Goal: Task Accomplishment & Management: Manage account settings

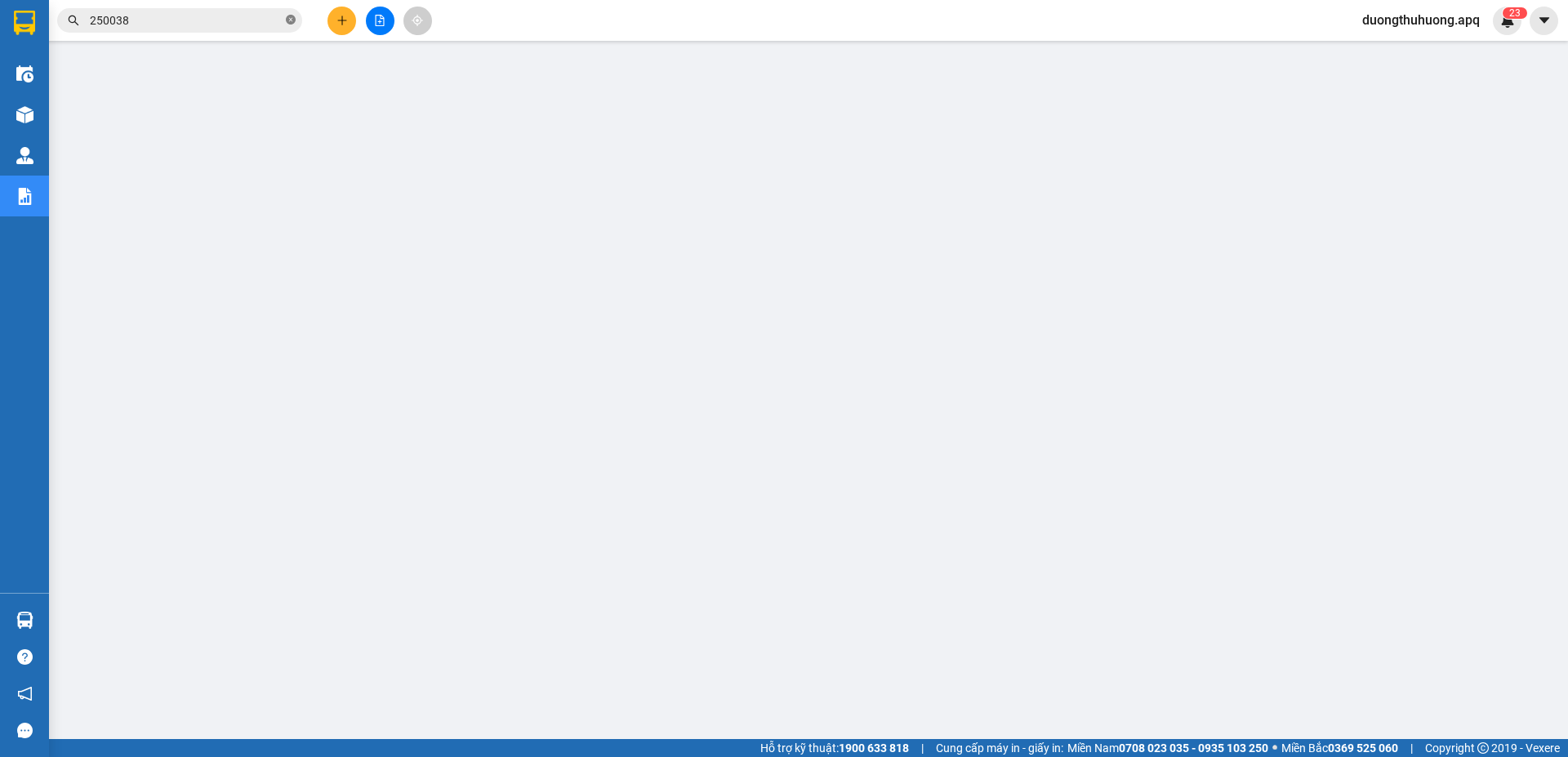
click at [291, 21] on icon "close-circle" at bounding box center [291, 19] width 10 height 10
paste input "0961009595"
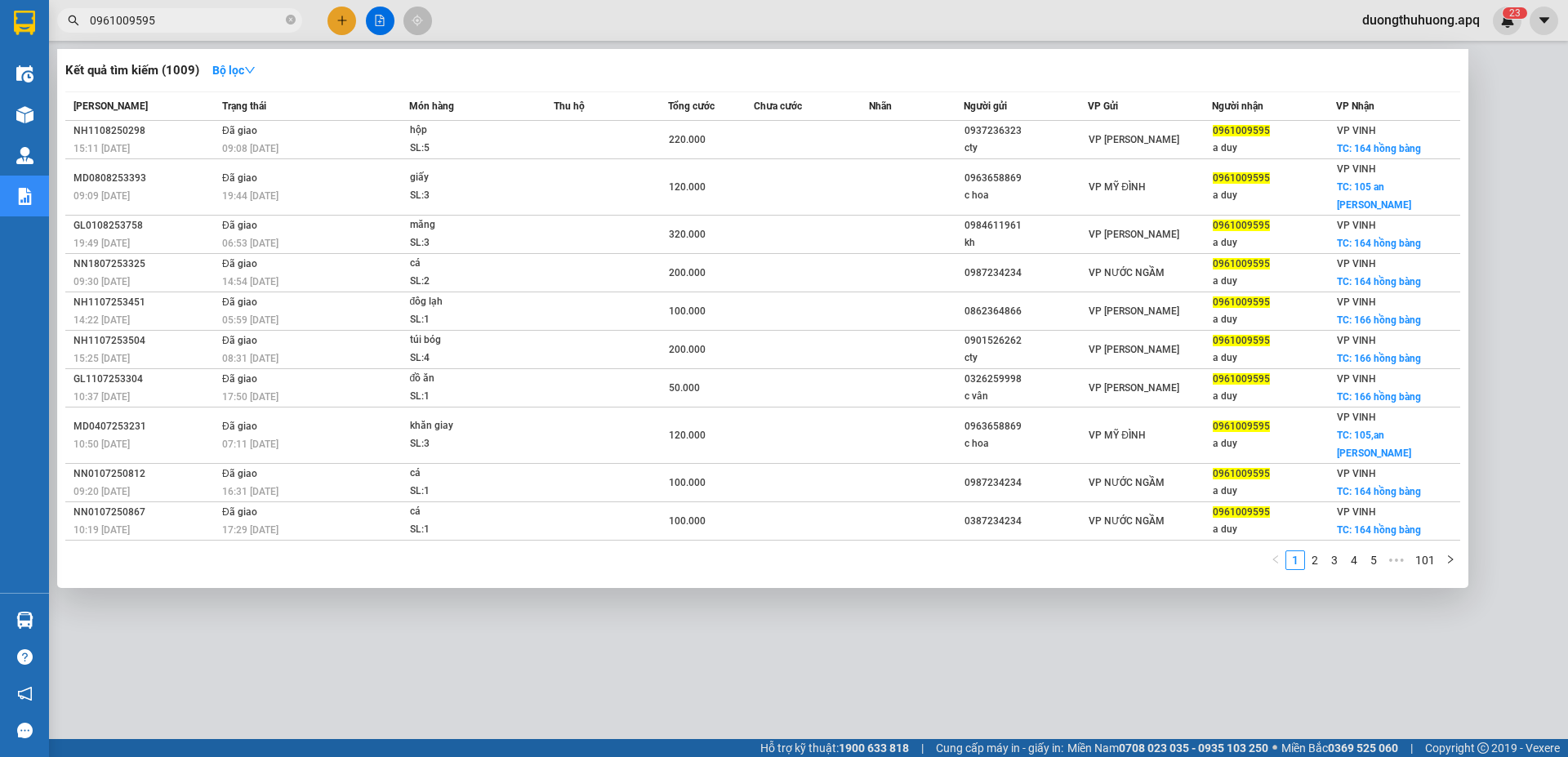
type input "0961009595"
click at [289, 18] on icon "close-circle" at bounding box center [291, 19] width 10 height 10
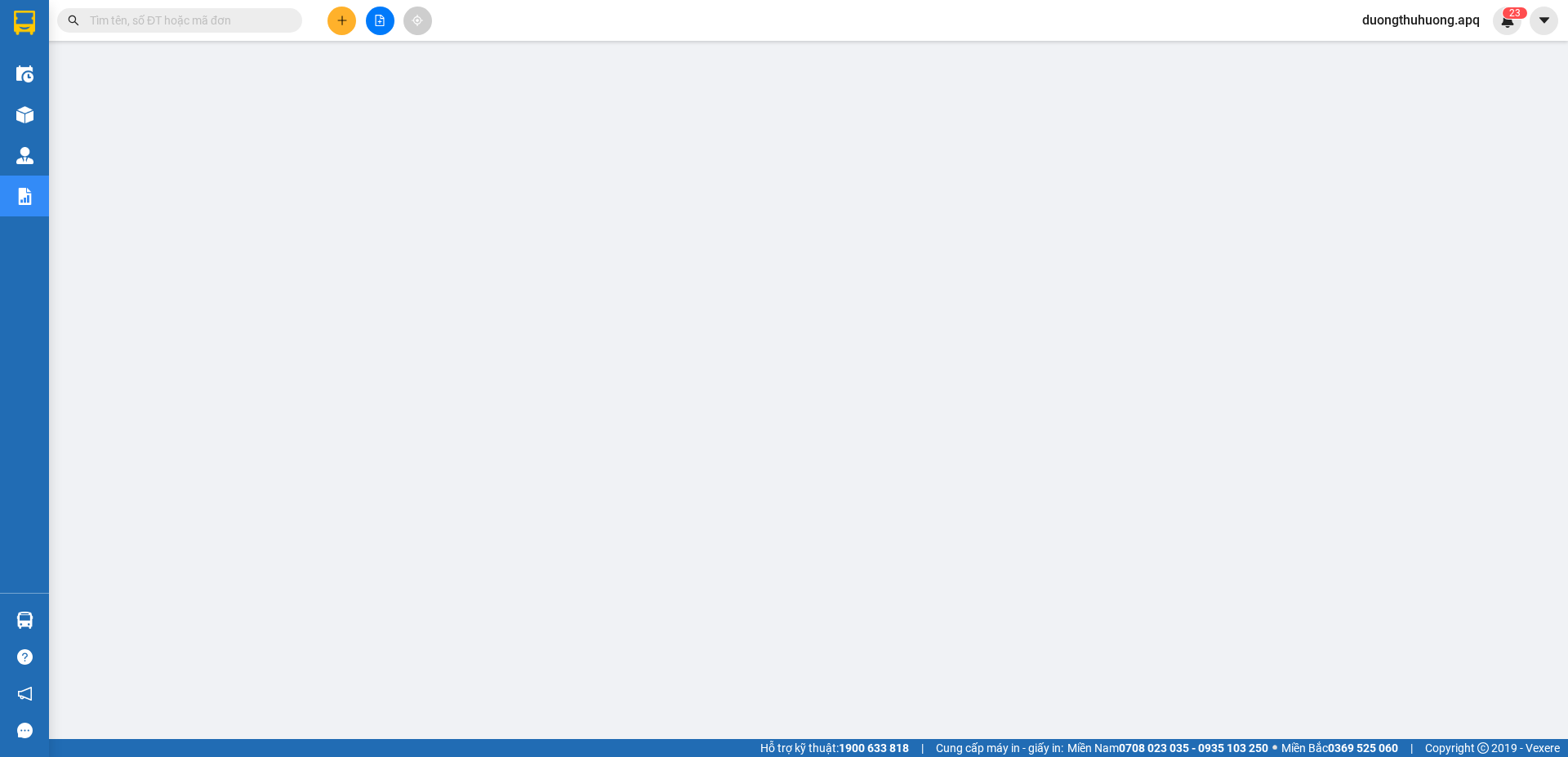
paste input "0985636629"
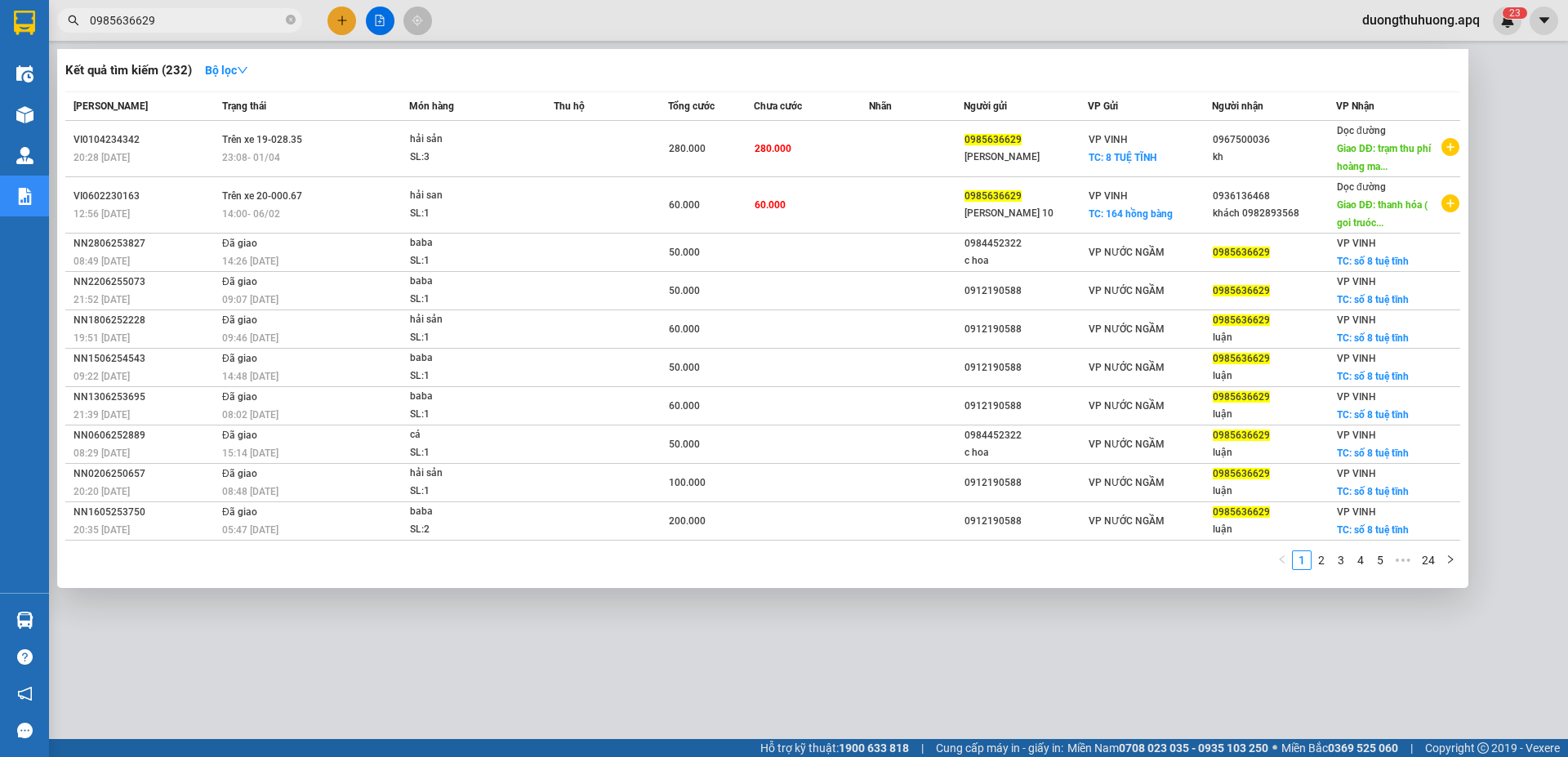
type input "0985636629"
drag, startPoint x: 292, startPoint y: 22, endPoint x: 260, endPoint y: 15, distance: 32.8
click at [291, 22] on icon "close-circle" at bounding box center [291, 19] width 10 height 10
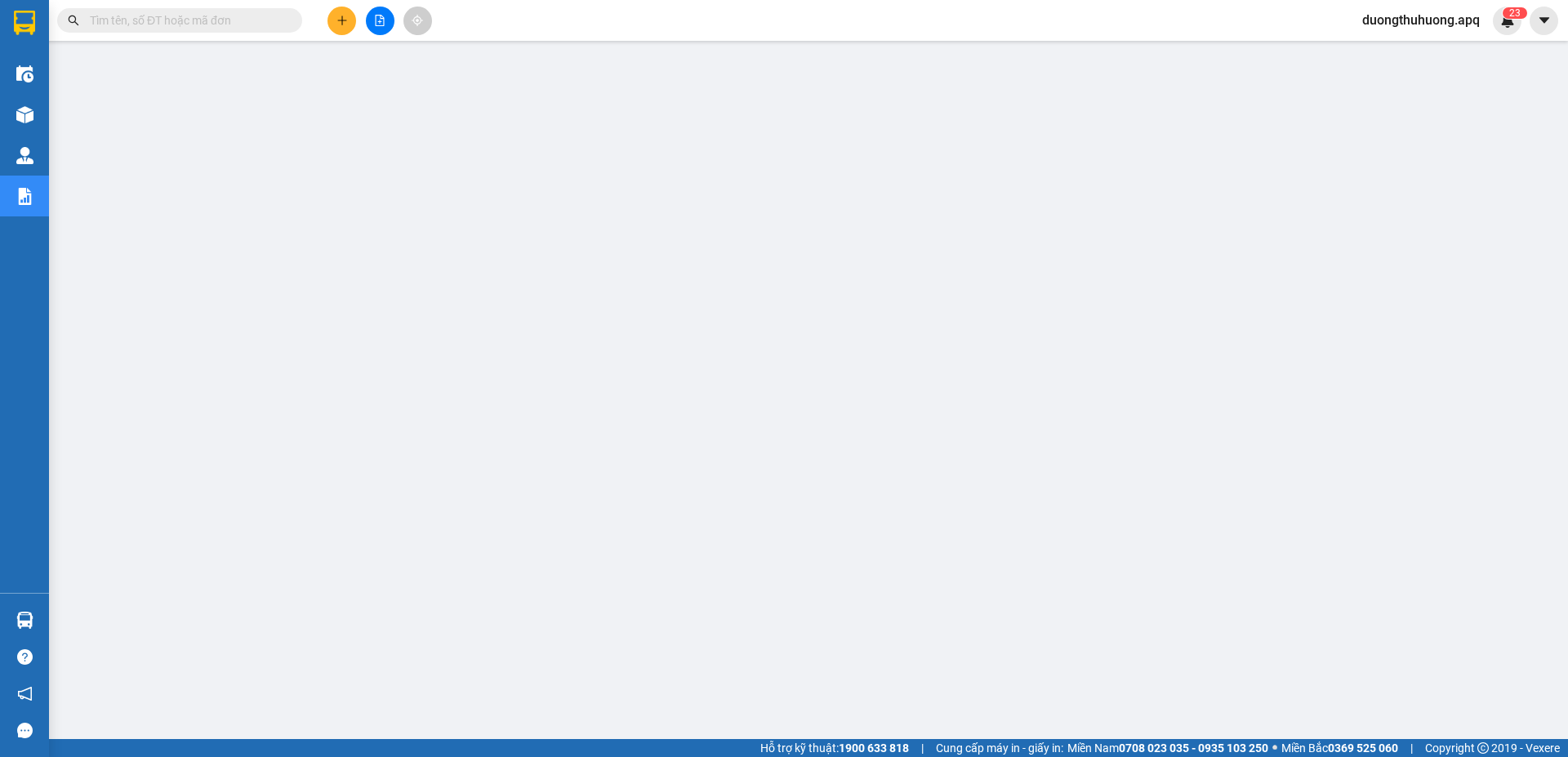
paste input "0989793333"
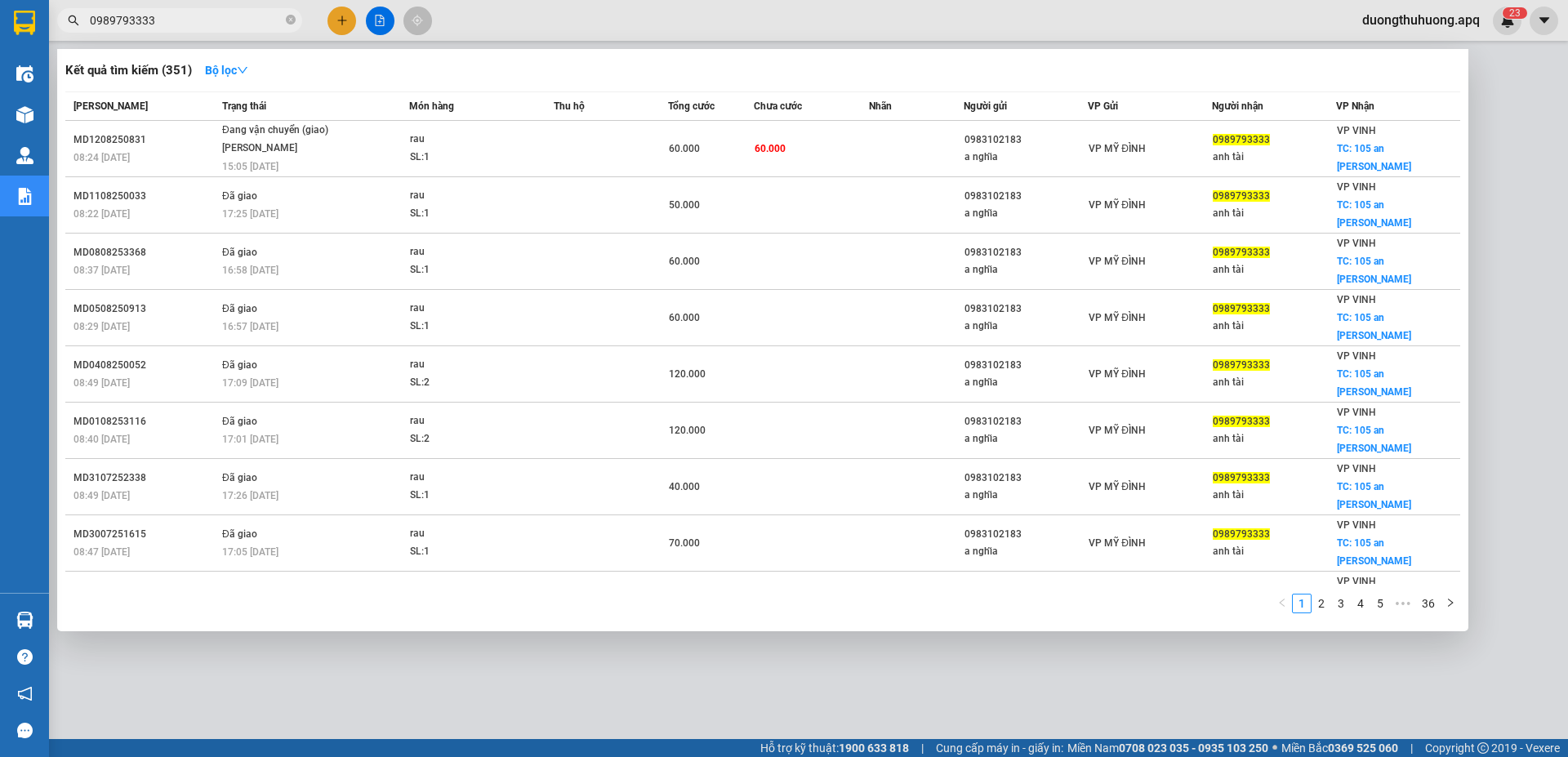
type input "0989793333"
drag, startPoint x: 290, startPoint y: 20, endPoint x: 253, endPoint y: 16, distance: 37.2
click at [290, 19] on icon "close-circle" at bounding box center [291, 19] width 10 height 10
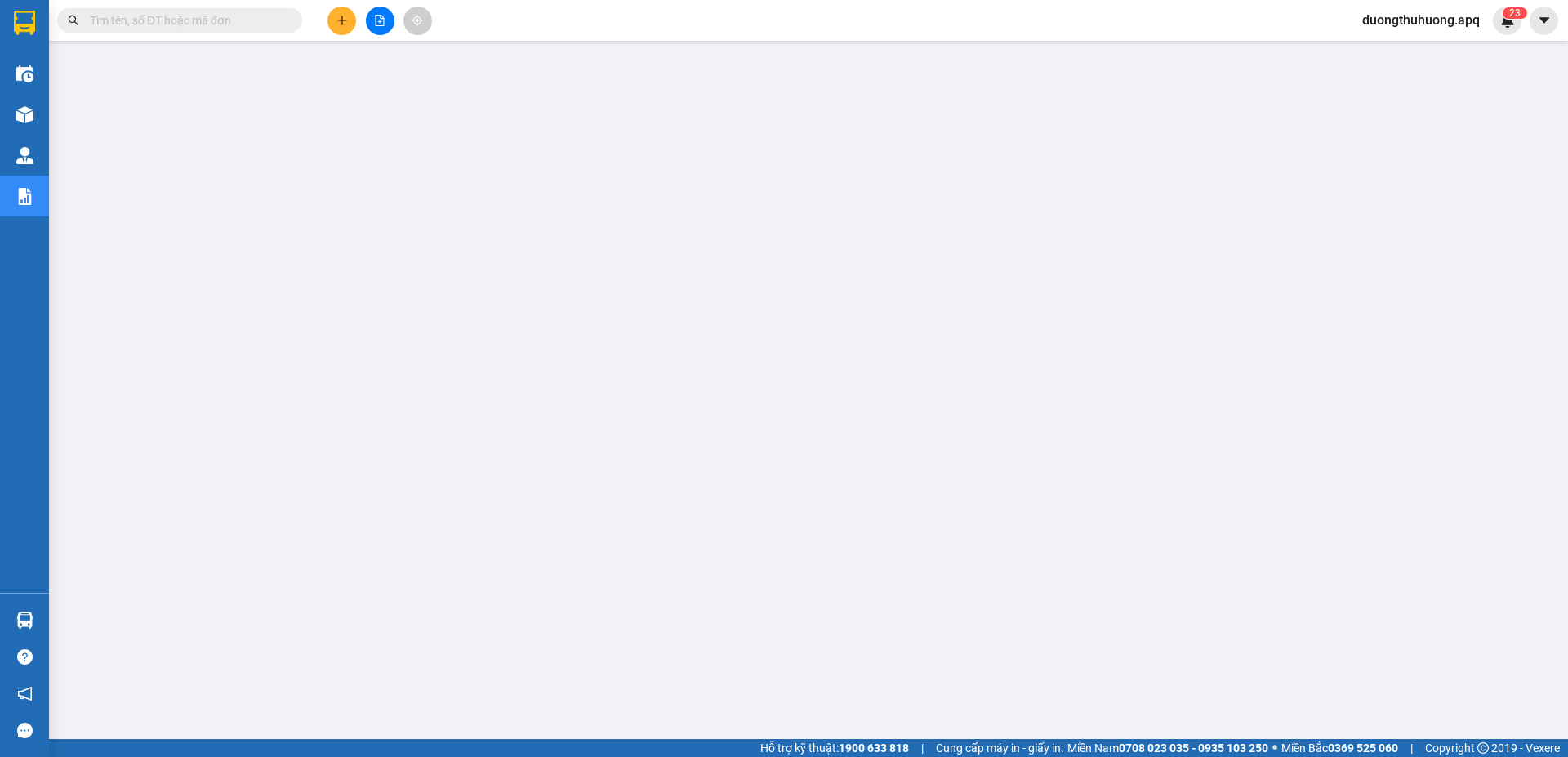
paste input "0983509595"
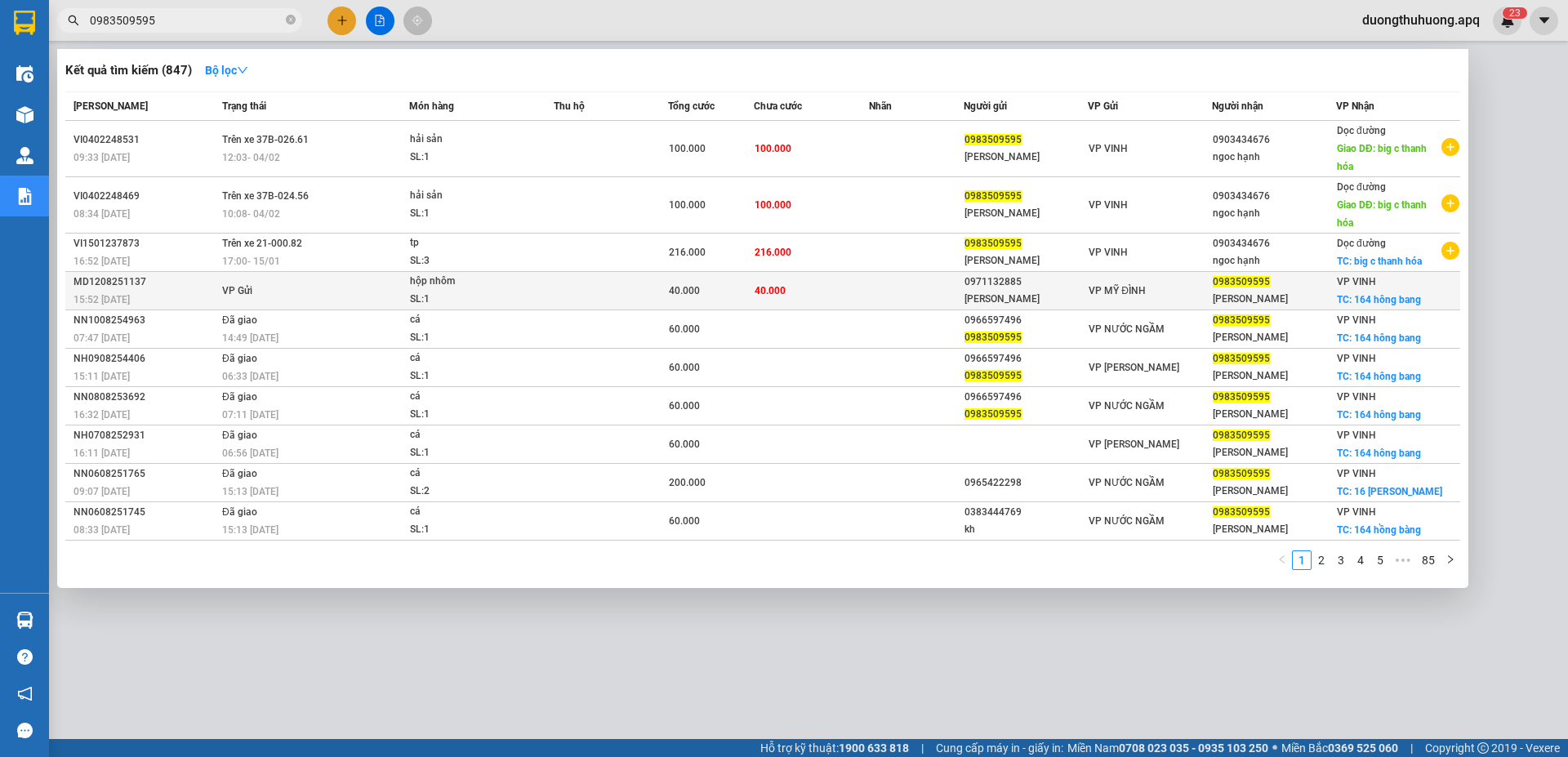
type input "0983509595"
click at [99, 283] on div "MD1208251137" at bounding box center [145, 282] width 144 height 17
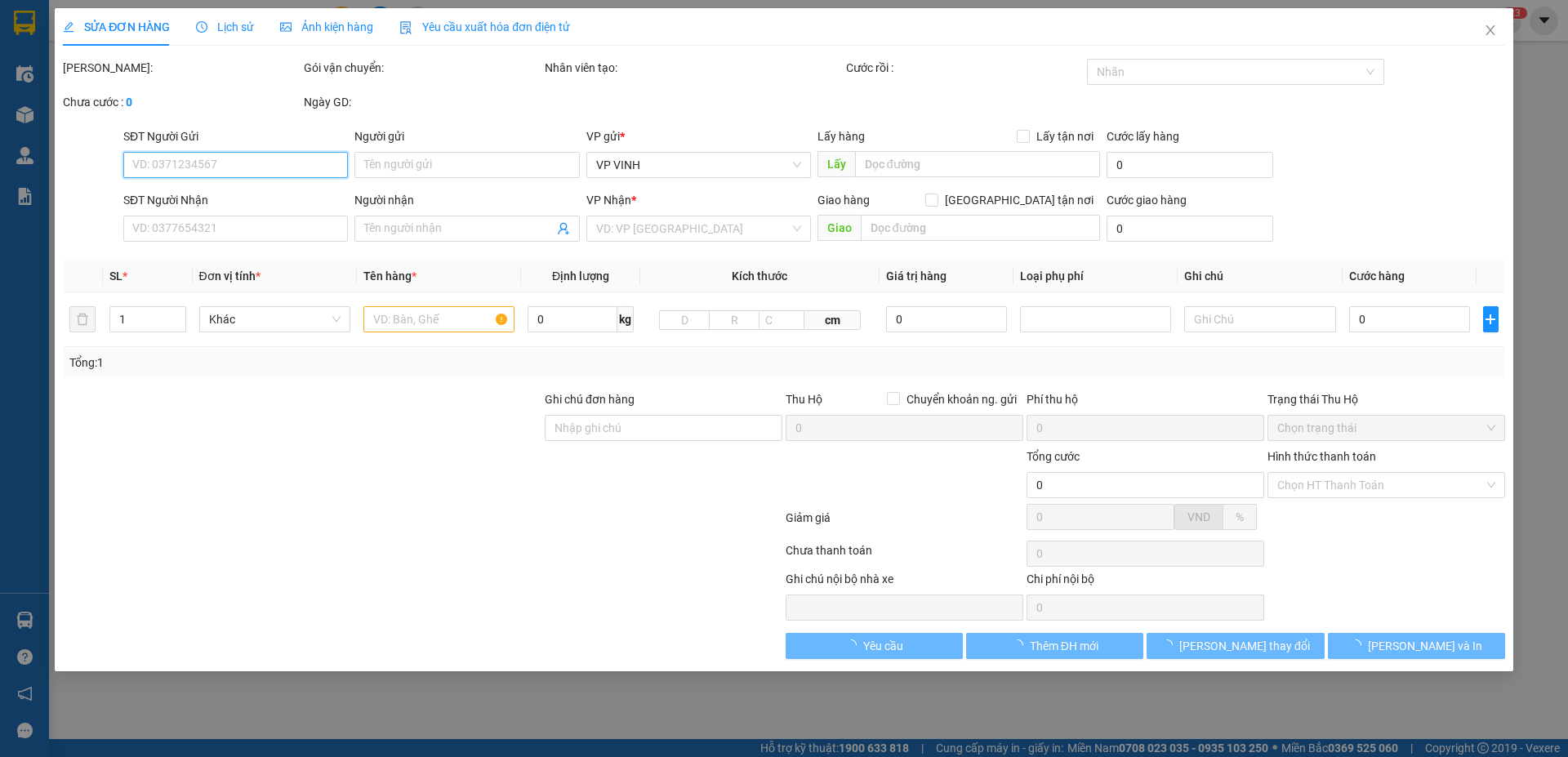
type input "0971132885"
type input "[PERSON_NAME]"
type input "0983509595"
type input "[PERSON_NAME]"
checkbox input "true"
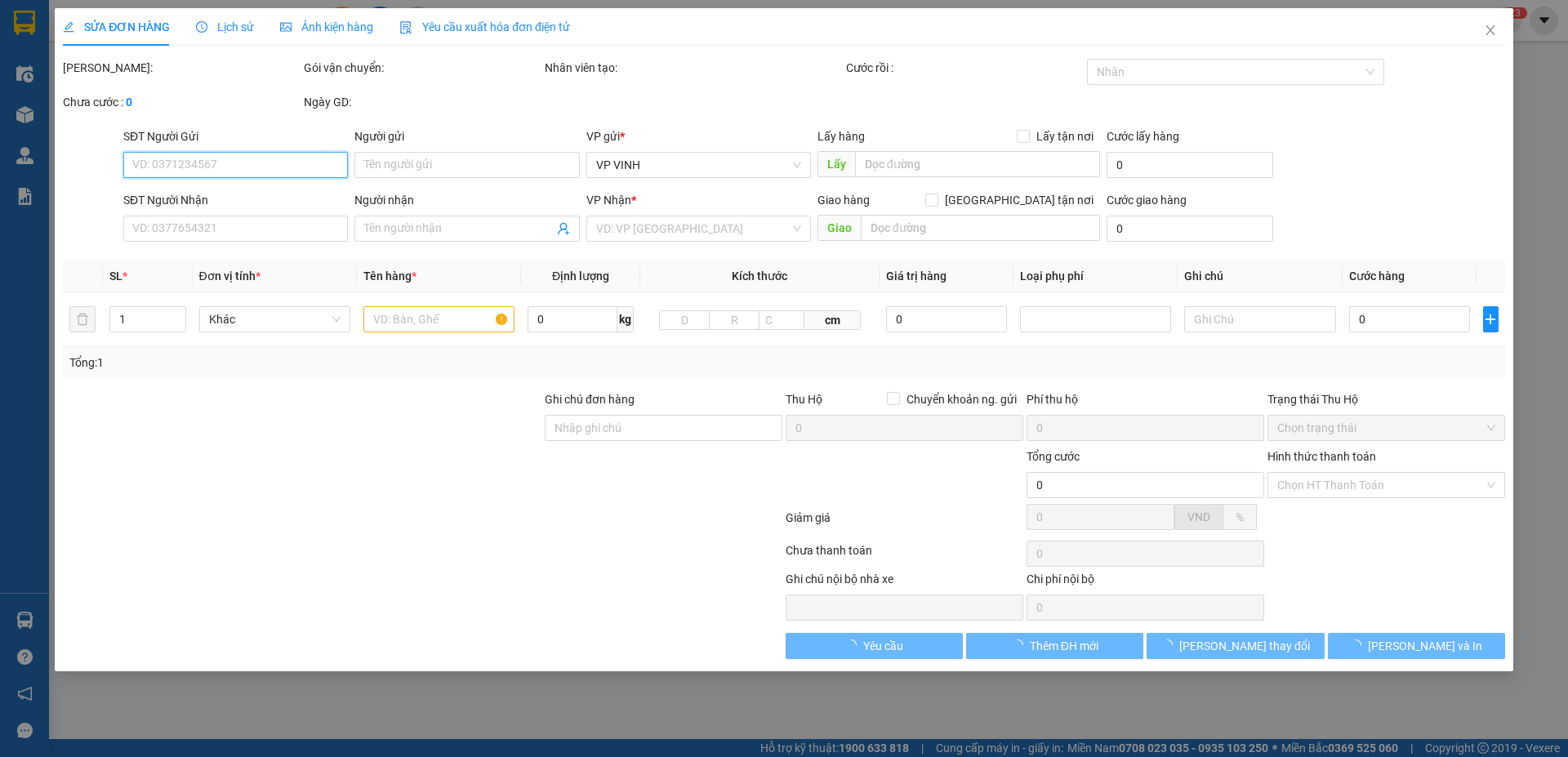
type input "164 hông bang"
type input "40.000"
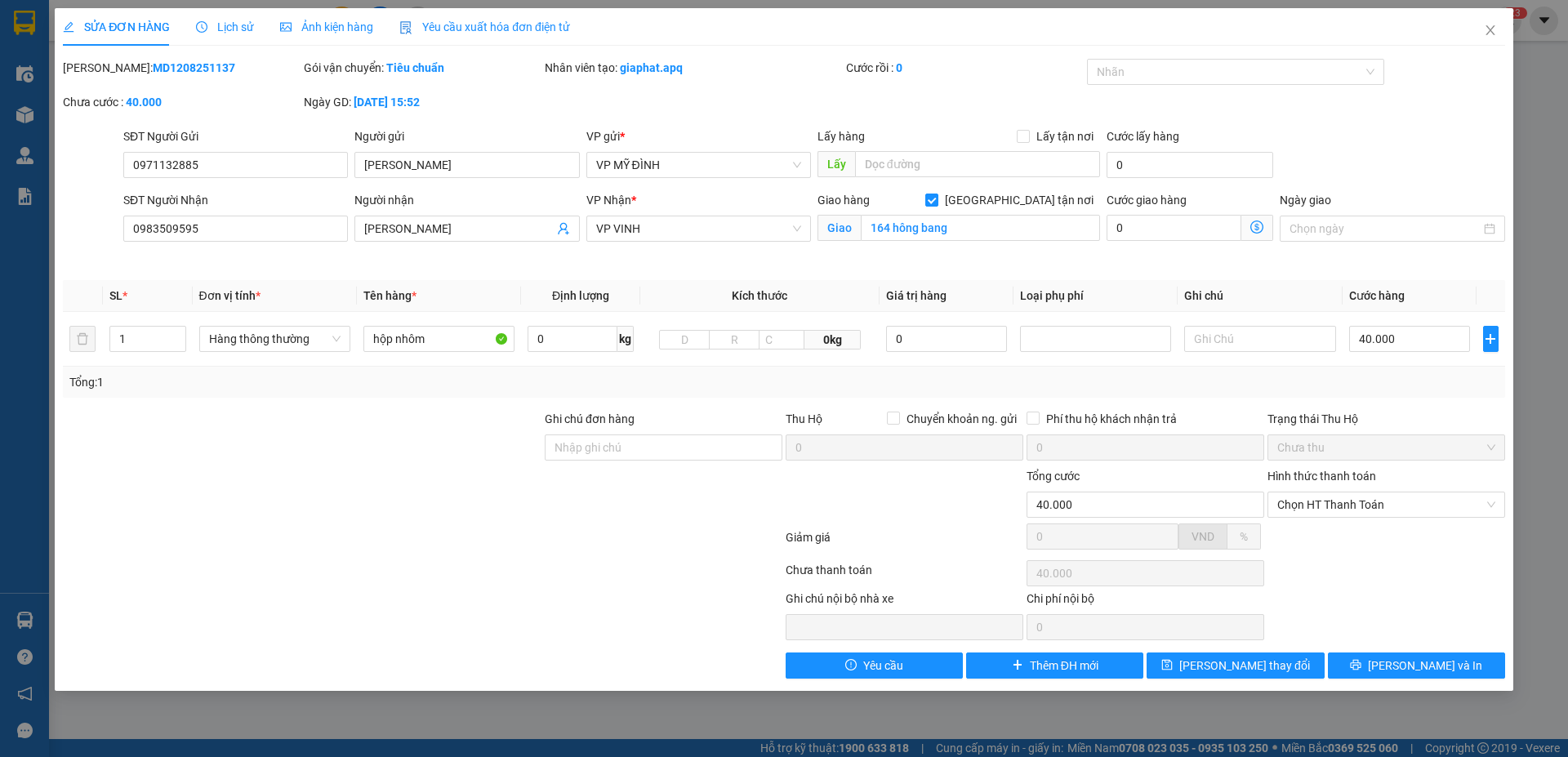
drag, startPoint x: 104, startPoint y: 68, endPoint x: 223, endPoint y: 65, distance: 119.0
click at [223, 65] on div "[PERSON_NAME]: MD1208251137" at bounding box center [181, 68] width 238 height 18
copy b "MD1208251137"
click at [1488, 29] on icon "close" at bounding box center [1490, 30] width 9 height 10
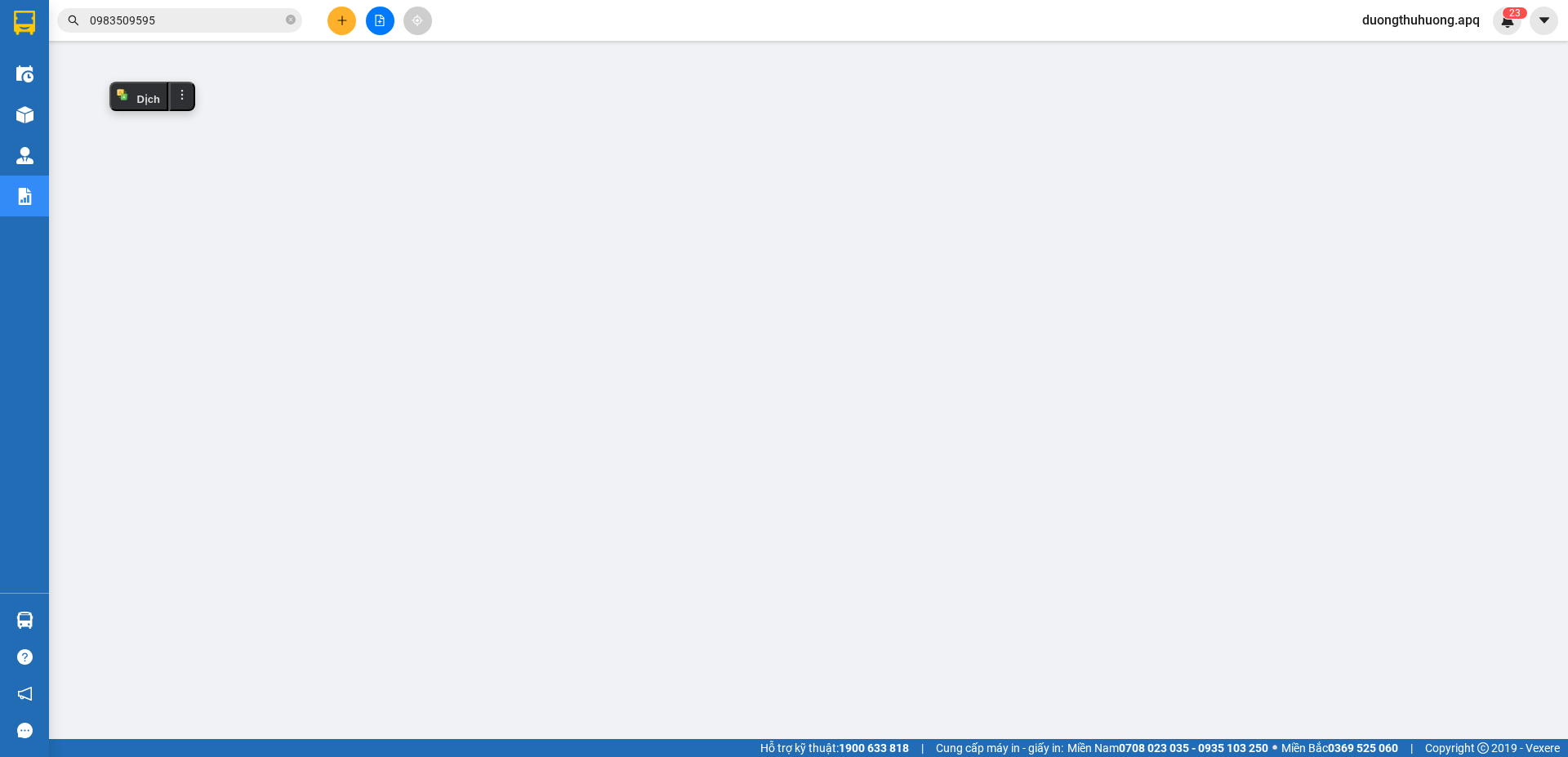
drag, startPoint x: 292, startPoint y: 19, endPoint x: 273, endPoint y: 19, distance: 19.0
click at [290, 19] on icon "close-circle" at bounding box center [291, 19] width 10 height 10
paste input "0979509595"
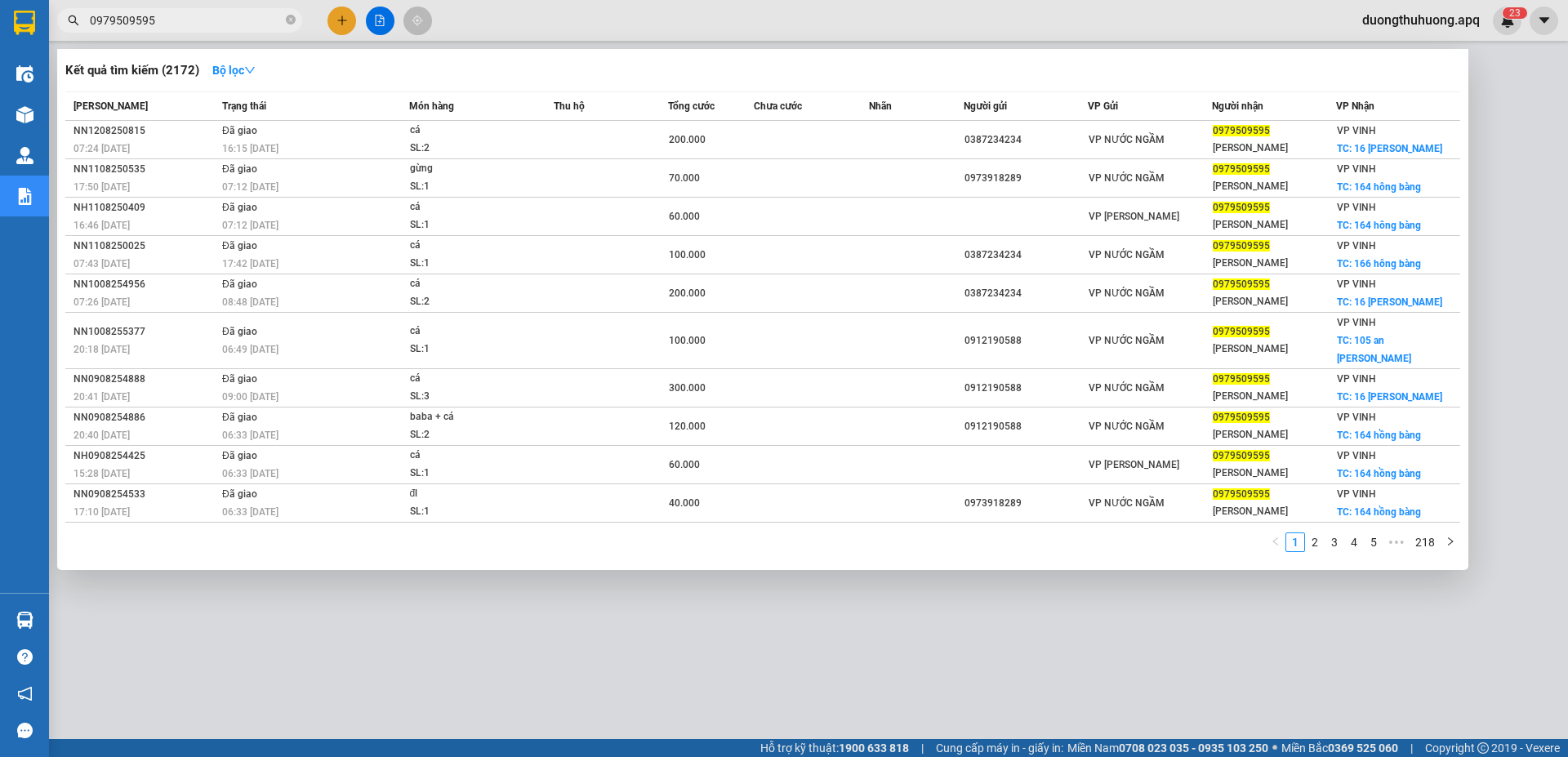
type input "0979509595"
click at [254, 23] on input "0979509595" at bounding box center [186, 21] width 193 height 18
drag, startPoint x: 294, startPoint y: 22, endPoint x: 266, endPoint y: 20, distance: 28.1
click at [293, 21] on icon "close-circle" at bounding box center [291, 19] width 10 height 10
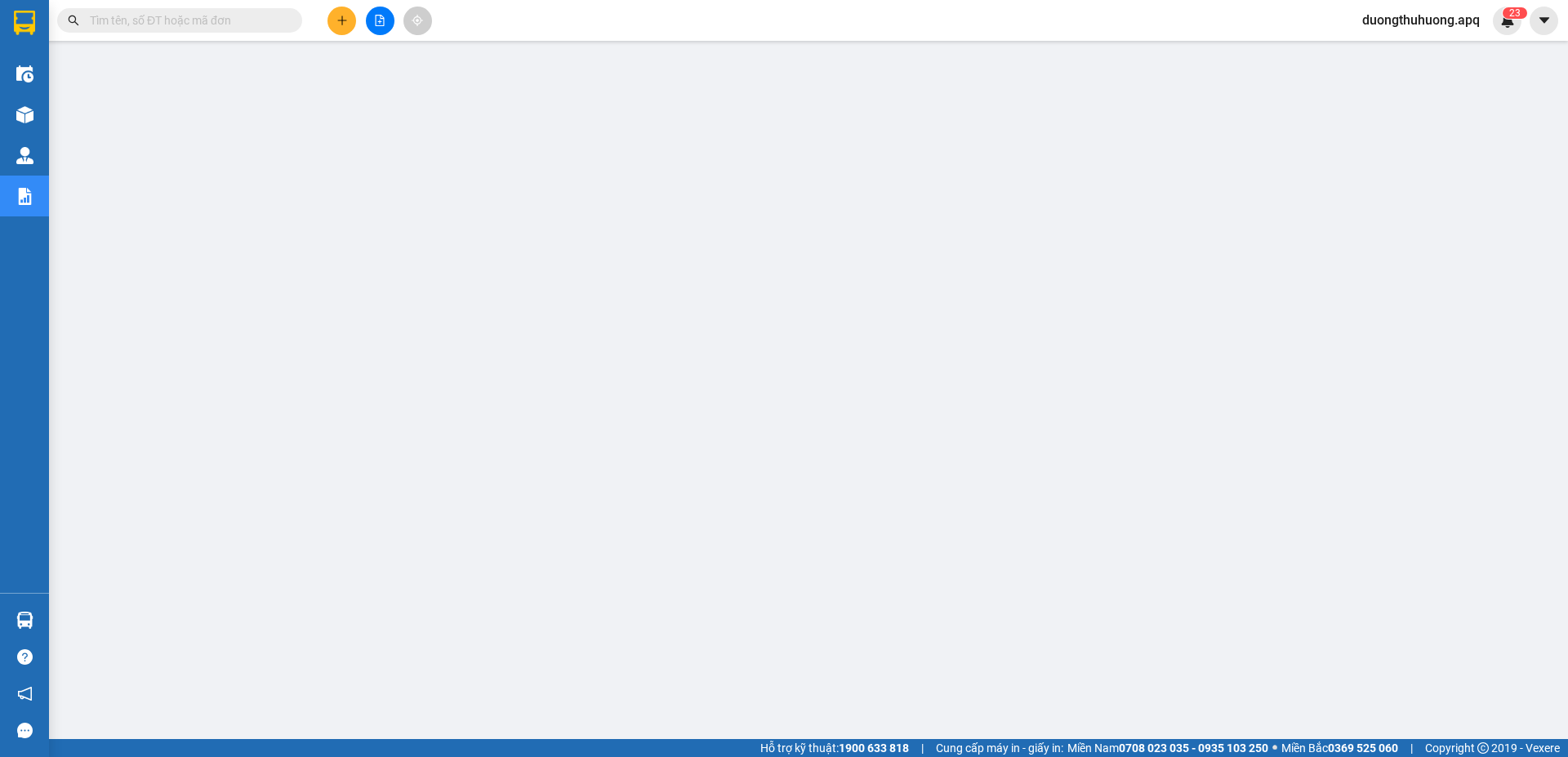
paste input "0971825555"
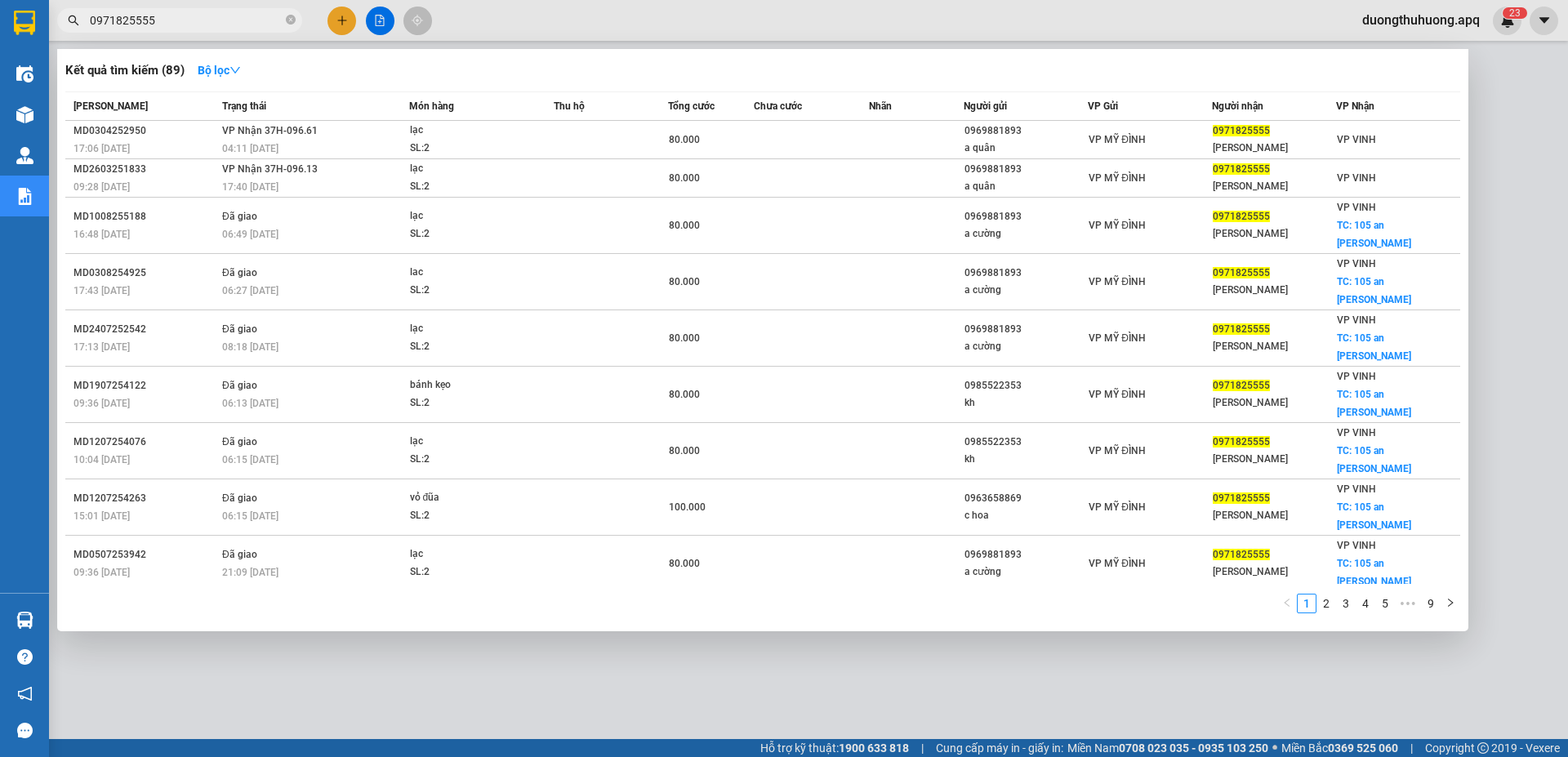
type input "0971825555"
click at [289, 17] on icon "close-circle" at bounding box center [291, 19] width 10 height 10
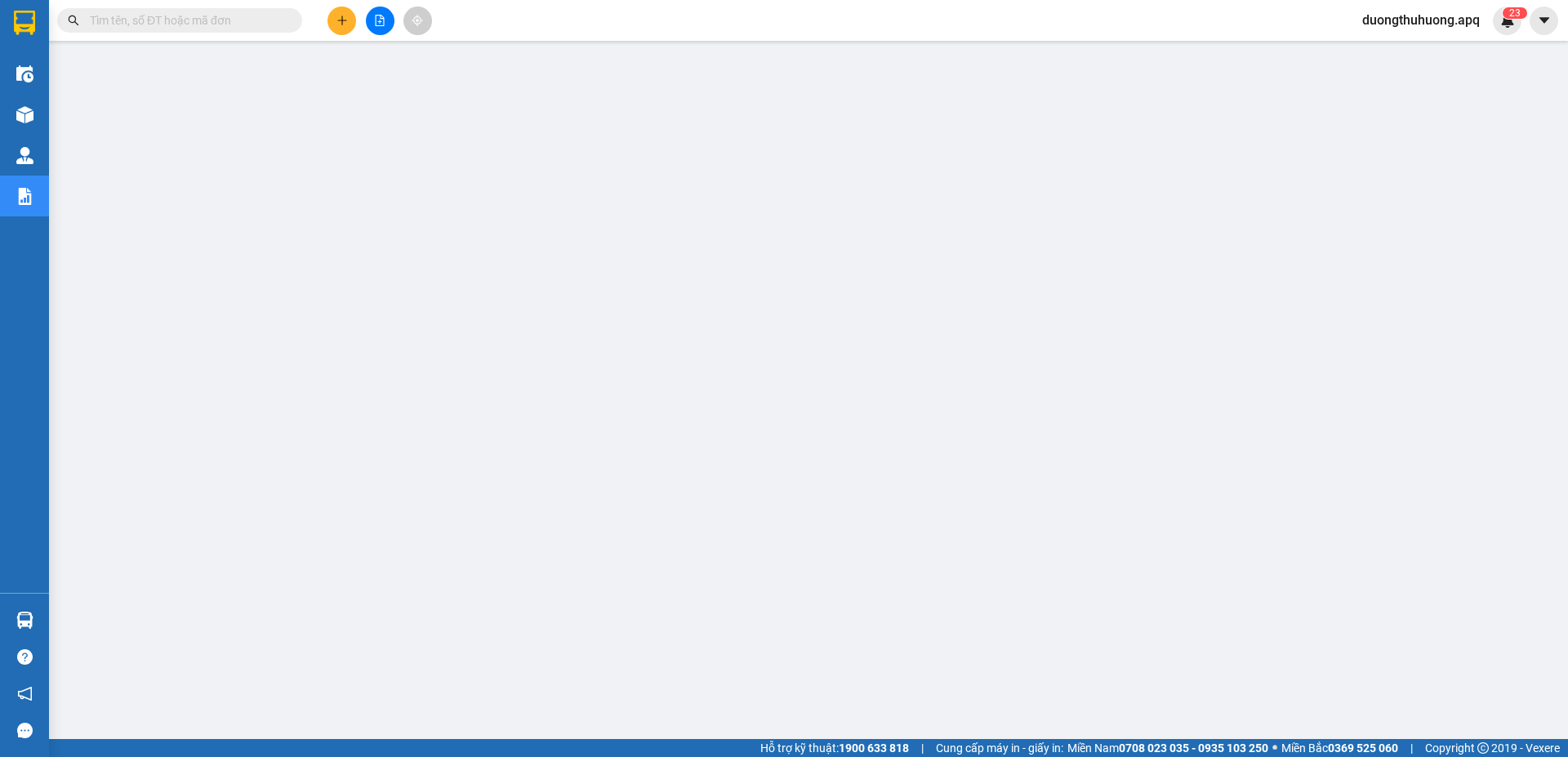
paste input "0978254459"
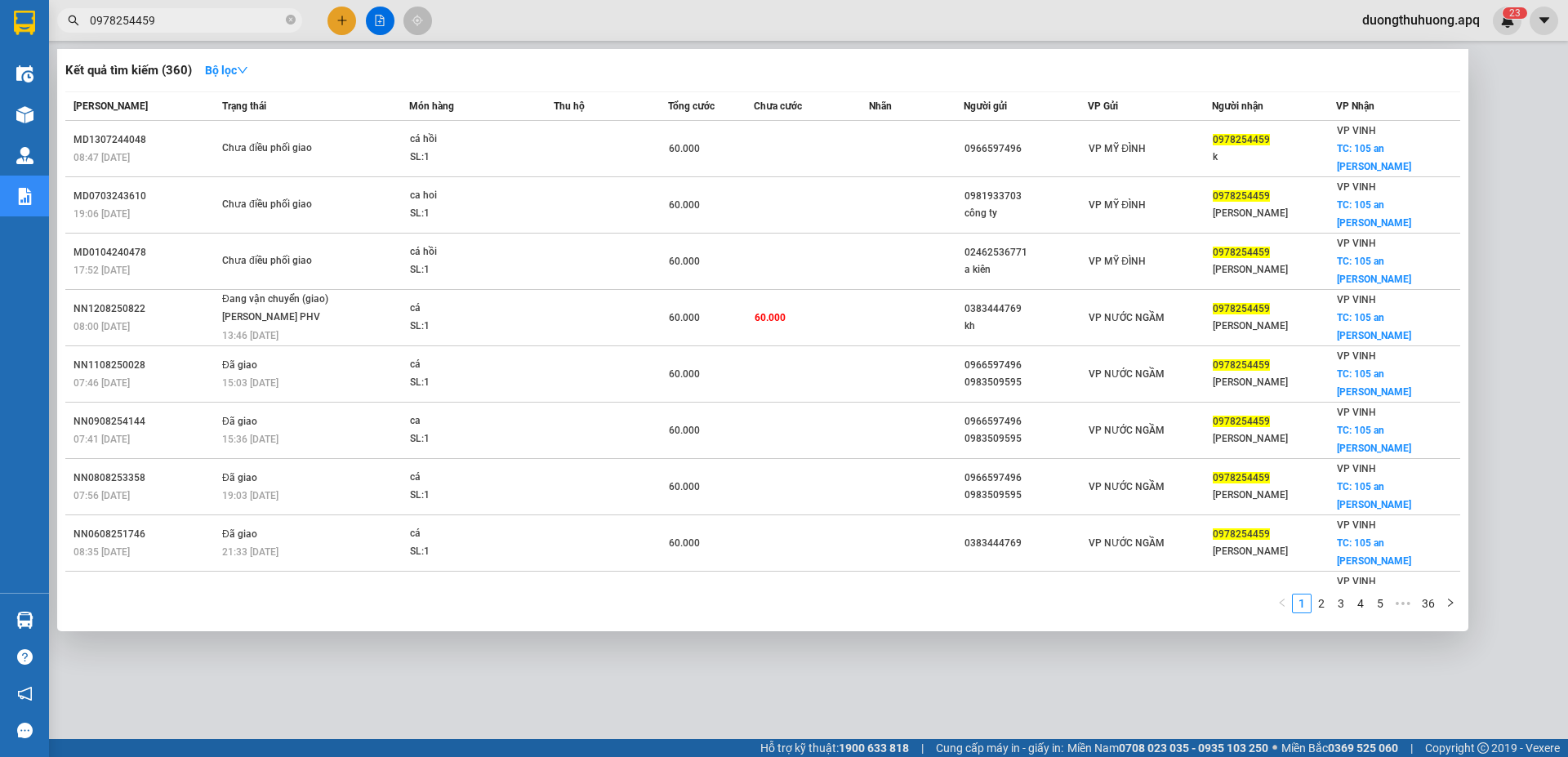
type input "0978254459"
click at [288, 19] on icon "close-circle" at bounding box center [291, 19] width 10 height 10
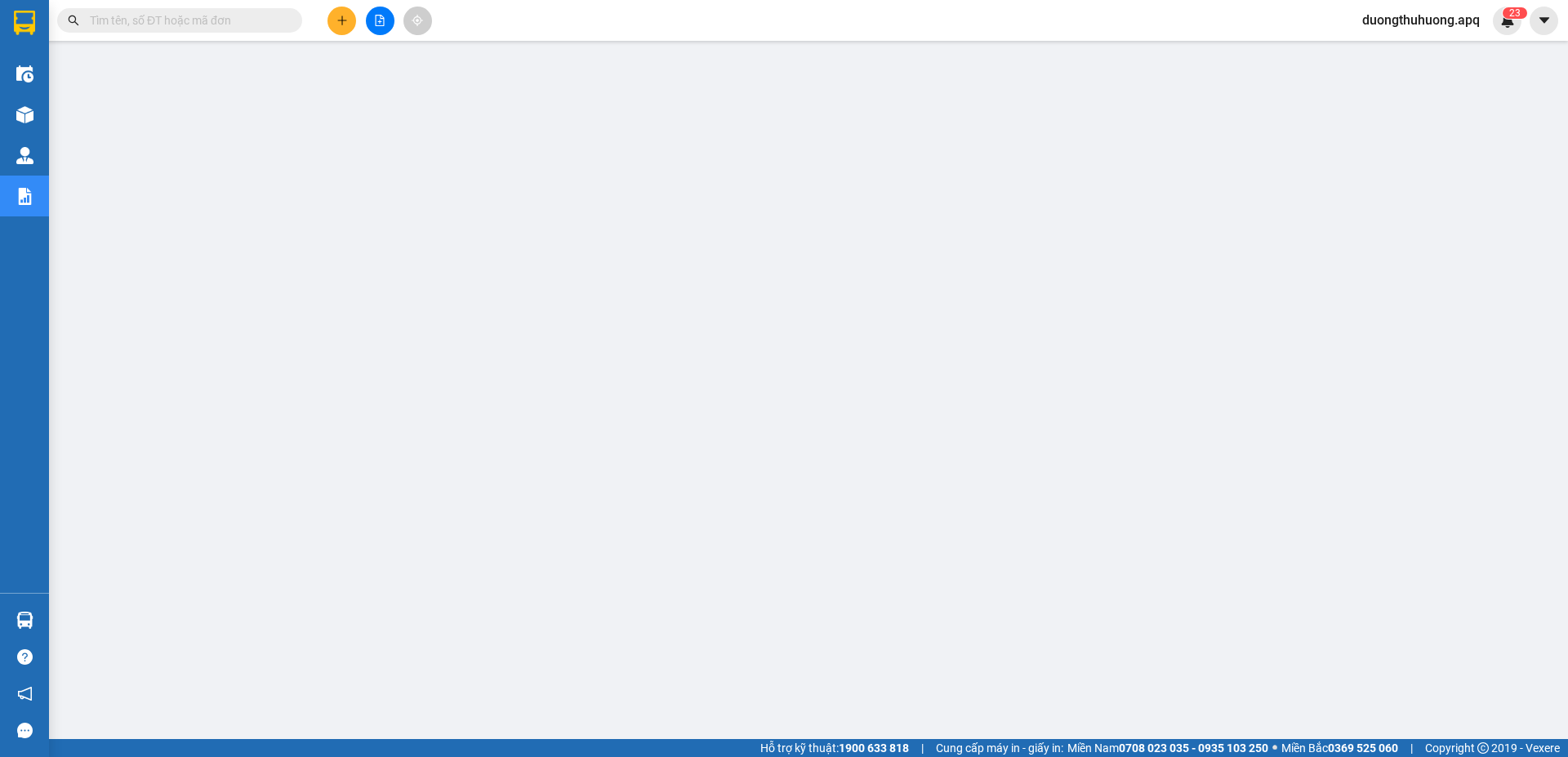
paste input "0983179595"
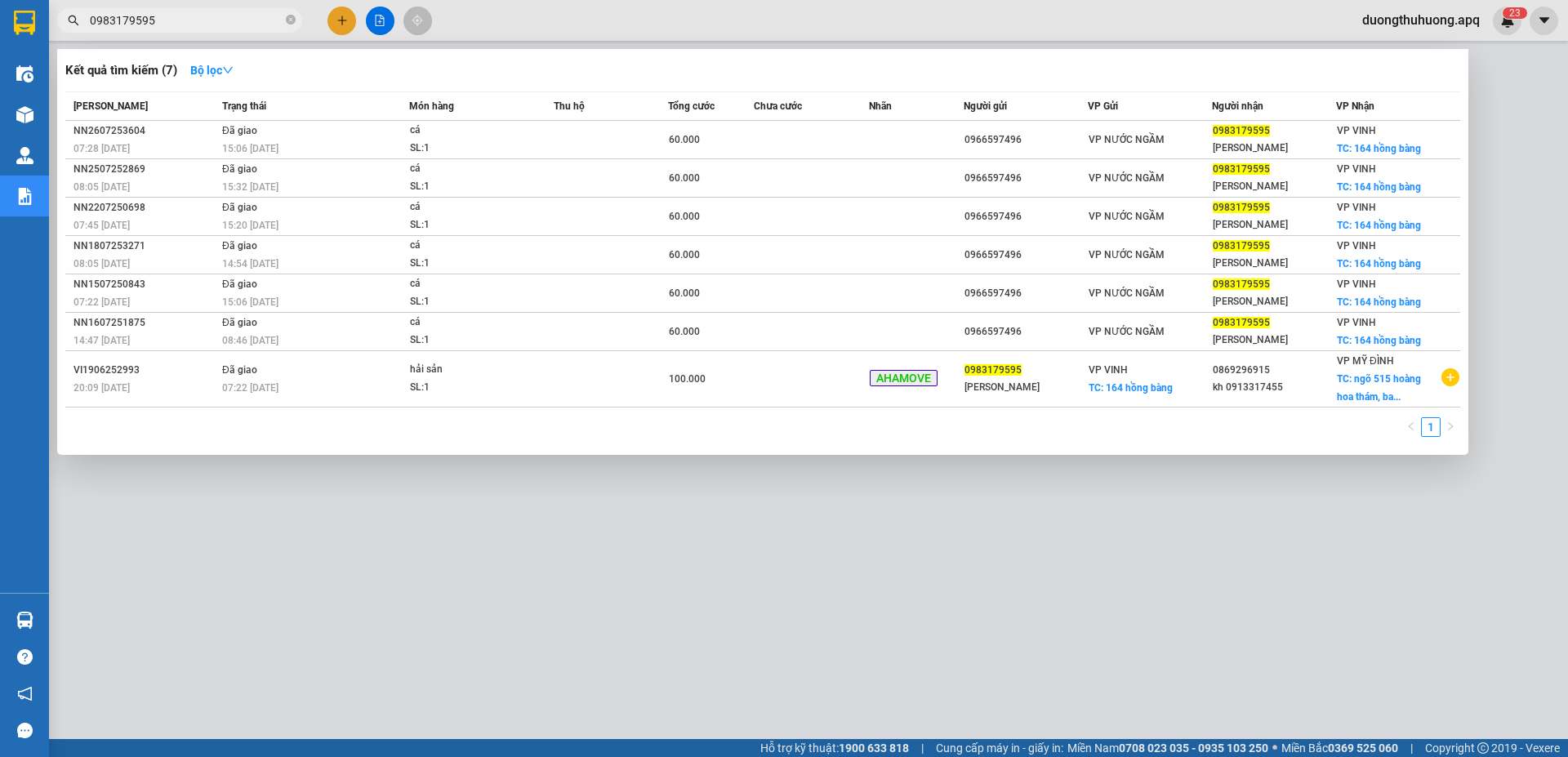
type input "0983179595"
drag, startPoint x: 589, startPoint y: 622, endPoint x: 588, endPoint y: 605, distance: 17.0
click at [588, 605] on div at bounding box center [784, 378] width 1568 height 757
click at [185, 23] on input "0983179595" at bounding box center [186, 21] width 193 height 18
click at [233, 15] on input "0983179595" at bounding box center [186, 21] width 193 height 18
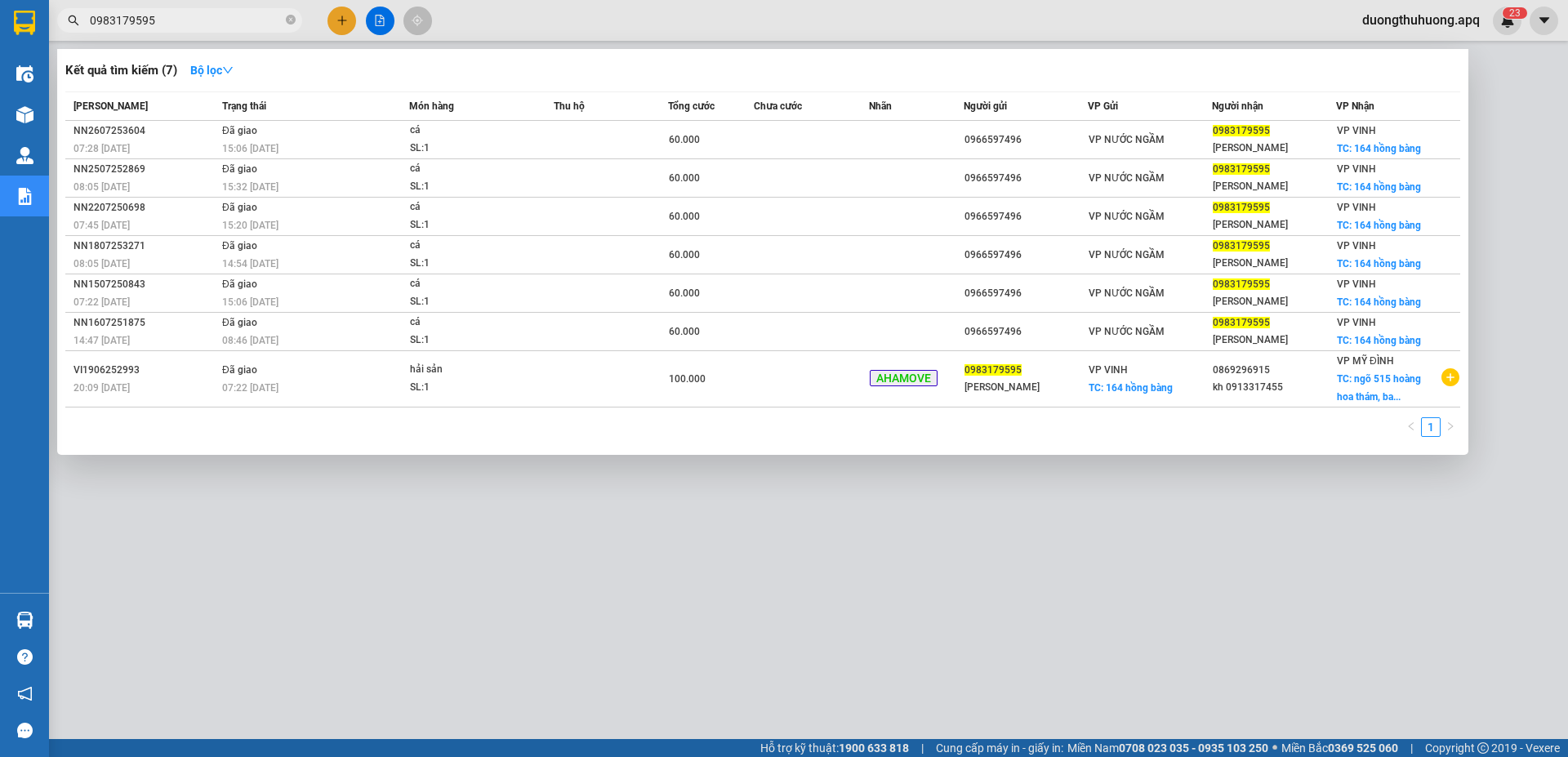
click at [212, 22] on input "0983179595" at bounding box center [186, 21] width 193 height 18
click at [237, 18] on input "0983179595" at bounding box center [186, 21] width 193 height 18
click at [288, 20] on icon "close-circle" at bounding box center [291, 19] width 10 height 10
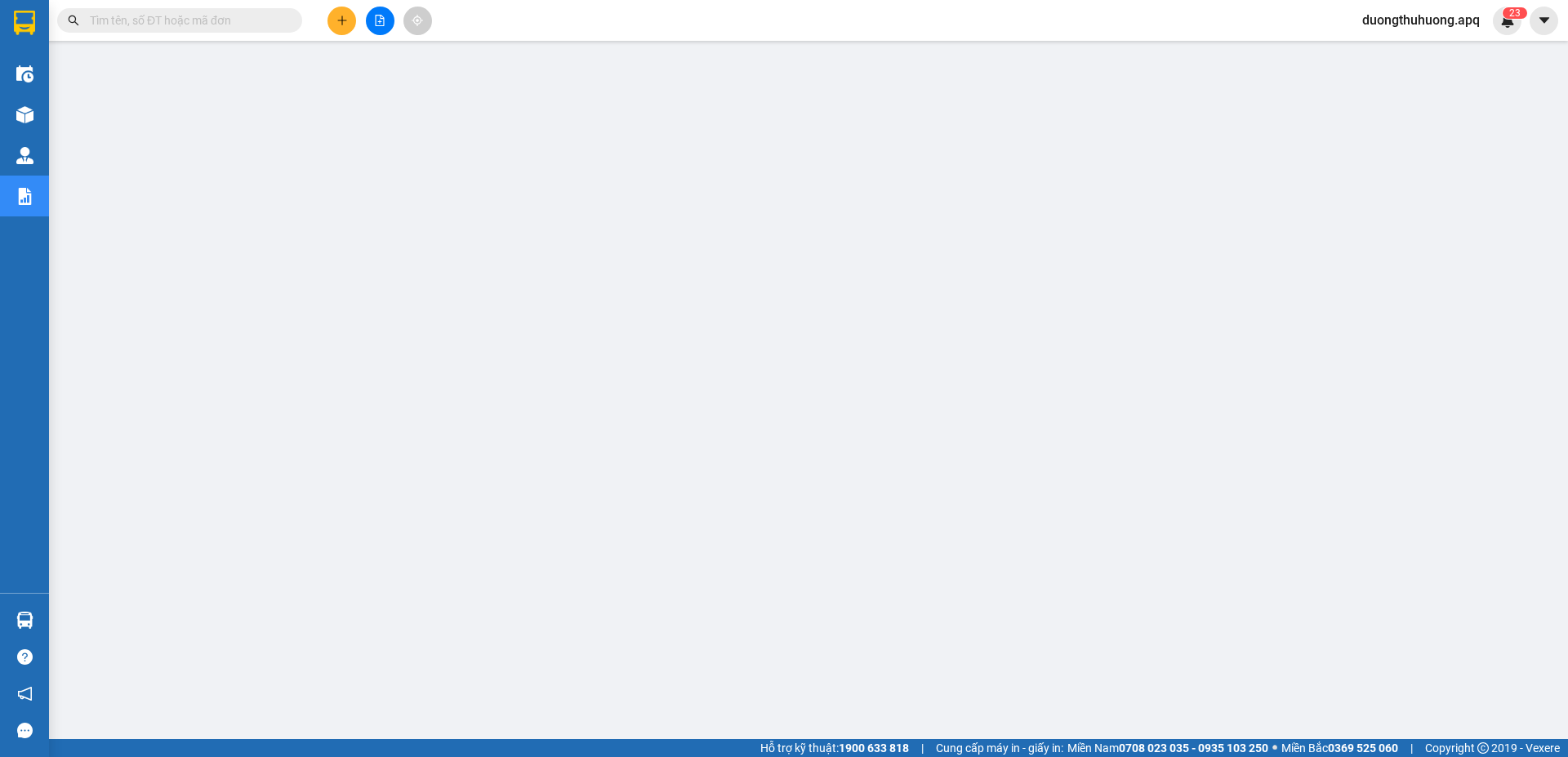
paste input "0817995995"
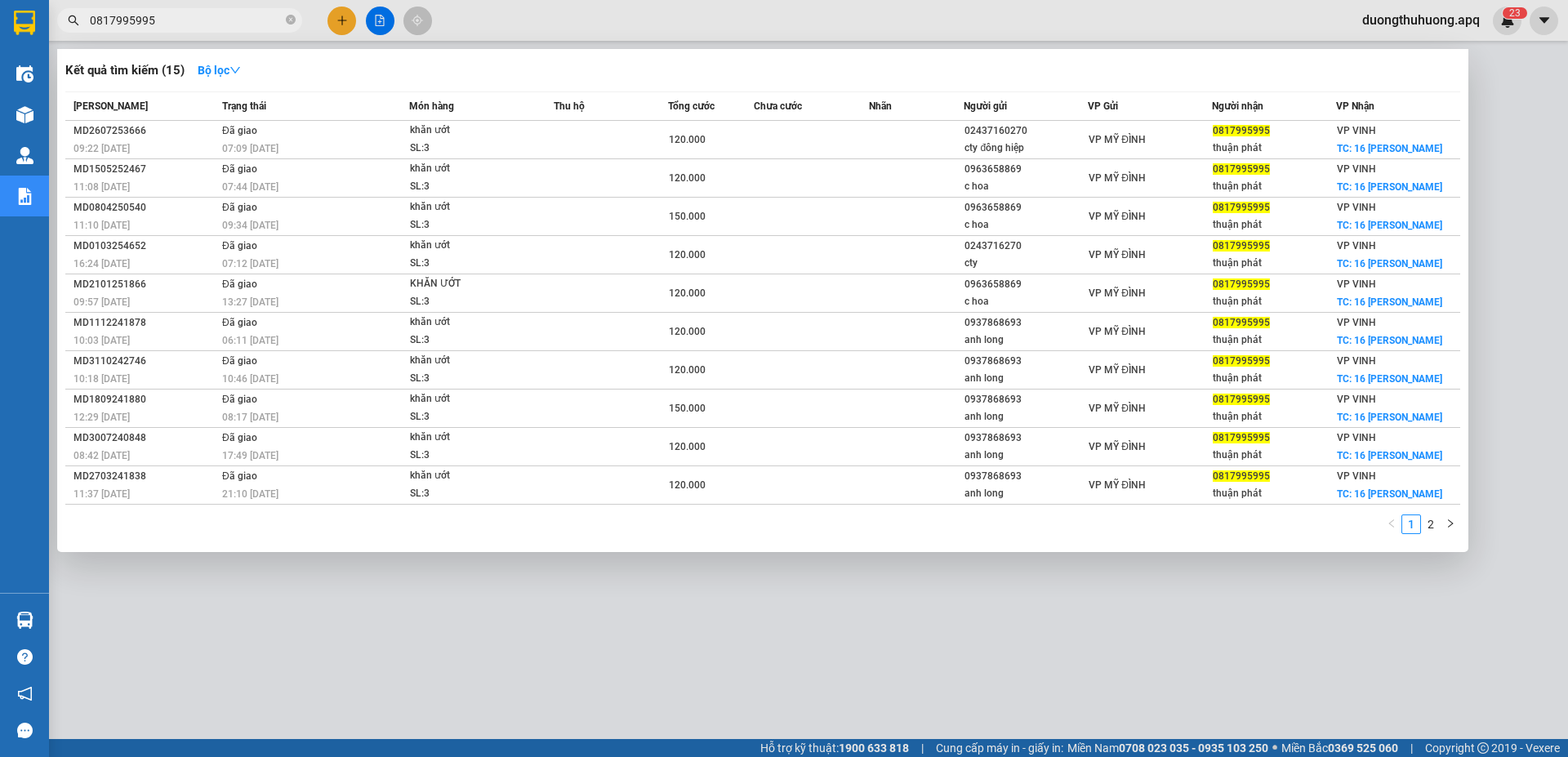
type input "0817995995"
drag, startPoint x: 292, startPoint y: 22, endPoint x: 244, endPoint y: 16, distance: 48.4
click at [292, 22] on icon "close-circle" at bounding box center [291, 19] width 10 height 10
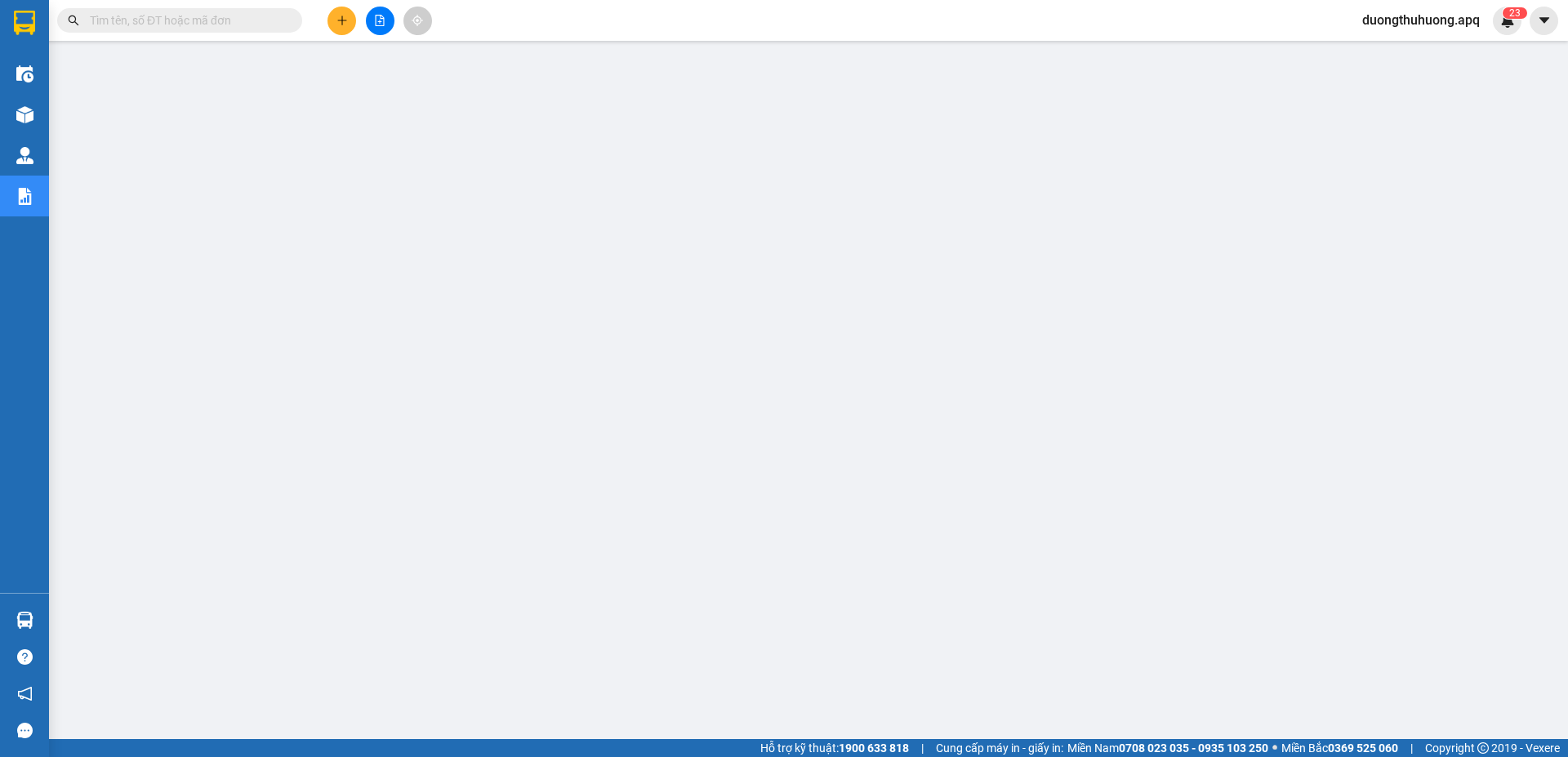
paste input "0931569595"
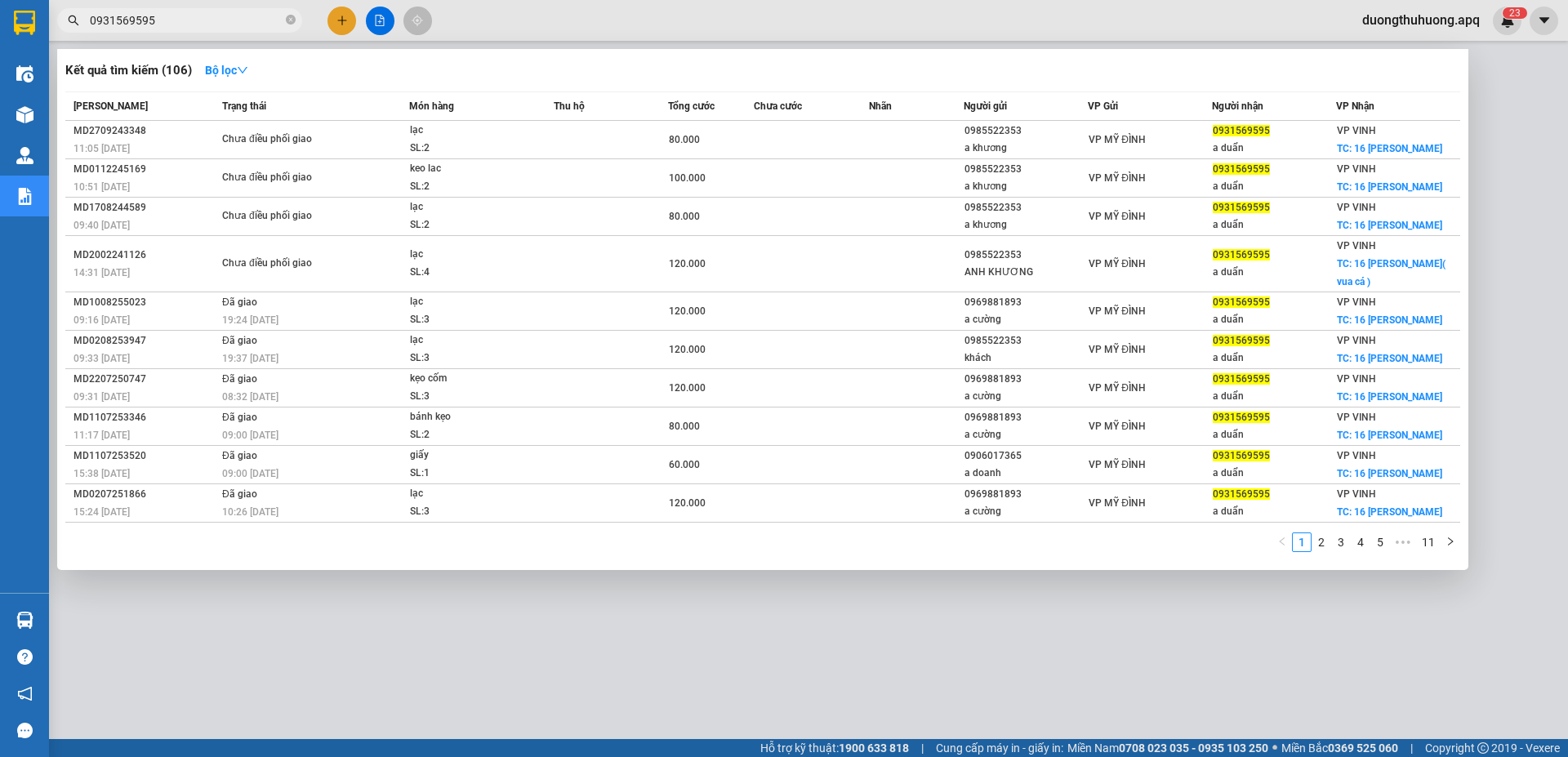
type input "0931569595"
drag, startPoint x: 291, startPoint y: 22, endPoint x: 243, endPoint y: 12, distance: 49.0
click at [288, 20] on icon "close-circle" at bounding box center [291, 19] width 10 height 10
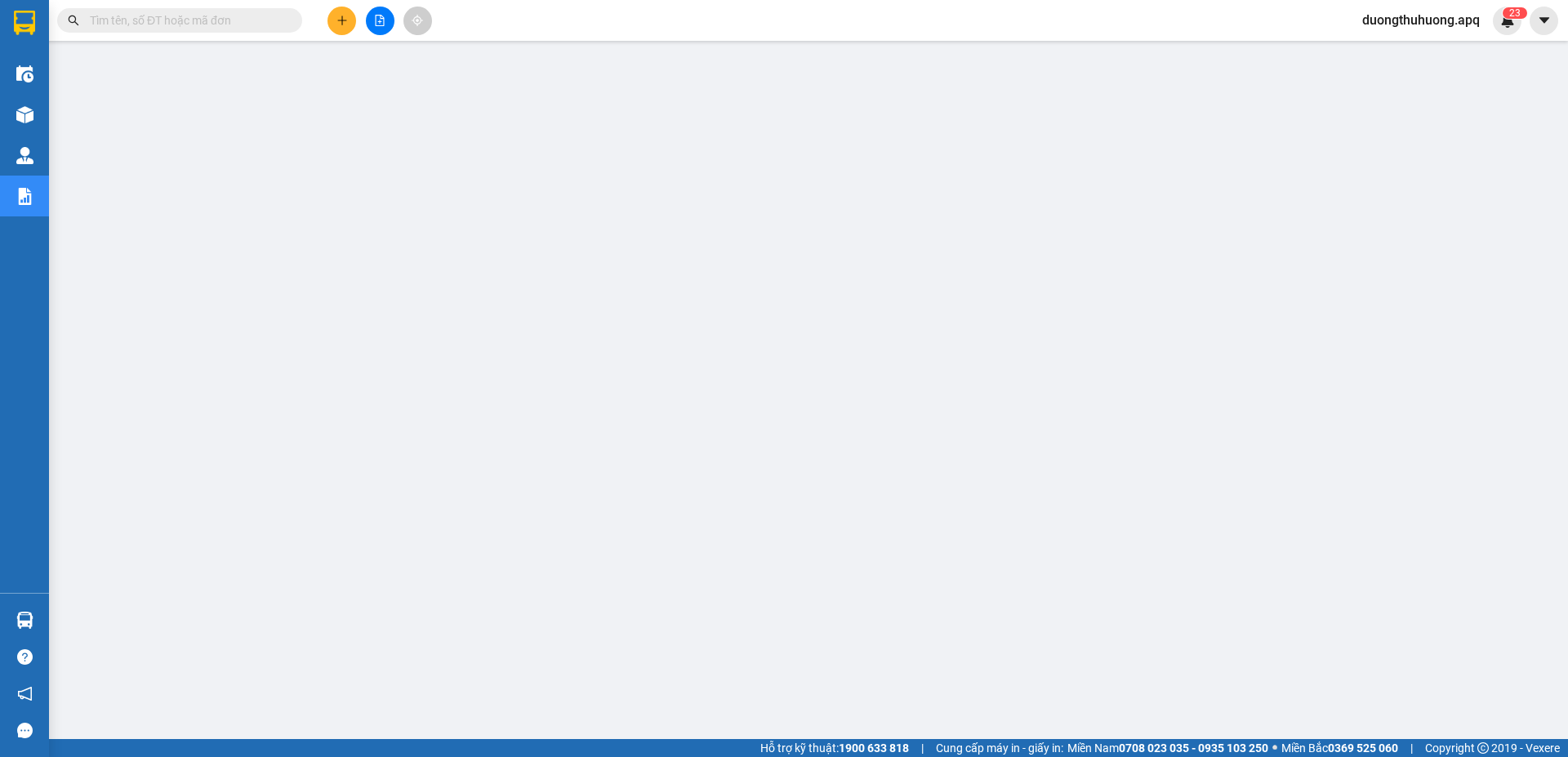
paste input "0833959595"
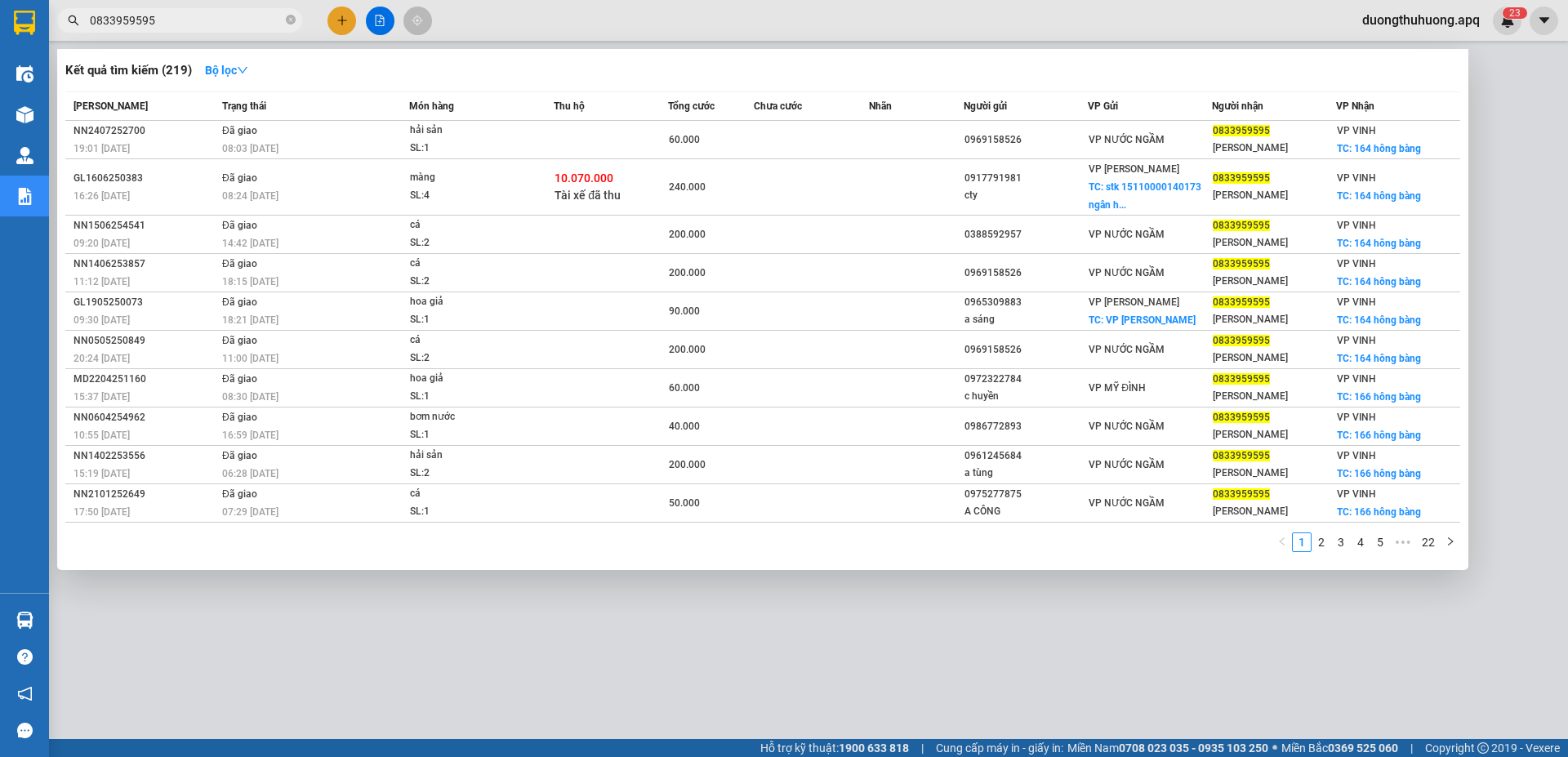
type input "0833959595"
drag, startPoint x: 289, startPoint y: 16, endPoint x: 211, endPoint y: 20, distance: 78.1
click at [289, 17] on icon "close-circle" at bounding box center [291, 19] width 10 height 10
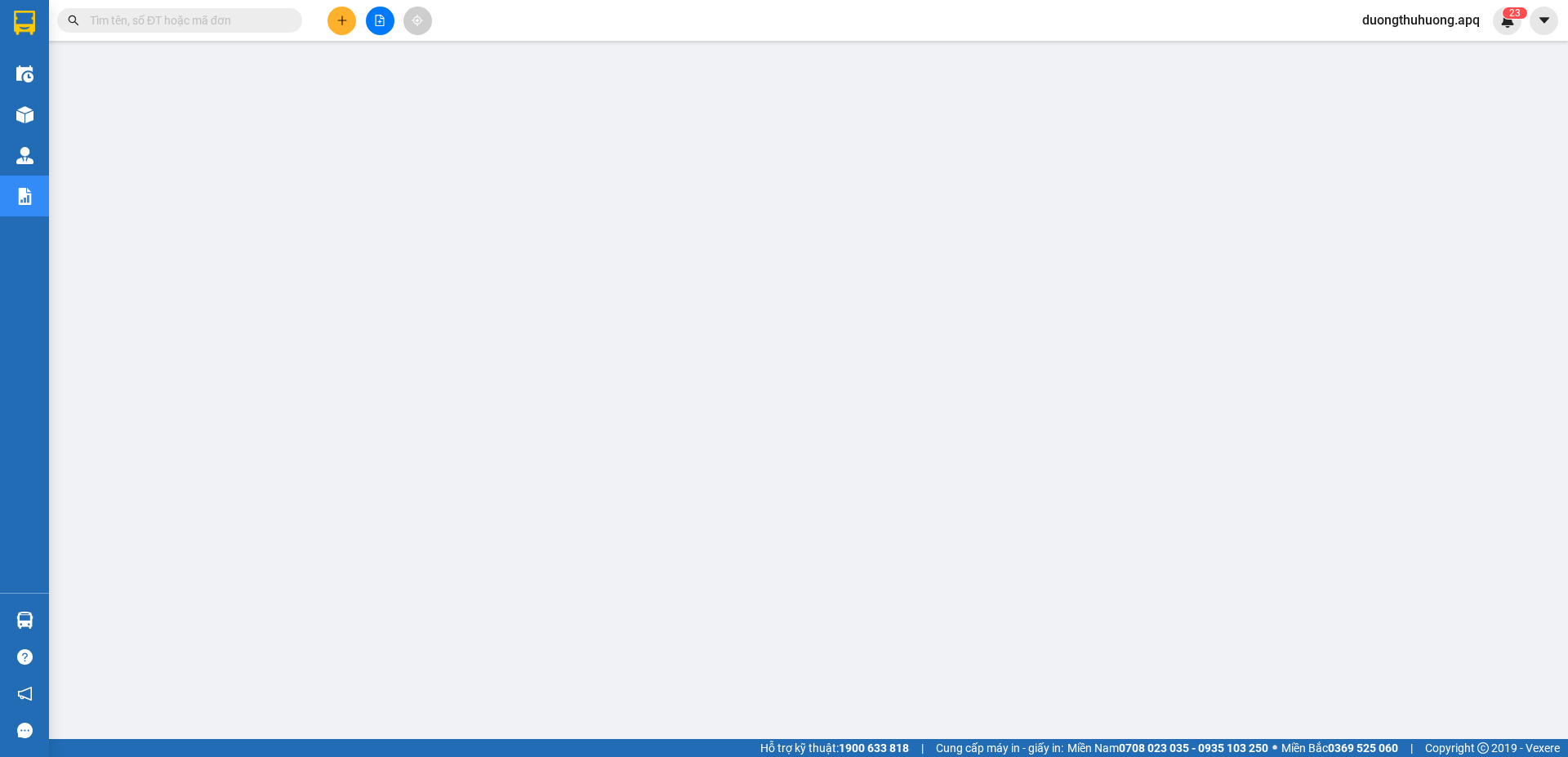
paste input "0705293464"
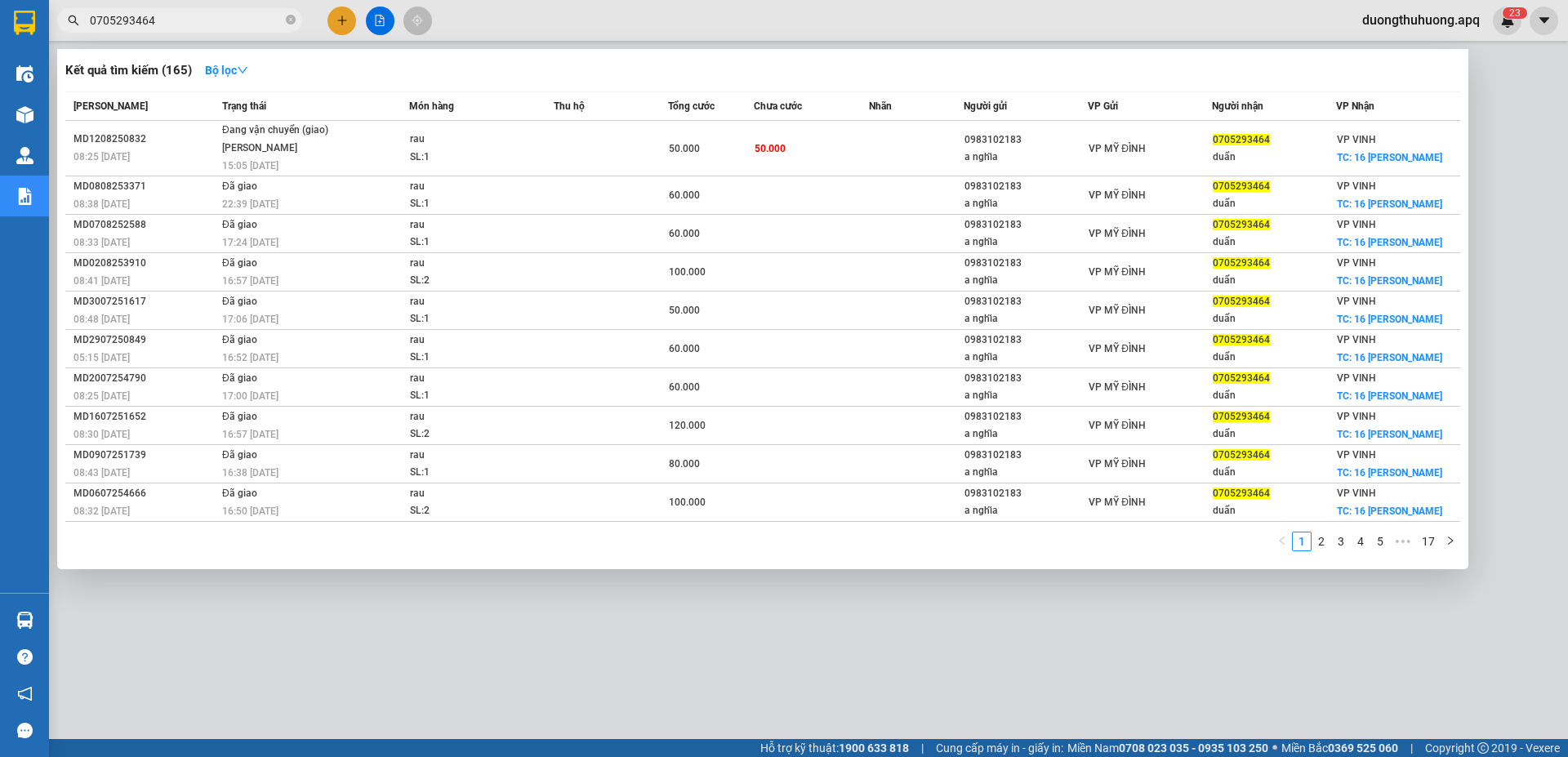
type input "0705293464"
drag, startPoint x: 292, startPoint y: 16, endPoint x: 231, endPoint y: 26, distance: 61.8
click at [291, 16] on icon "close-circle" at bounding box center [291, 19] width 10 height 10
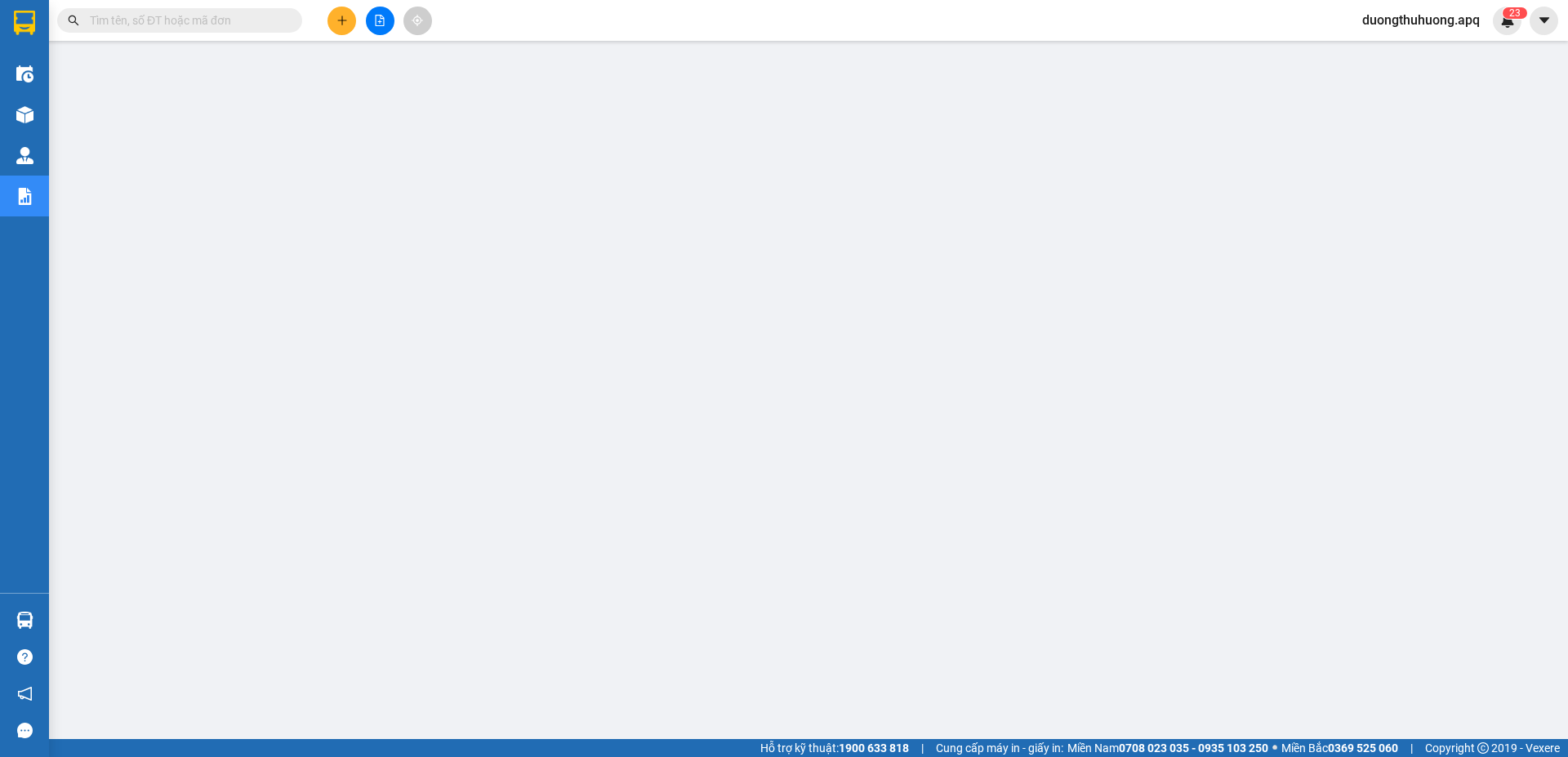
paste input "0966019712"
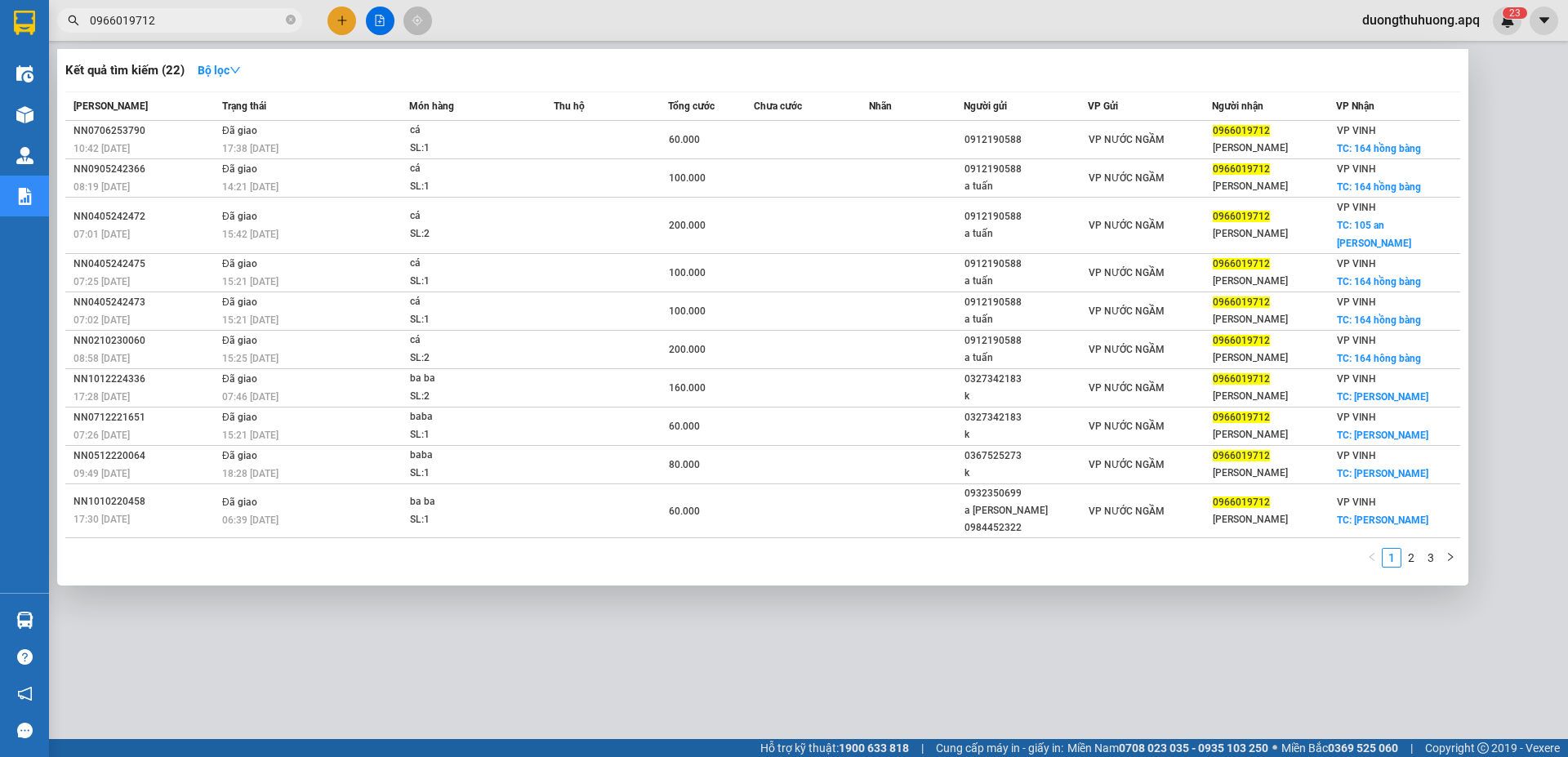
type input "0966019712"
click at [289, 19] on icon "close-circle" at bounding box center [291, 19] width 10 height 10
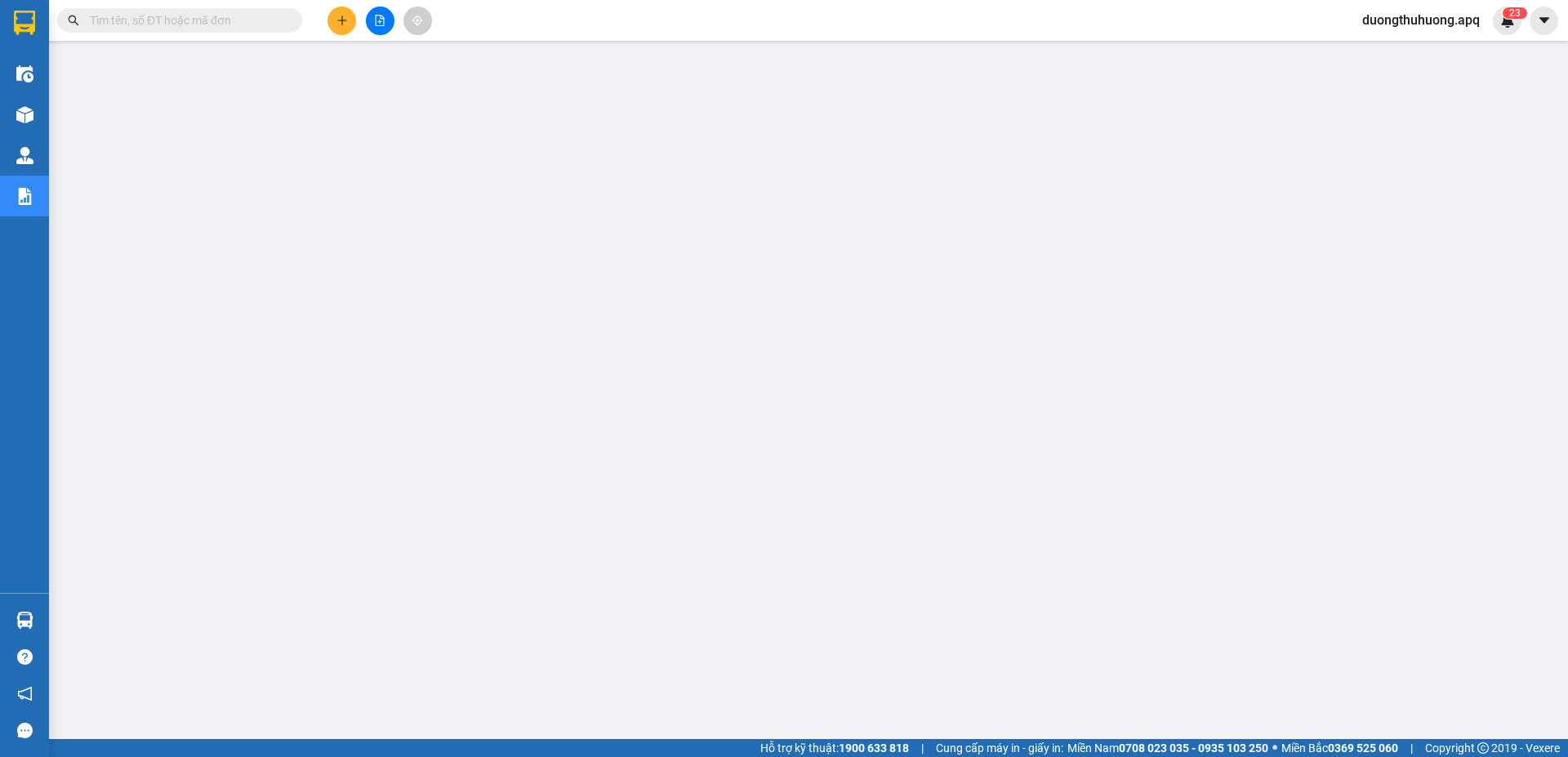
paste input "0966597496"
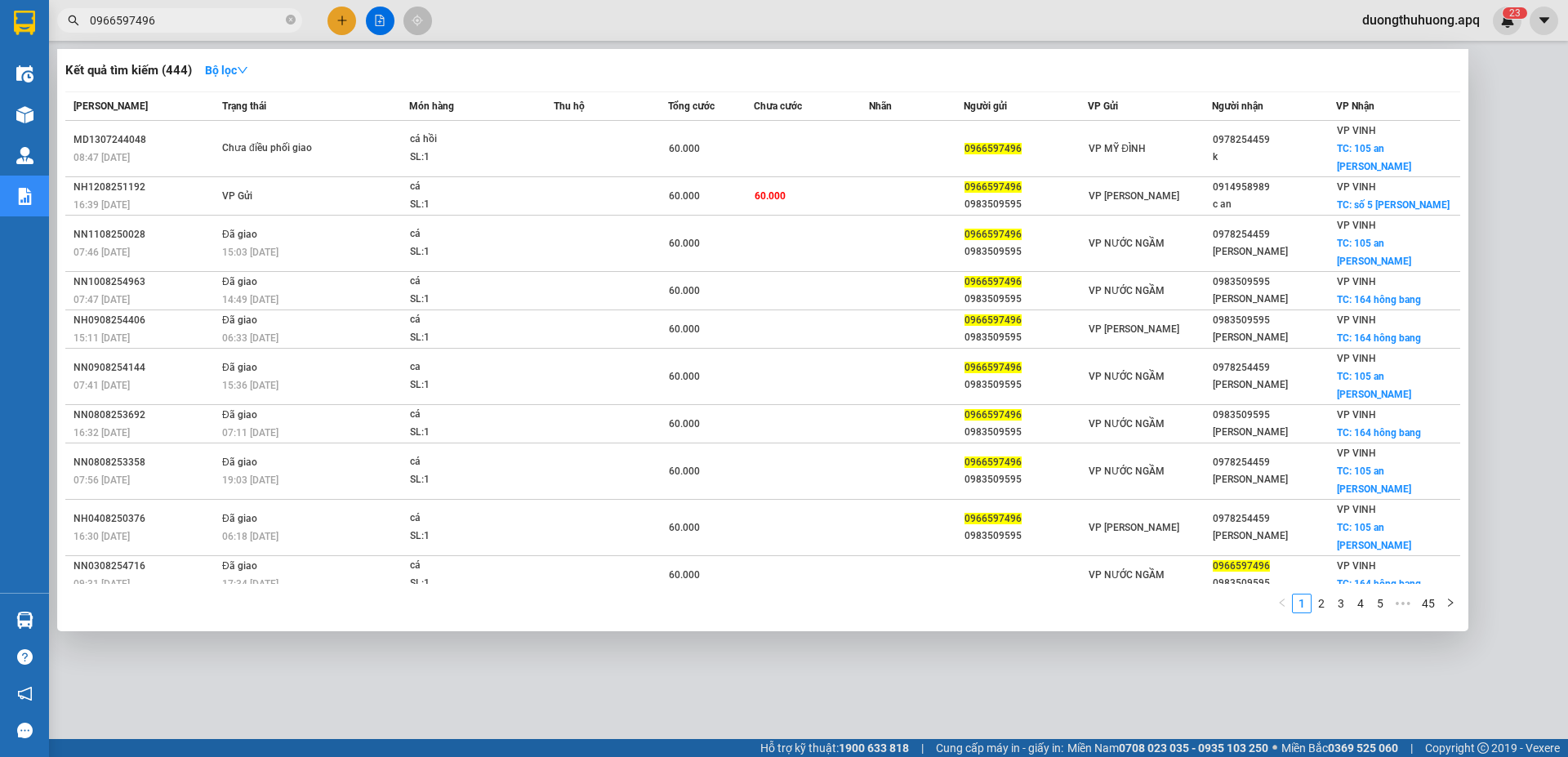
type input "0966597496"
click at [463, 663] on div at bounding box center [784, 378] width 1568 height 757
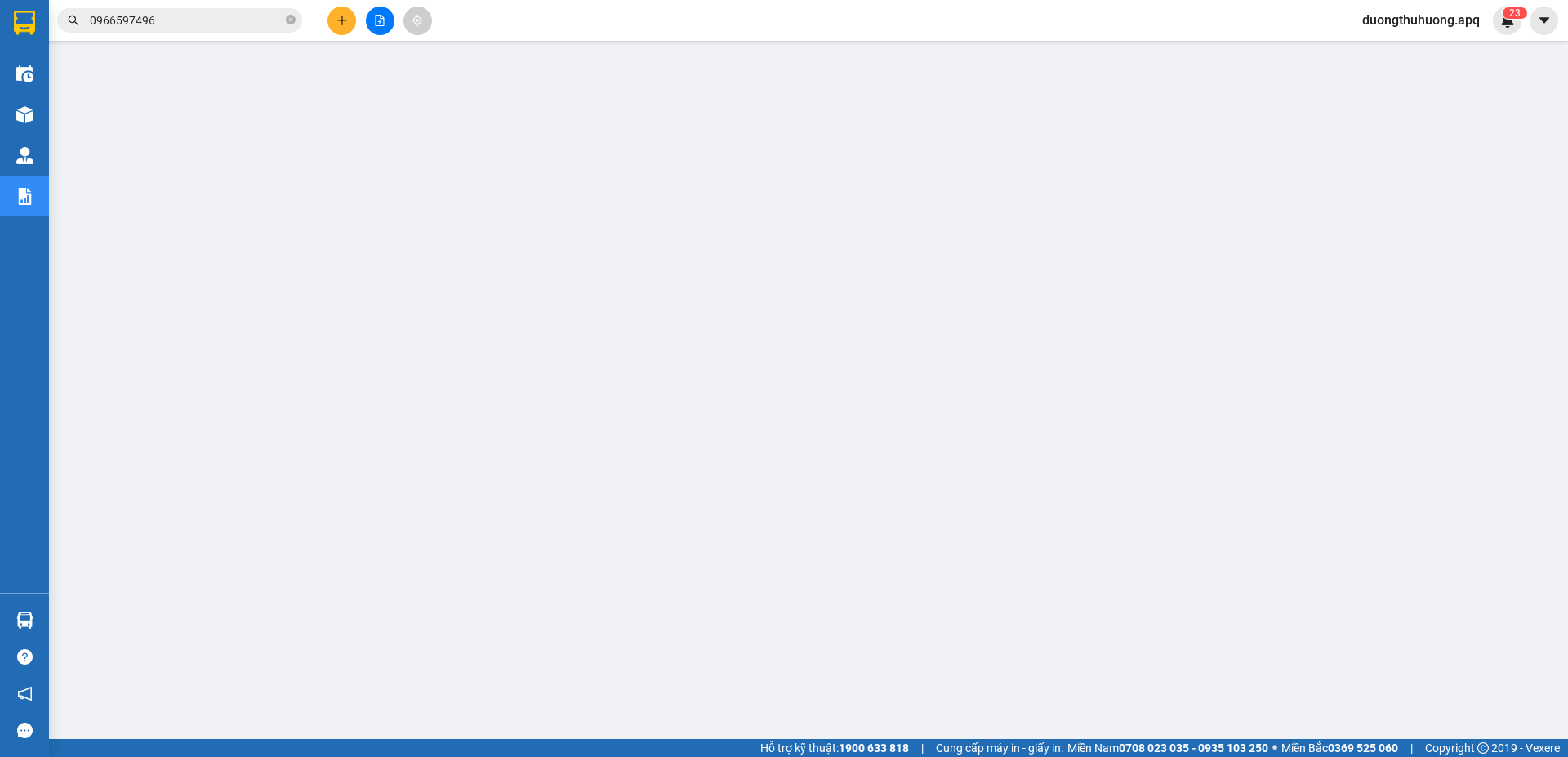
click at [180, 22] on input "0966597496" at bounding box center [186, 21] width 193 height 18
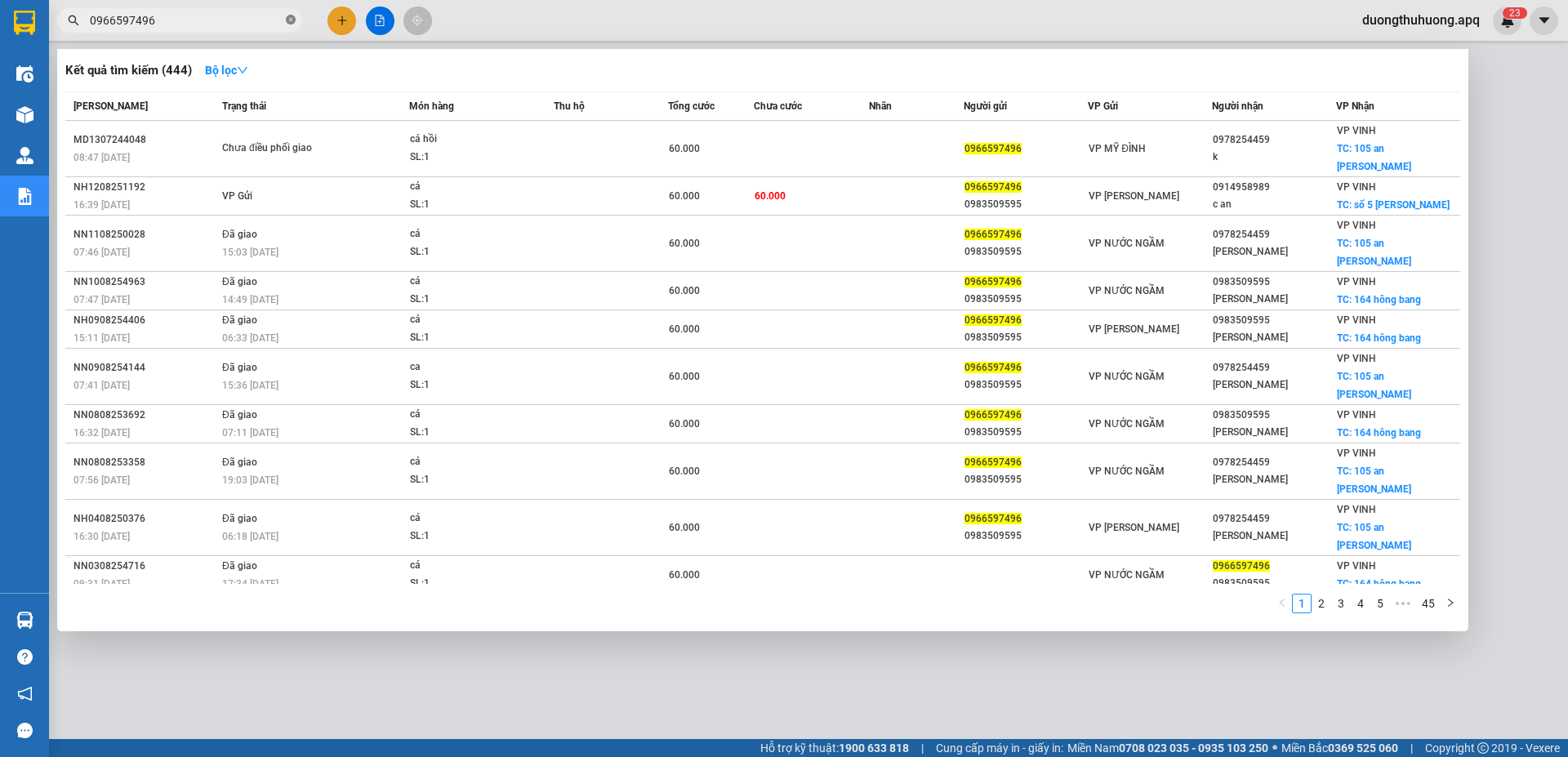
click at [291, 21] on icon "close-circle" at bounding box center [291, 19] width 10 height 10
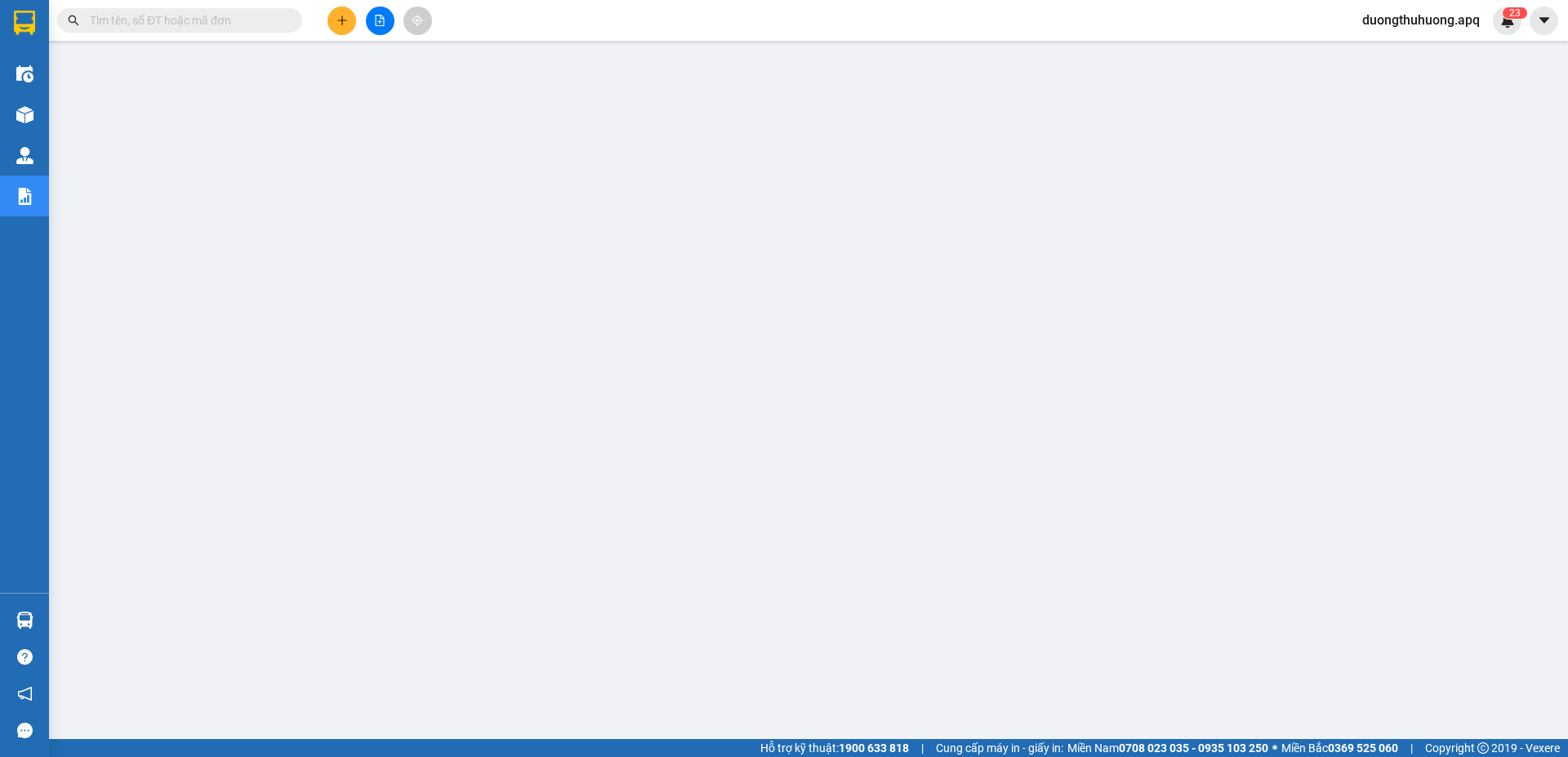
paste input "0917782228"
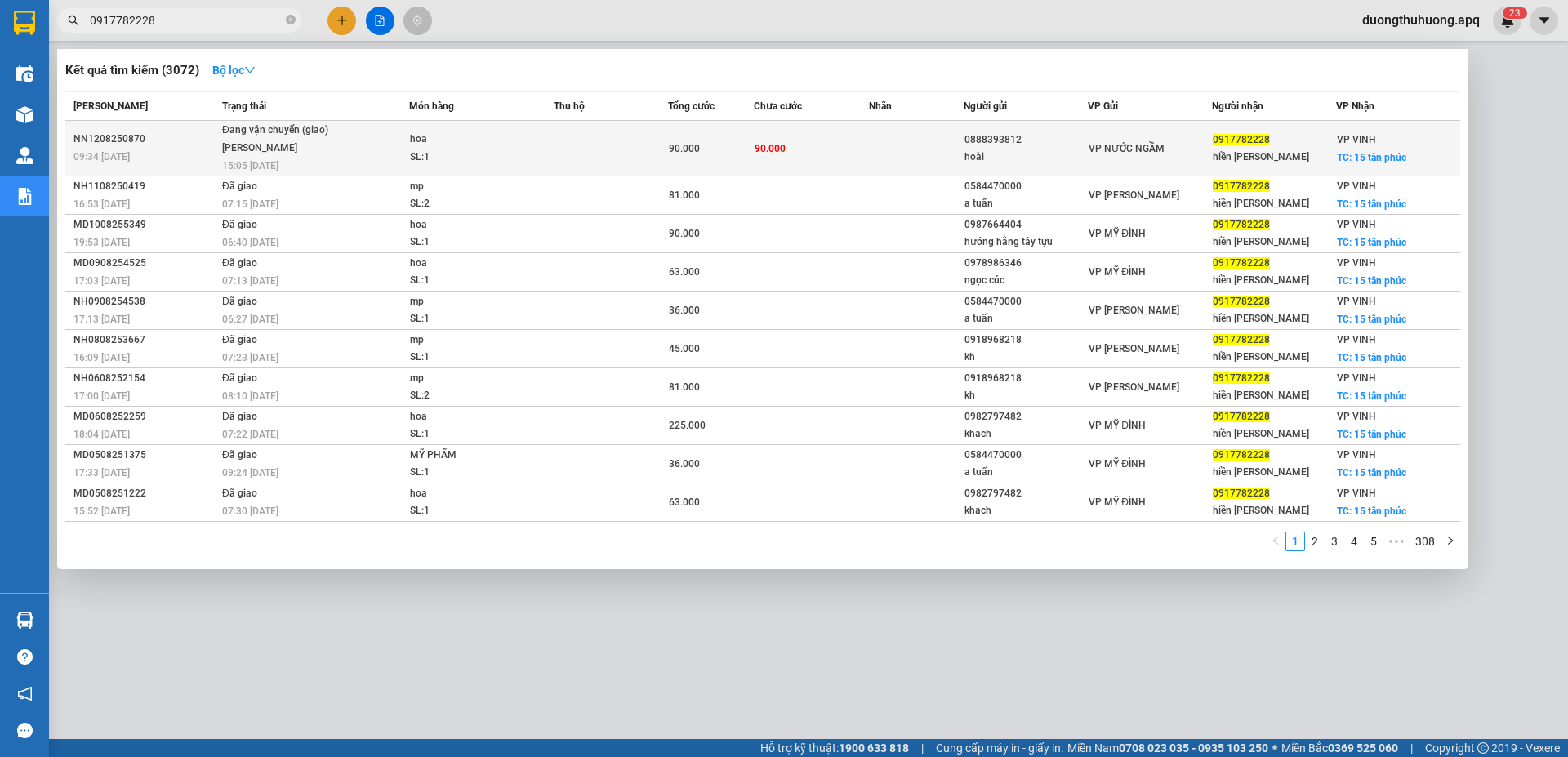
type input "0917782228"
click at [114, 136] on div "NN1208250870" at bounding box center [145, 139] width 144 height 17
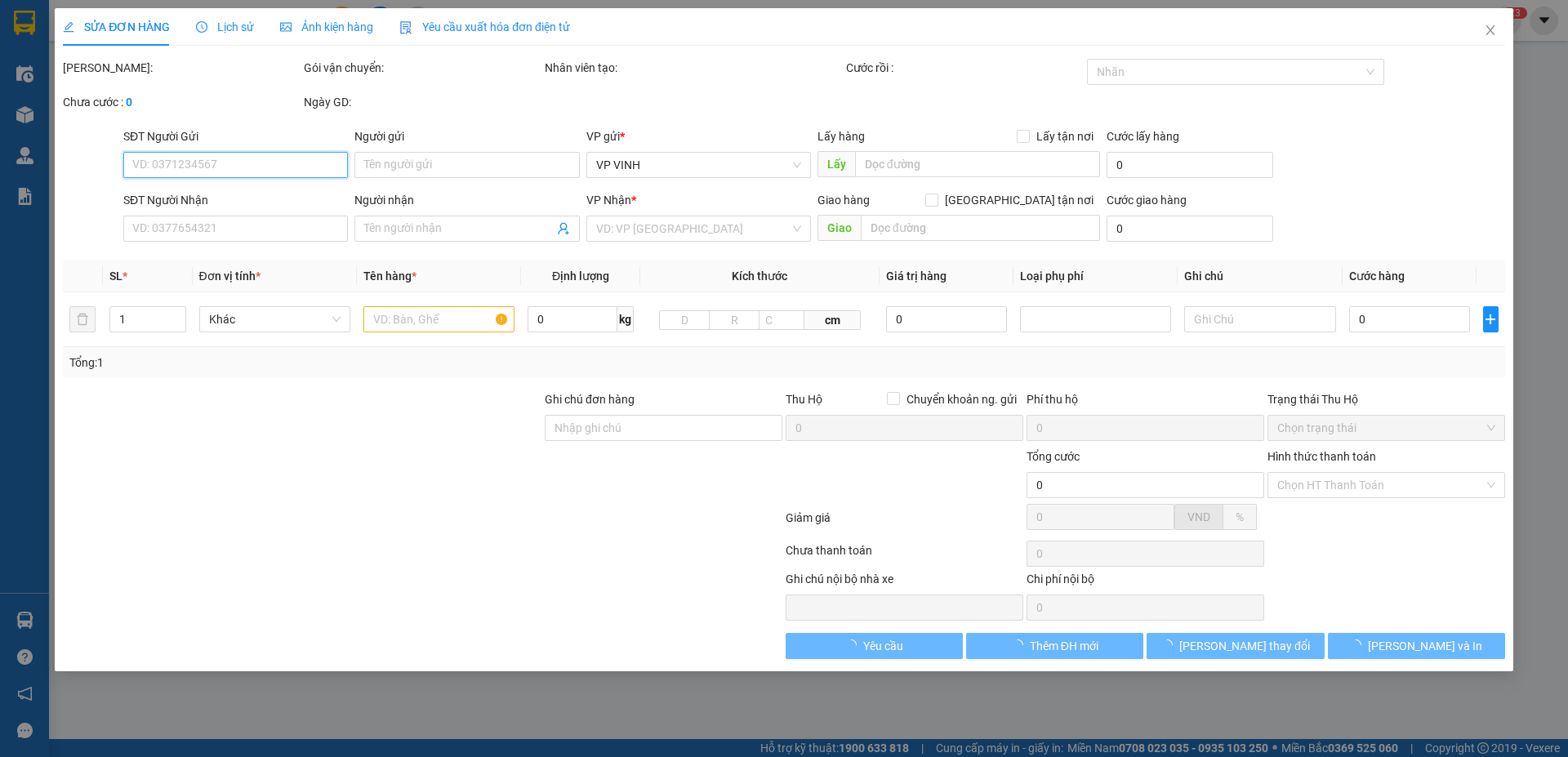
type input "0888393812"
type input "hoài"
type input "0917782228"
type input "hiền [PERSON_NAME]"
checkbox input "true"
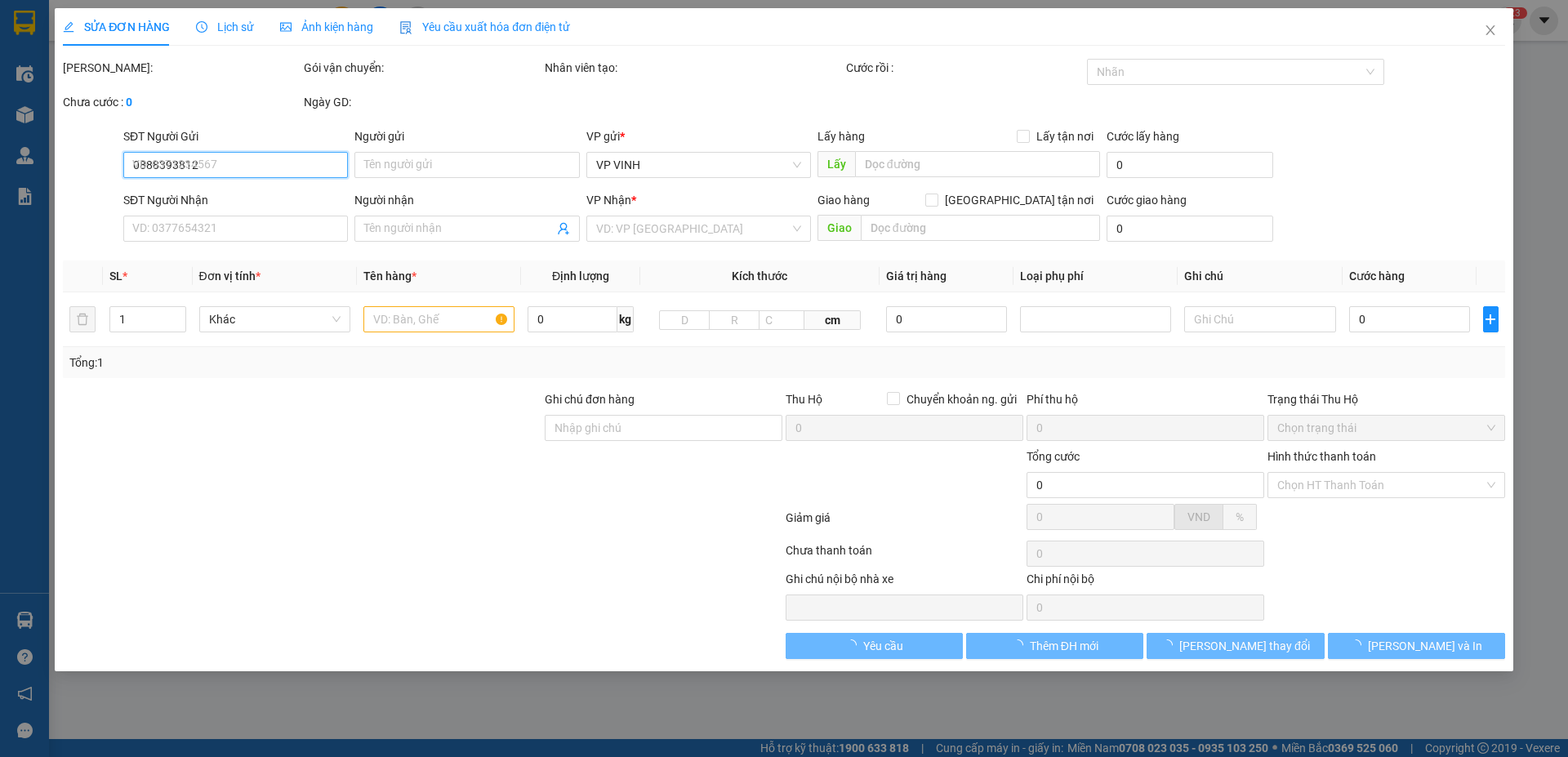
type input "15 tân phúc"
type input "90.000"
type input "10"
type input "90.000"
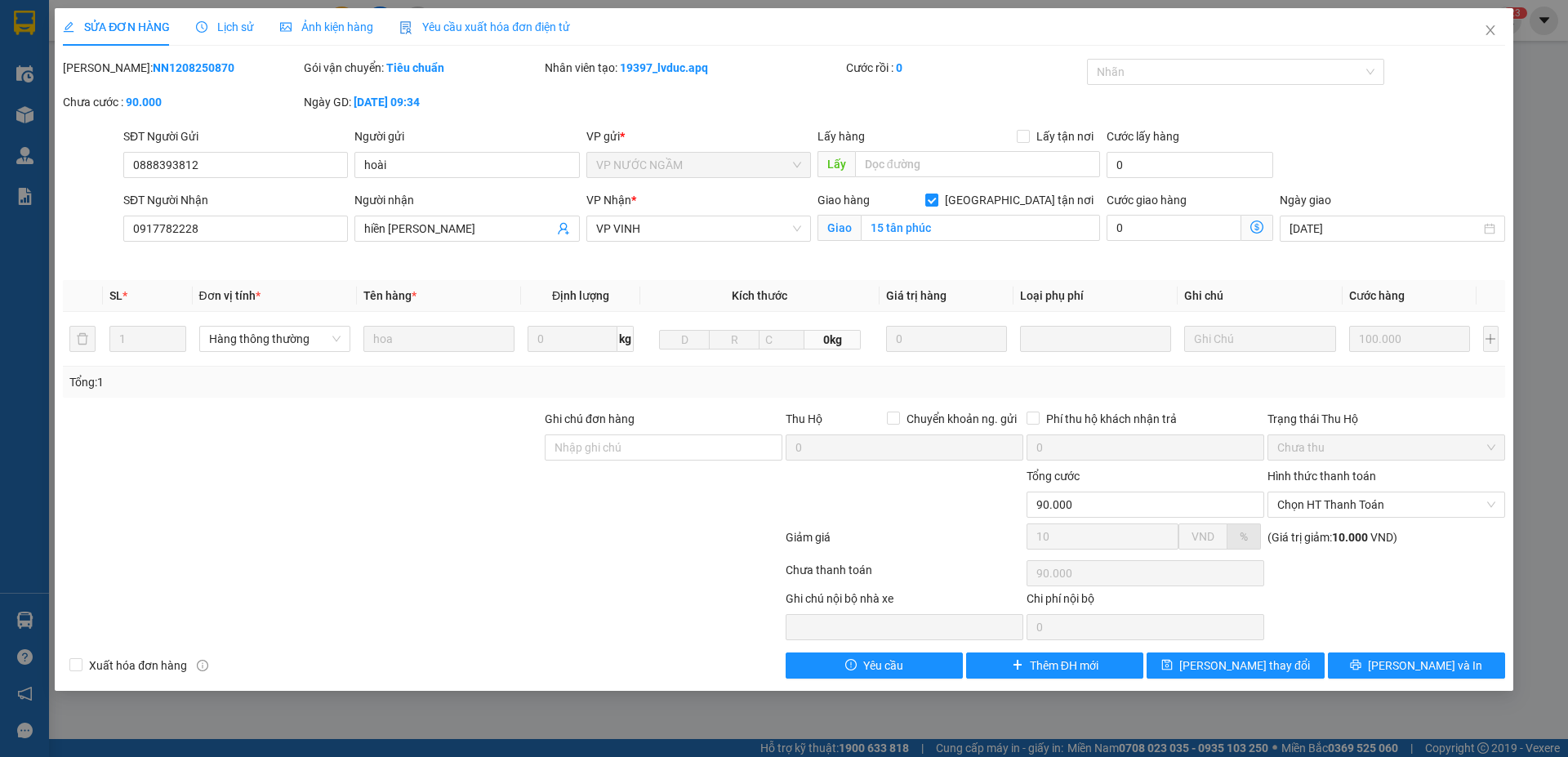
drag, startPoint x: 142, startPoint y: 69, endPoint x: 170, endPoint y: 65, distance: 28.3
click at [207, 68] on div "[PERSON_NAME]: NN1208250870" at bounding box center [181, 68] width 238 height 18
copy b "NN1208250870"
click at [1494, 29] on icon "close" at bounding box center [1491, 30] width 13 height 13
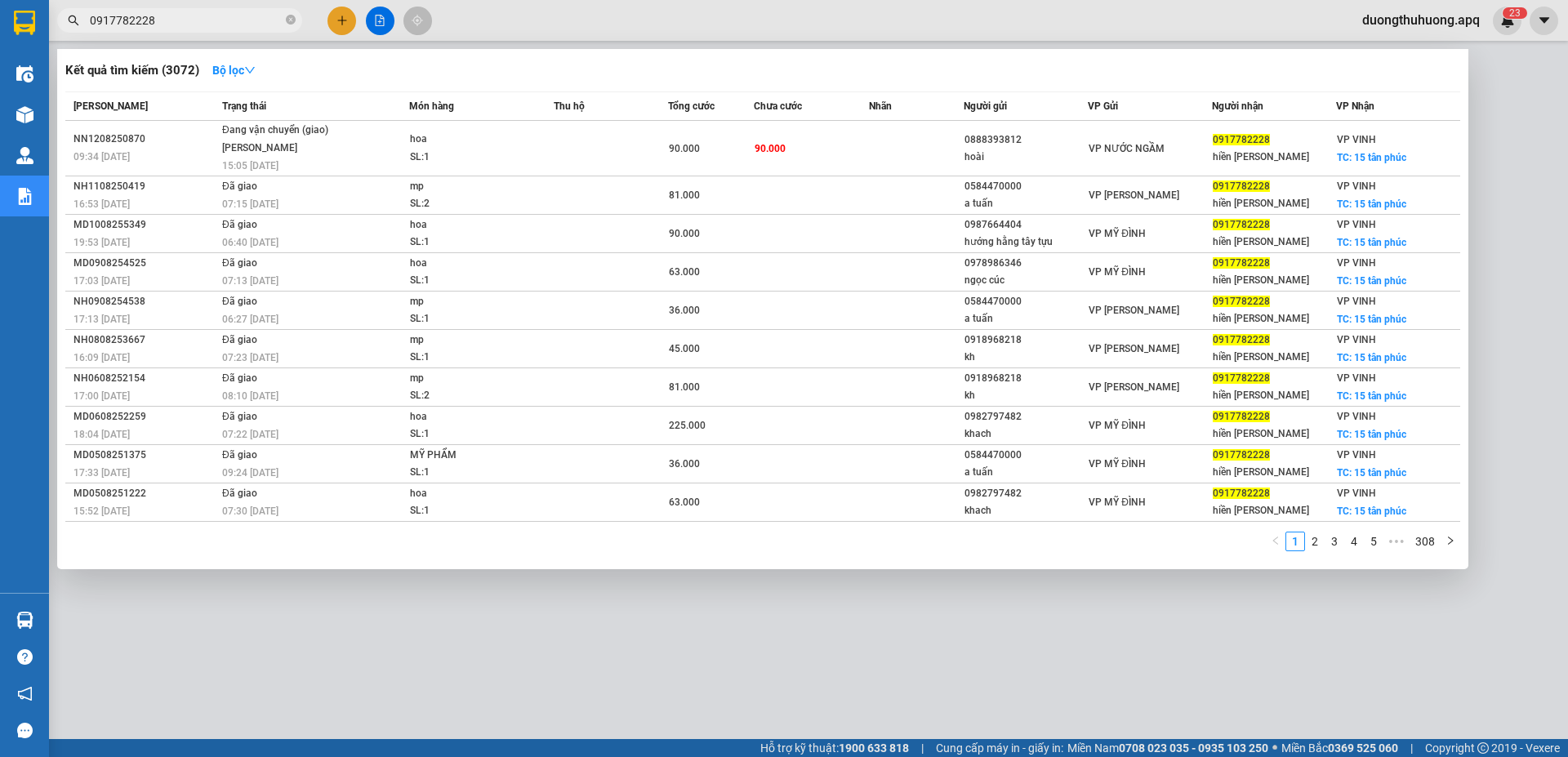
click at [191, 20] on input "0917782228" at bounding box center [186, 21] width 193 height 18
click at [292, 21] on icon "close-circle" at bounding box center [291, 19] width 10 height 10
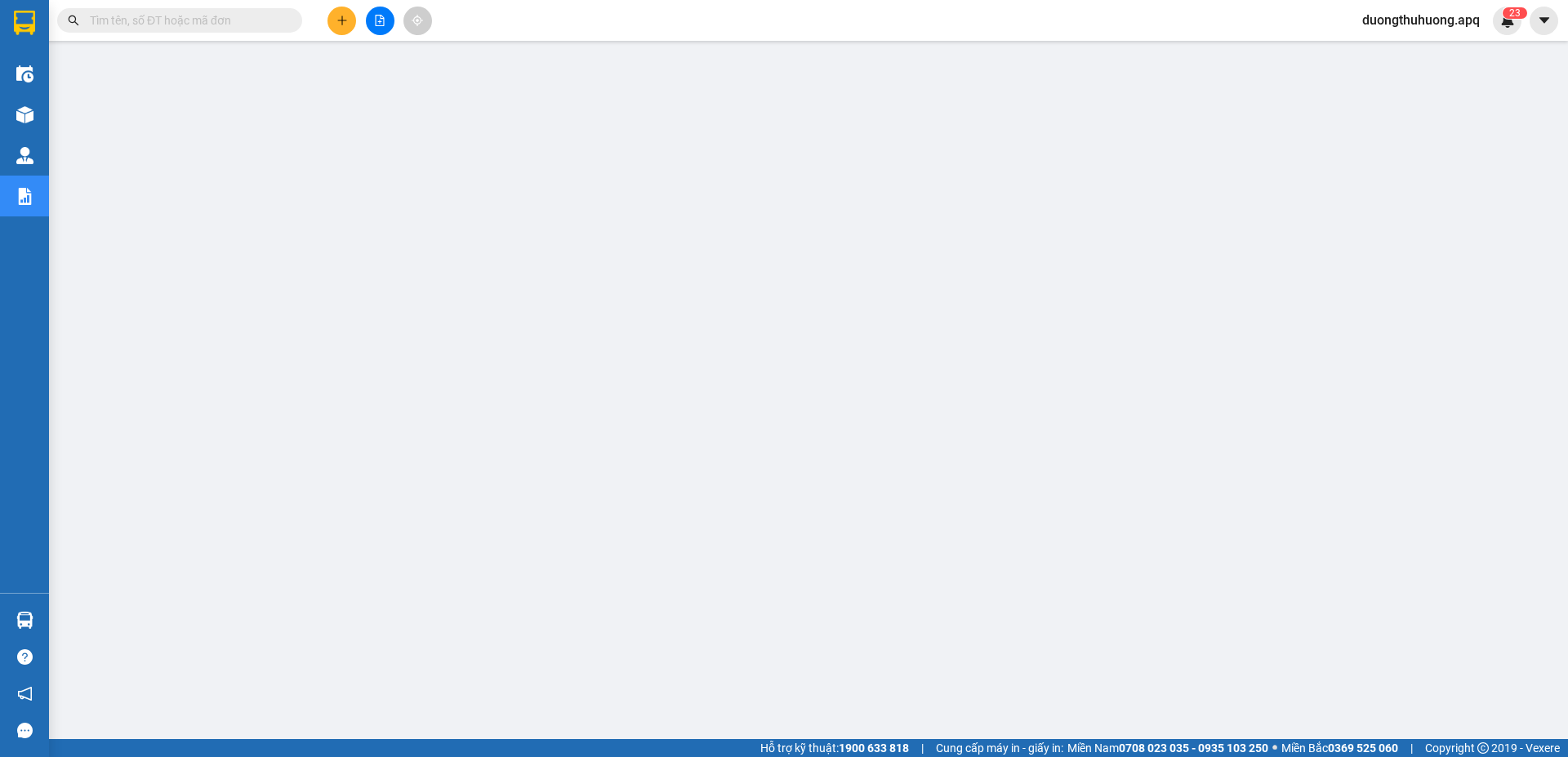
paste input "0942271988"
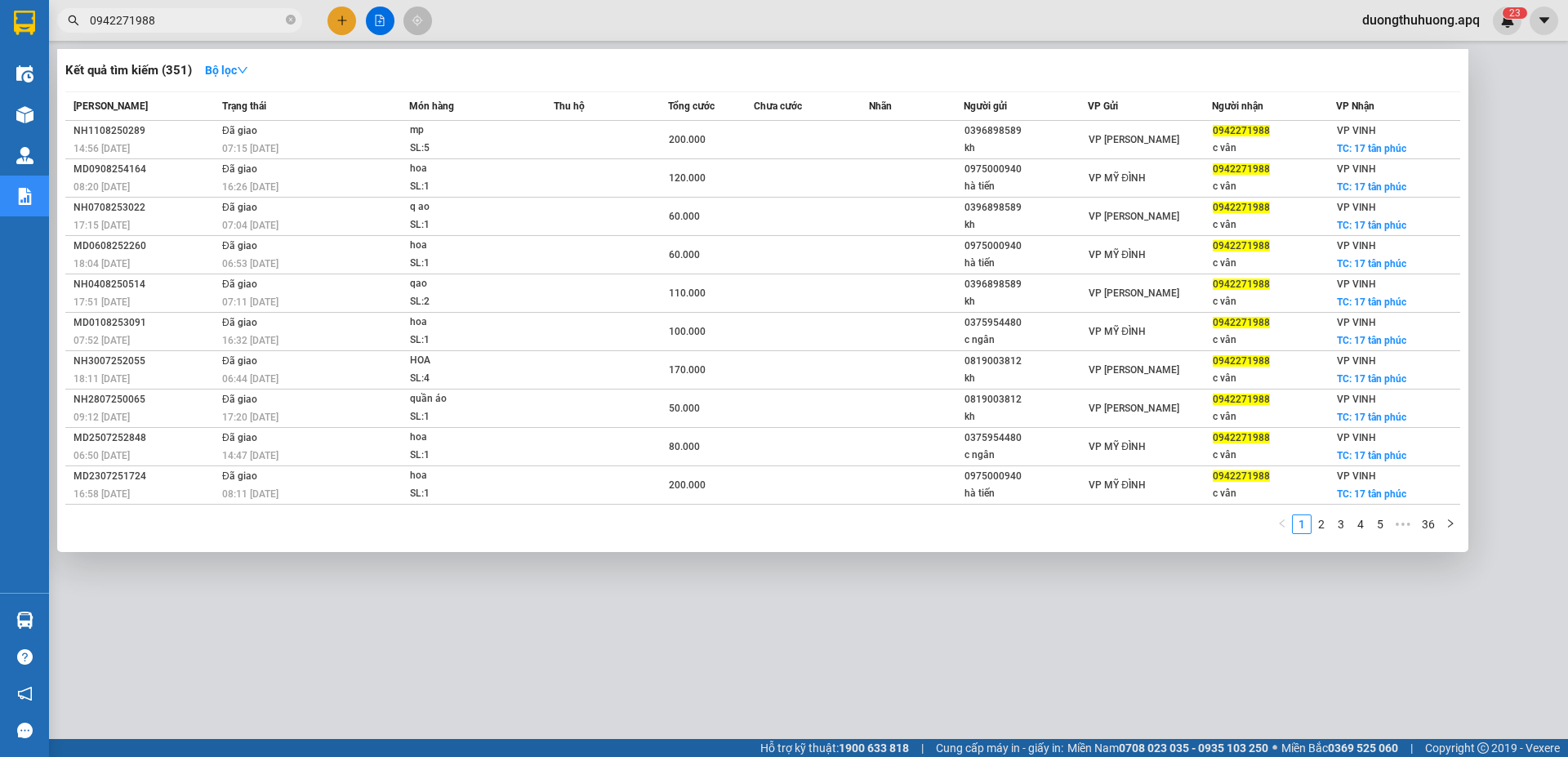
type input "0942271988"
click at [633, 648] on div at bounding box center [784, 378] width 1568 height 757
click at [246, 22] on input "0942271988" at bounding box center [186, 21] width 193 height 18
drag, startPoint x: 292, startPoint y: 18, endPoint x: 281, endPoint y: 18, distance: 11.0
click at [291, 18] on icon "close-circle" at bounding box center [291, 19] width 10 height 10
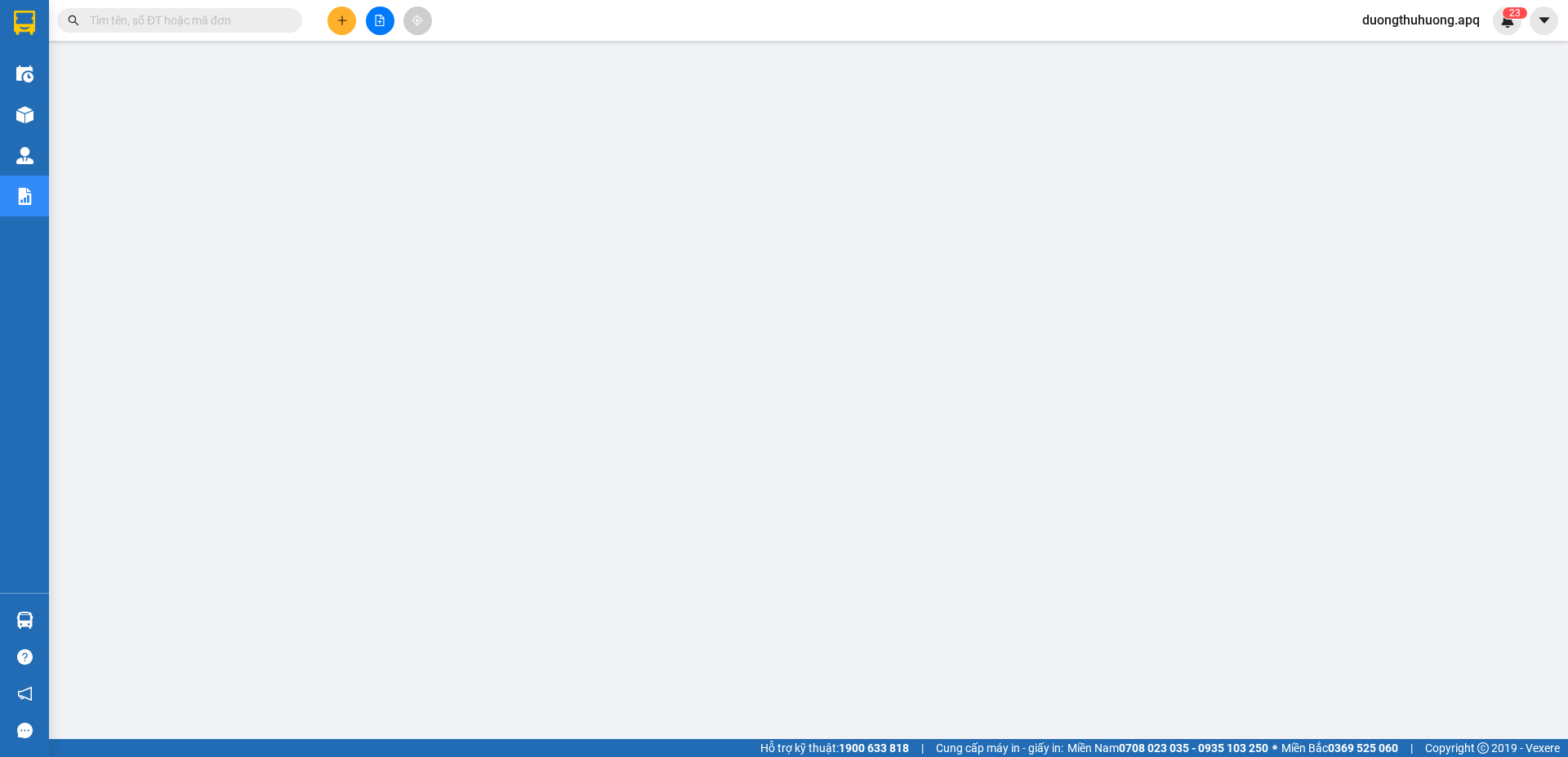
paste input "0986666878"
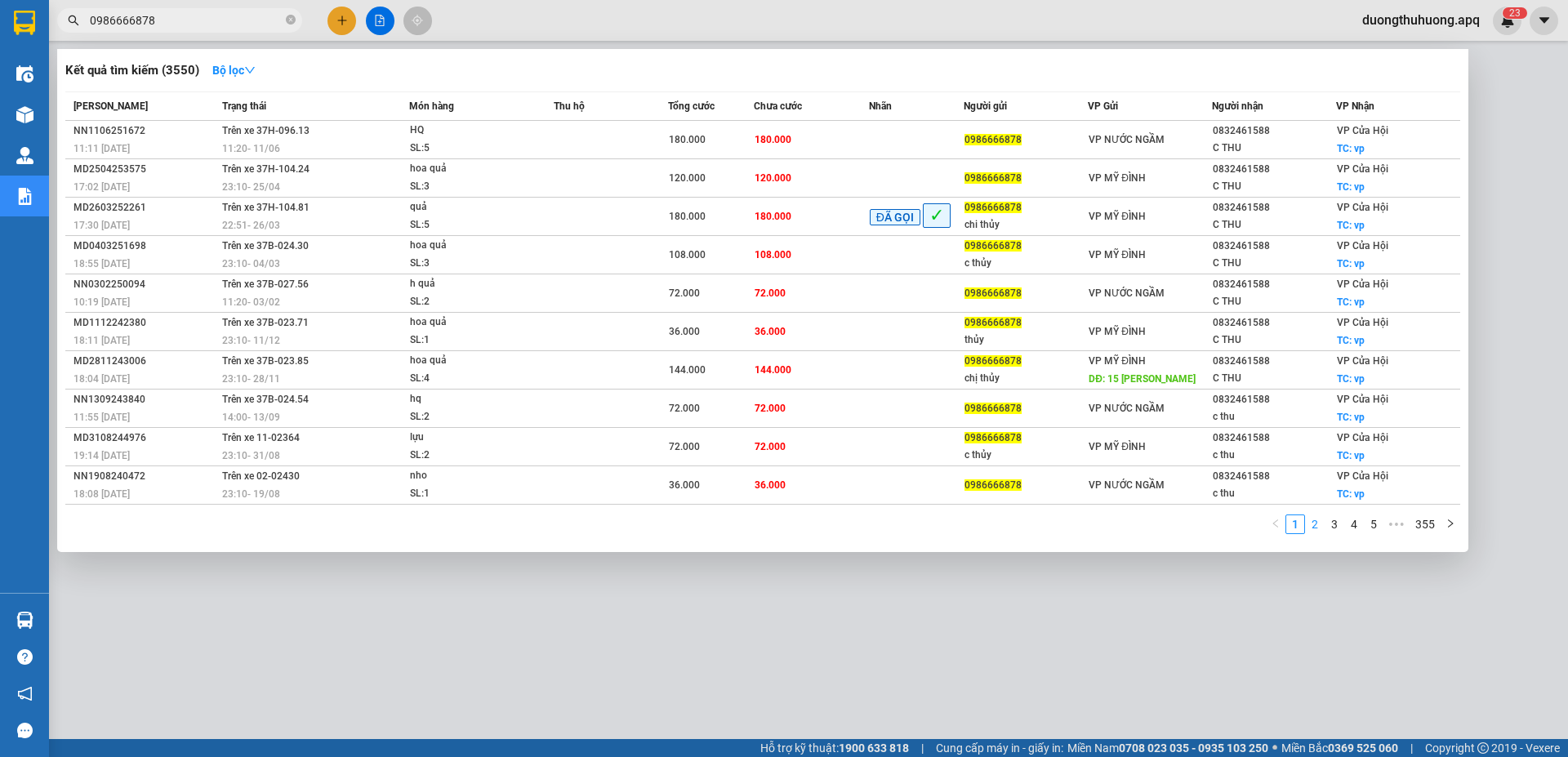
type input "0986666878"
click at [1319, 526] on link "2" at bounding box center [1315, 525] width 18 height 18
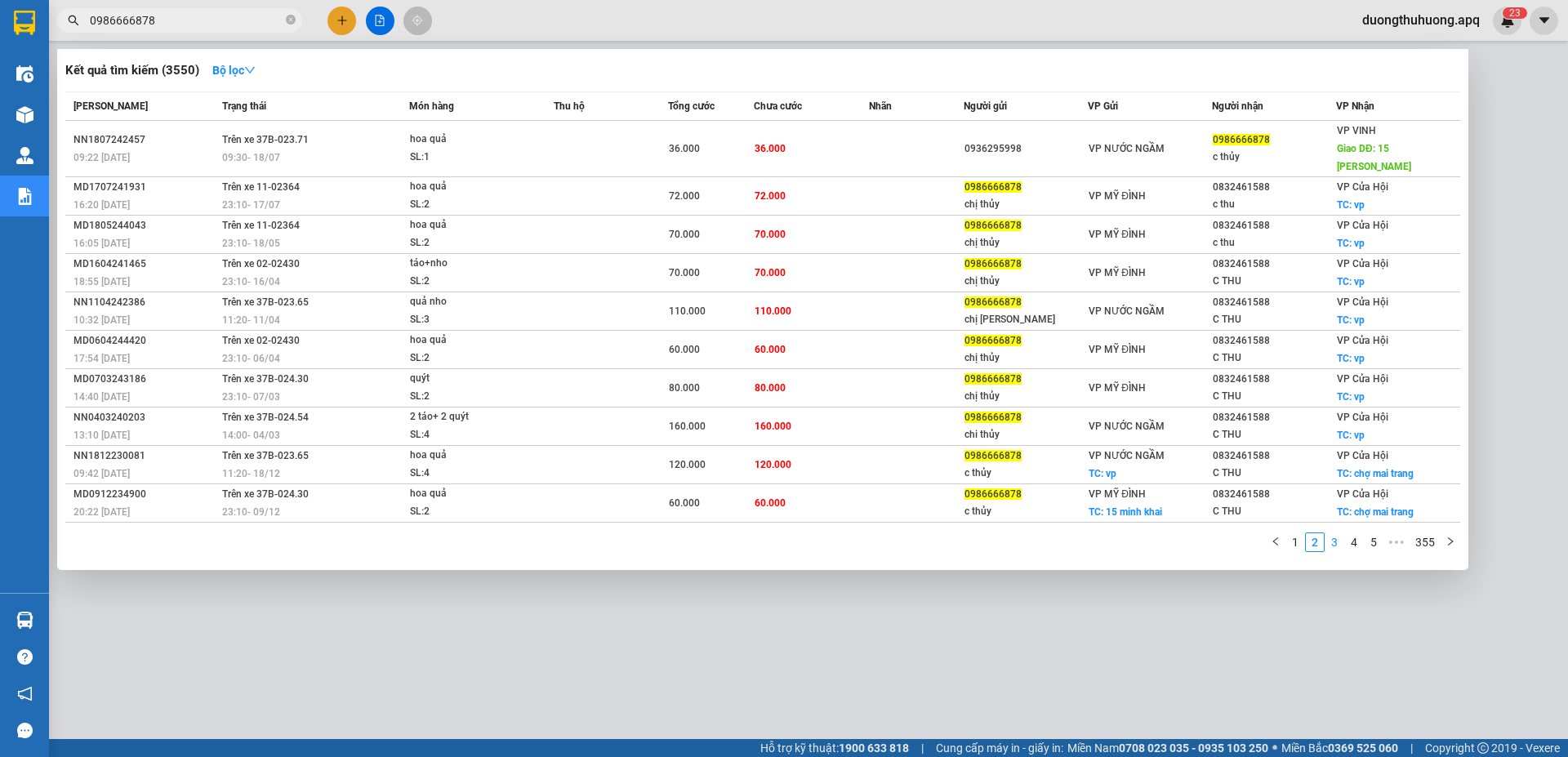
click at [1339, 534] on link "3" at bounding box center [1335, 543] width 18 height 18
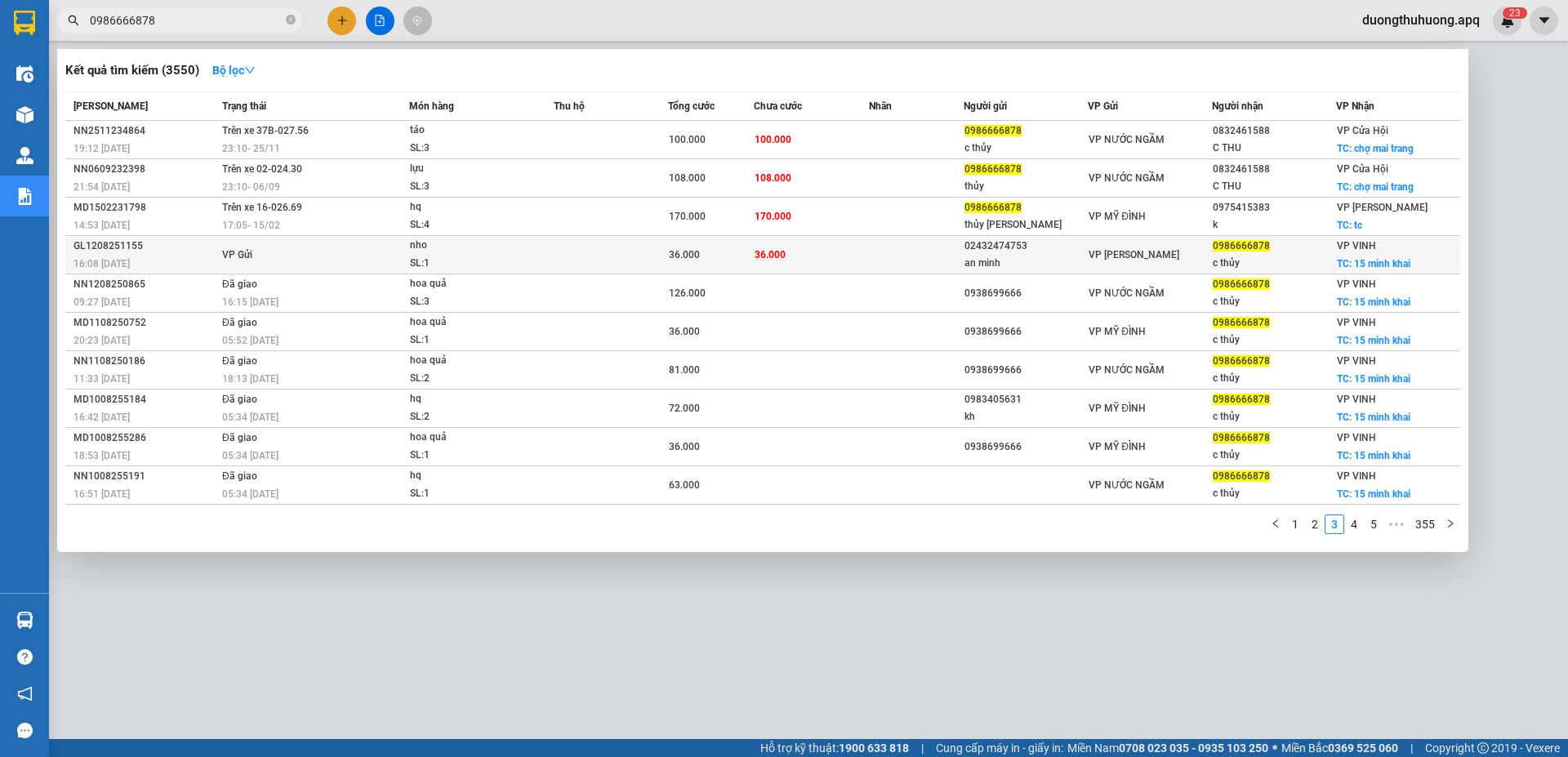
click at [100, 246] on div "GL1208251155" at bounding box center [145, 246] width 144 height 17
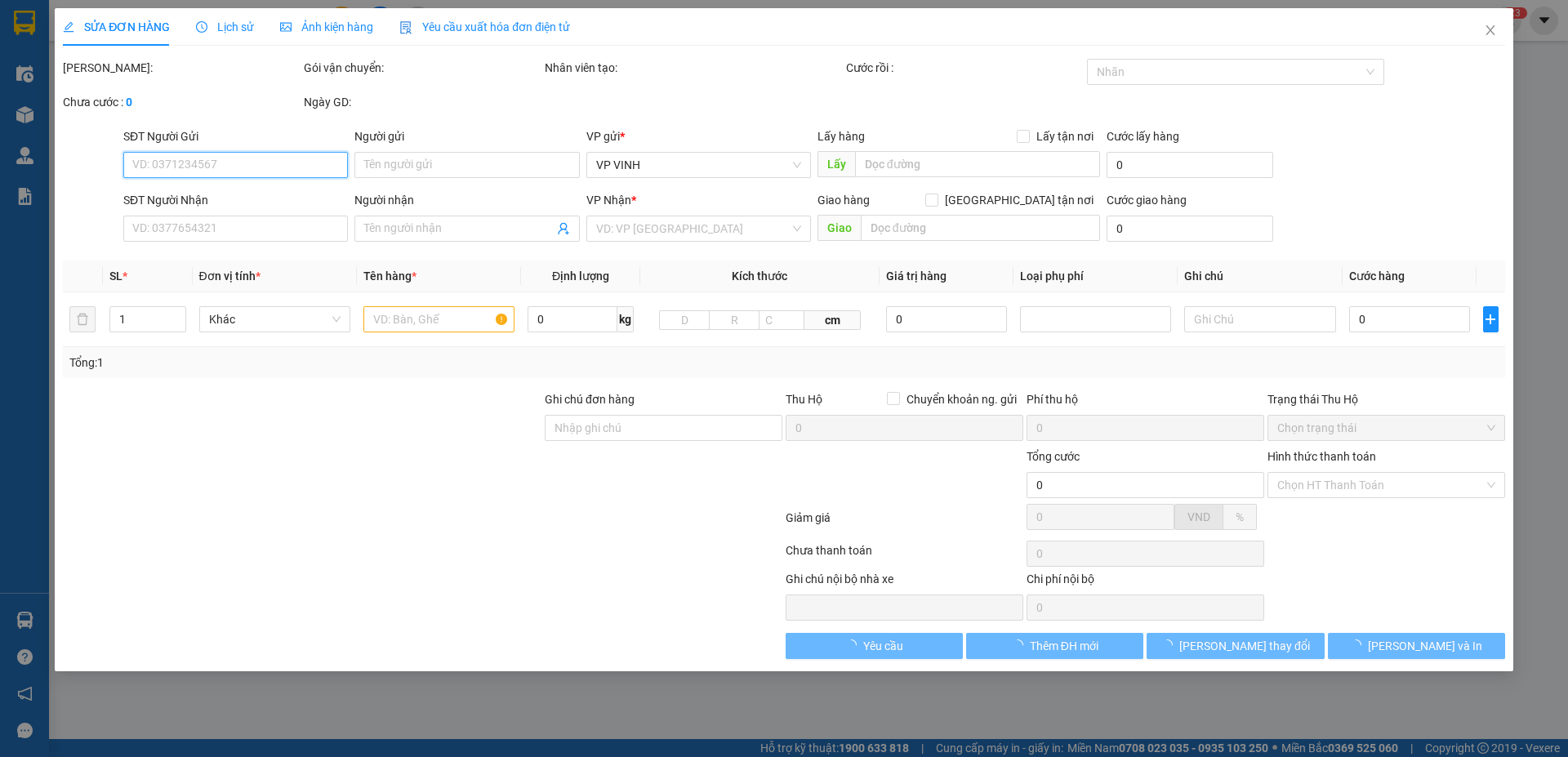
type input "02432474753"
type input "an minh"
type input "0986666878"
type input "c thủy"
checkbox input "true"
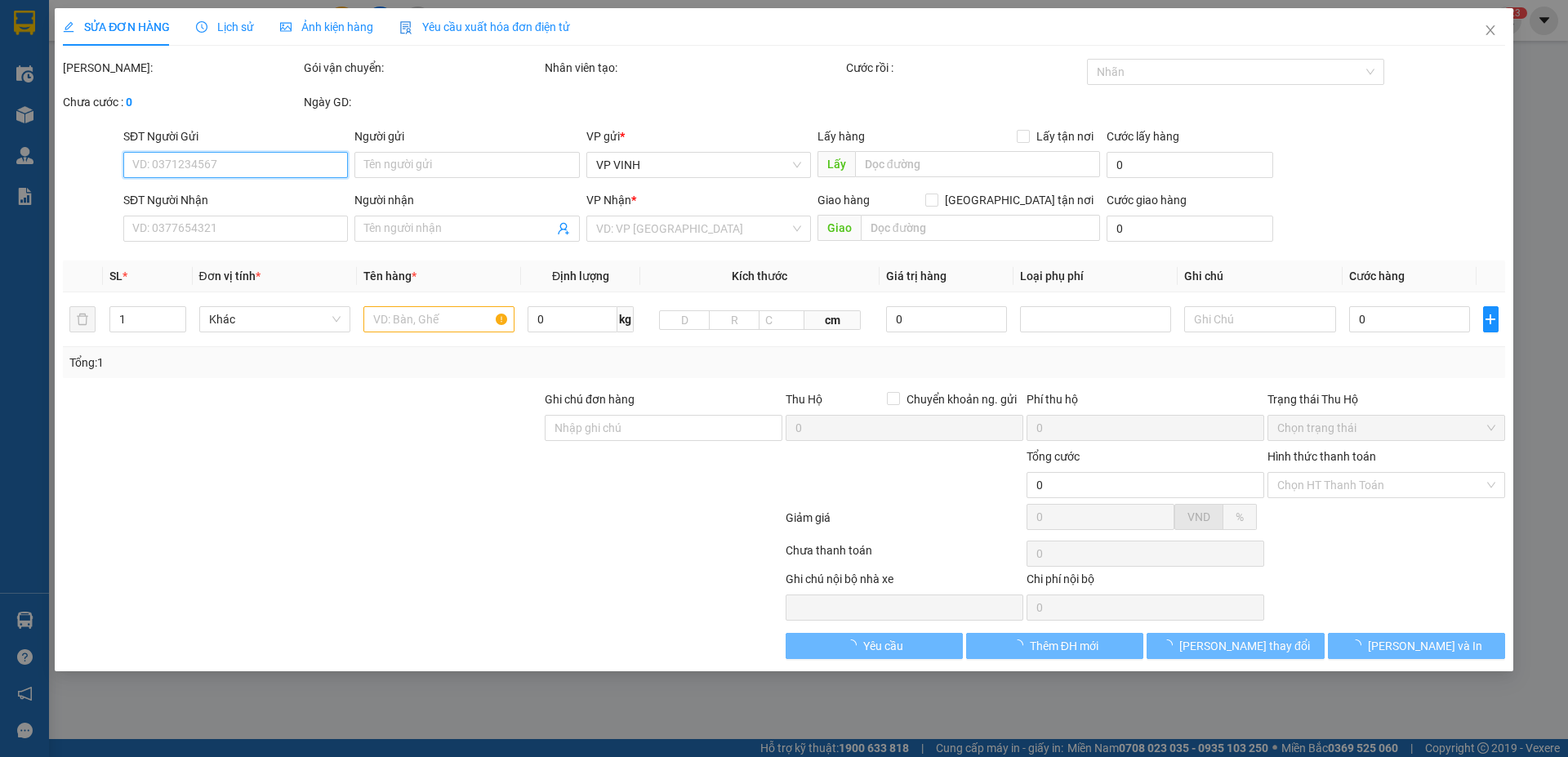
type input "15 minh khai"
type input "36.000"
type input "10"
type input "36.000"
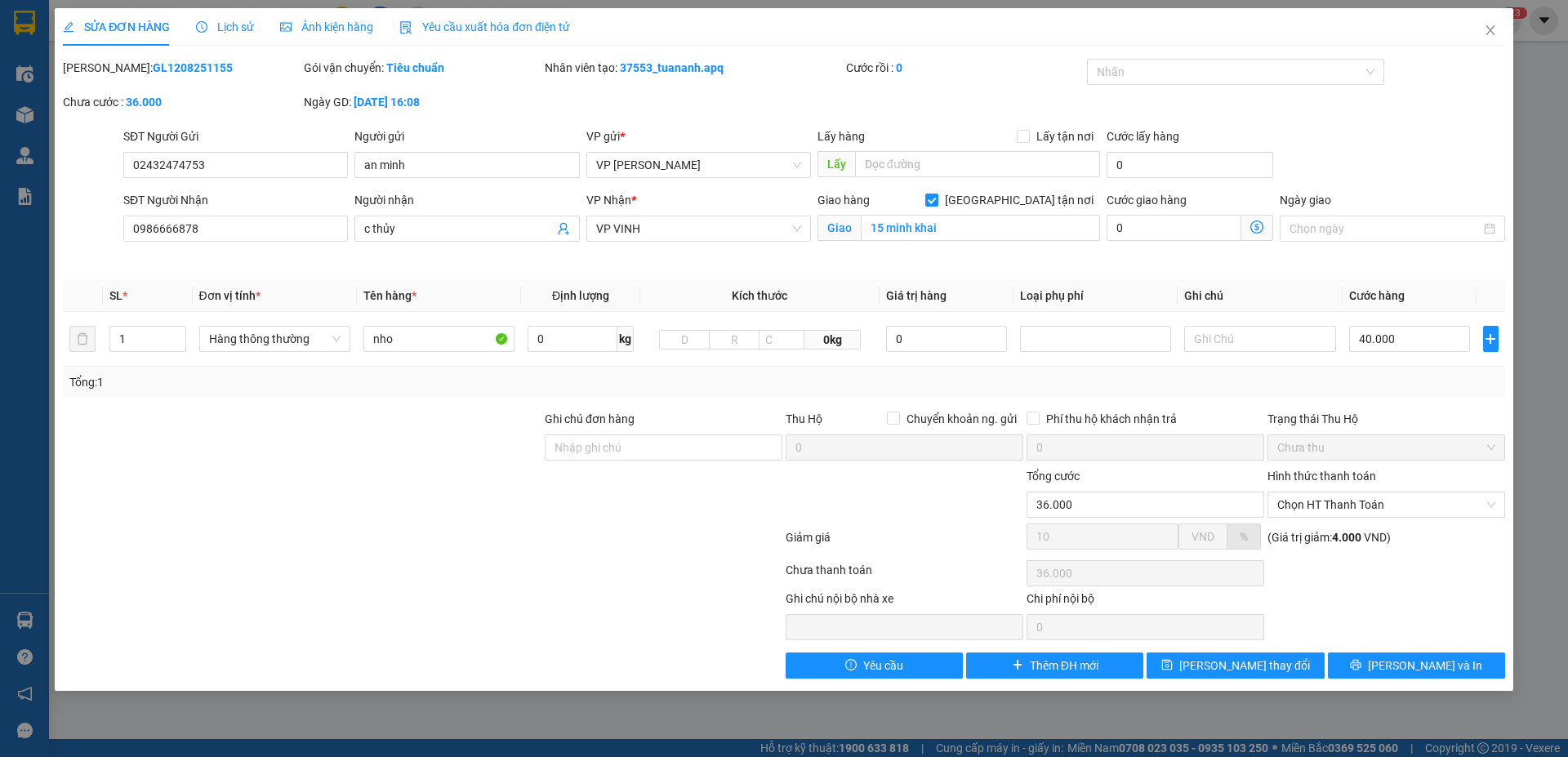
drag, startPoint x: 106, startPoint y: 65, endPoint x: 197, endPoint y: 65, distance: 91.0
click at [197, 65] on div "[PERSON_NAME]: GL1208251155" at bounding box center [181, 68] width 238 height 18
copy b "GL1208251155"
click at [1485, 32] on icon "close" at bounding box center [1491, 30] width 13 height 13
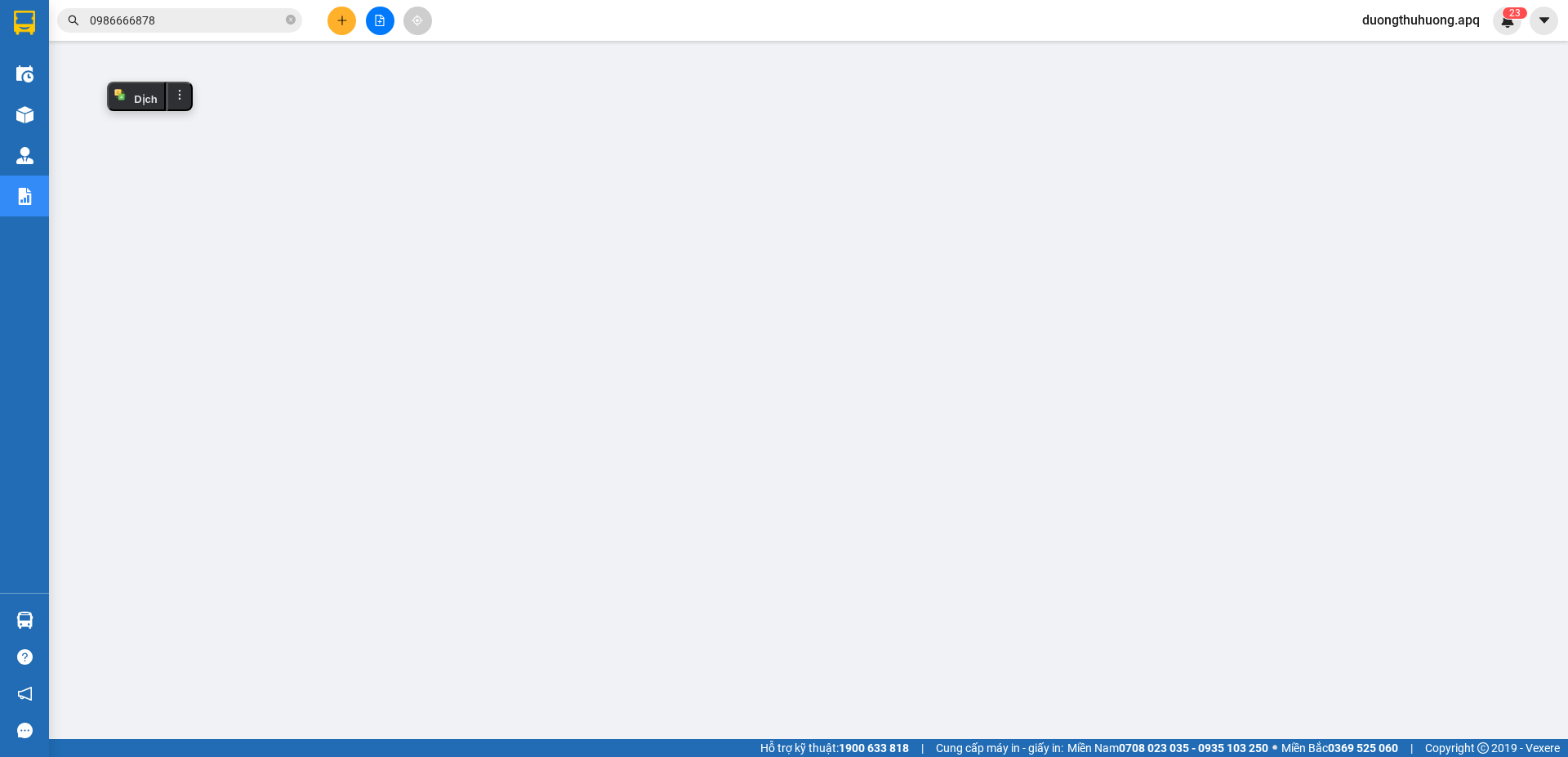
click at [225, 22] on input "0986666878" at bounding box center [186, 21] width 193 height 18
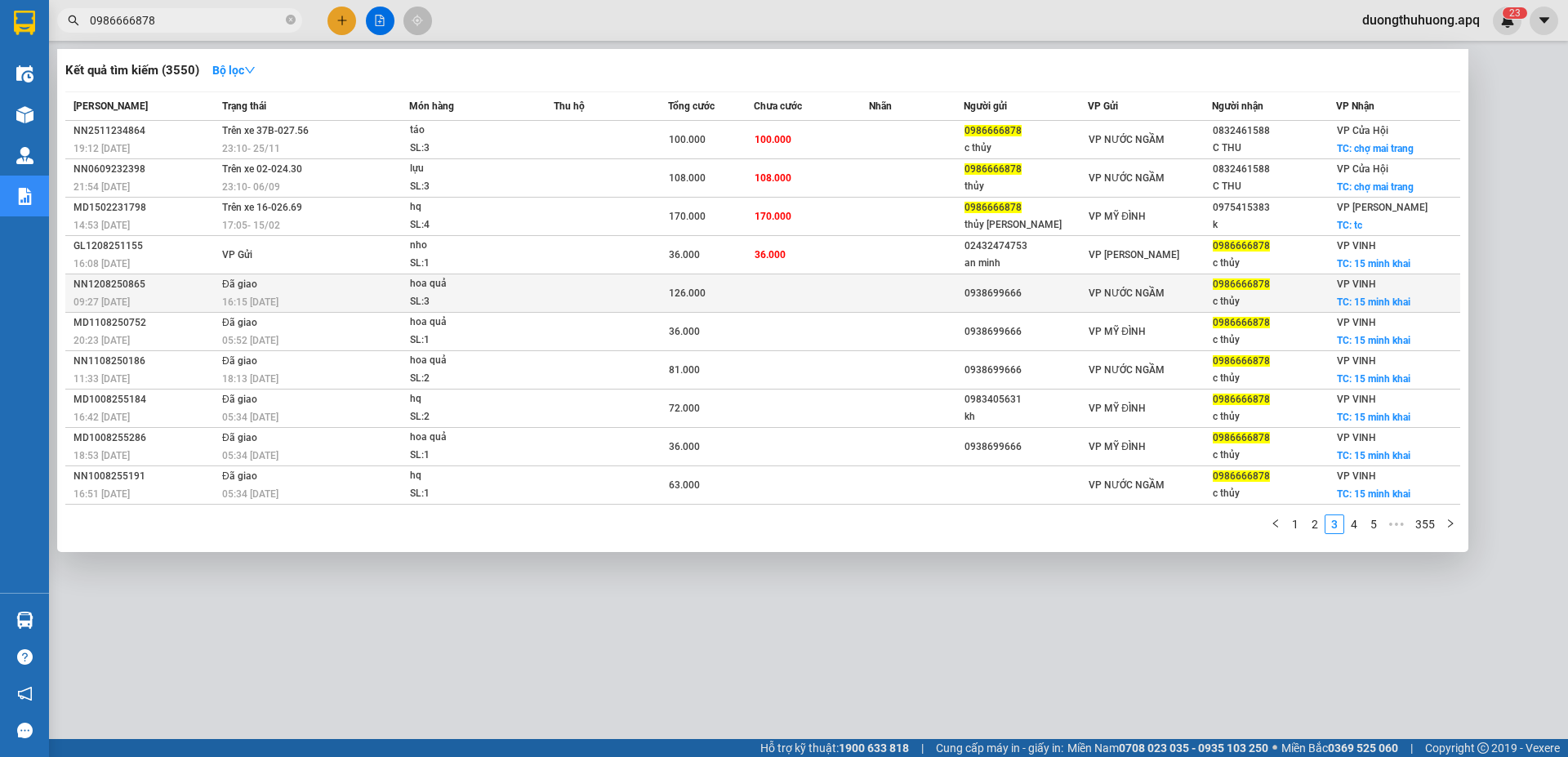
click at [97, 288] on div "NN1208250865" at bounding box center [145, 284] width 144 height 17
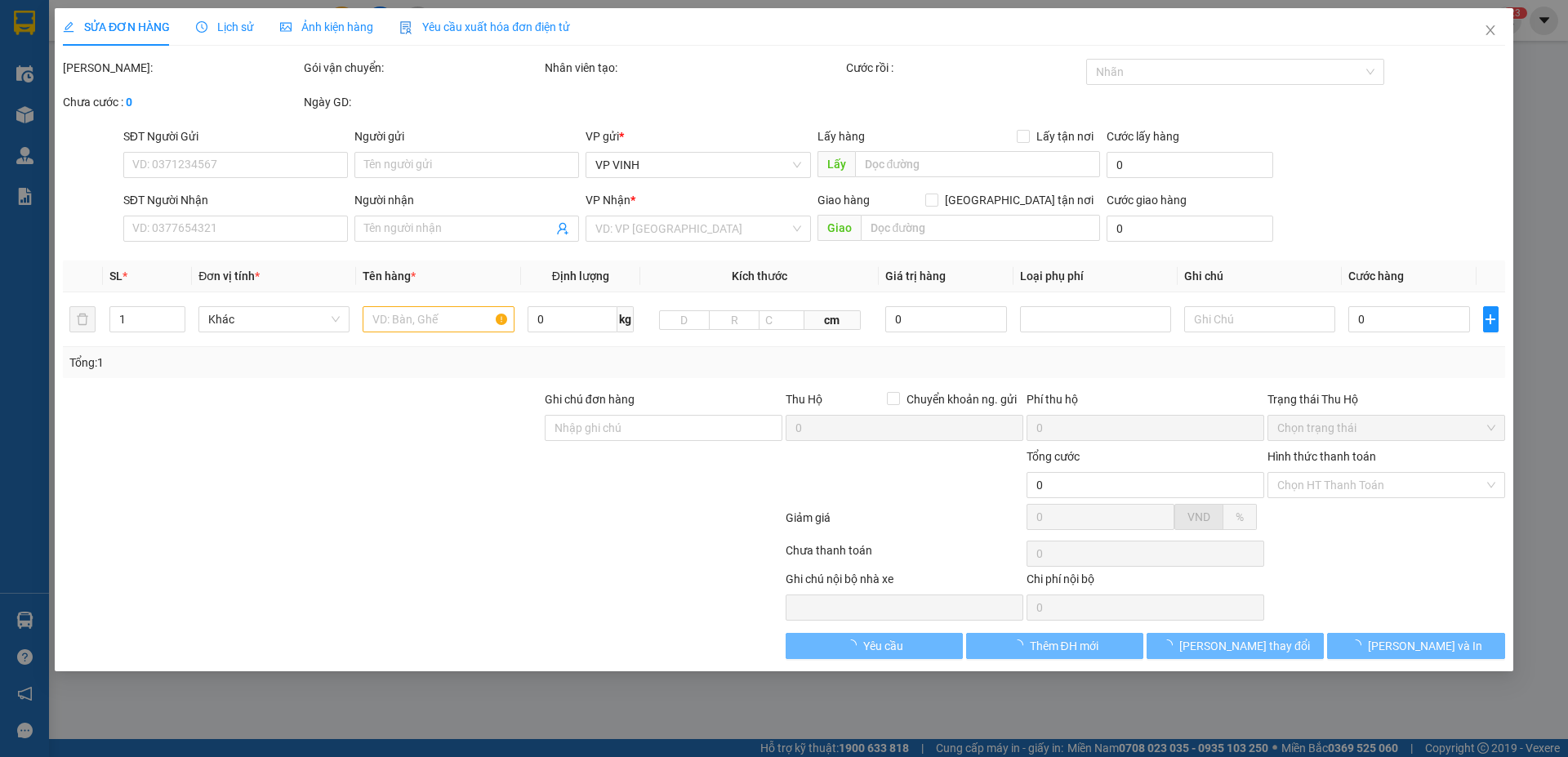
type input "0938699666"
type input "0986666878"
type input "c thủy"
checkbox input "true"
type input "15 minh khai"
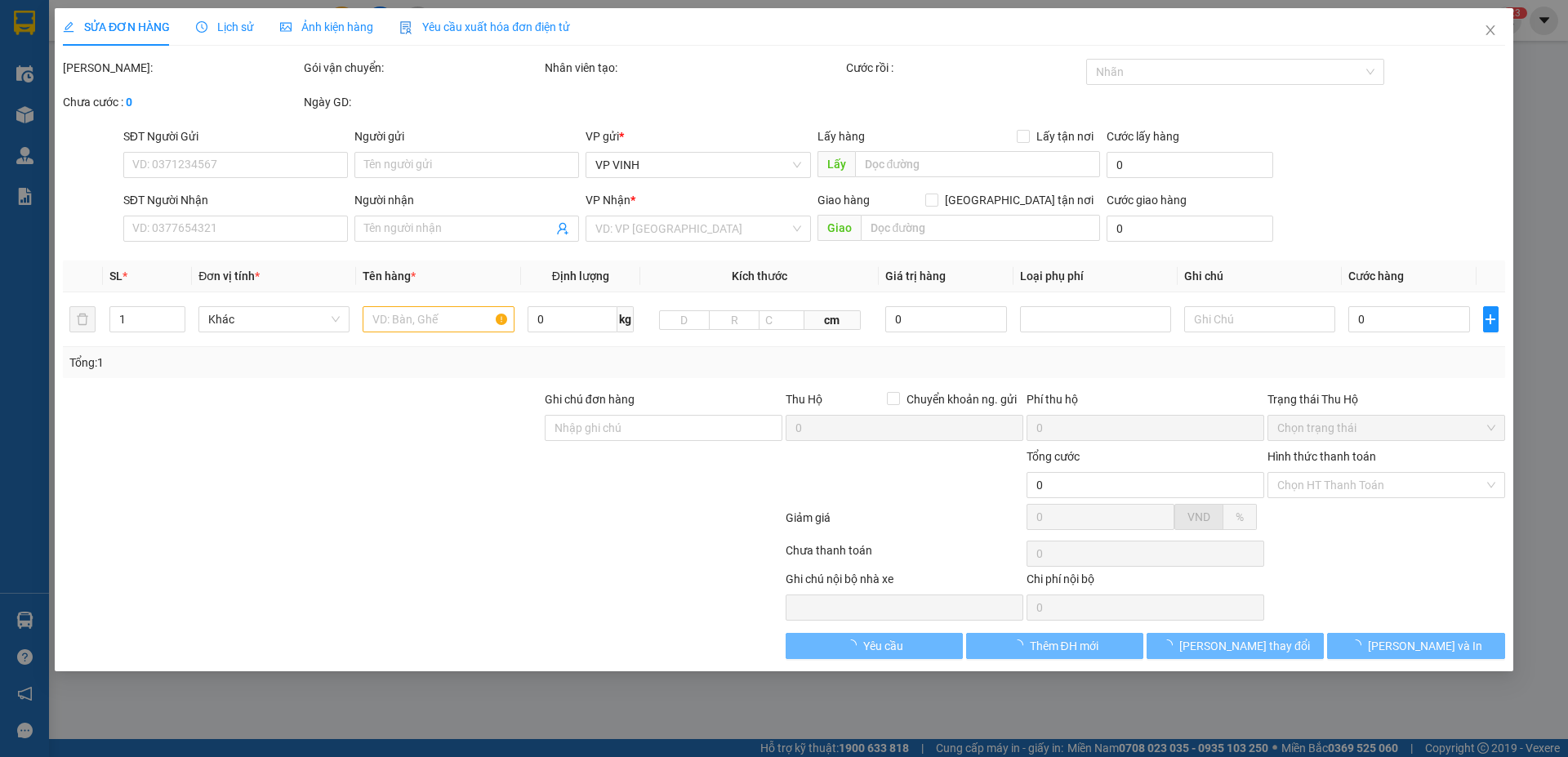
type input "126.000"
type input "10"
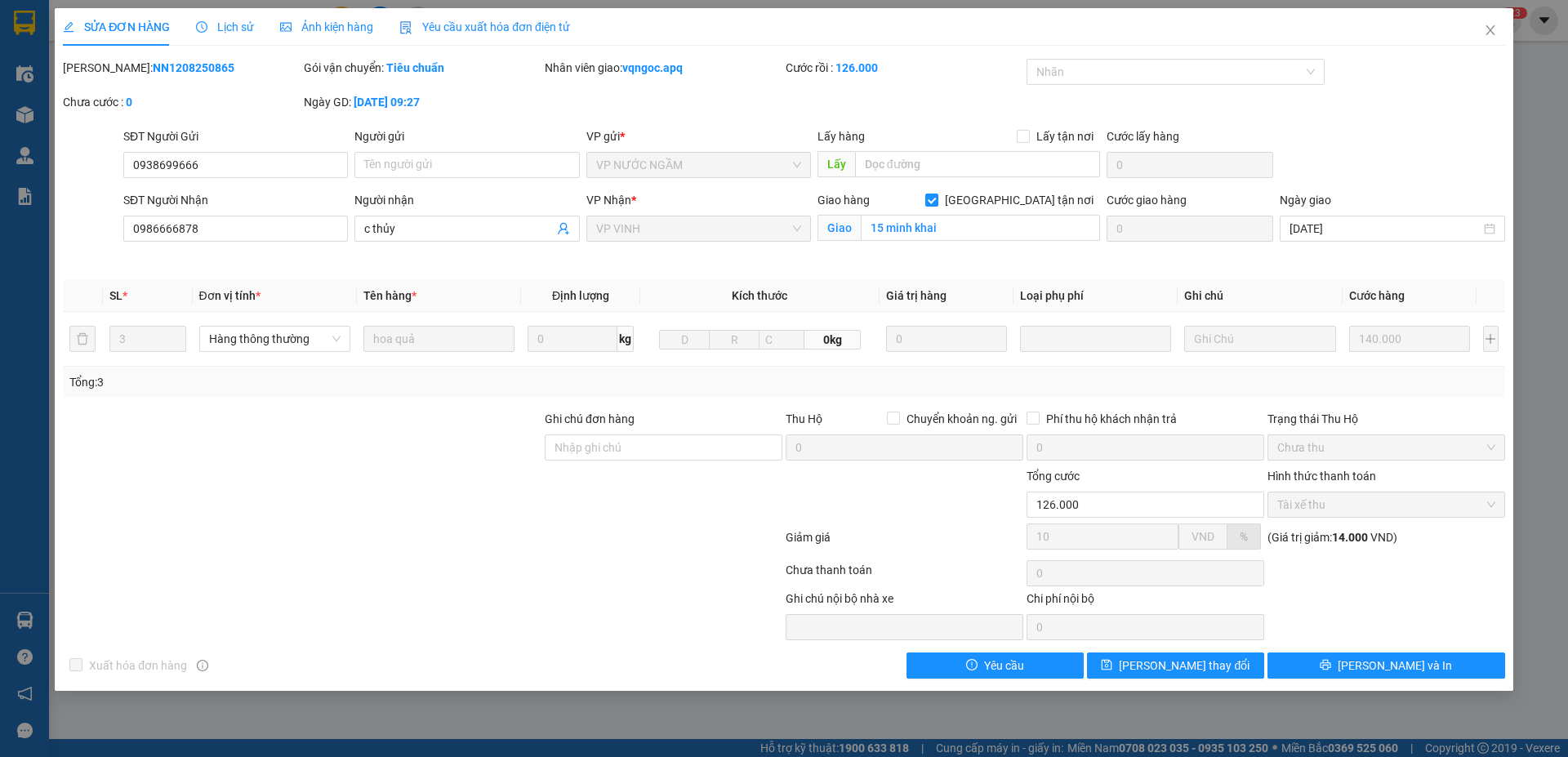
drag, startPoint x: 105, startPoint y: 68, endPoint x: 189, endPoint y: 67, distance: 84.0
click at [228, 68] on div "[PERSON_NAME]: NN1208250865" at bounding box center [181, 68] width 238 height 18
copy b "NN1208250865"
click at [1494, 33] on icon "close" at bounding box center [1491, 30] width 13 height 13
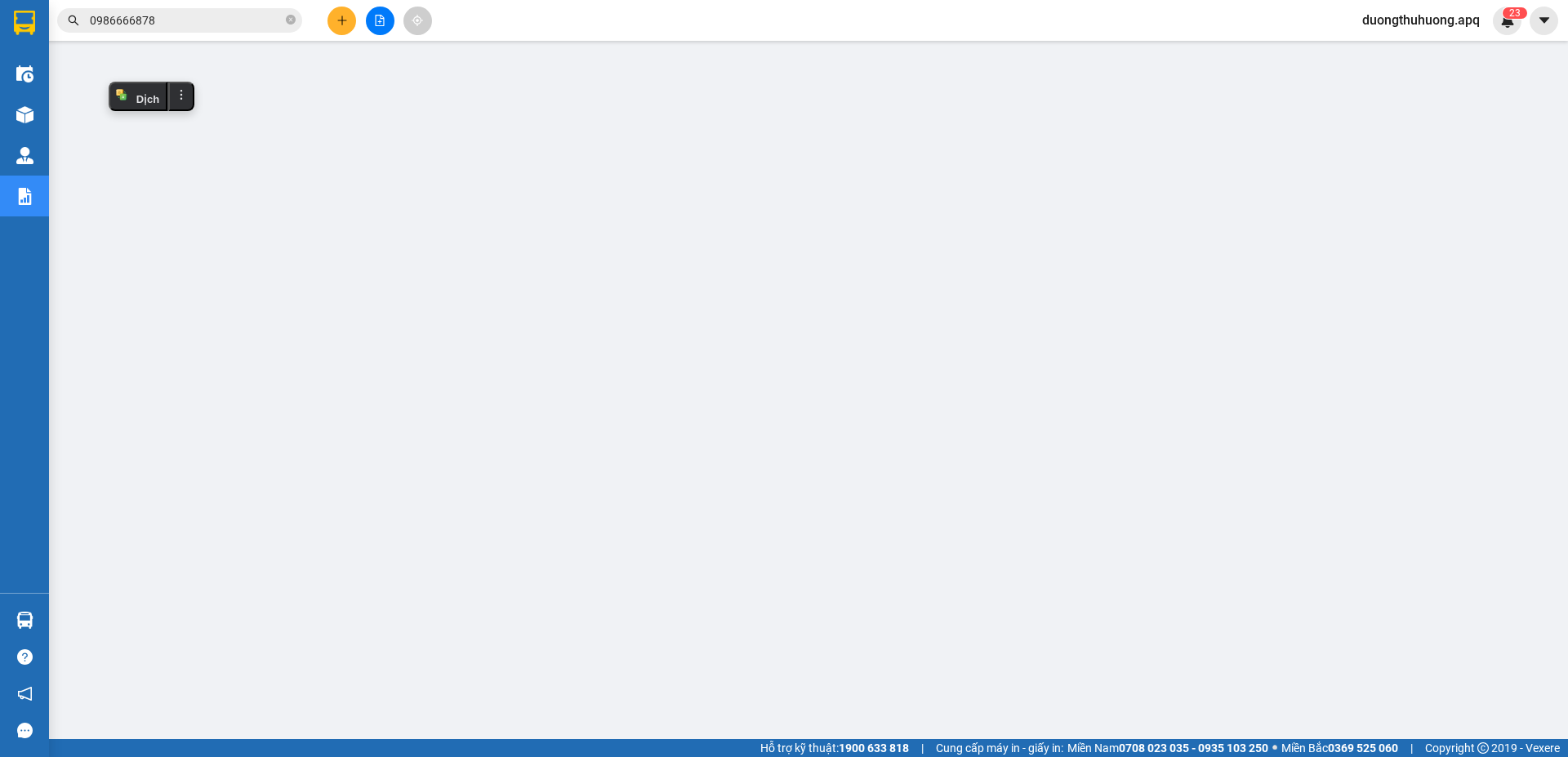
click at [214, 25] on input "0986666878" at bounding box center [186, 21] width 193 height 18
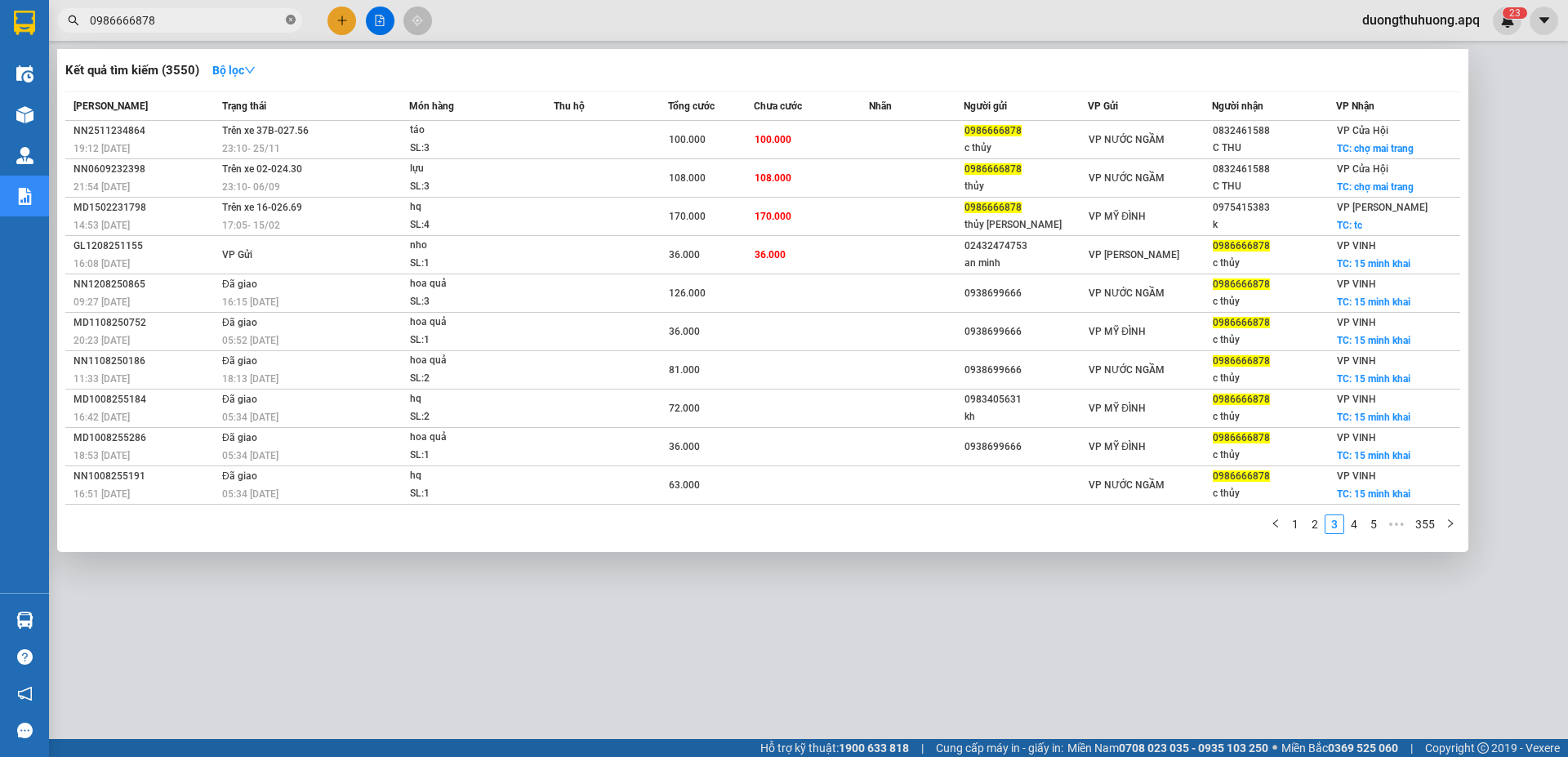
click at [292, 20] on icon "close-circle" at bounding box center [291, 19] width 10 height 10
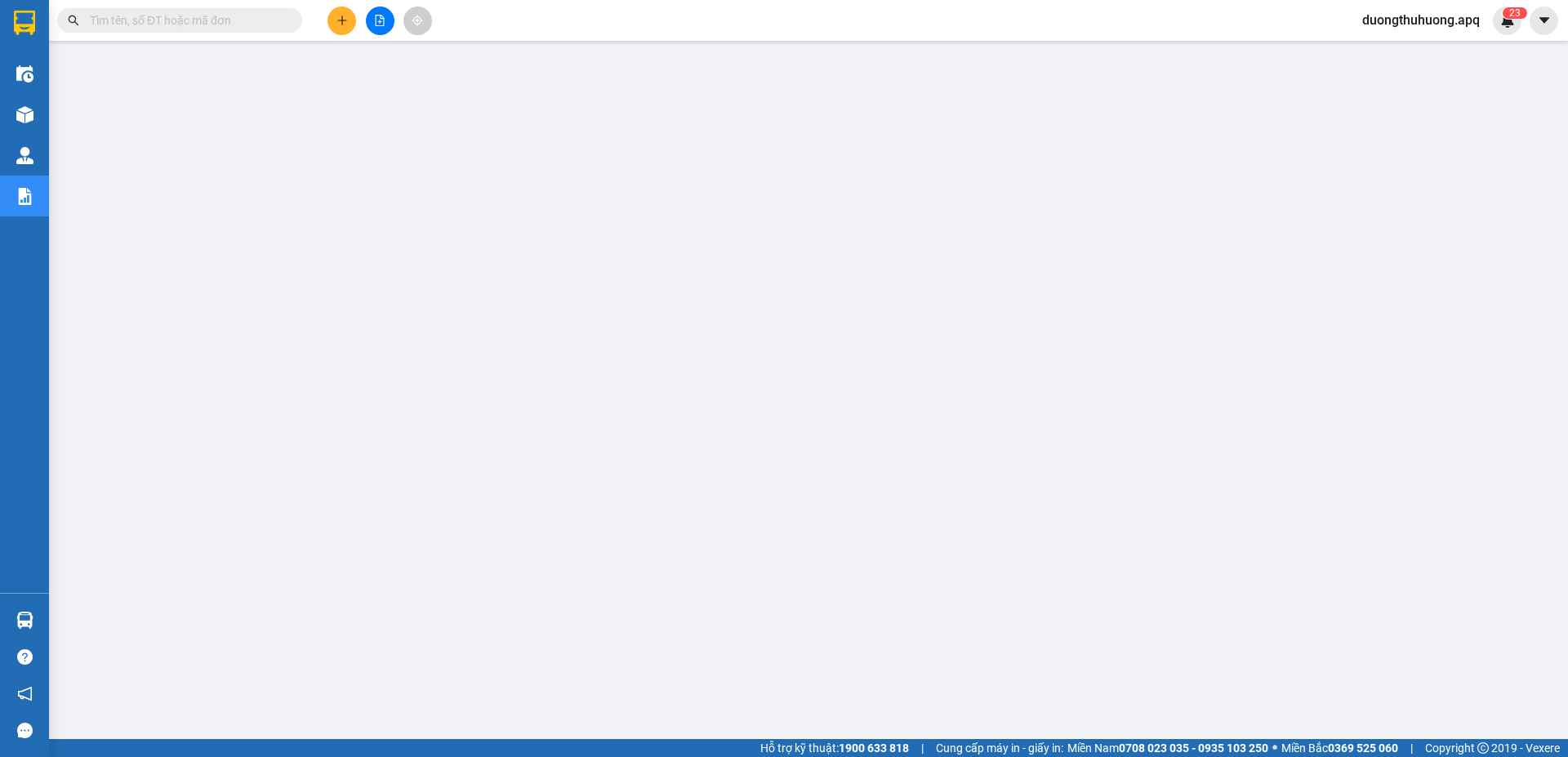
paste input "0389933139"
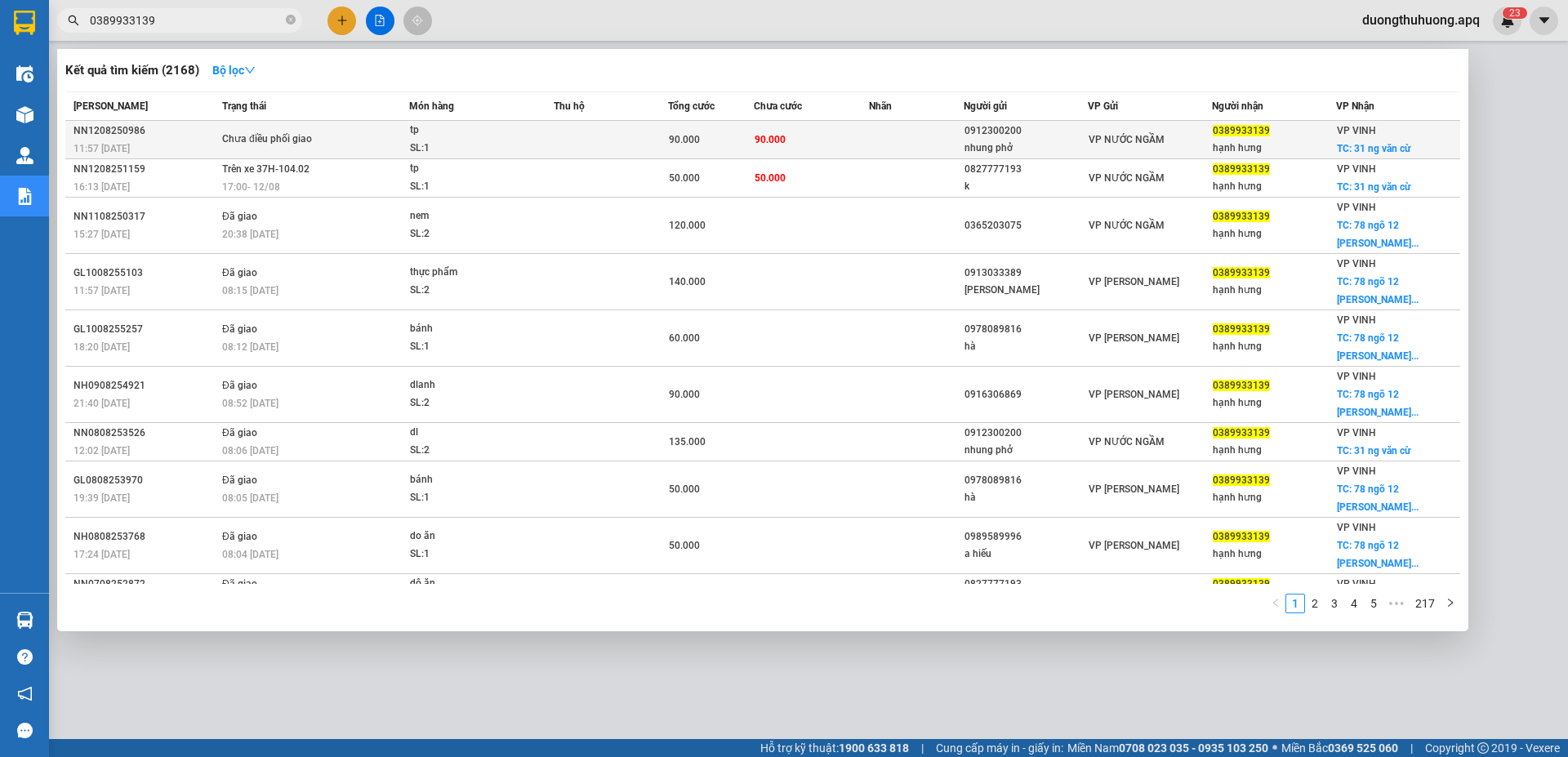
type input "0389933139"
click at [128, 134] on div "NN1208250986" at bounding box center [145, 131] width 144 height 17
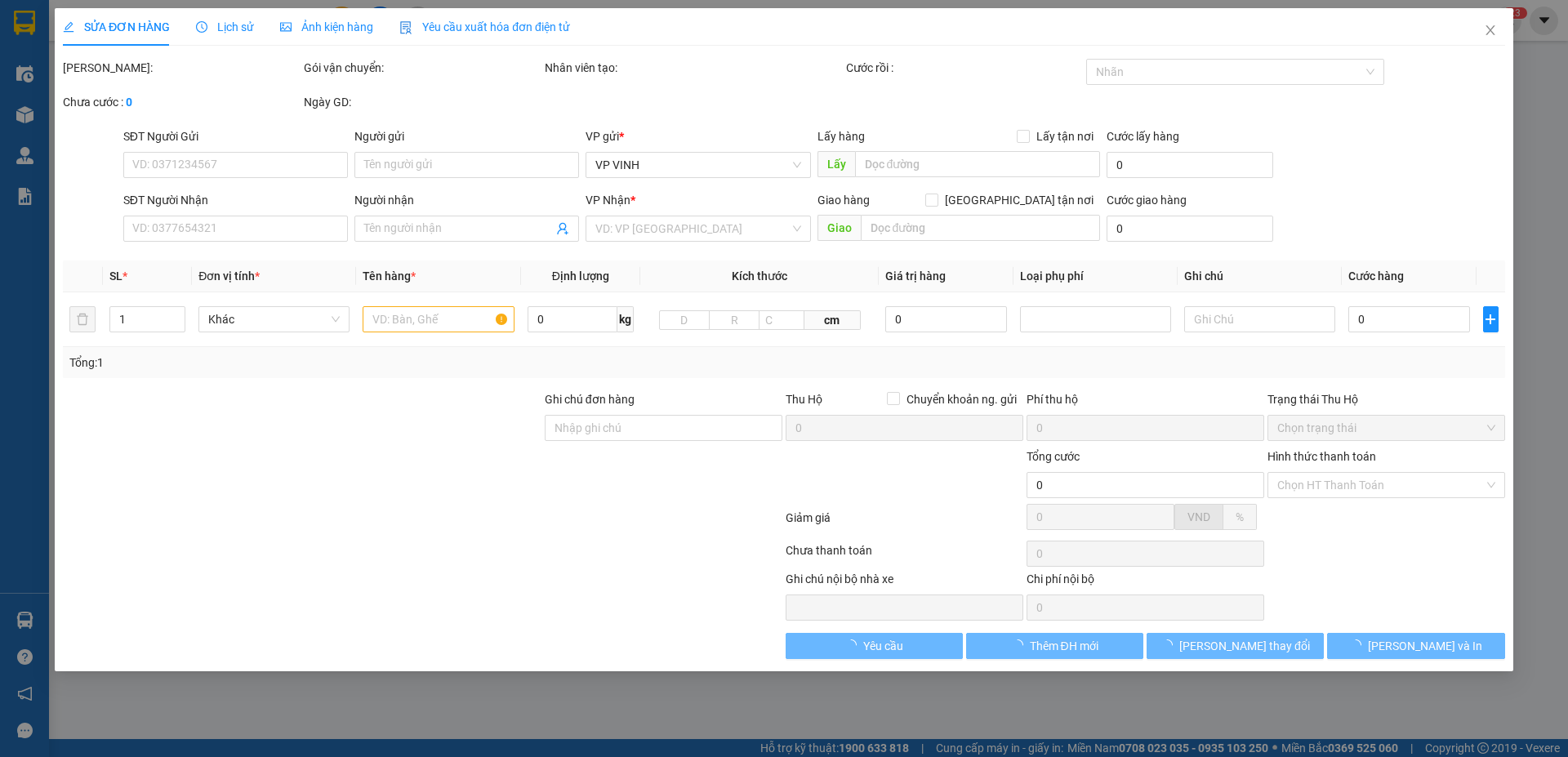
type input "0912300200"
type input "nhung phở"
type input "0389933139"
type input "hạnh hưng"
checkbox input "true"
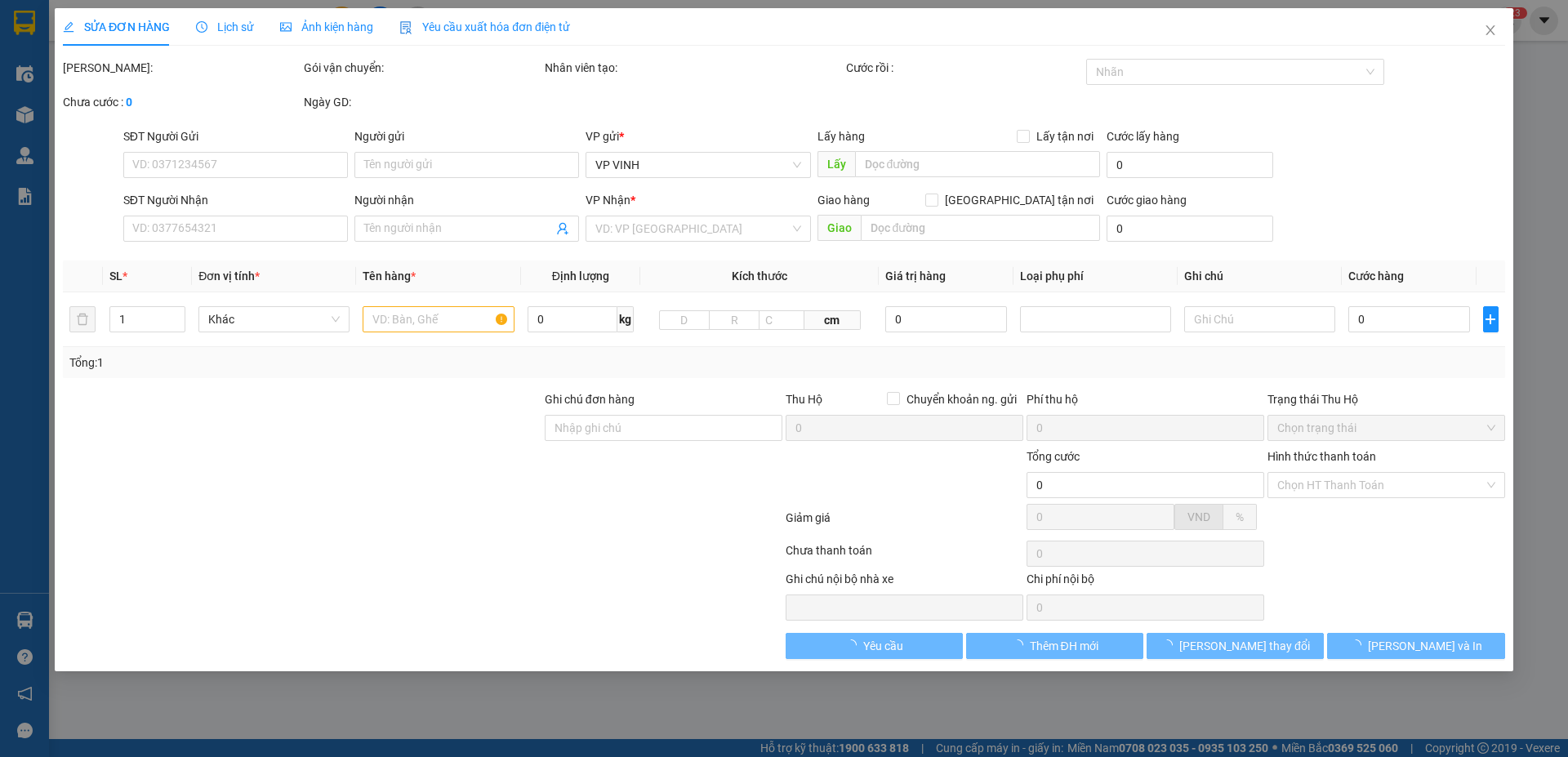
type input "31 ng văn cừ"
type input "90.000"
type input "10"
type input "90.000"
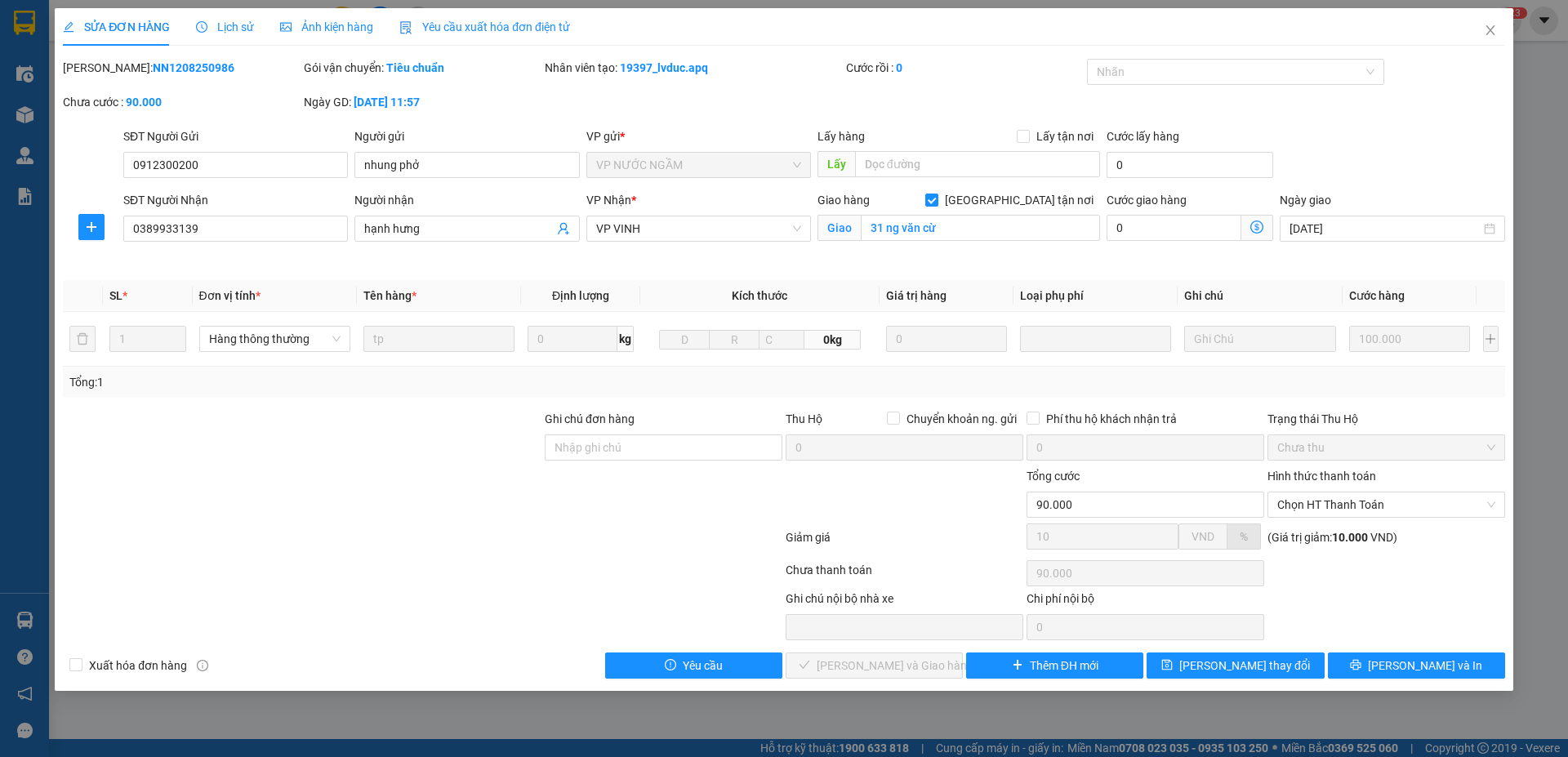
drag, startPoint x: 101, startPoint y: 68, endPoint x: 187, endPoint y: 68, distance: 86.0
click at [220, 65] on div "Mã ĐH: NN1208250986" at bounding box center [181, 68] width 238 height 18
copy b "NN1208250986"
click at [1491, 33] on icon "close" at bounding box center [1491, 30] width 13 height 13
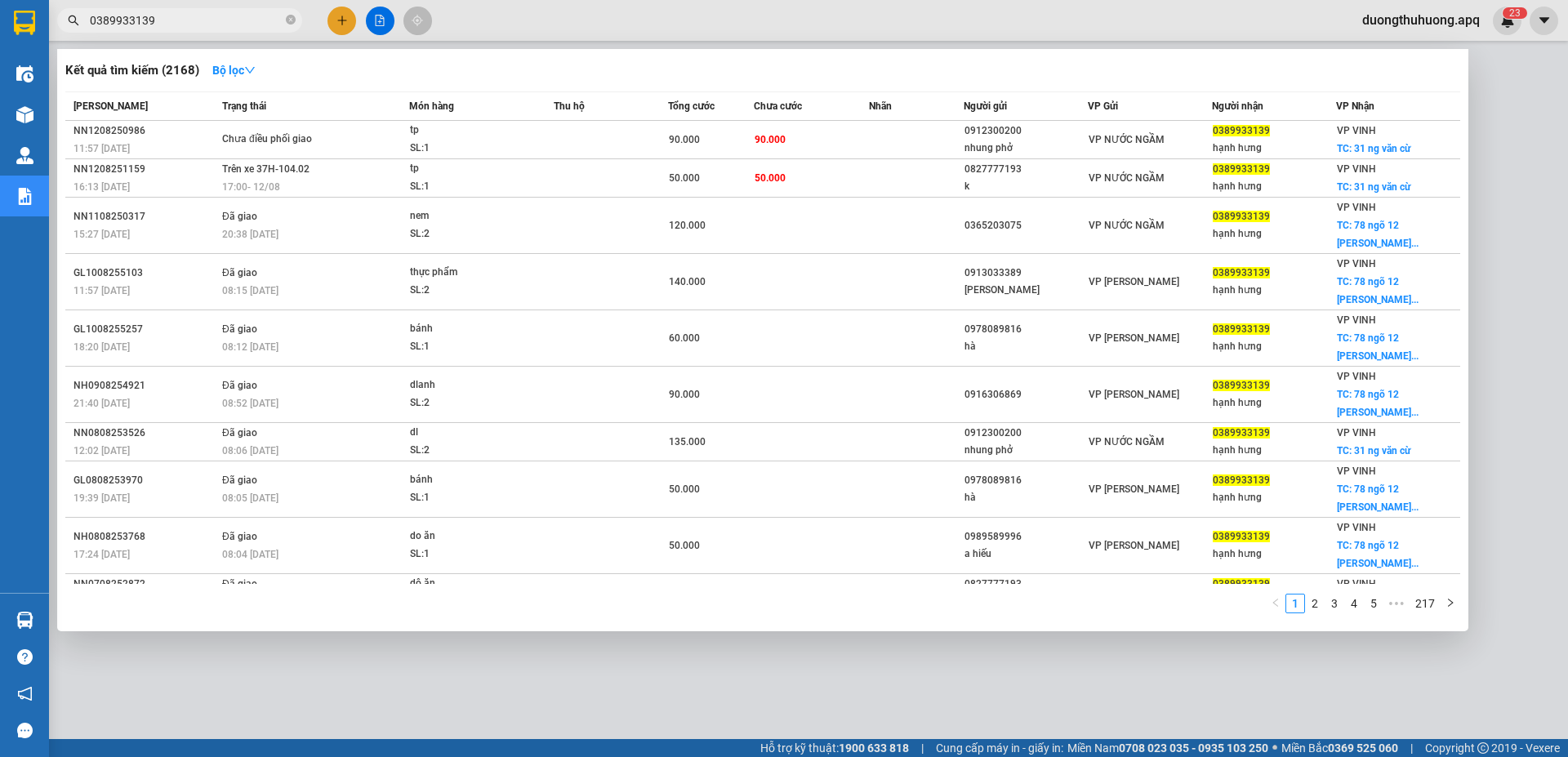
click at [176, 21] on input "0389933139" at bounding box center [186, 21] width 193 height 18
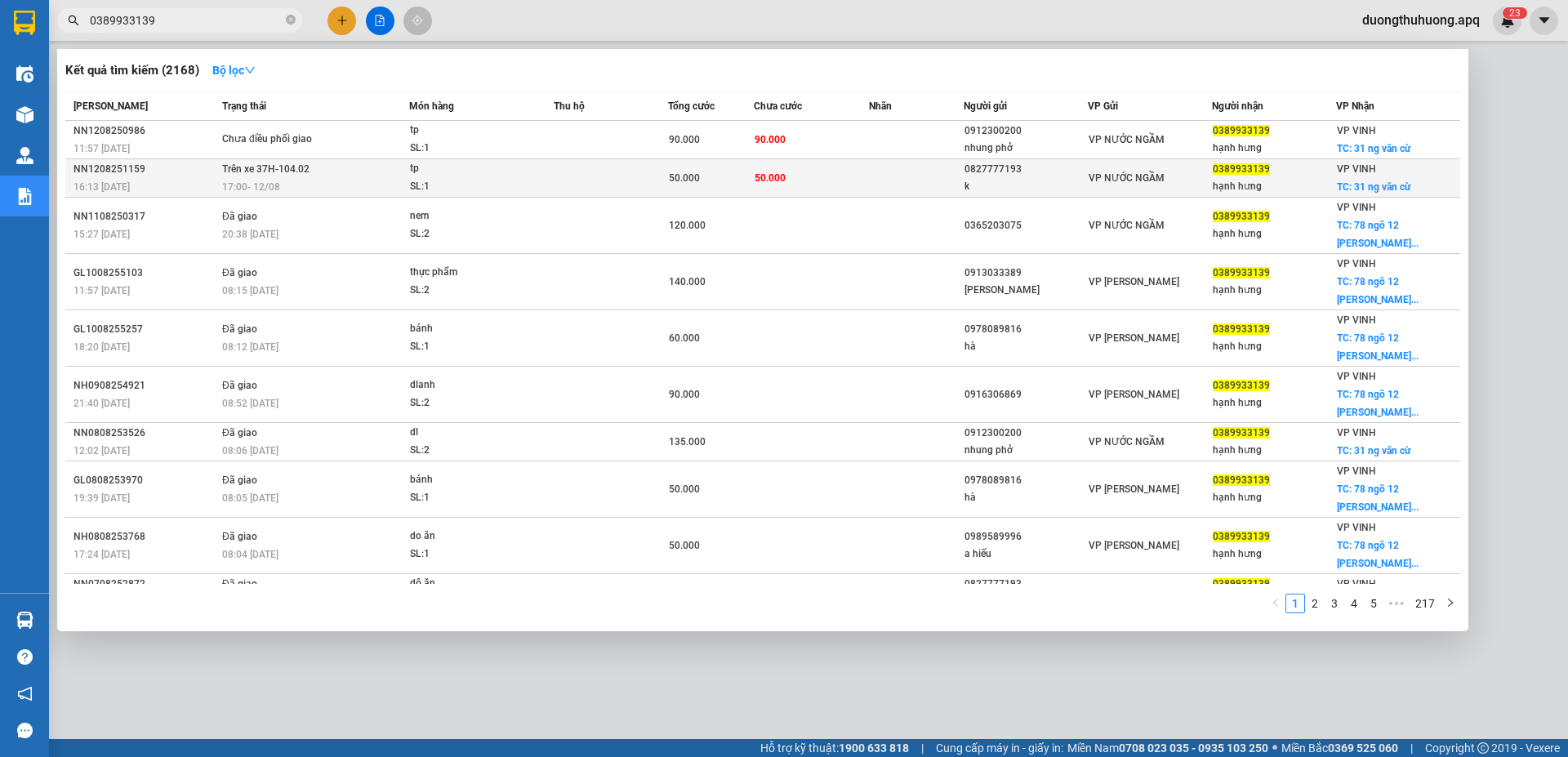
click at [104, 171] on div "NN1208251159" at bounding box center [145, 169] width 144 height 17
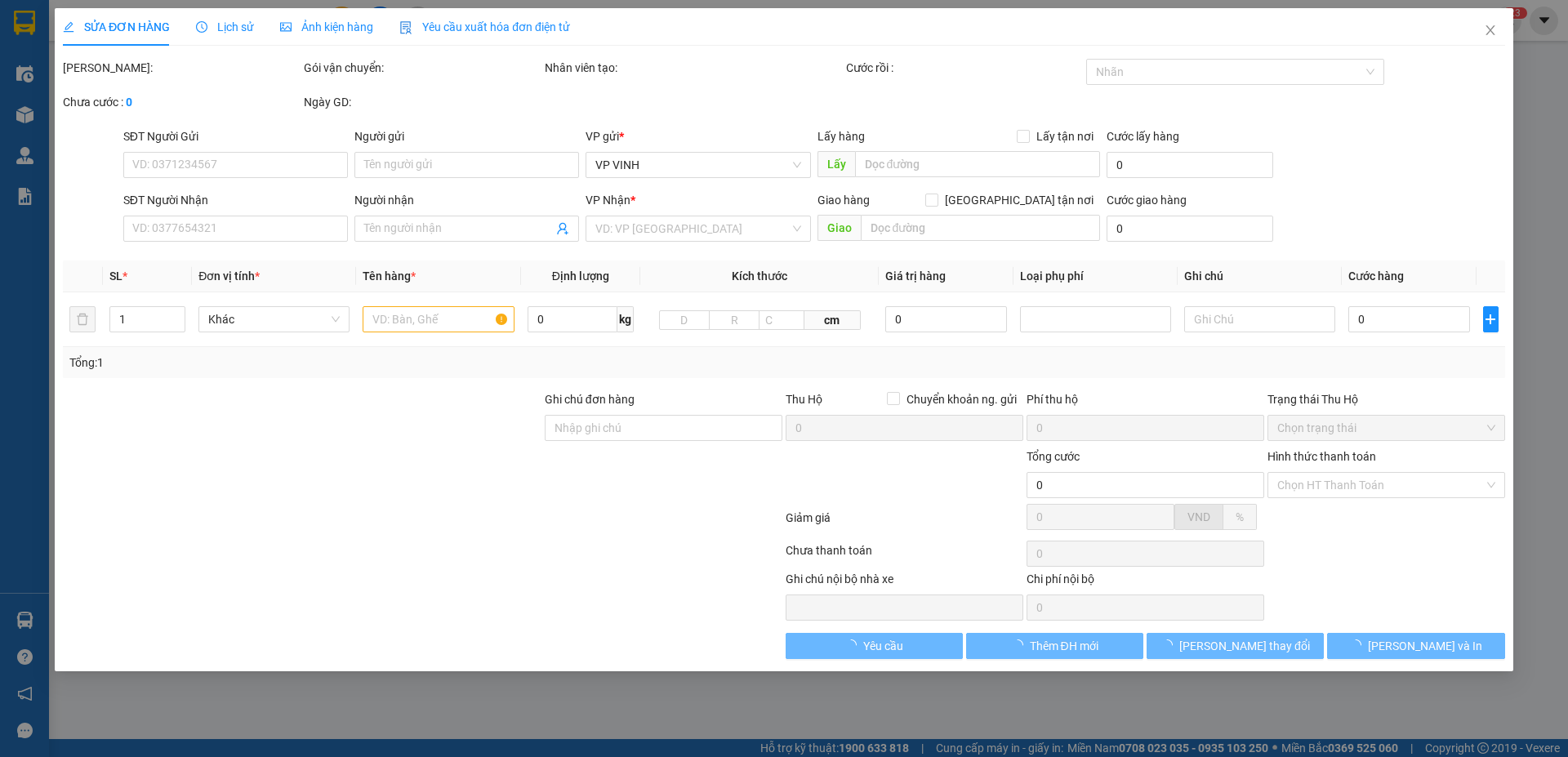
type input "0827777193"
type input "k"
type input "0389933139"
type input "hạnh hưng"
checkbox input "true"
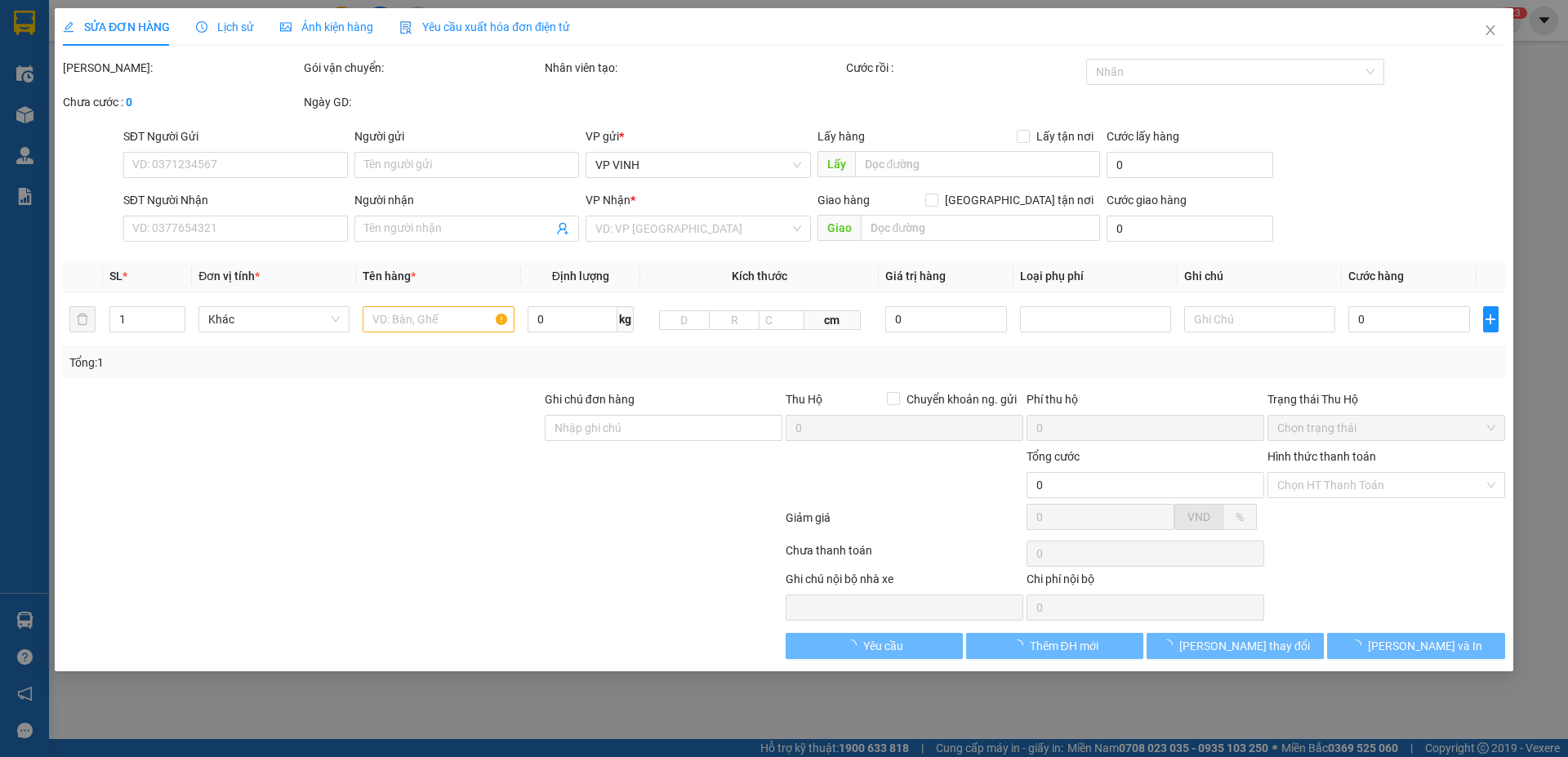
type input "31 ng văn cừ"
type input "50.000"
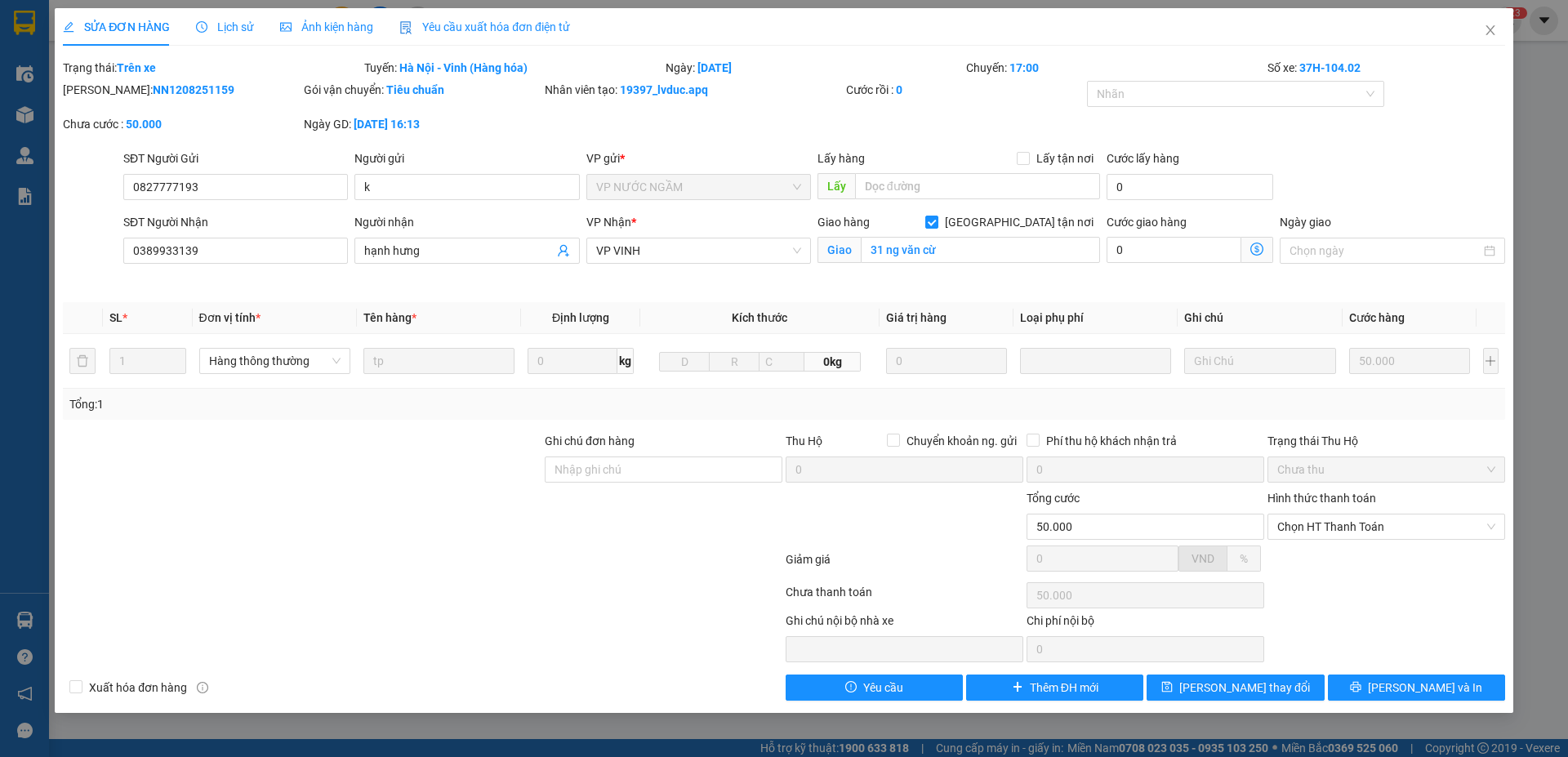
drag, startPoint x: 114, startPoint y: 90, endPoint x: 219, endPoint y: 89, distance: 105.0
click at [219, 89] on div "[PERSON_NAME]: NN1208251159" at bounding box center [181, 90] width 238 height 18
drag, startPoint x: 105, startPoint y: 87, endPoint x: 233, endPoint y: 87, distance: 128.0
click at [233, 87] on div "[PERSON_NAME]: NN1208251159" at bounding box center [181, 90] width 238 height 18
copy b "NN1208251159"
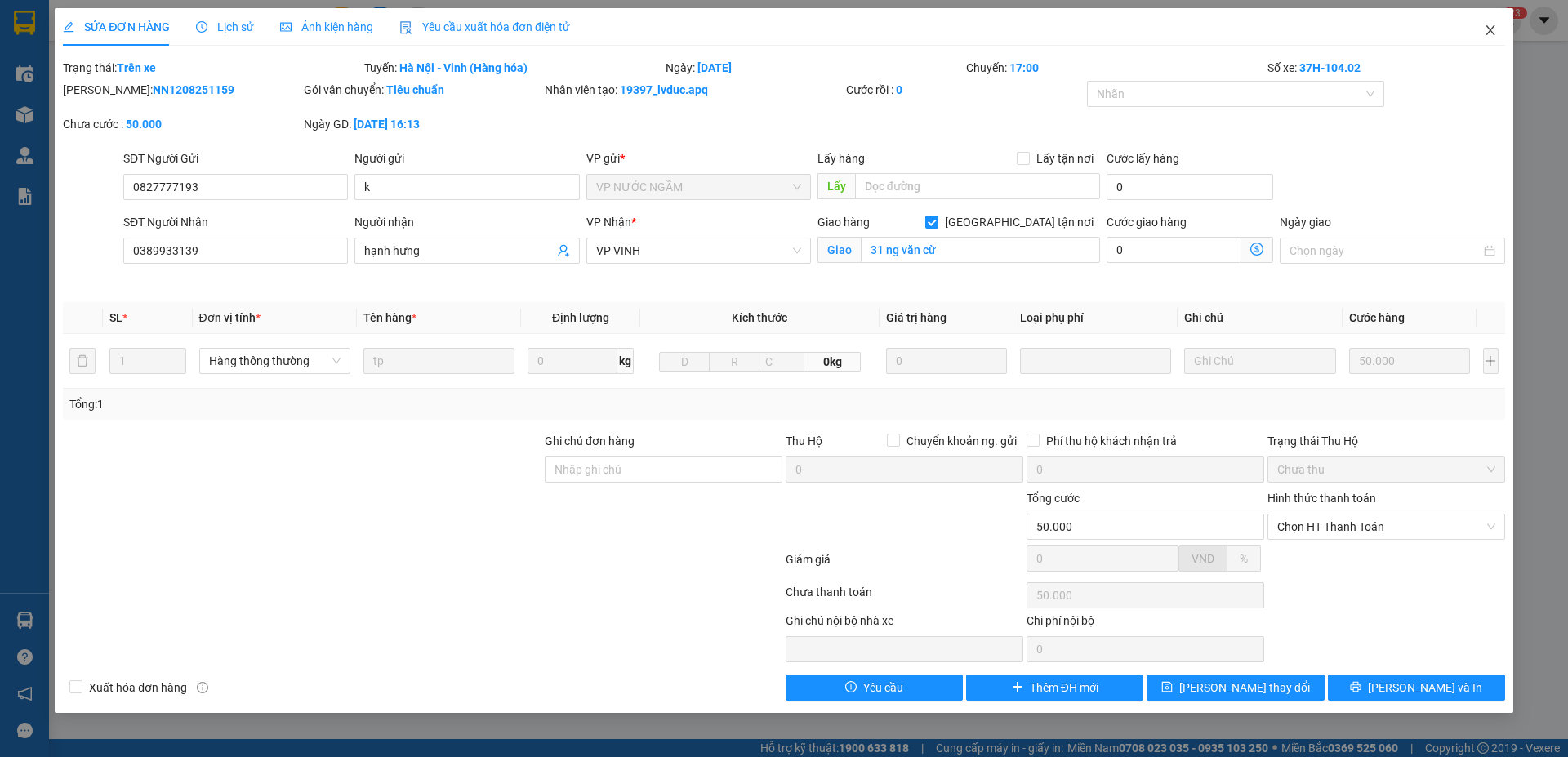
click at [1496, 32] on icon "close" at bounding box center [1491, 30] width 13 height 13
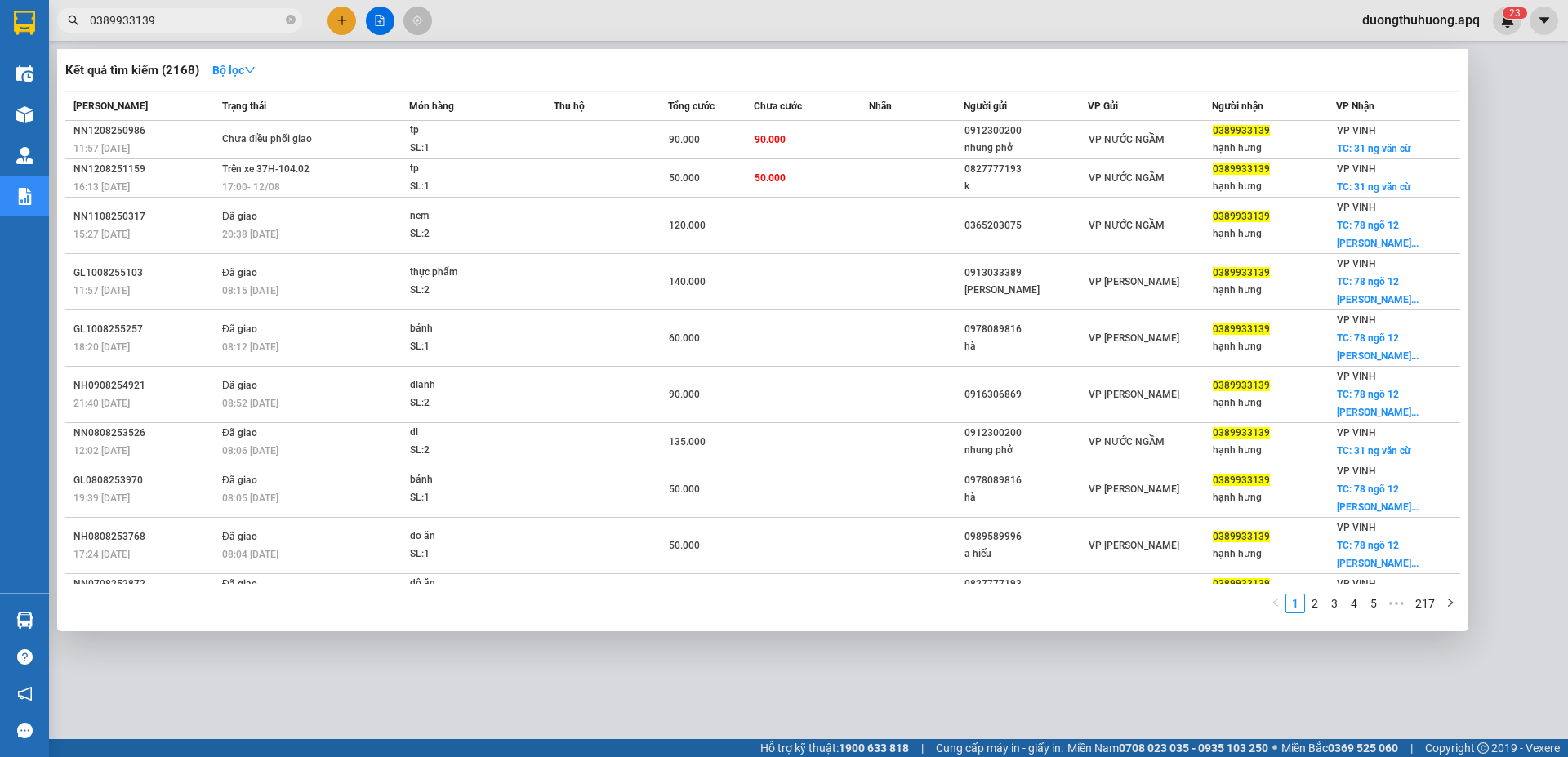
click at [242, 22] on input "0389933139" at bounding box center [186, 21] width 193 height 18
click at [293, 22] on icon "close-circle" at bounding box center [291, 19] width 10 height 10
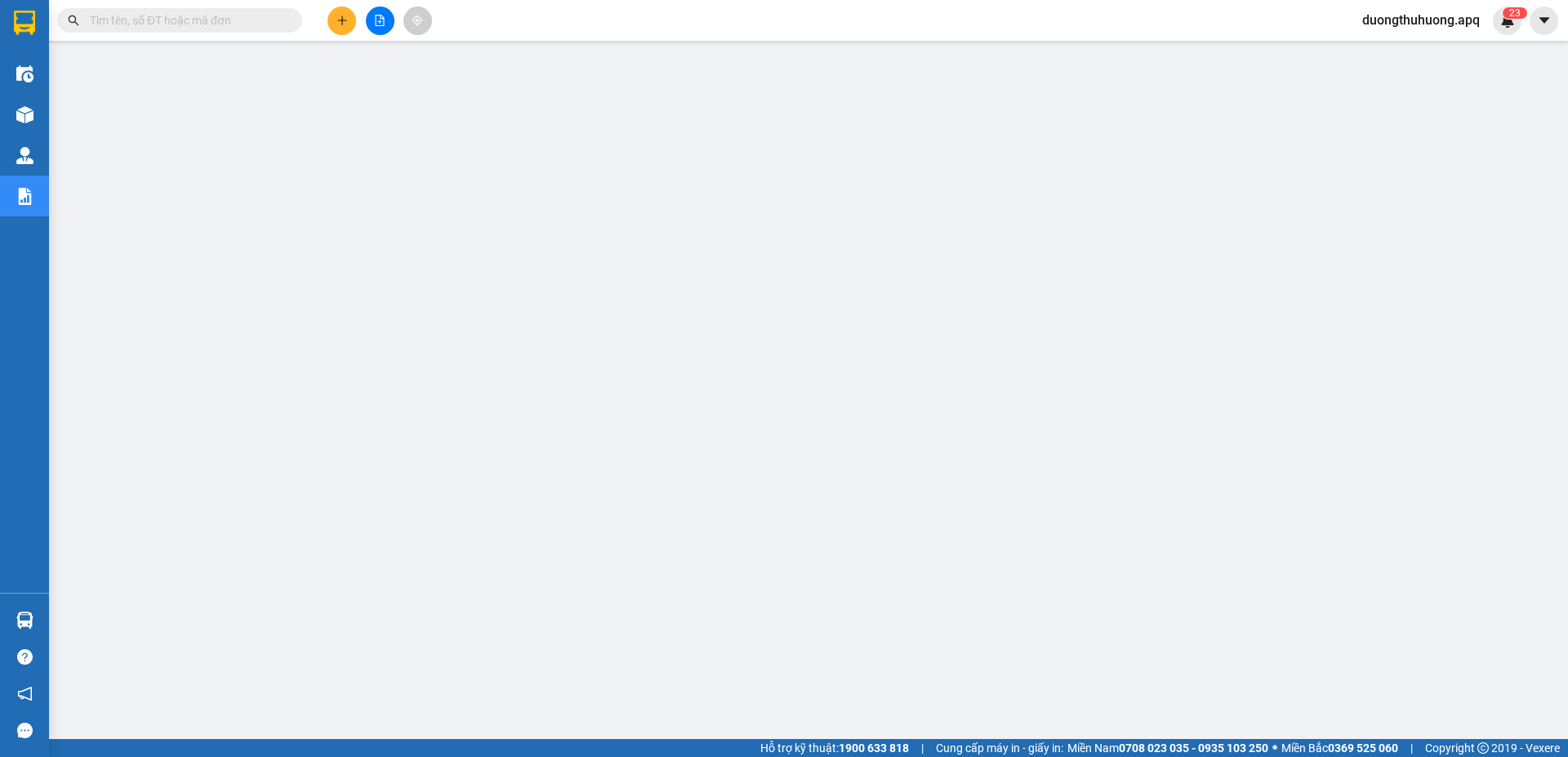
paste input "0971370408"
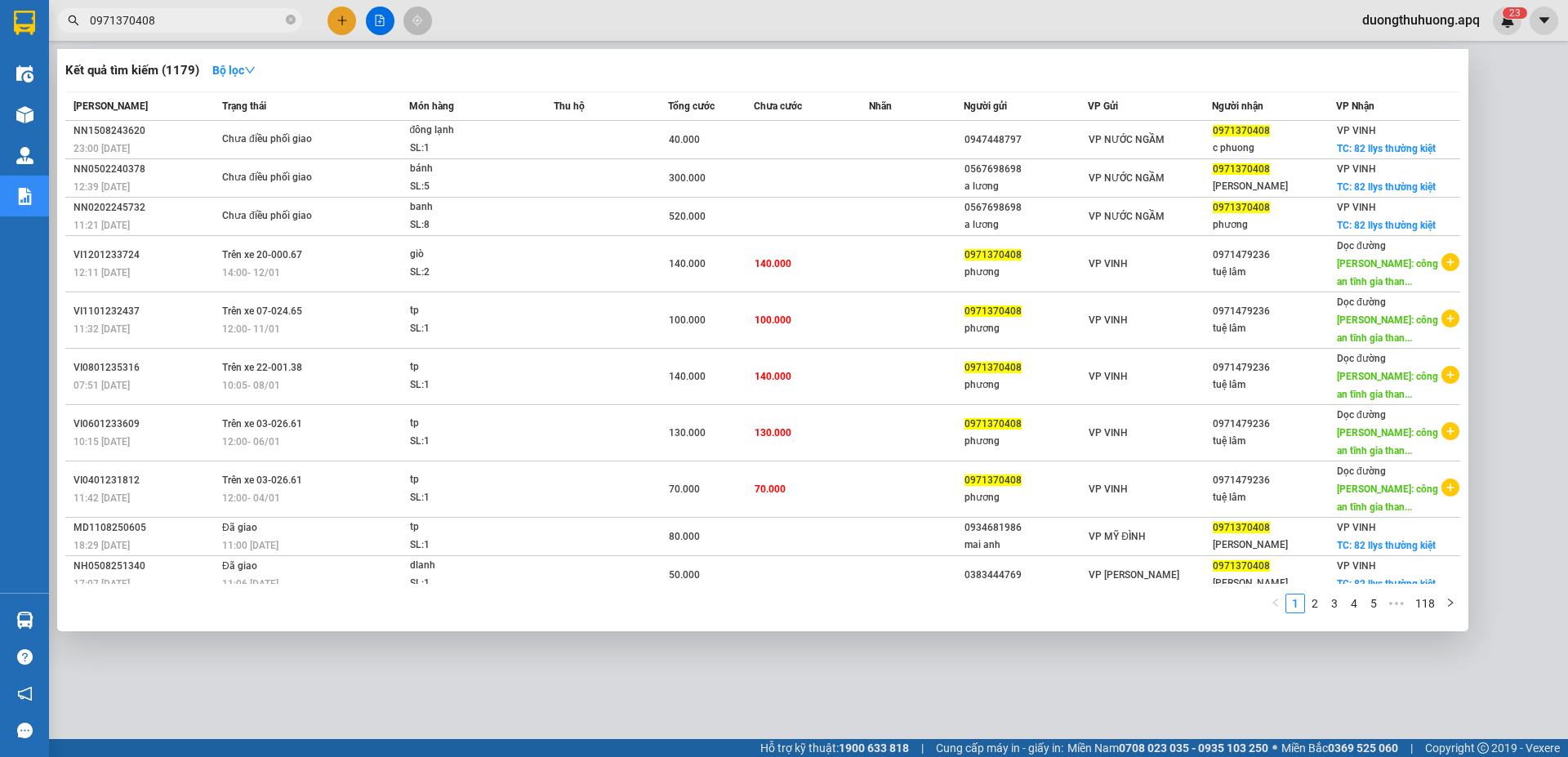
type input "0971370408"
click at [289, 19] on icon "close-circle" at bounding box center [291, 19] width 10 height 10
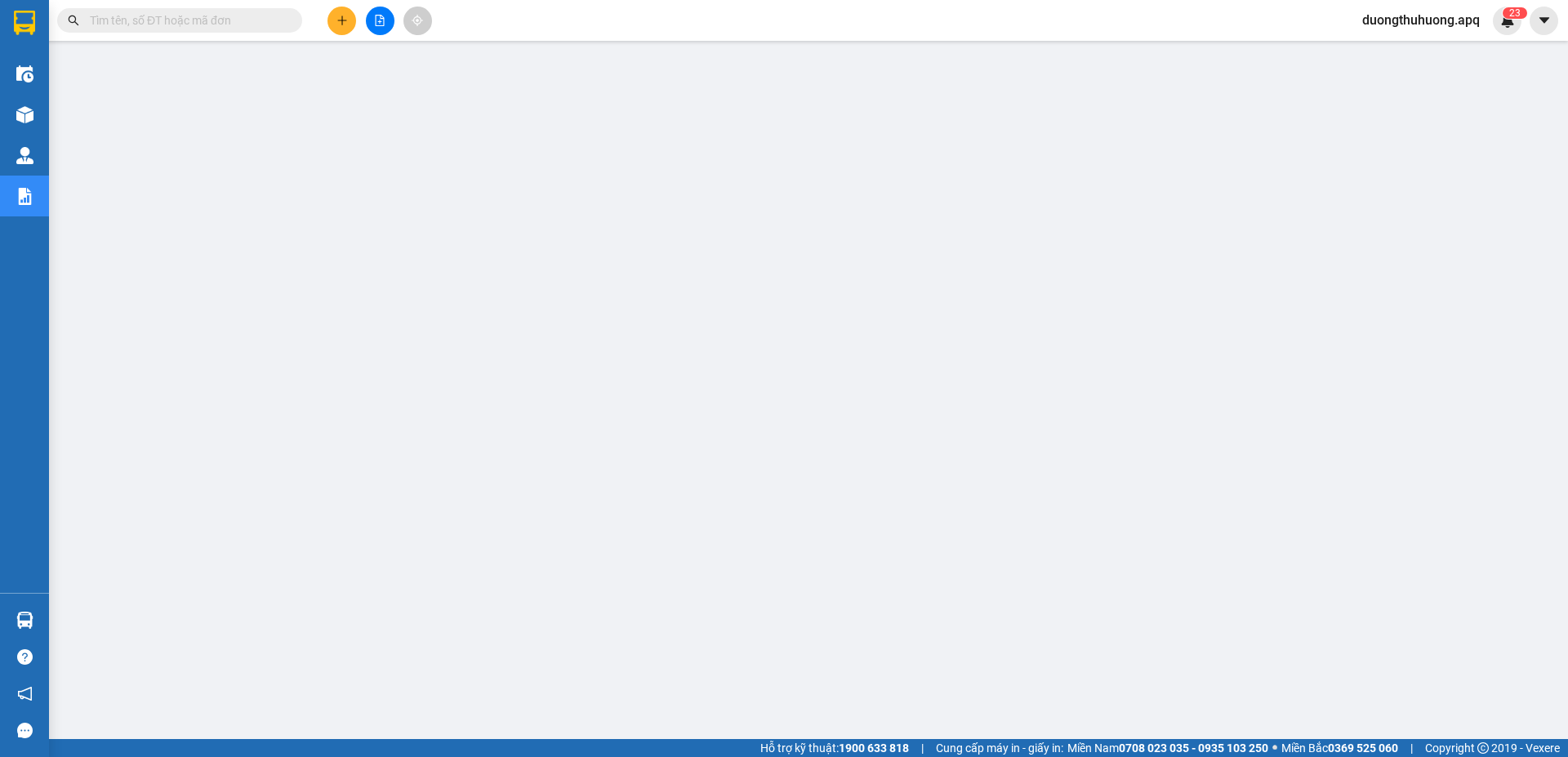
paste input "0969908037"
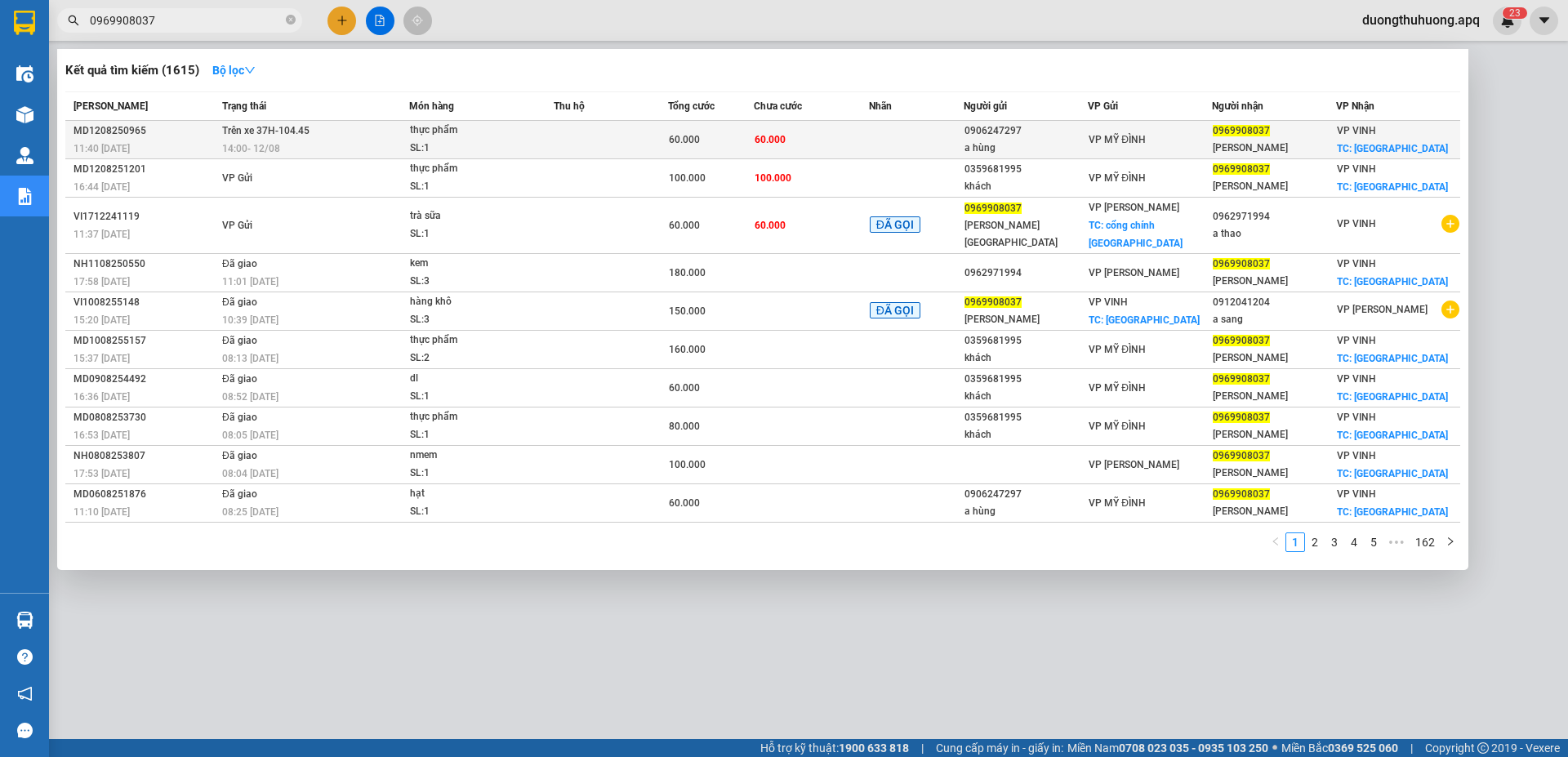
type input "0969908037"
click at [121, 131] on div "MD1208250965" at bounding box center [145, 131] width 144 height 17
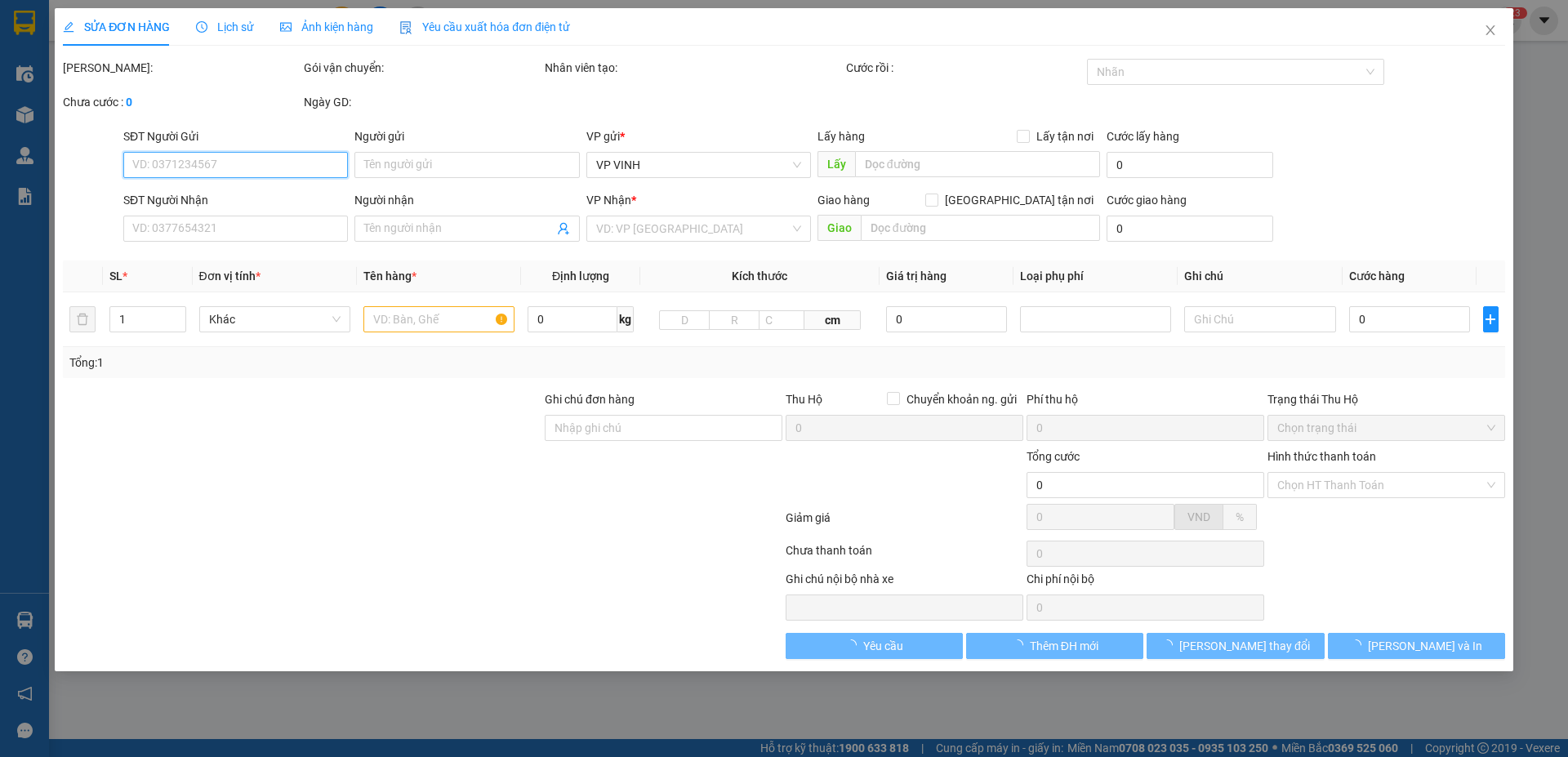
type input "0906247297"
type input "a hùng"
type input "0969908037"
type input "[PERSON_NAME]"
checkbox input "true"
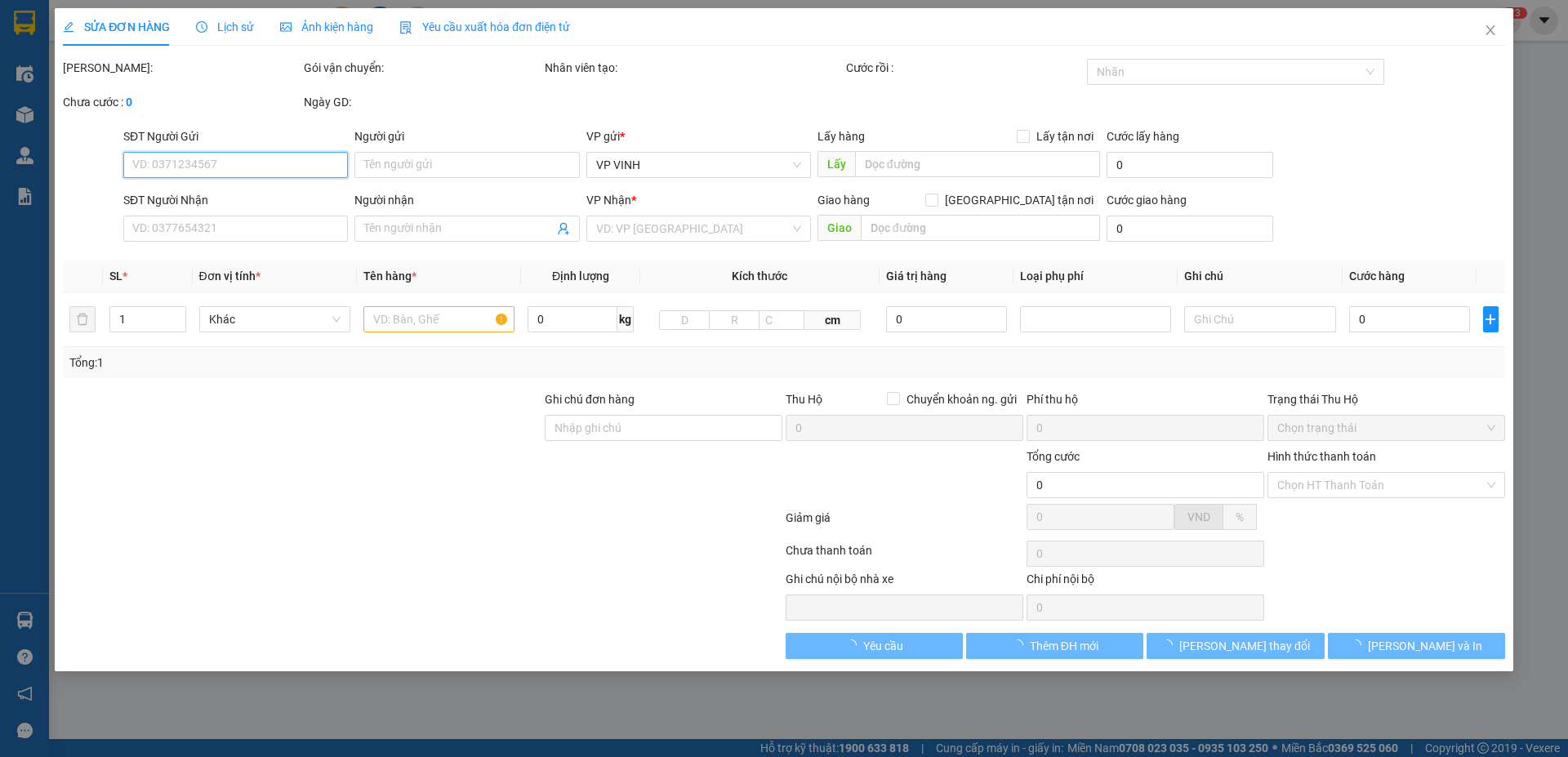
type input "[GEOGRAPHIC_DATA]"
type input "60.000"
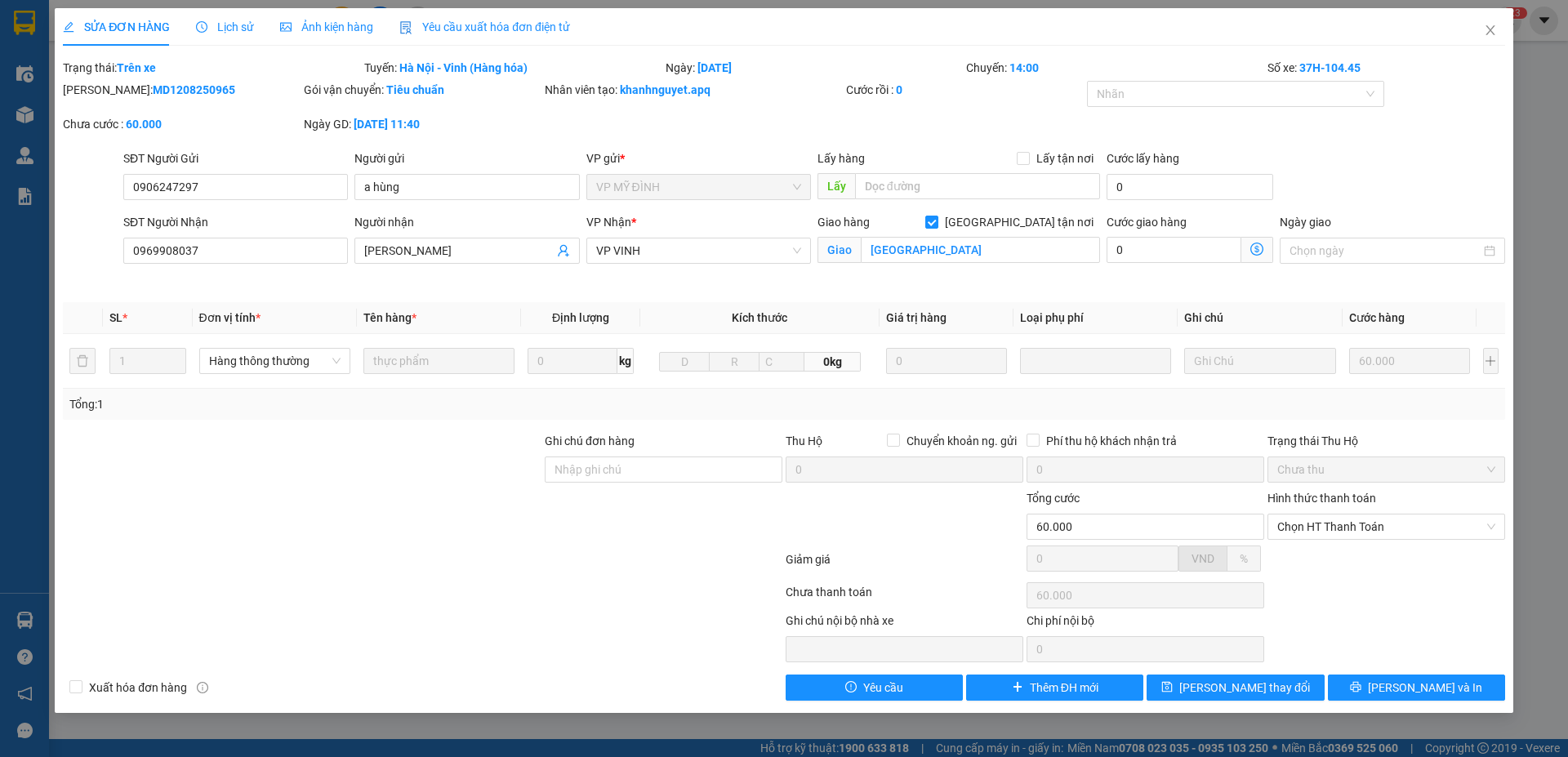
drag, startPoint x: 105, startPoint y: 87, endPoint x: 219, endPoint y: 91, distance: 114.1
click at [219, 91] on div "[PERSON_NAME]: MD1208250965" at bounding box center [181, 90] width 238 height 18
copy b "MD1208250965"
drag, startPoint x: 1496, startPoint y: 30, endPoint x: 830, endPoint y: 30, distance: 666.0
click at [1495, 30] on icon "close" at bounding box center [1491, 30] width 13 height 13
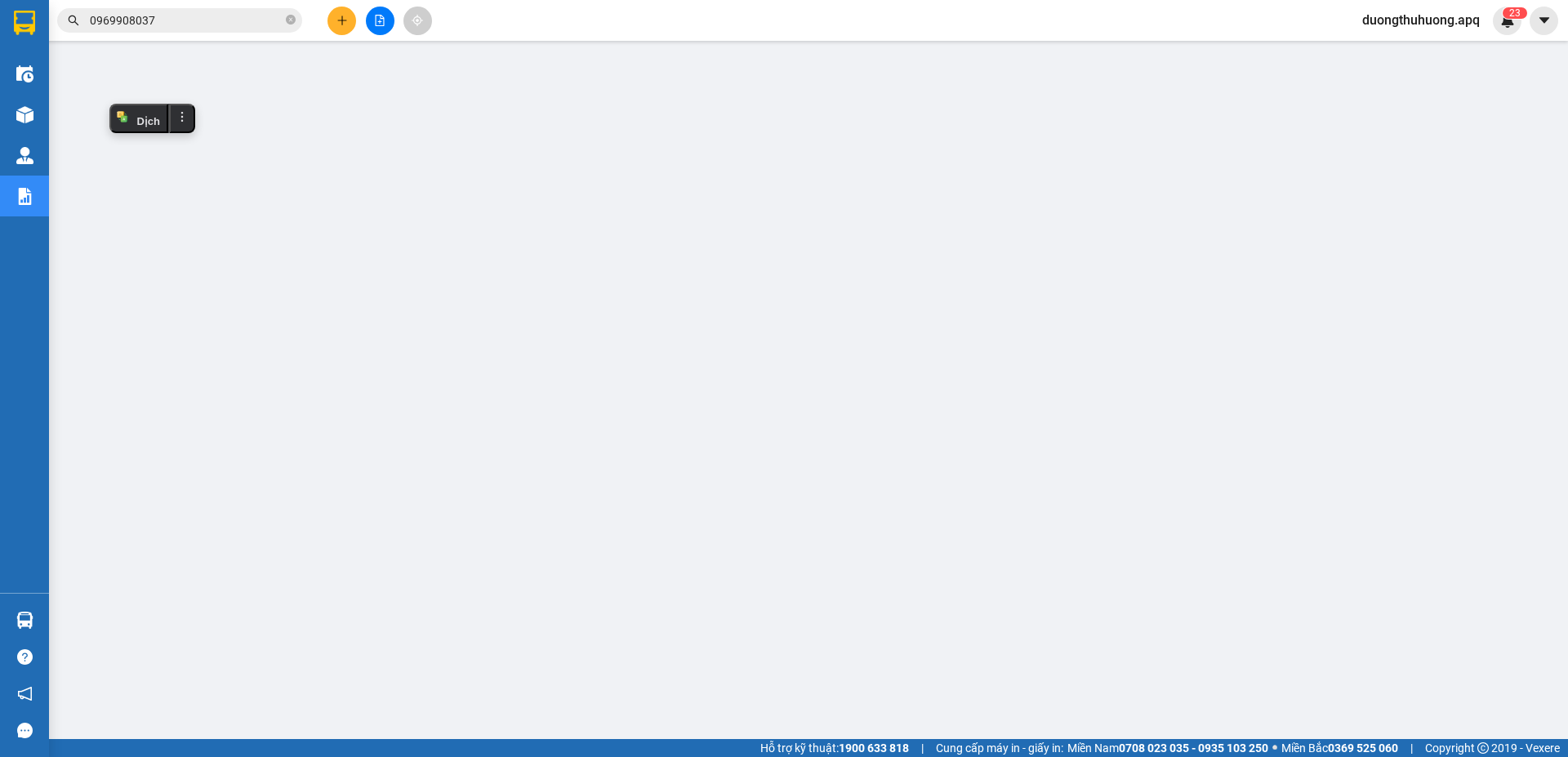
click at [229, 23] on input "0969908037" at bounding box center [186, 21] width 193 height 18
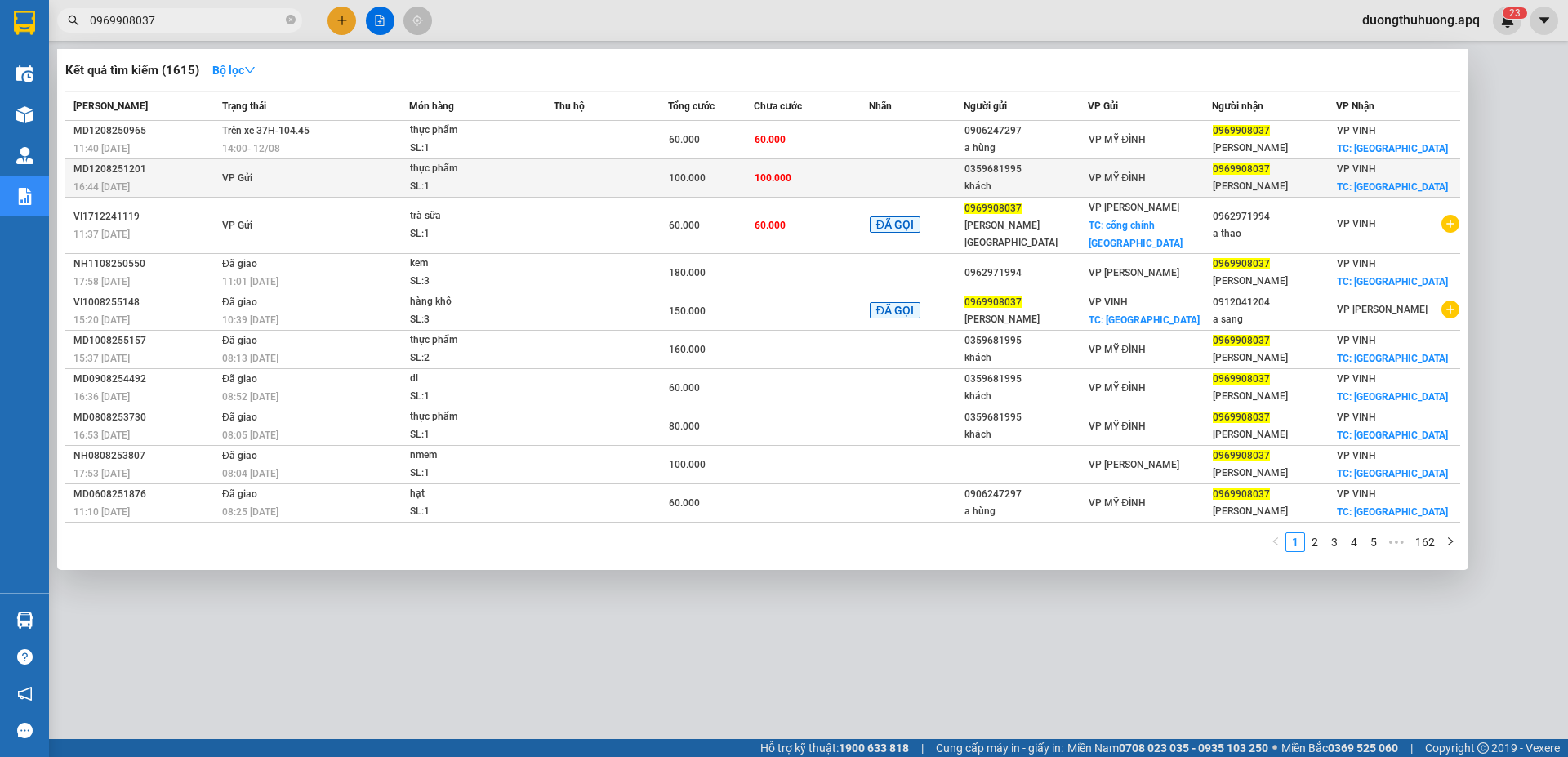
click at [107, 170] on div "MD1208251201" at bounding box center [145, 169] width 144 height 17
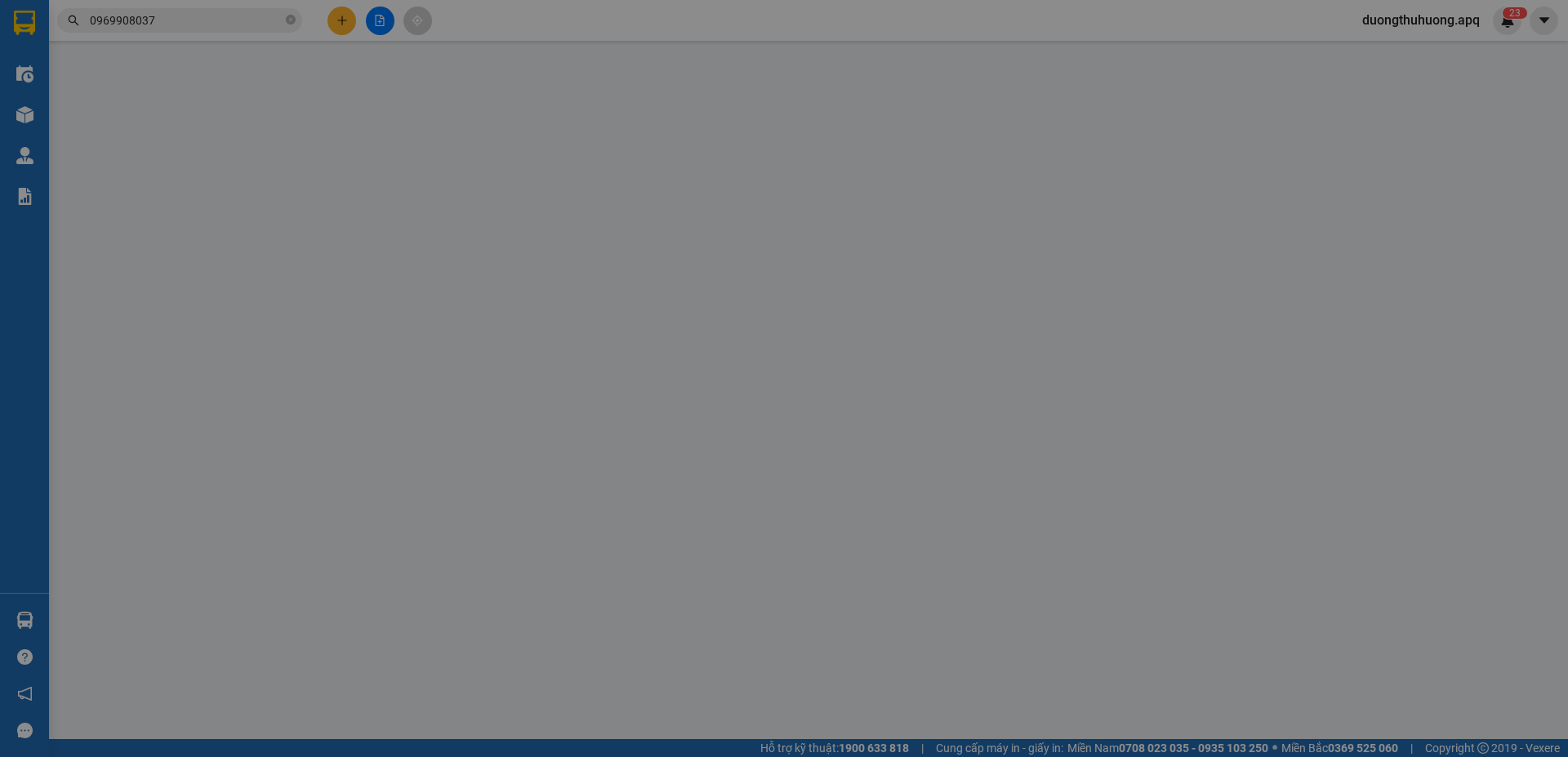
type input "0359681995"
type input "khách"
type input "0969908037"
type input "[PERSON_NAME]"
checkbox input "true"
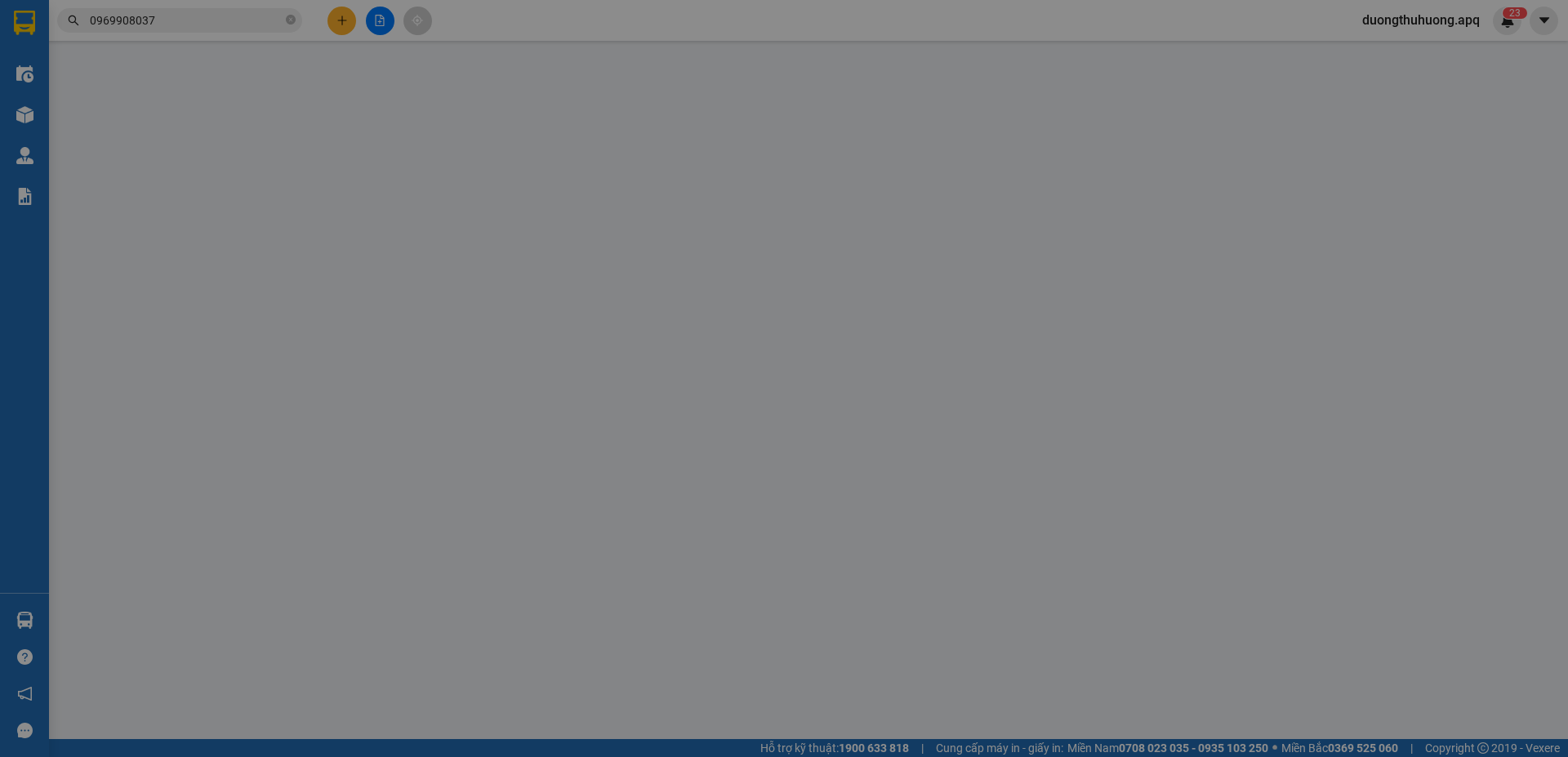
type input "[GEOGRAPHIC_DATA]"
type input "100.000"
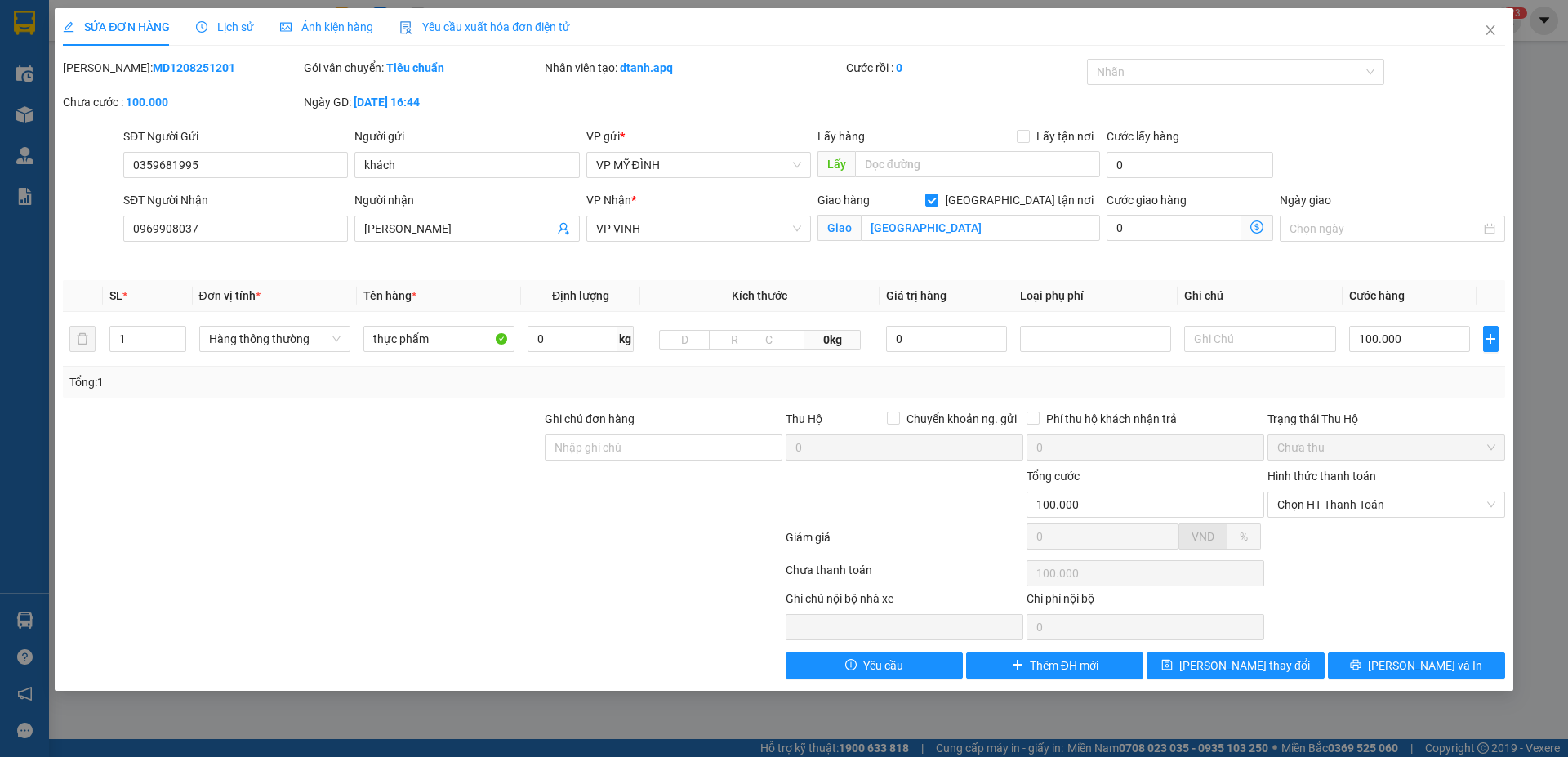
click at [205, 65] on div "[PERSON_NAME]: MD1208251201" at bounding box center [181, 68] width 238 height 18
drag, startPoint x: 105, startPoint y: 64, endPoint x: 201, endPoint y: 65, distance: 96.0
click at [201, 65] on div "[PERSON_NAME]: MD1208251201" at bounding box center [181, 68] width 238 height 18
copy b "MD1208251201"
click at [1489, 32] on icon "close" at bounding box center [1491, 30] width 13 height 13
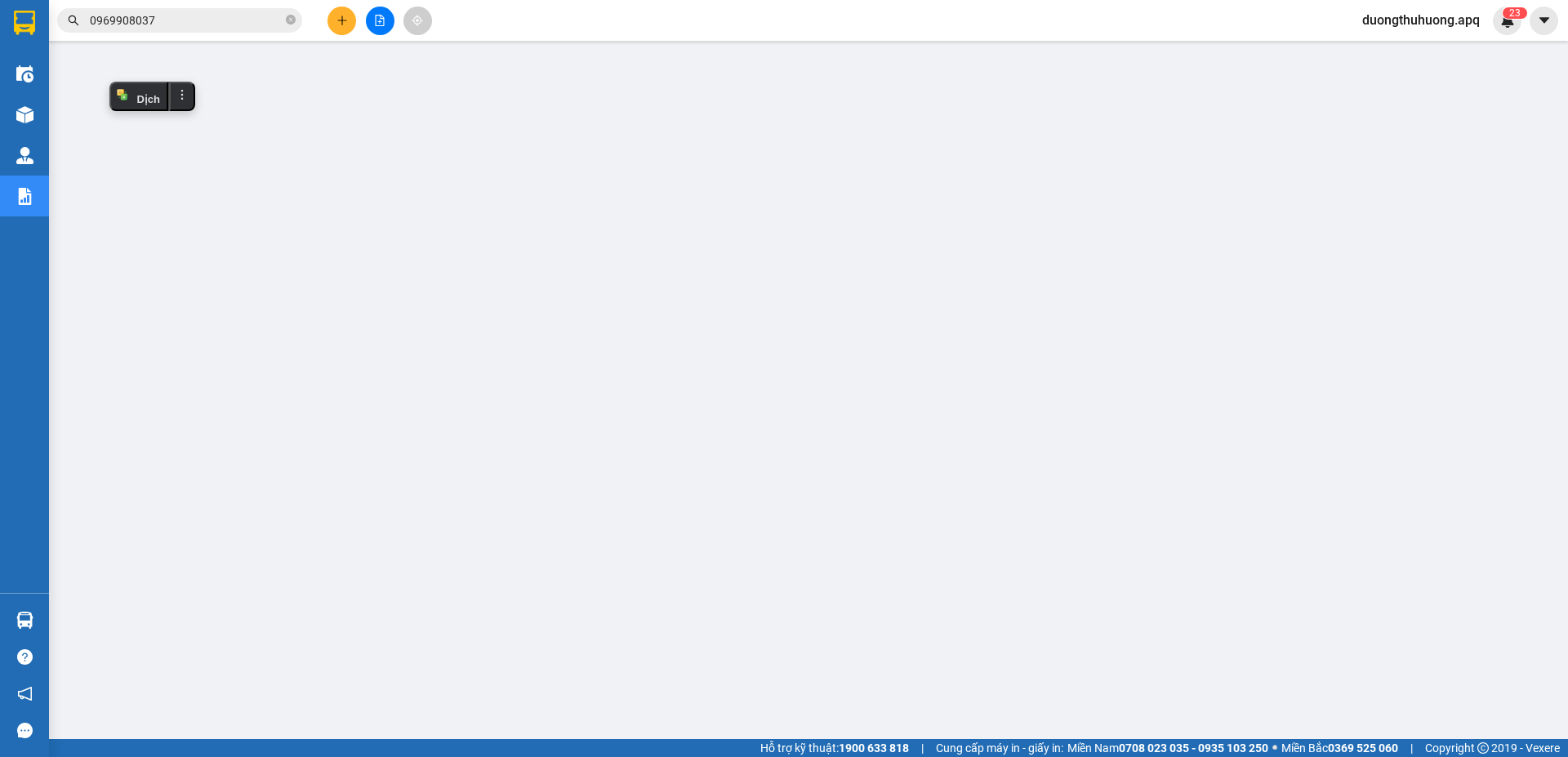
click at [205, 13] on input "0969908037" at bounding box center [186, 21] width 193 height 18
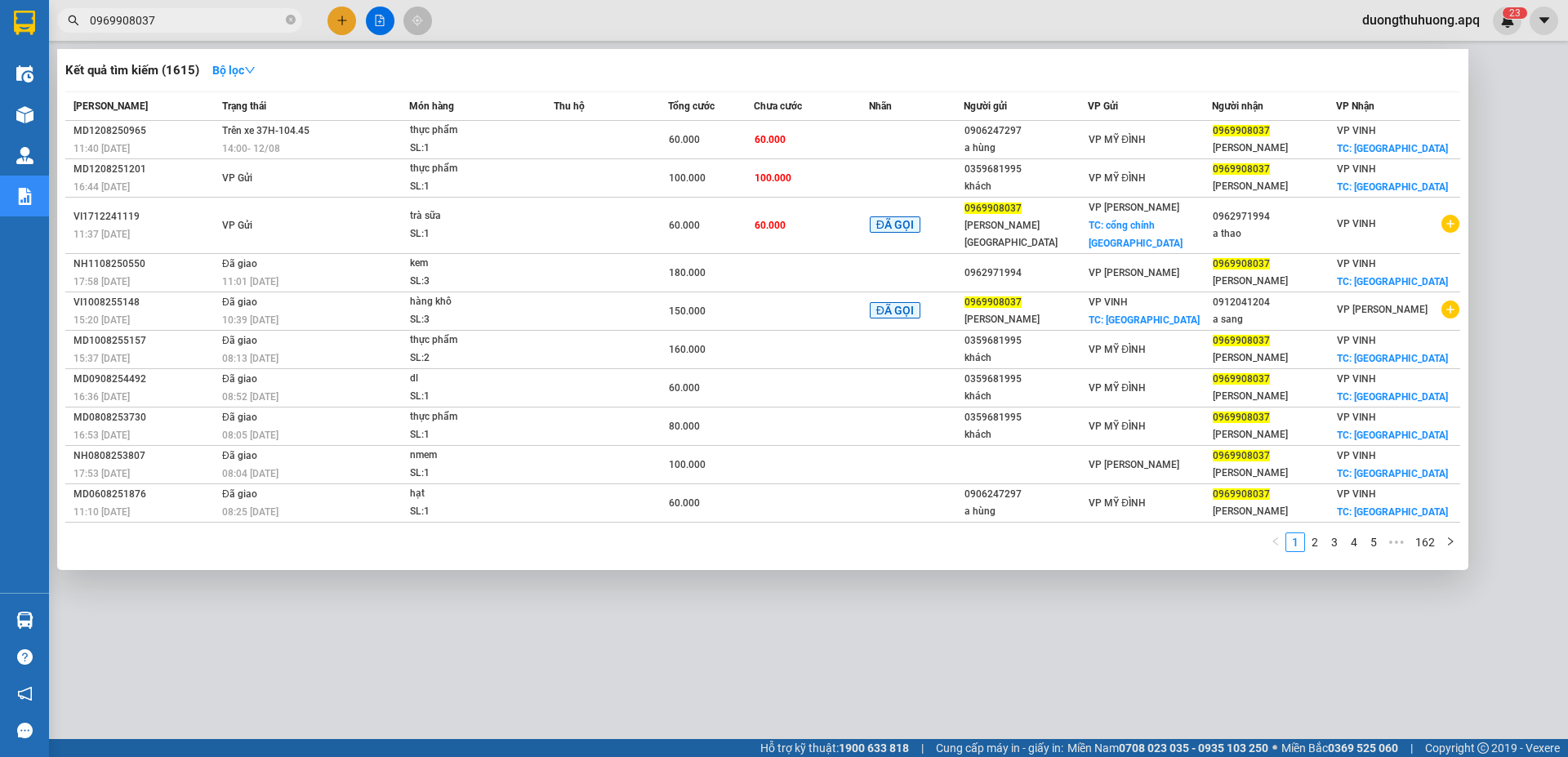
drag, startPoint x: 292, startPoint y: 22, endPoint x: 264, endPoint y: 20, distance: 28.1
click at [290, 22] on icon "close-circle" at bounding box center [291, 19] width 10 height 10
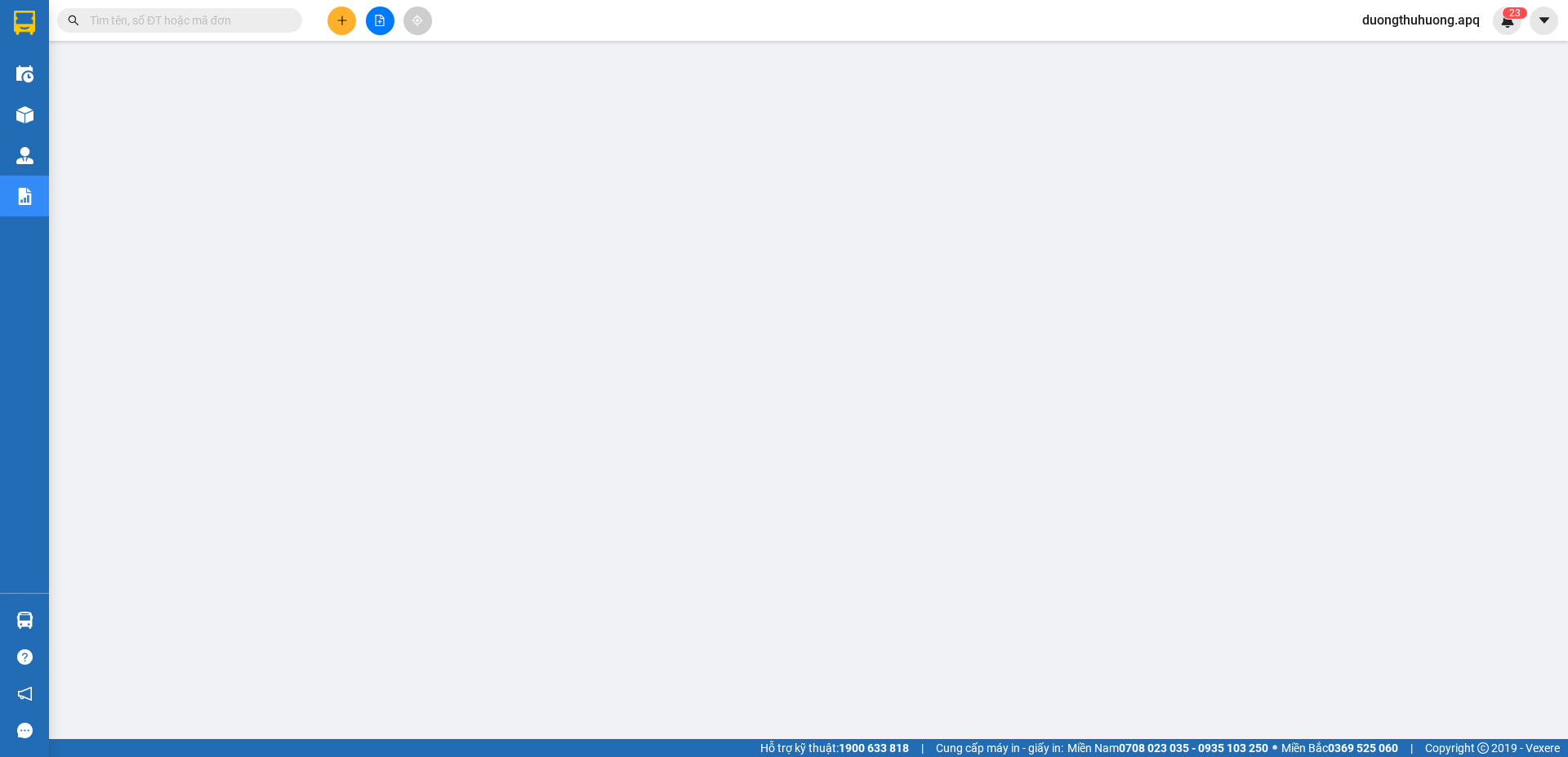
paste input "0914560807"
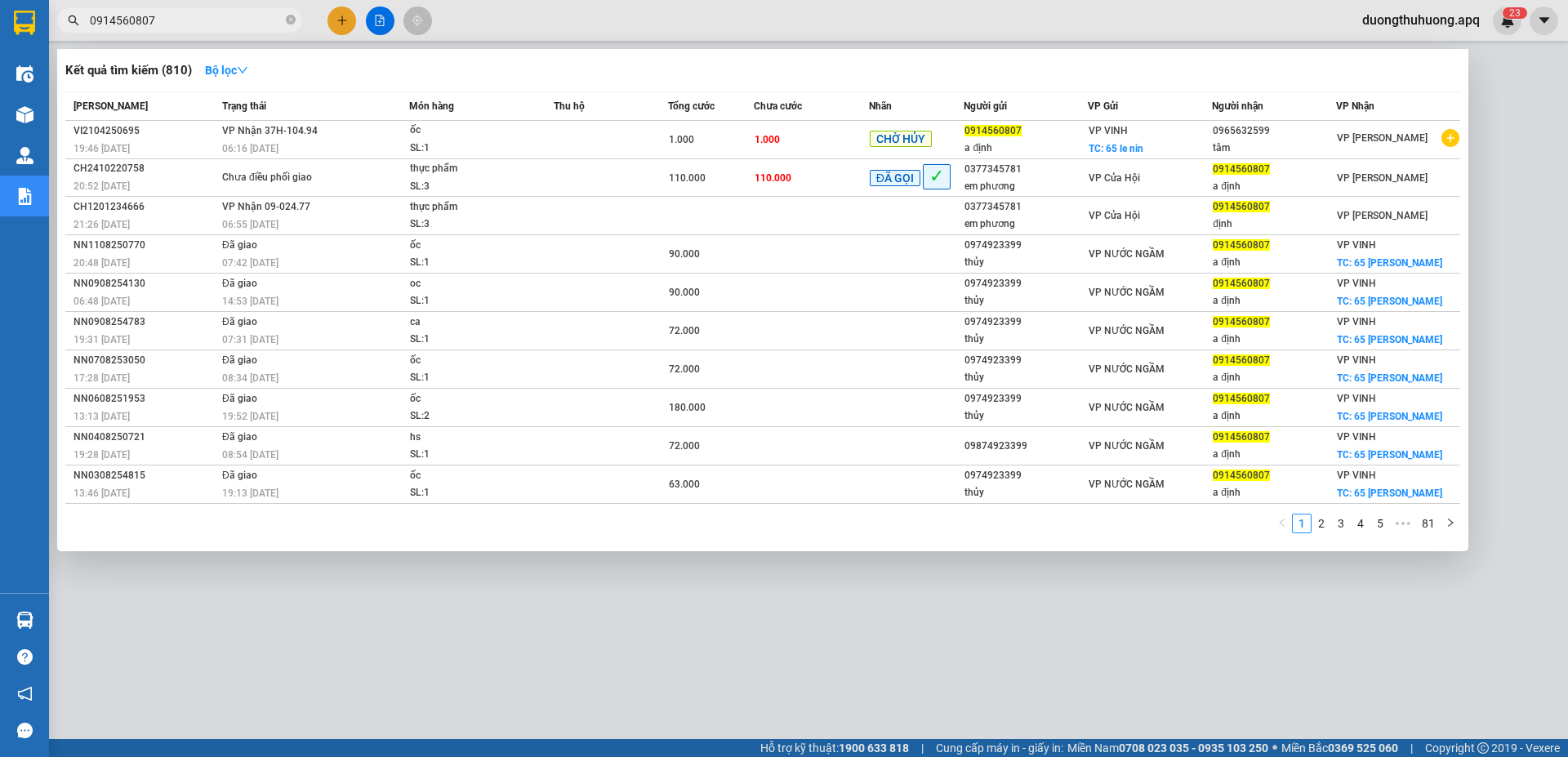
type input "0914560807"
click at [289, 21] on icon "close-circle" at bounding box center [291, 19] width 10 height 10
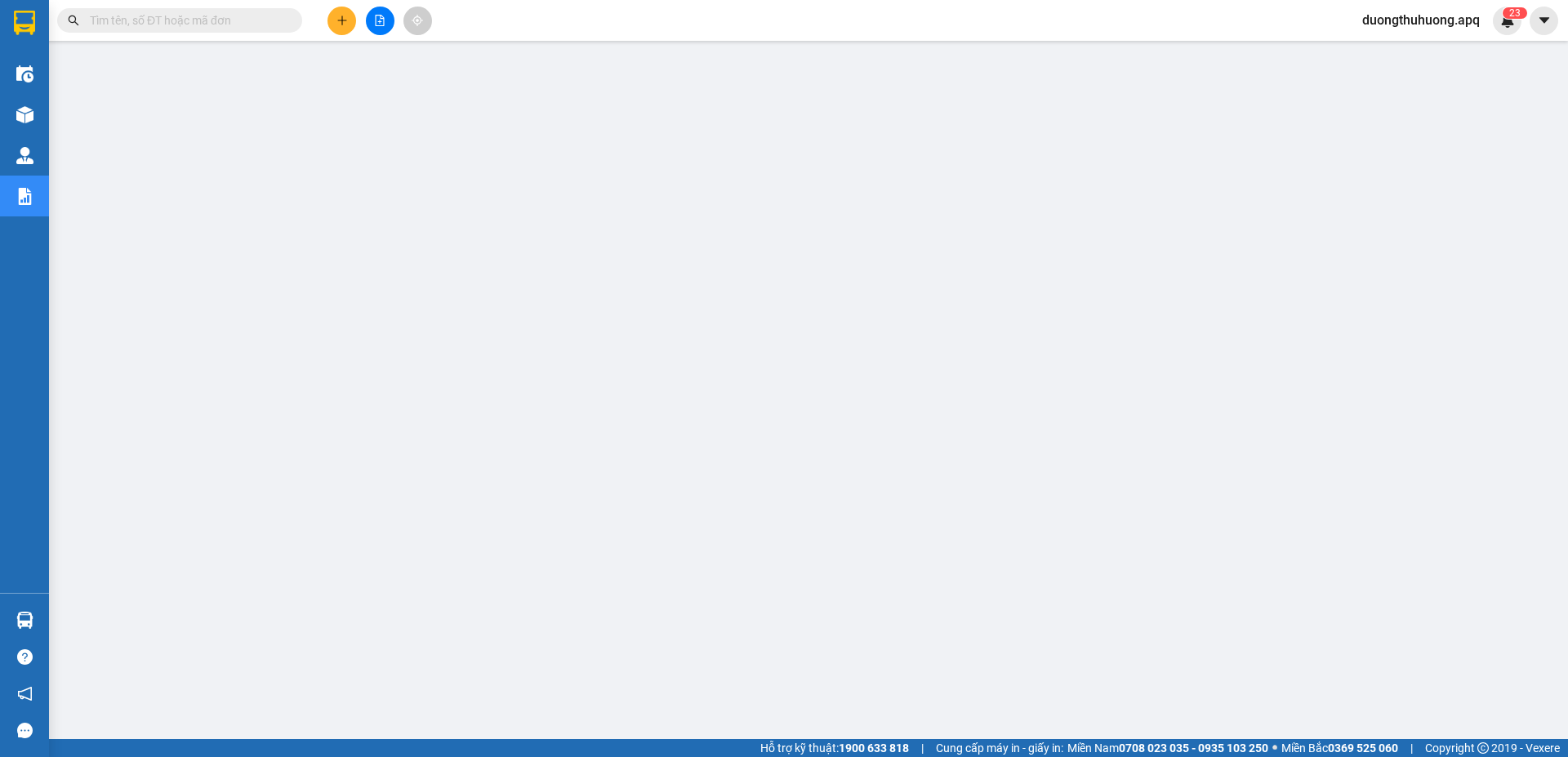
paste input "0979604207"
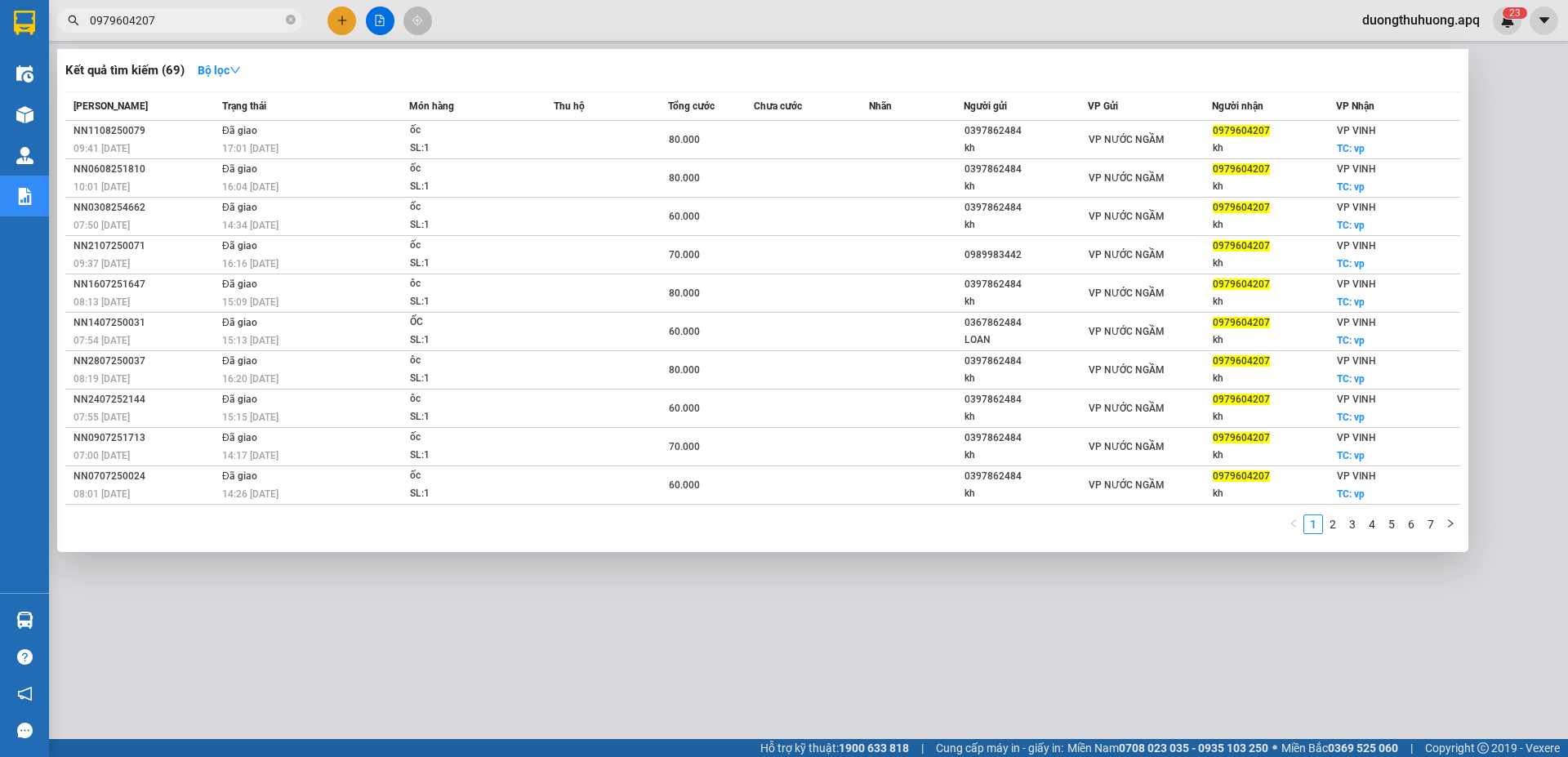
type input "0979604207"
click at [289, 16] on icon "close-circle" at bounding box center [291, 19] width 10 height 10
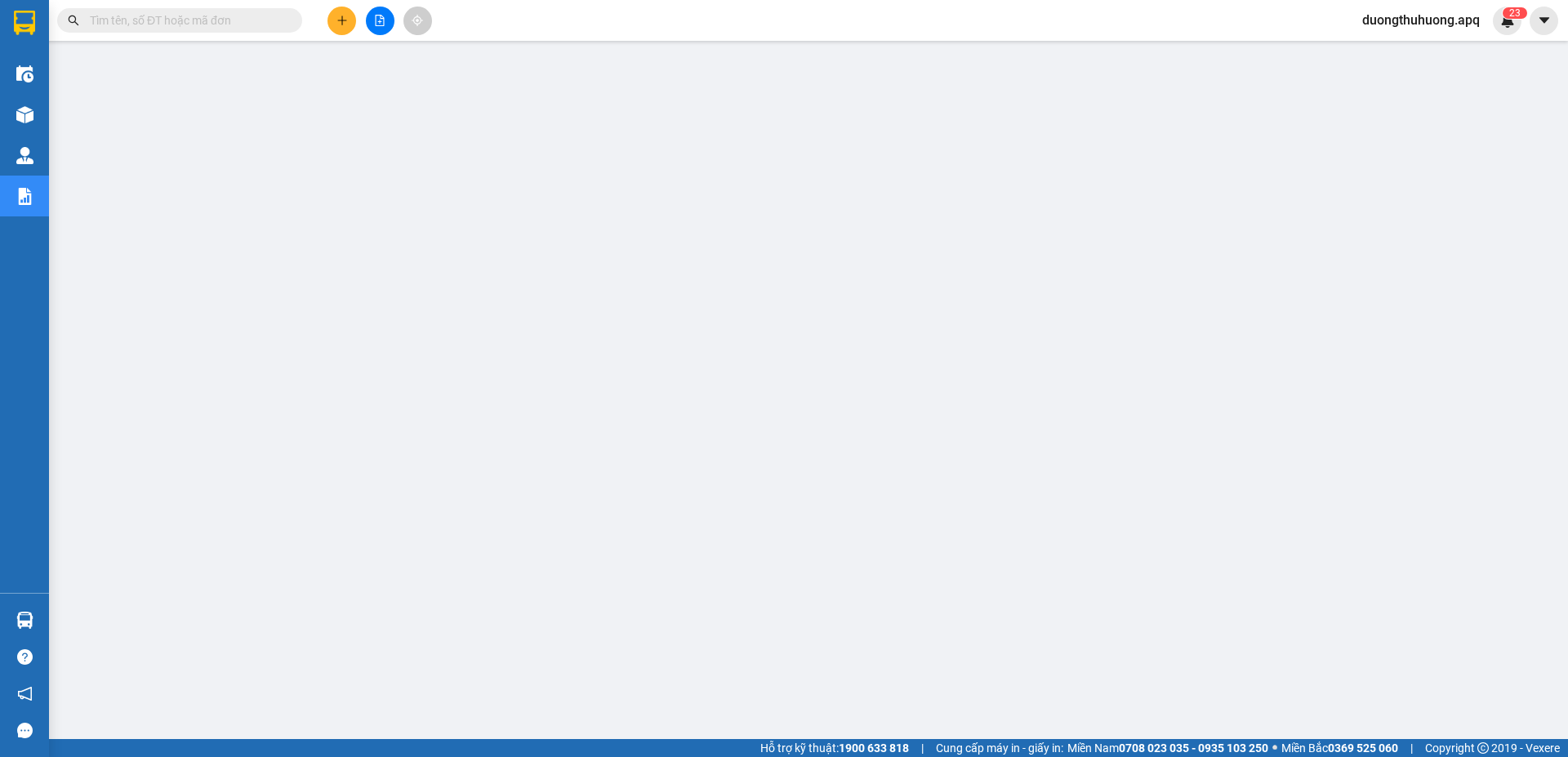
paste input "0973417352"
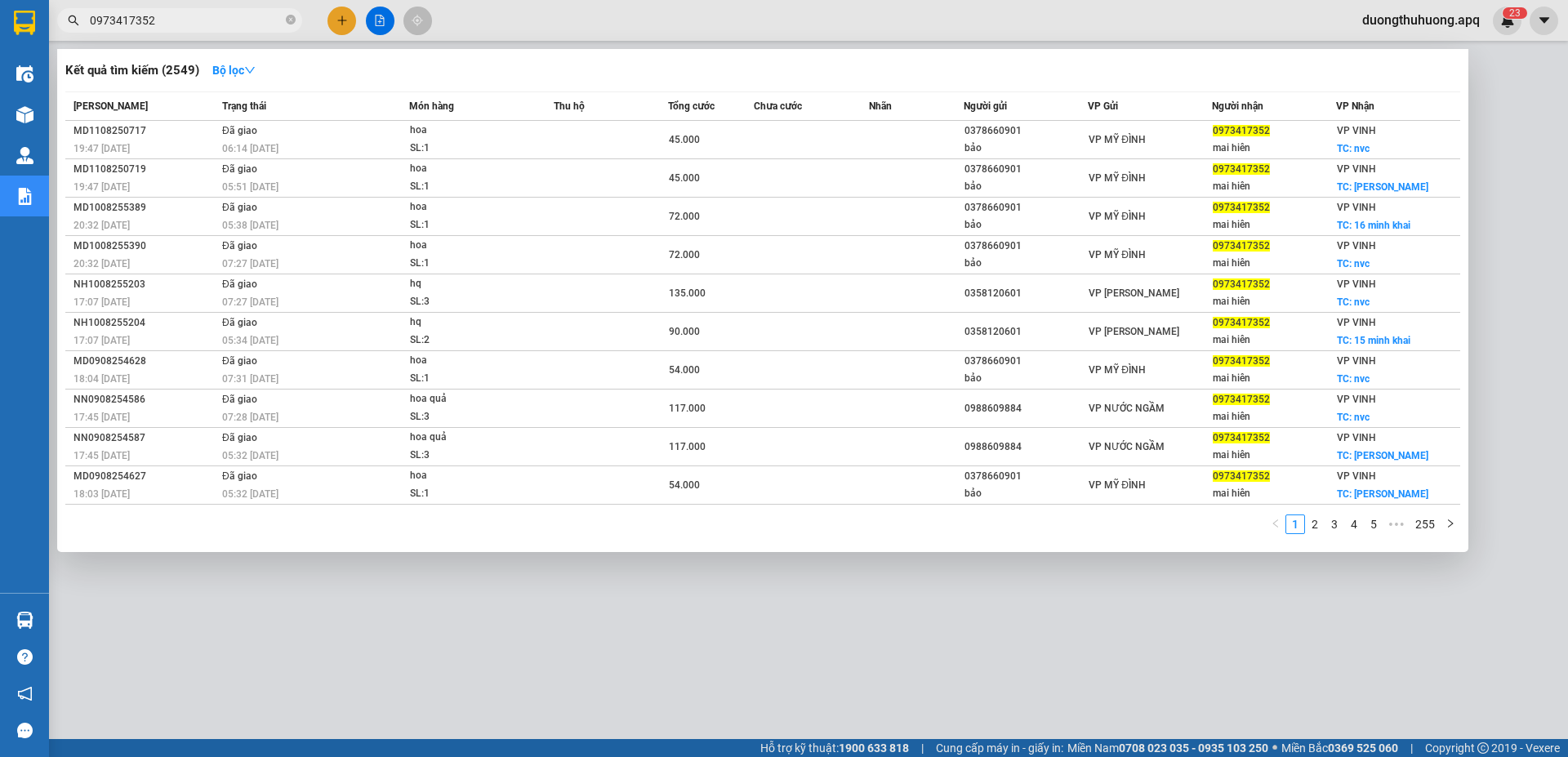
type input "0973417352"
click at [286, 19] on icon "close-circle" at bounding box center [291, 19] width 10 height 10
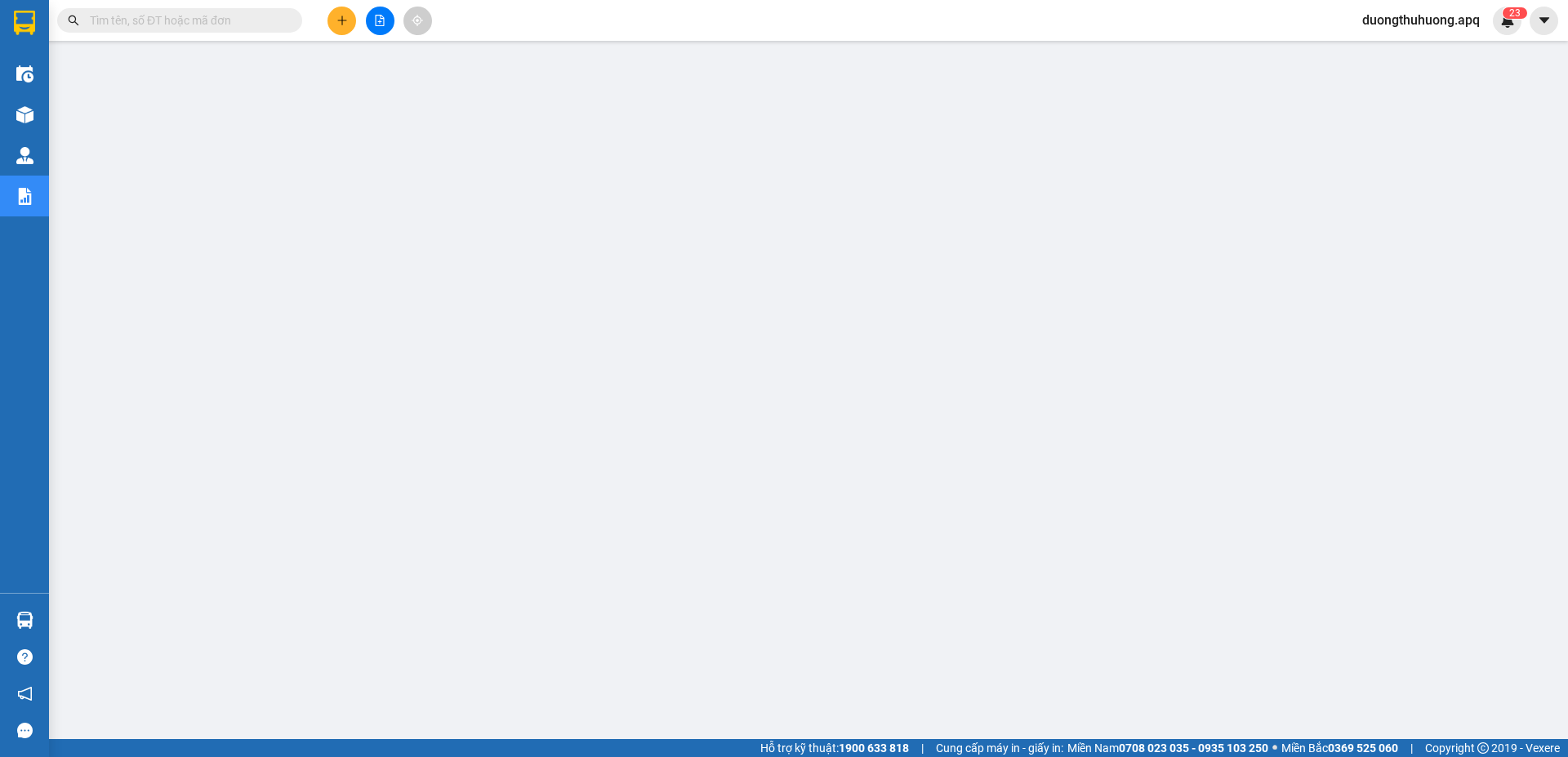
paste input "0886545266"
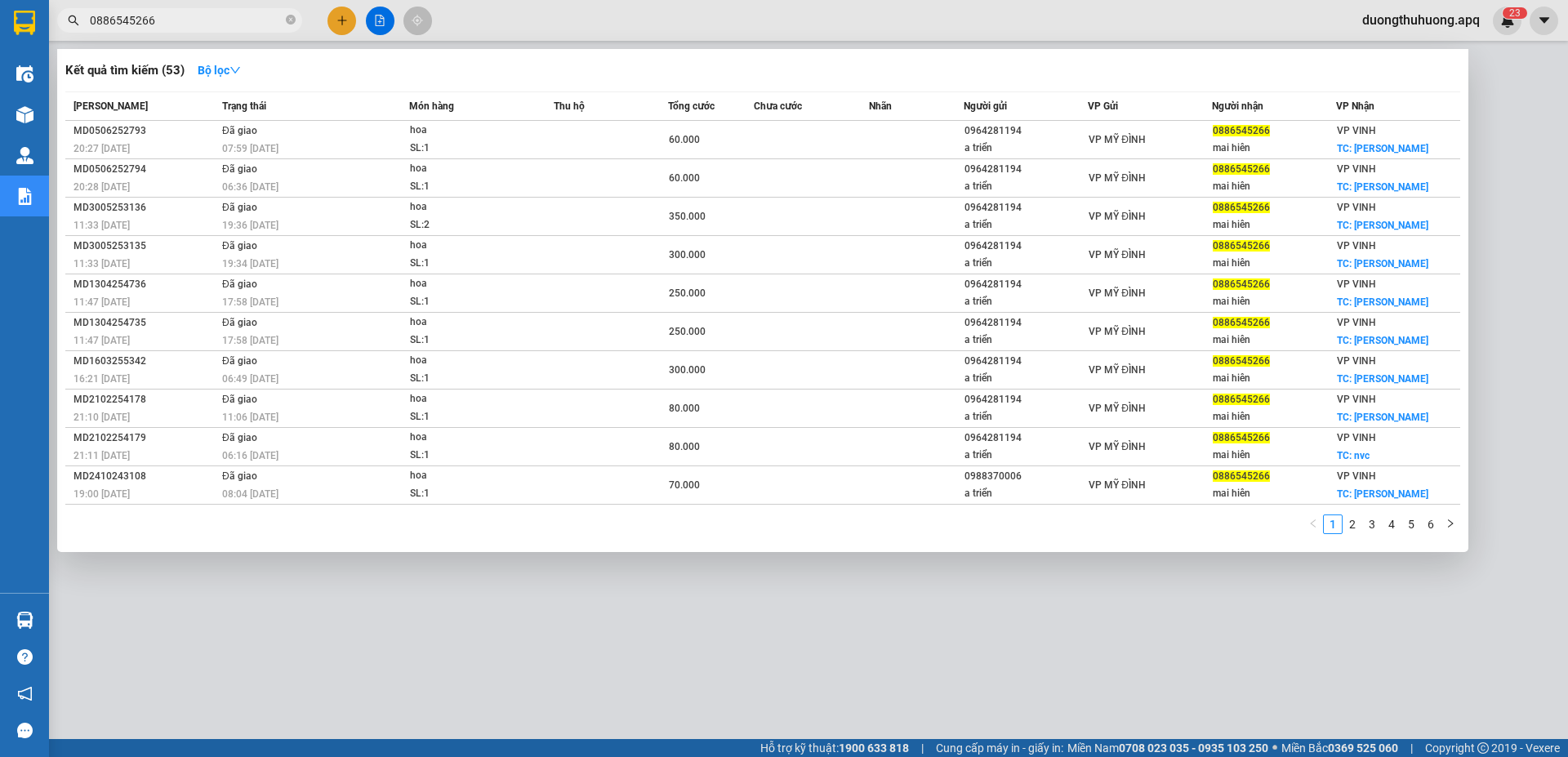
type input "0886545266"
click at [288, 22] on icon "close-circle" at bounding box center [291, 19] width 10 height 10
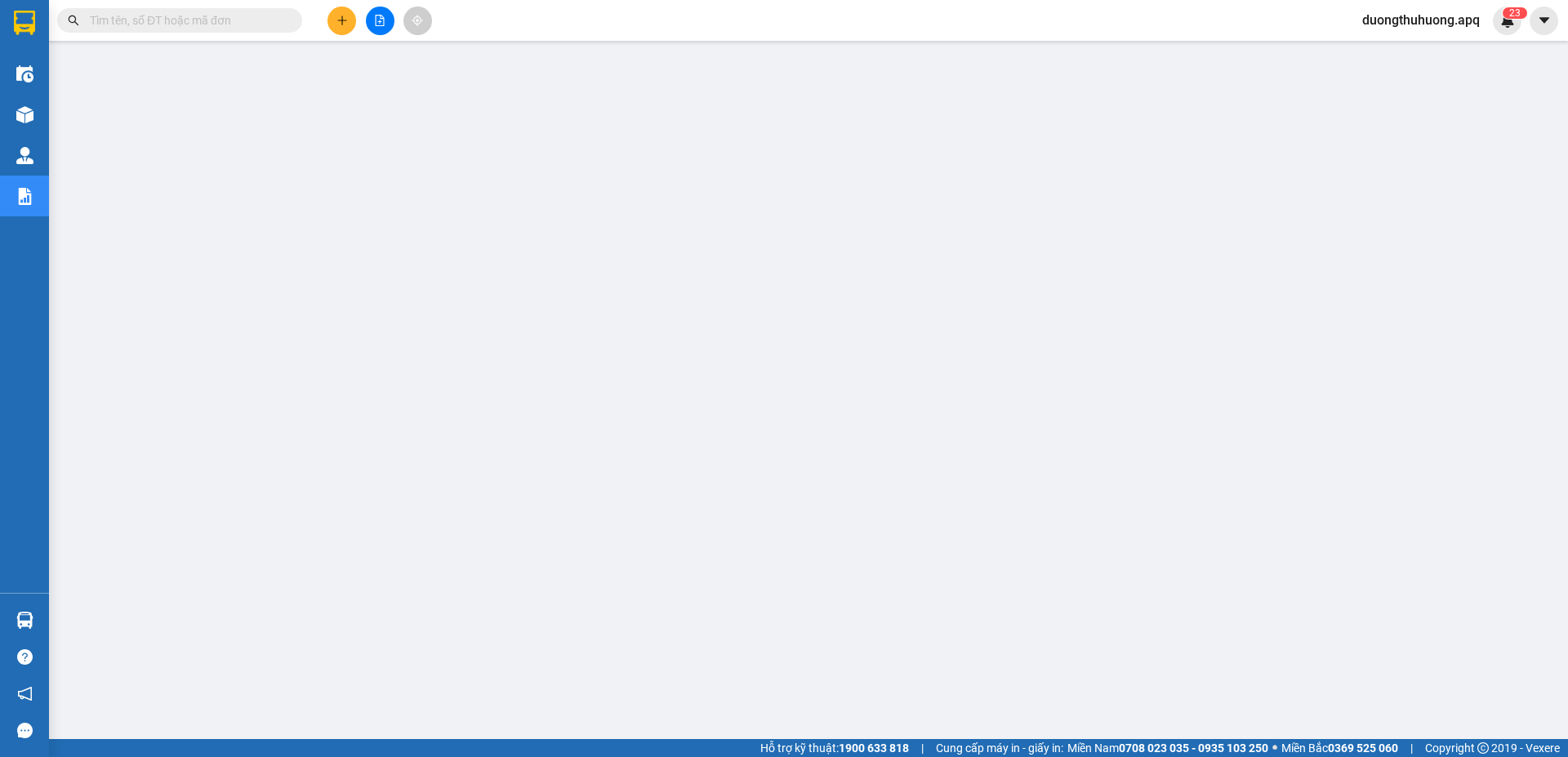
paste input "0983548956"
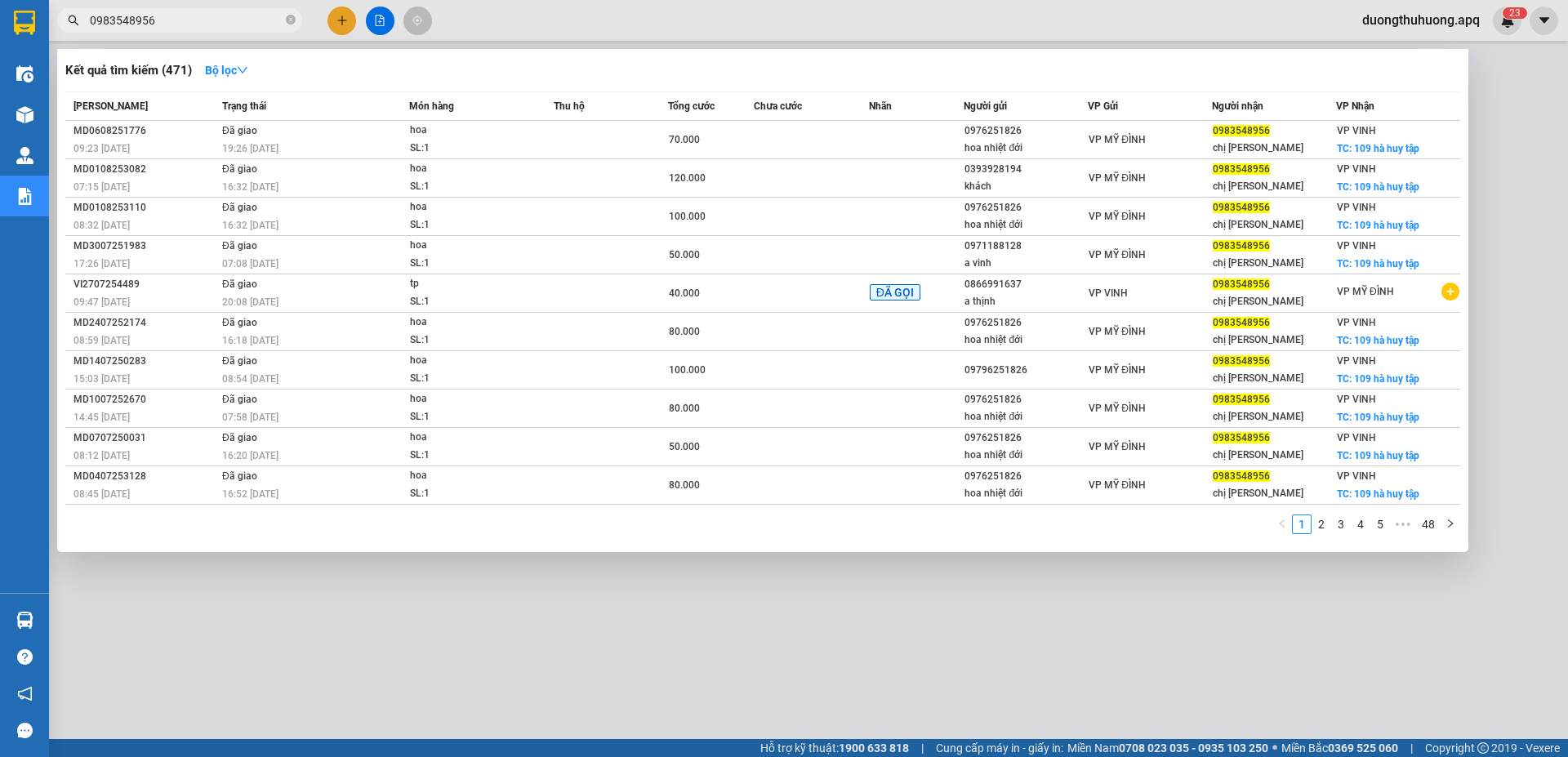
type input "0983548956"
click at [291, 19] on icon "close-circle" at bounding box center [291, 19] width 10 height 10
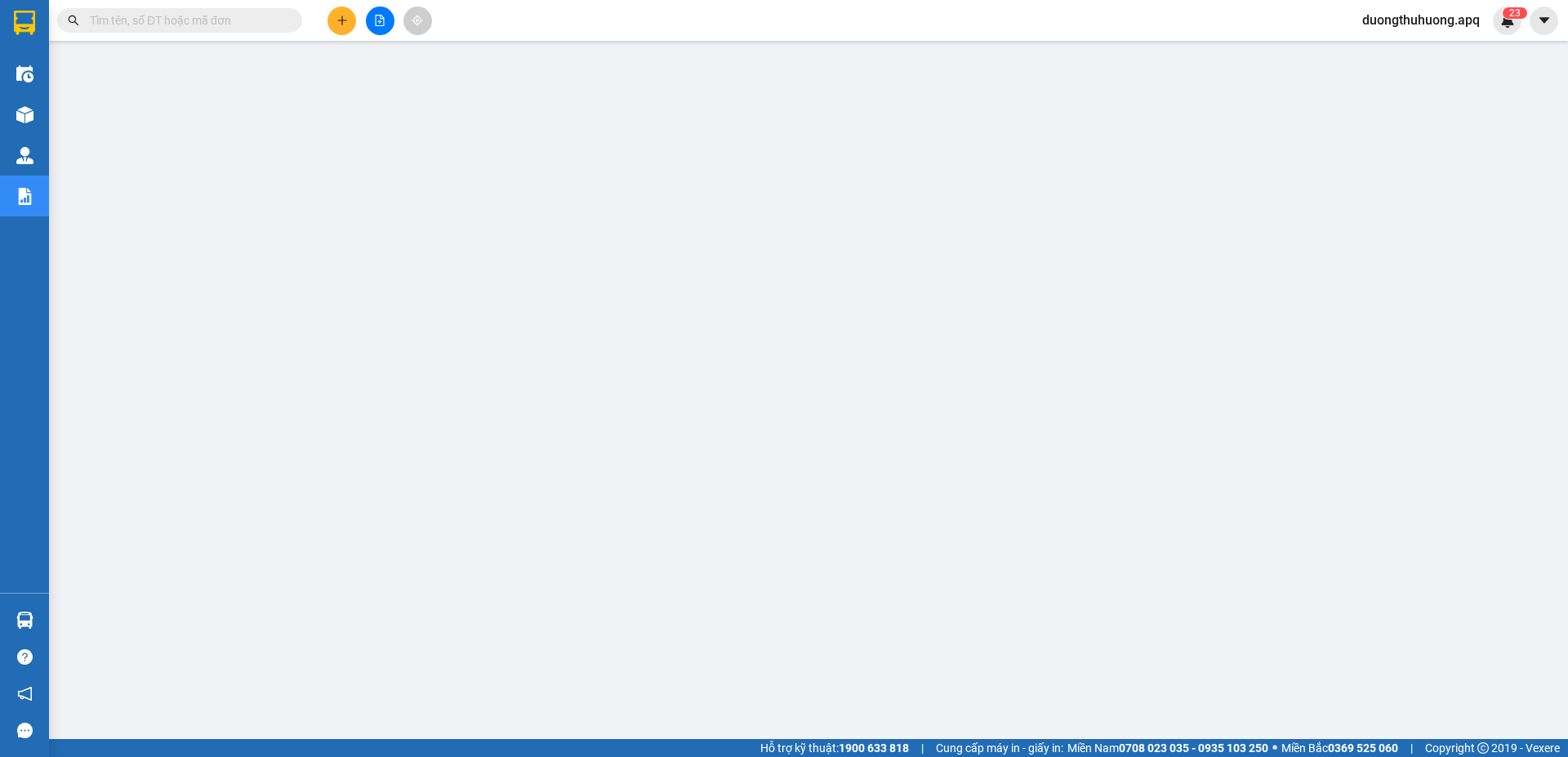
paste input "0988529035"
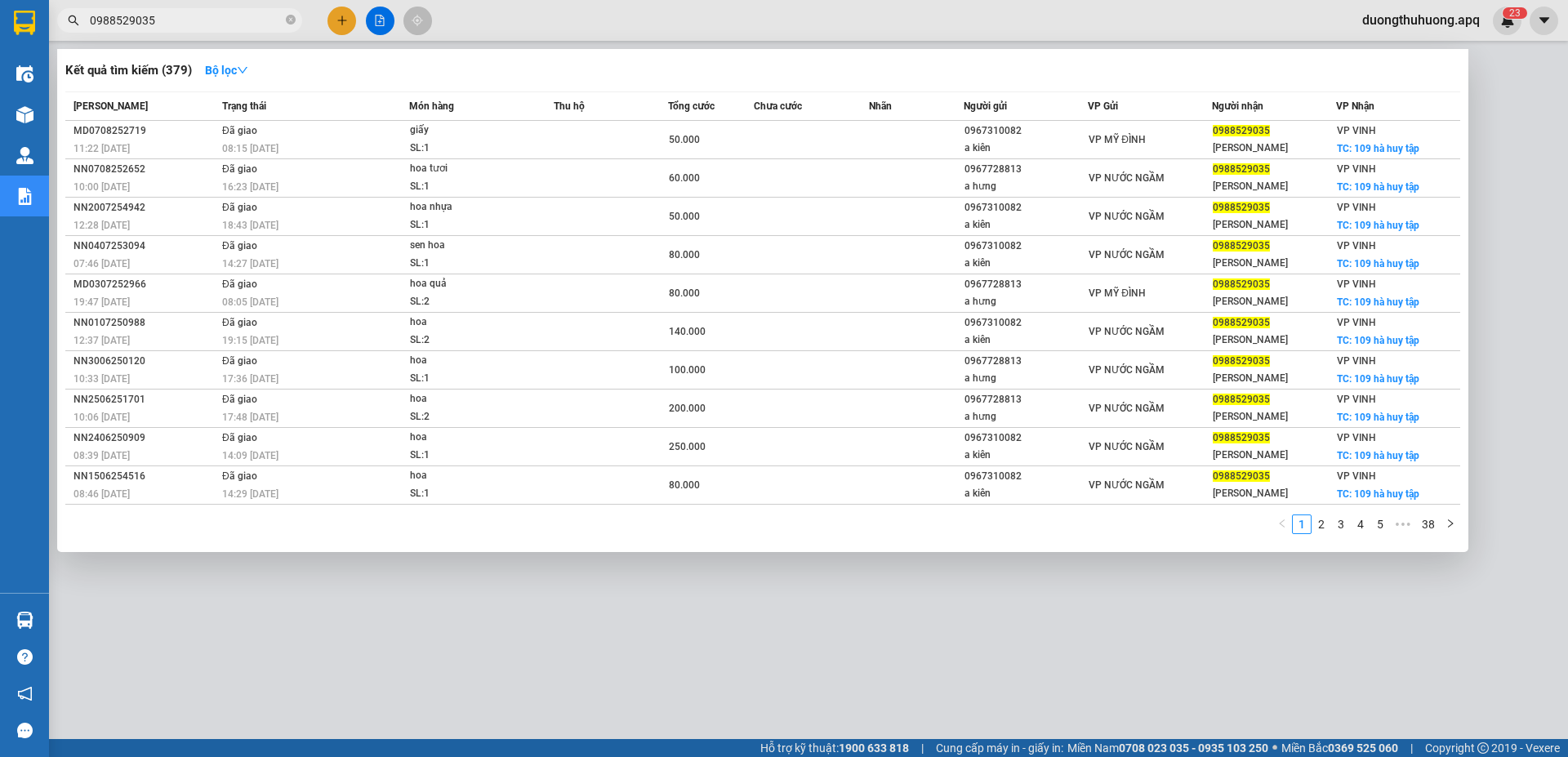
type input "0988529035"
click at [293, 18] on icon "close-circle" at bounding box center [291, 19] width 10 height 10
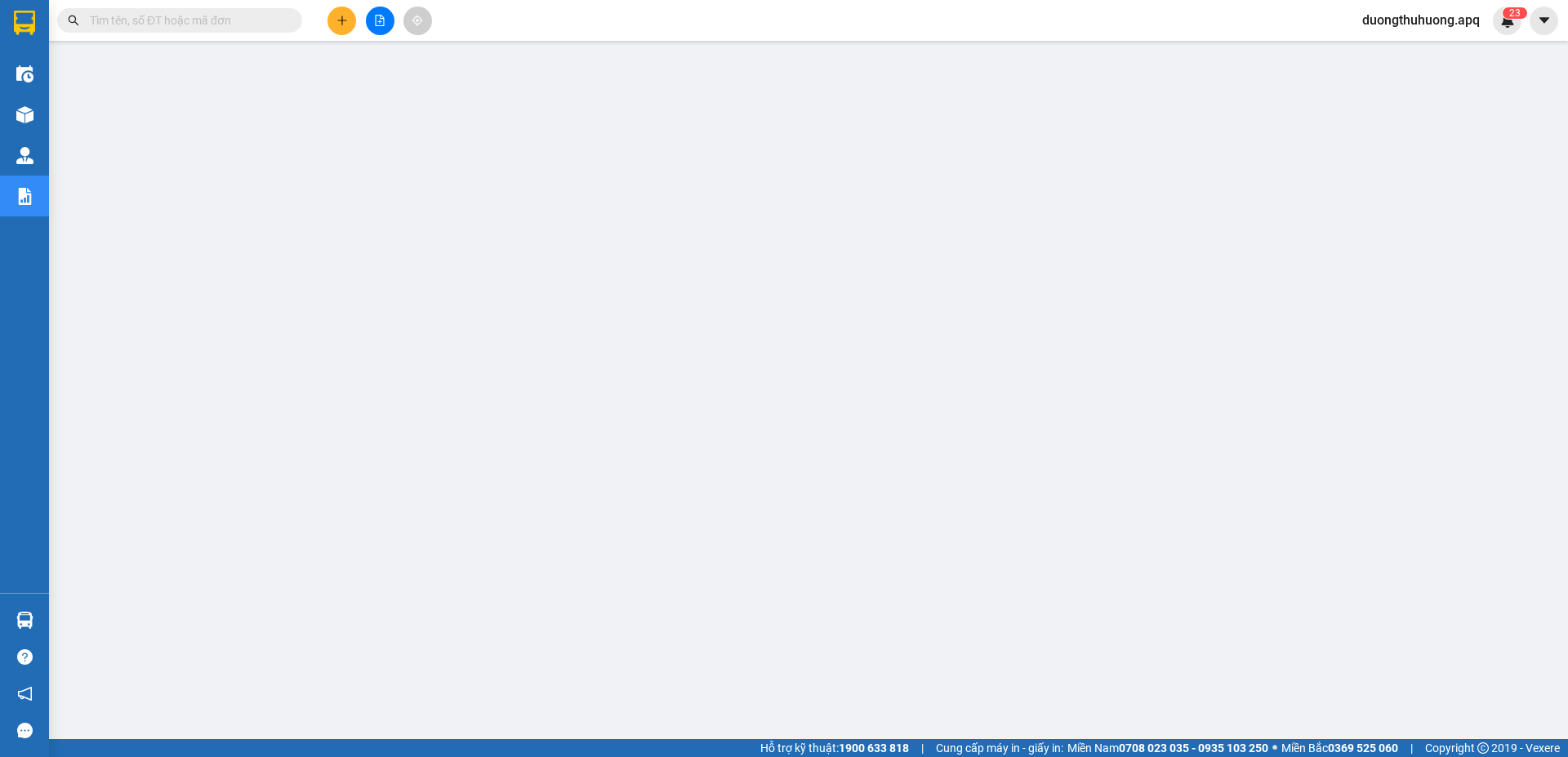
paste input "0983695936"
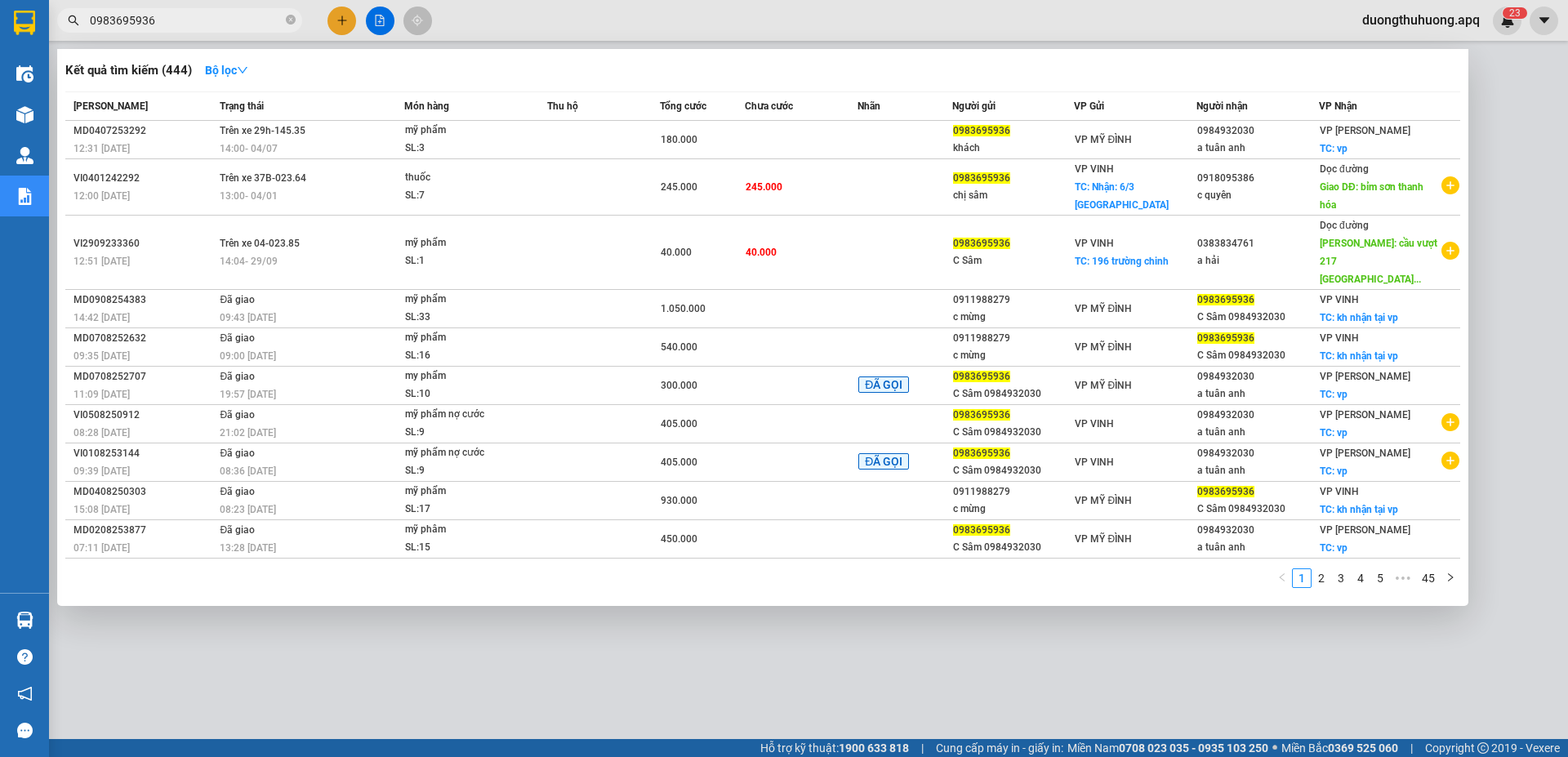
type input "0983695936"
click at [289, 24] on icon "close-circle" at bounding box center [291, 19] width 10 height 10
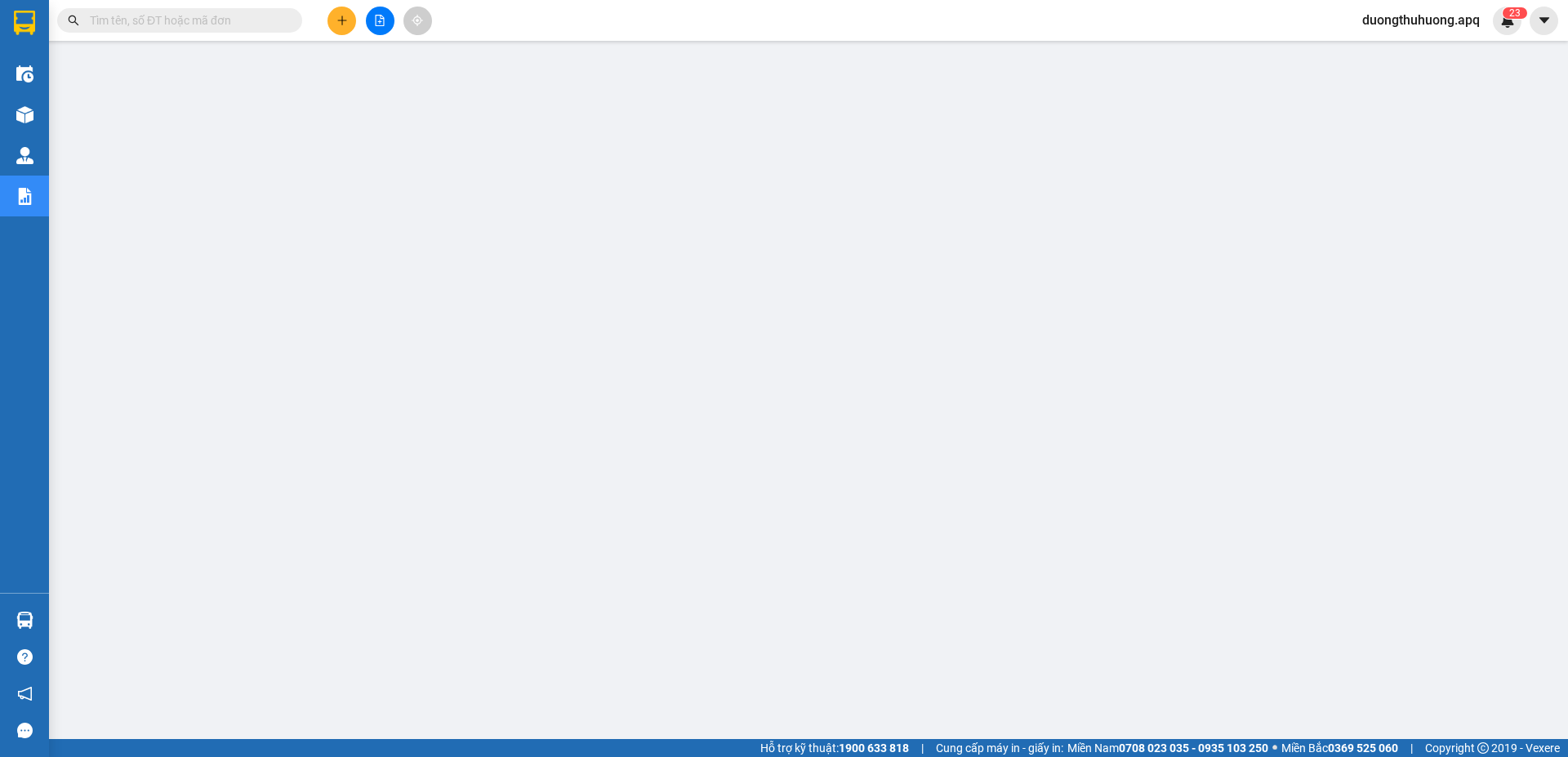
paste input "0389899999"
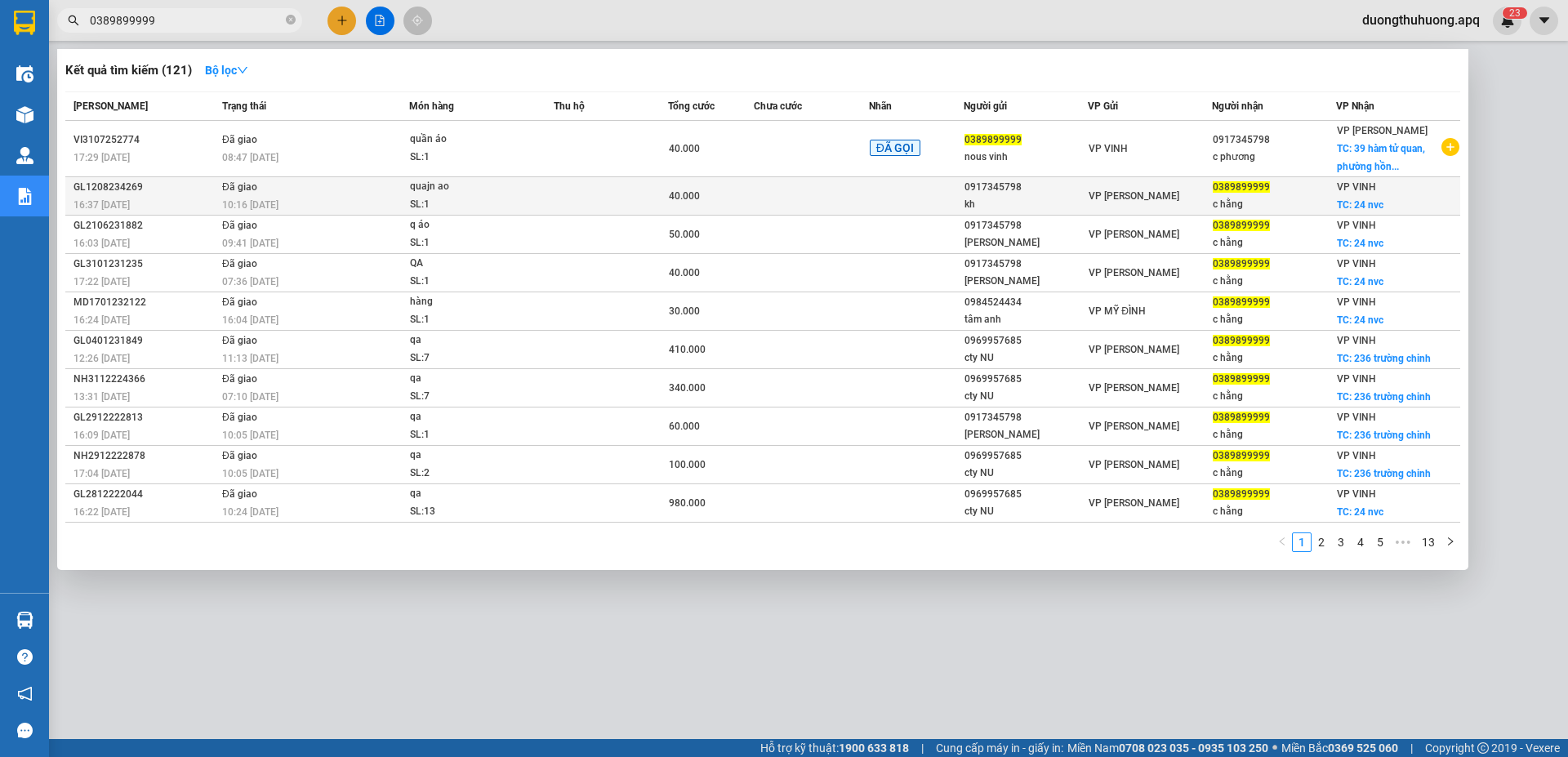
type input "0389899999"
click at [160, 186] on div "GL1208234269" at bounding box center [145, 187] width 144 height 17
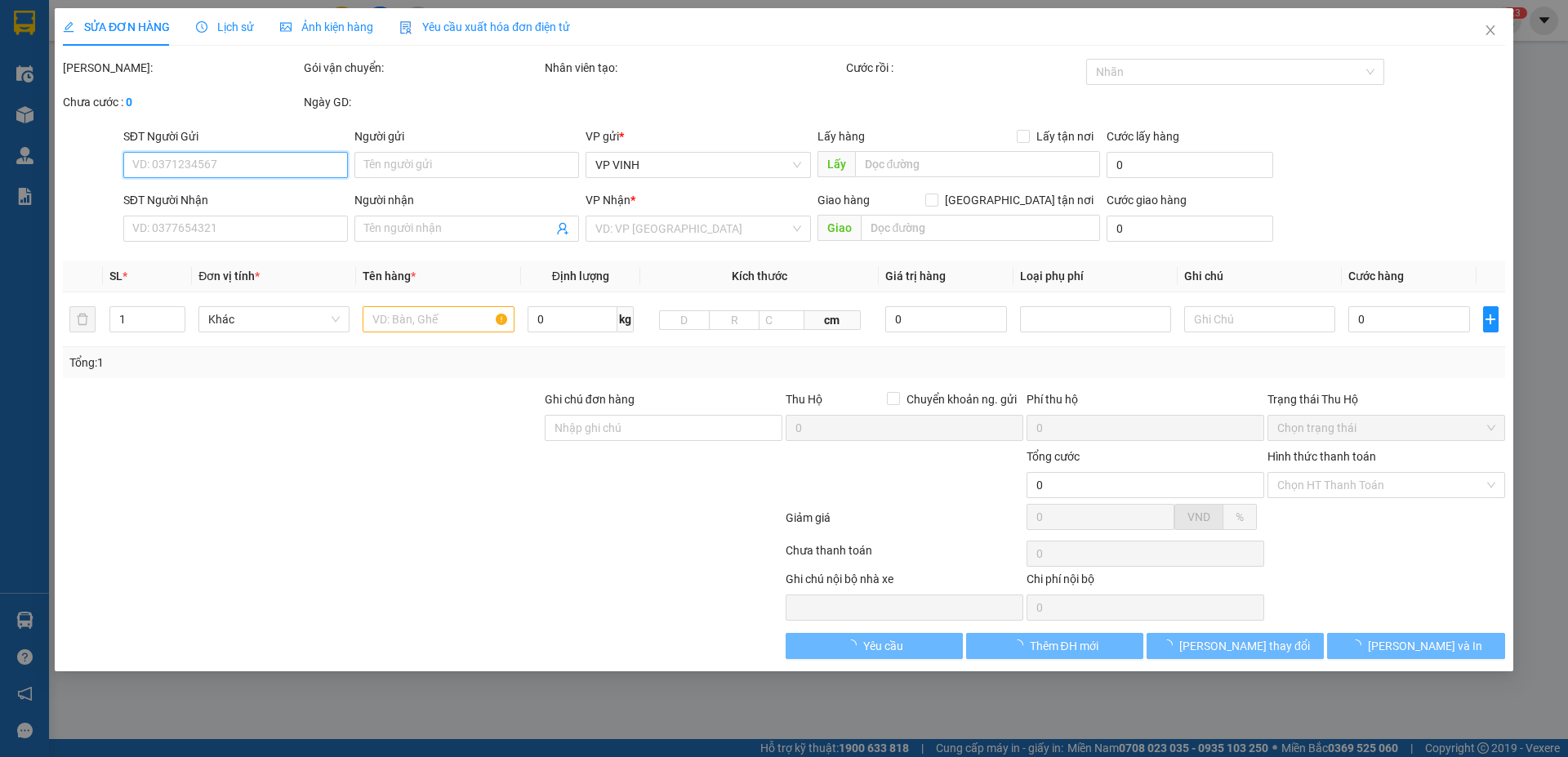
type input "0917345798"
type input "kh"
type input "0389899999"
type input "c hằng"
checkbox input "true"
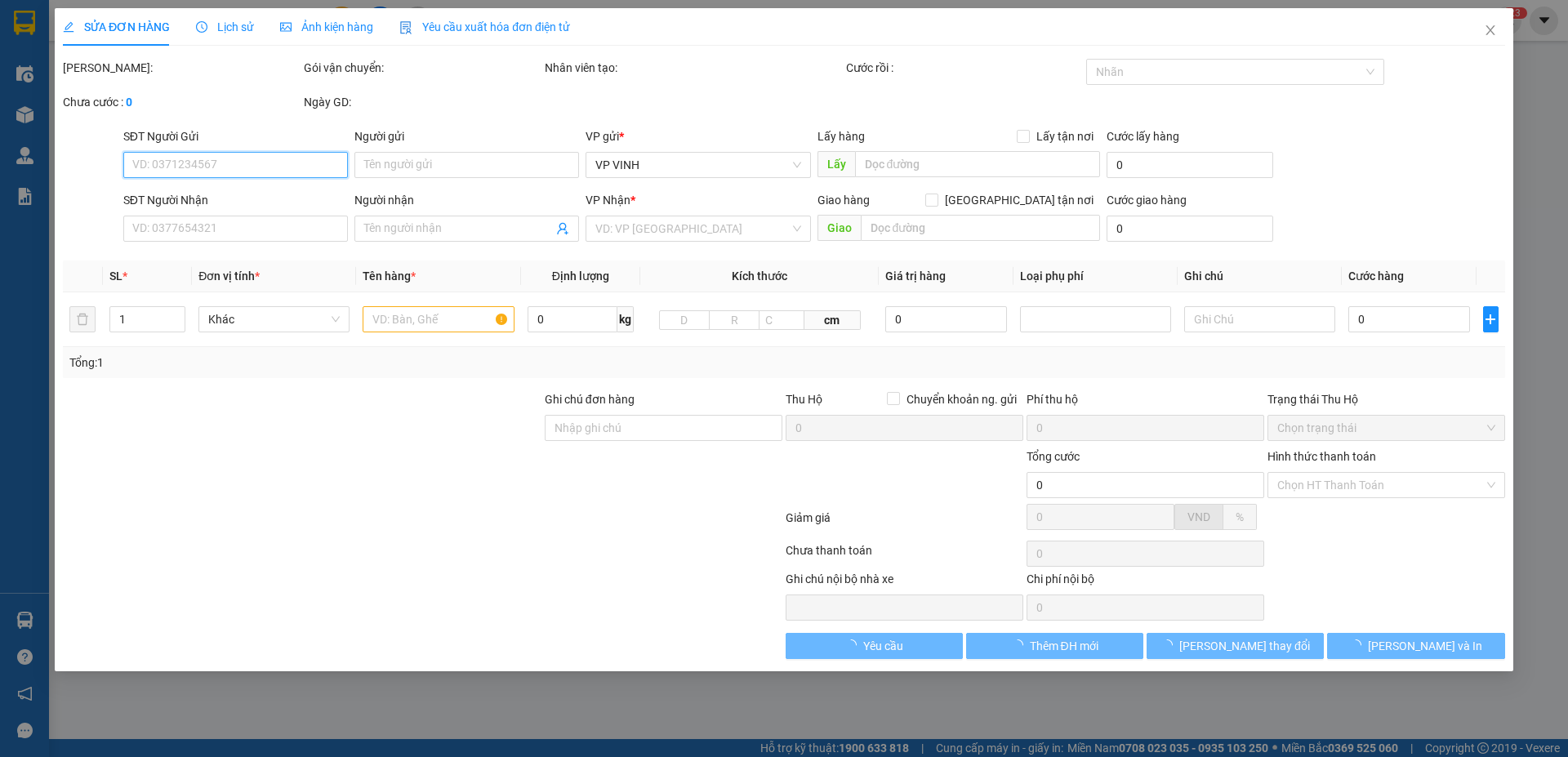
type input "24 nvc"
type input "40.000"
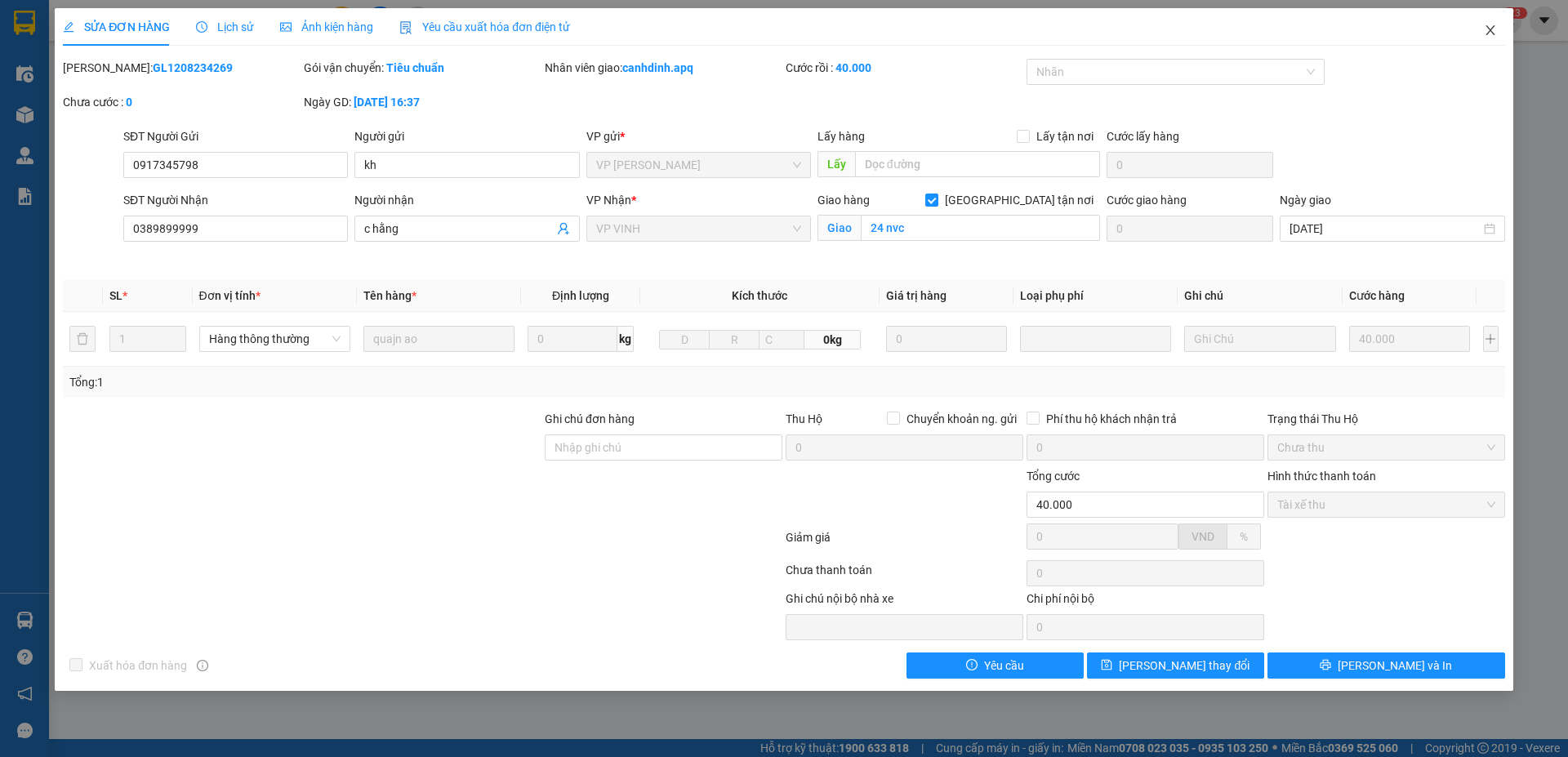
click at [1494, 30] on icon "close" at bounding box center [1491, 30] width 13 height 13
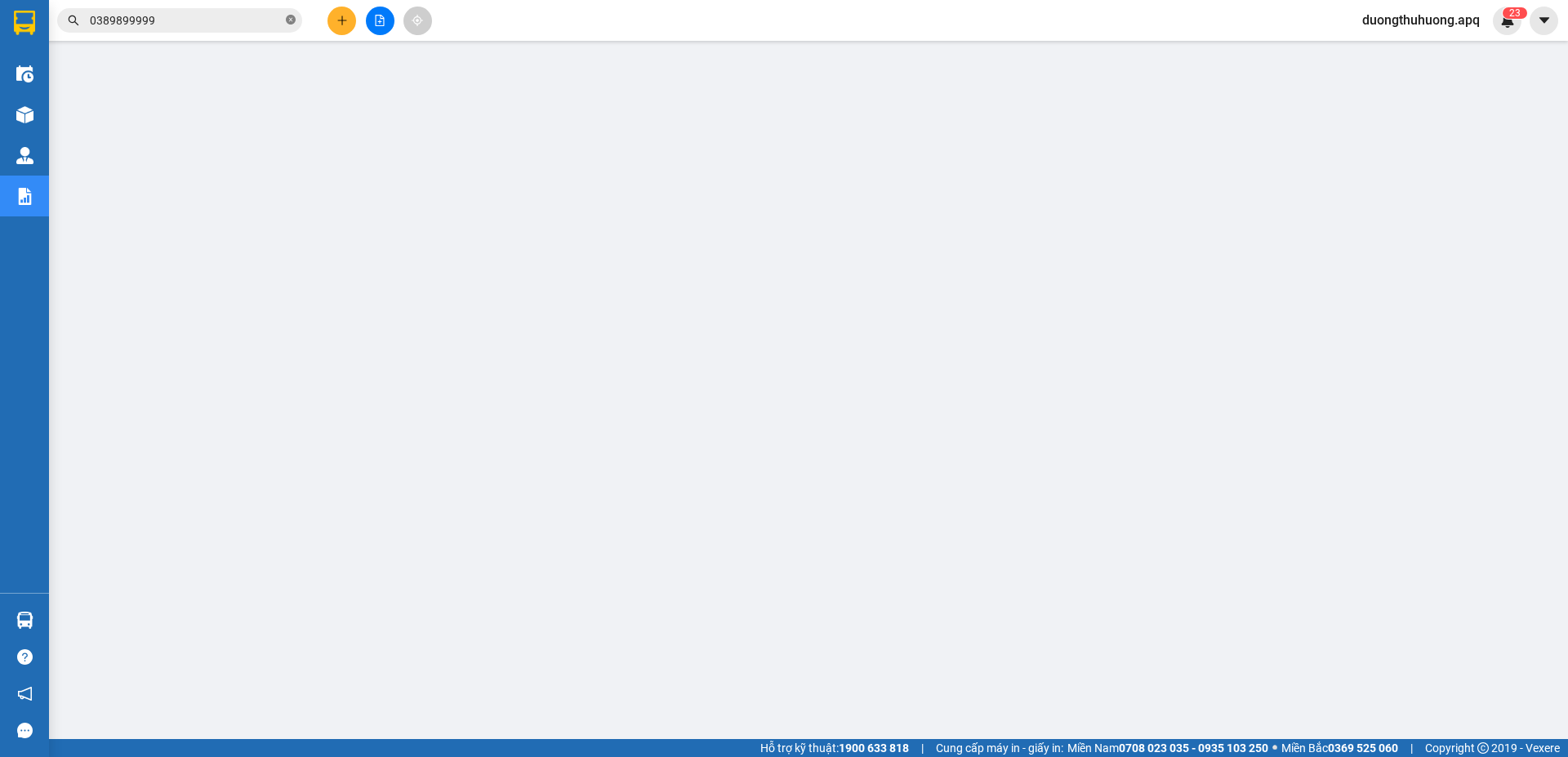
click at [288, 22] on icon "close-circle" at bounding box center [291, 19] width 10 height 10
paste input "0913272621"
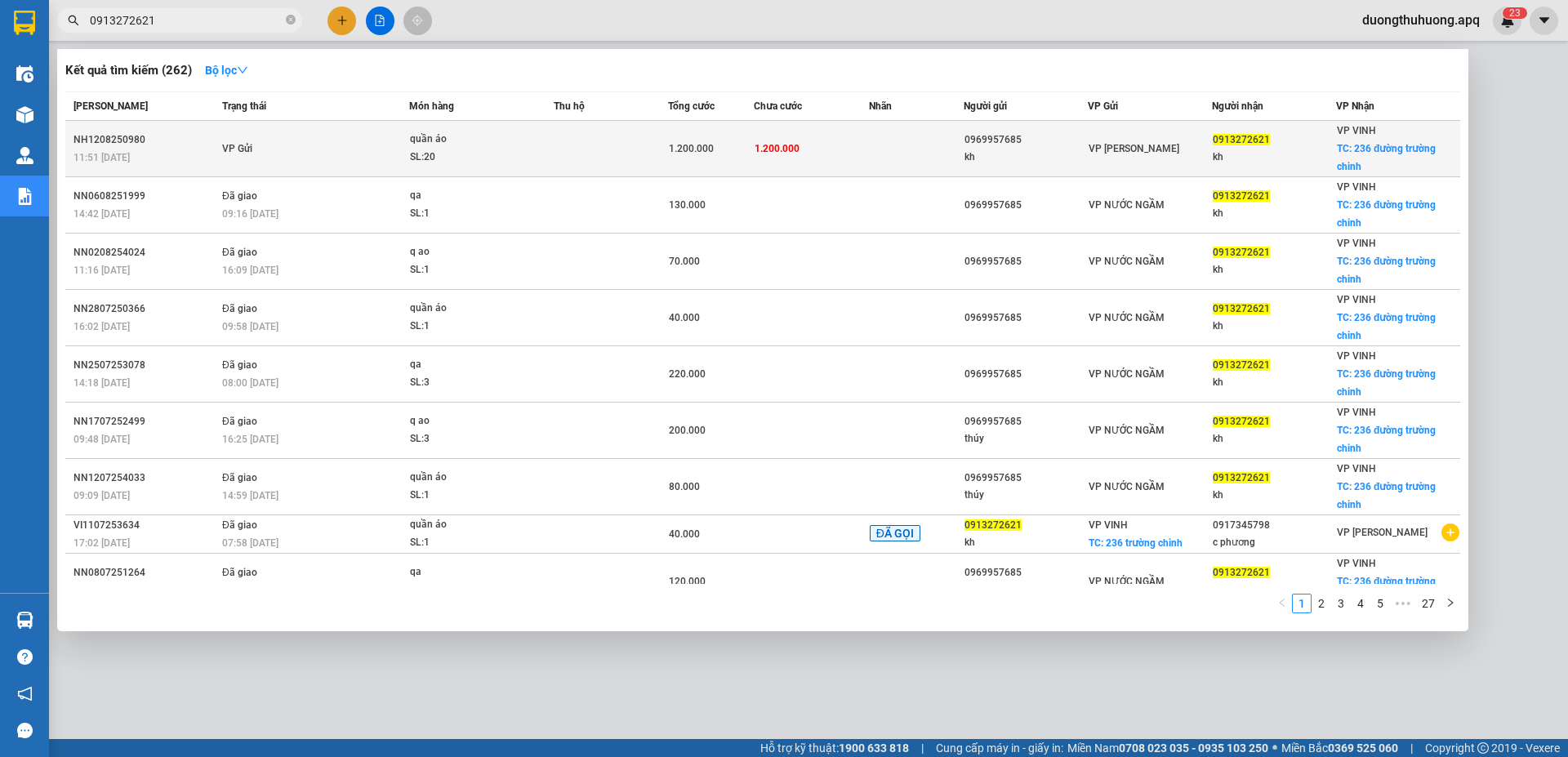
type input "0913272621"
click at [118, 139] on div "NH1208250980" at bounding box center [145, 140] width 144 height 17
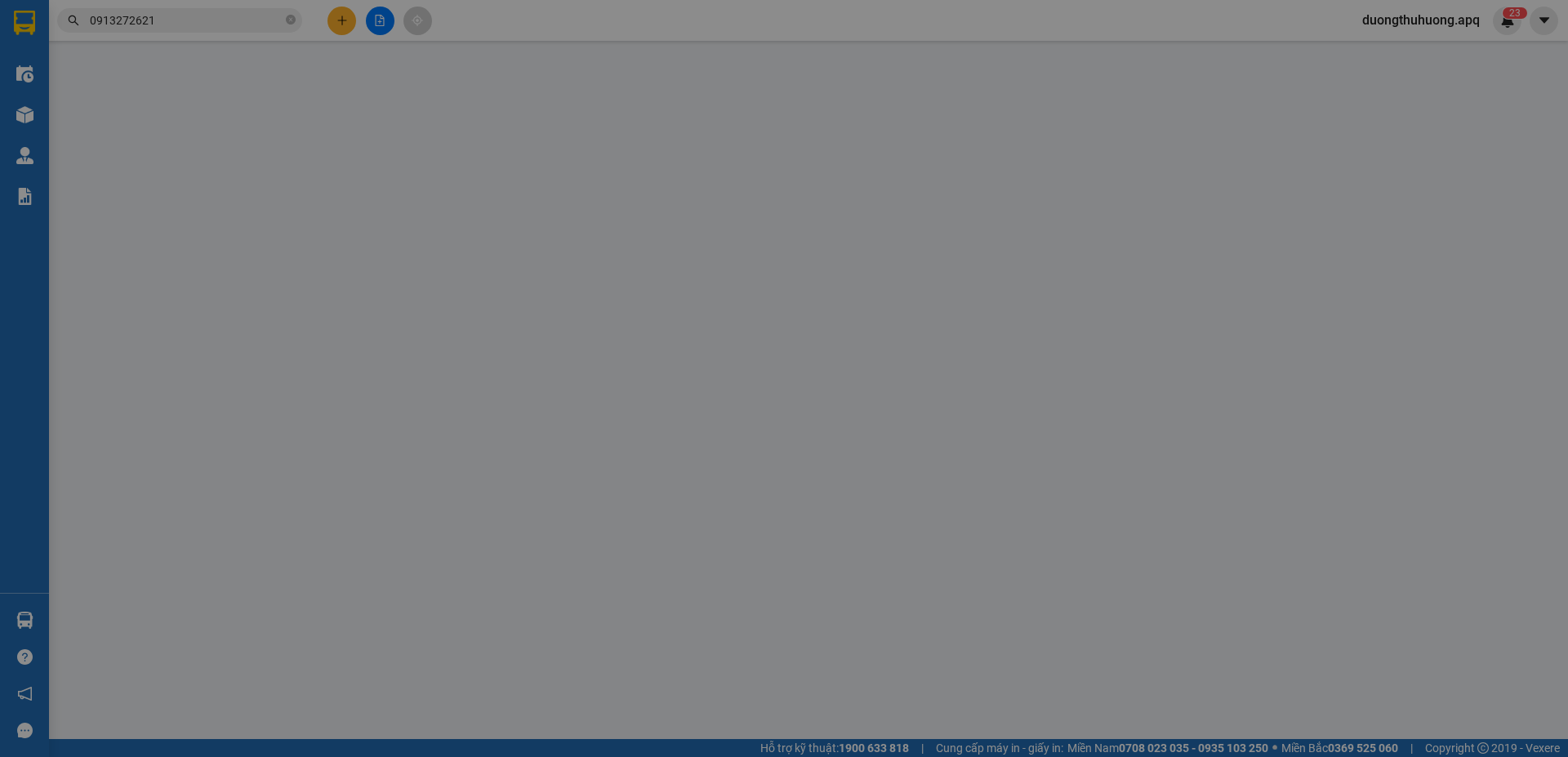
type input "0969957685"
type input "kh"
type input "0913272621"
type input "kh"
checkbox input "true"
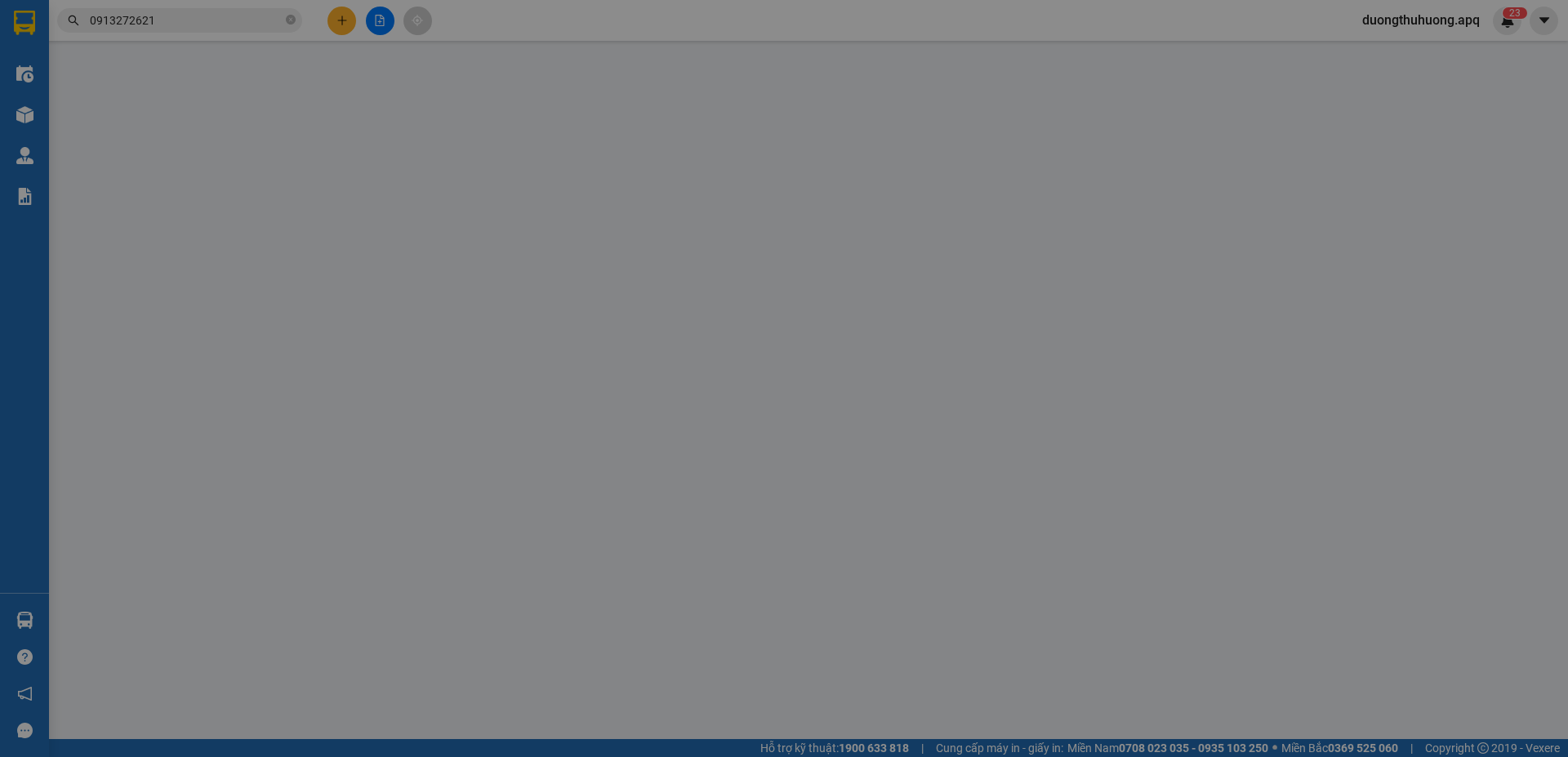
type input "236 đường trường chinh"
type input "1.200.000"
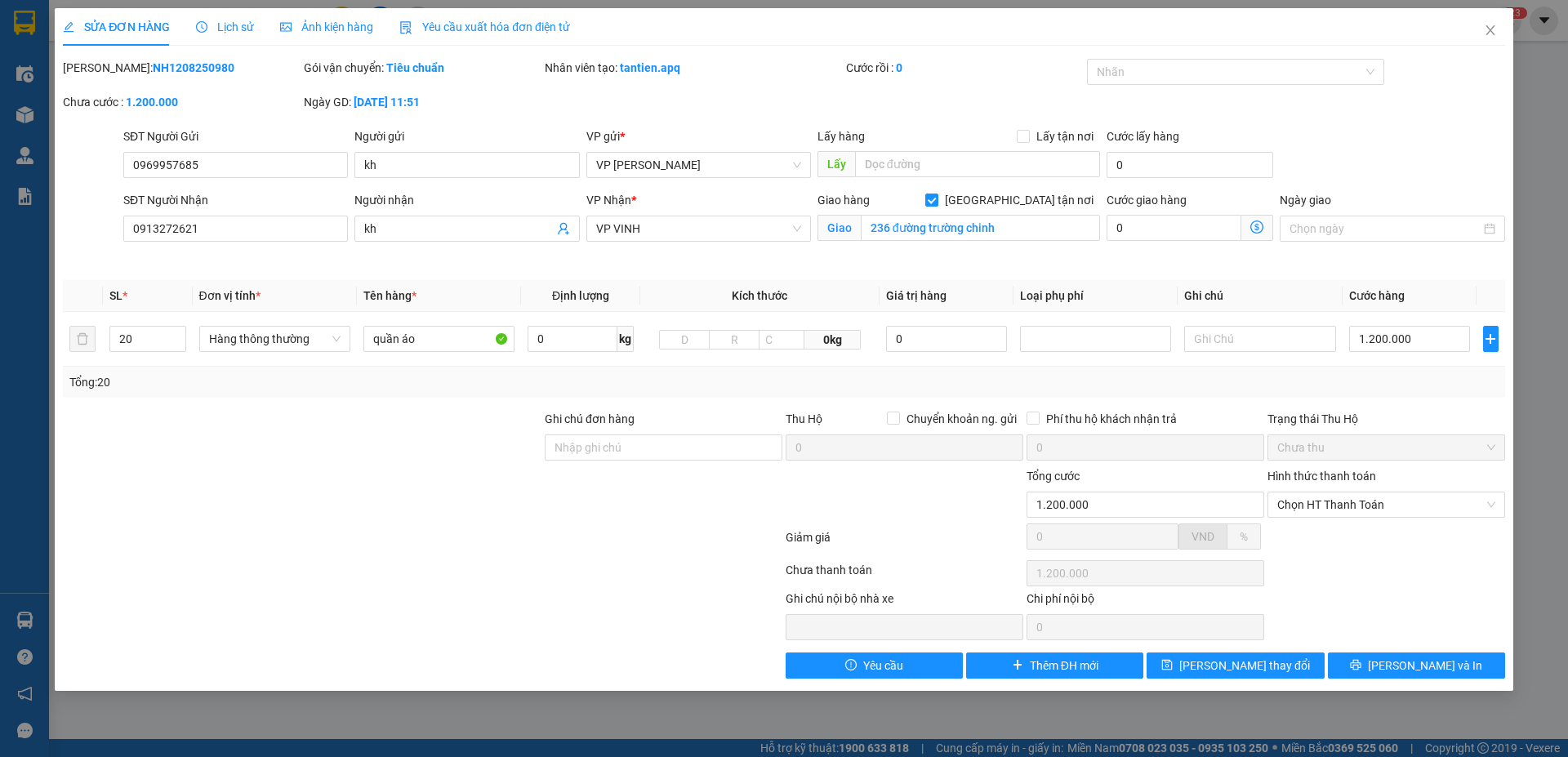
drag, startPoint x: 107, startPoint y: 68, endPoint x: 223, endPoint y: 64, distance: 116.1
click at [223, 64] on div "[PERSON_NAME]: NH1208250980" at bounding box center [181, 68] width 238 height 18
copy b "NH1208250980"
drag, startPoint x: 1496, startPoint y: 32, endPoint x: 1357, endPoint y: 24, distance: 139.2
click at [1495, 32] on icon "close" at bounding box center [1491, 30] width 13 height 13
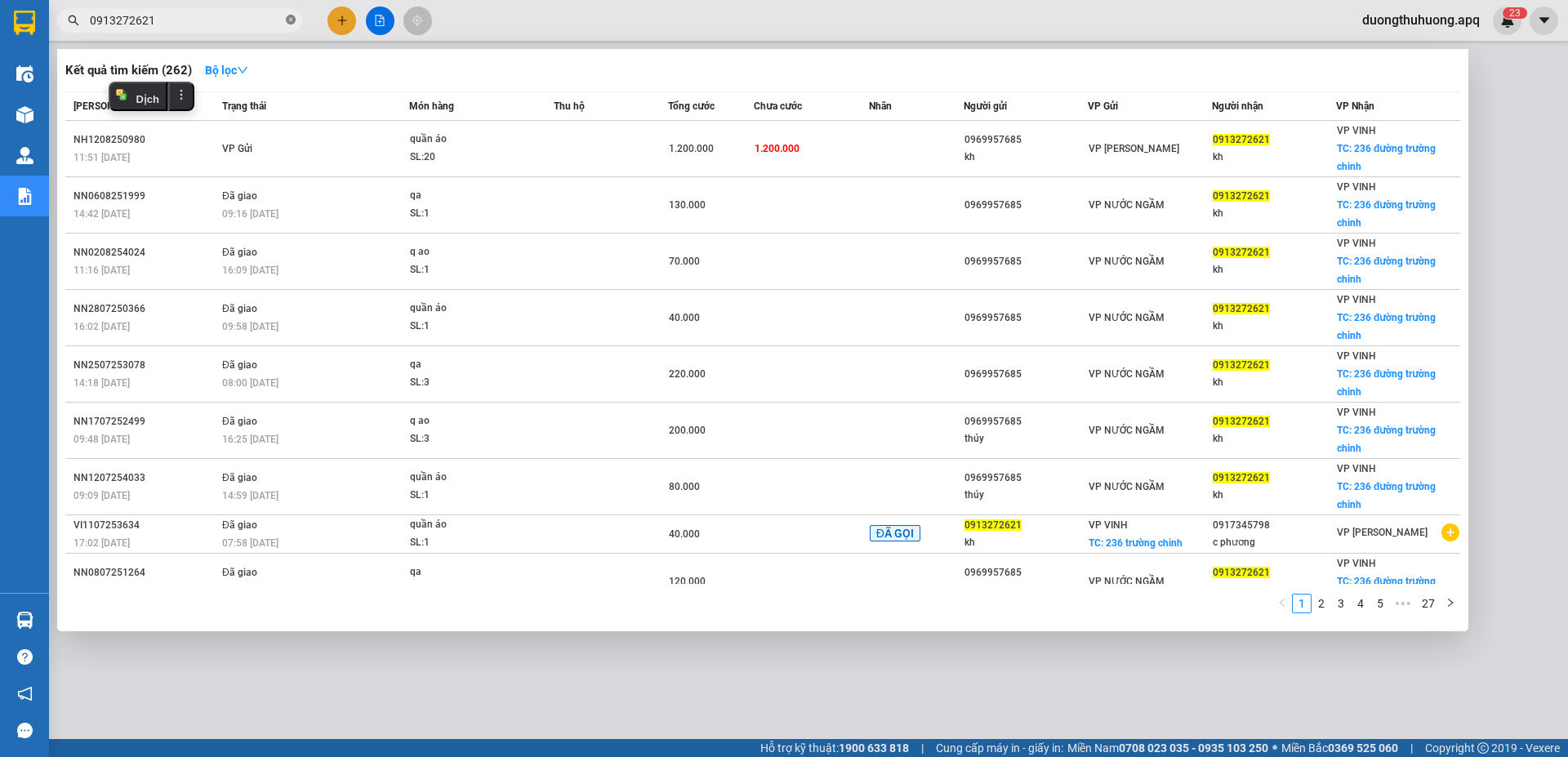
click at [291, 22] on icon "close-circle" at bounding box center [291, 19] width 10 height 10
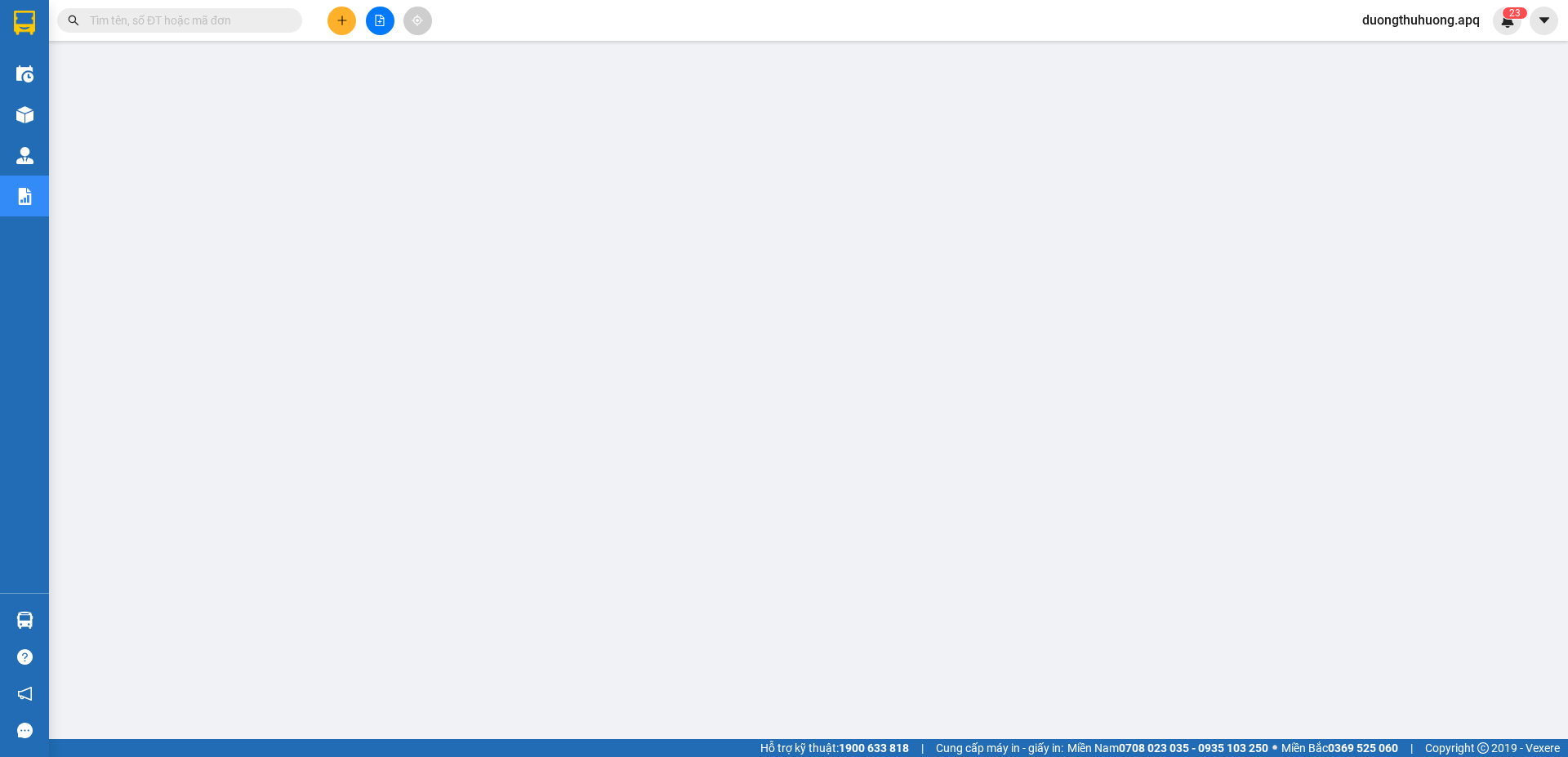
paste input "0366529948"
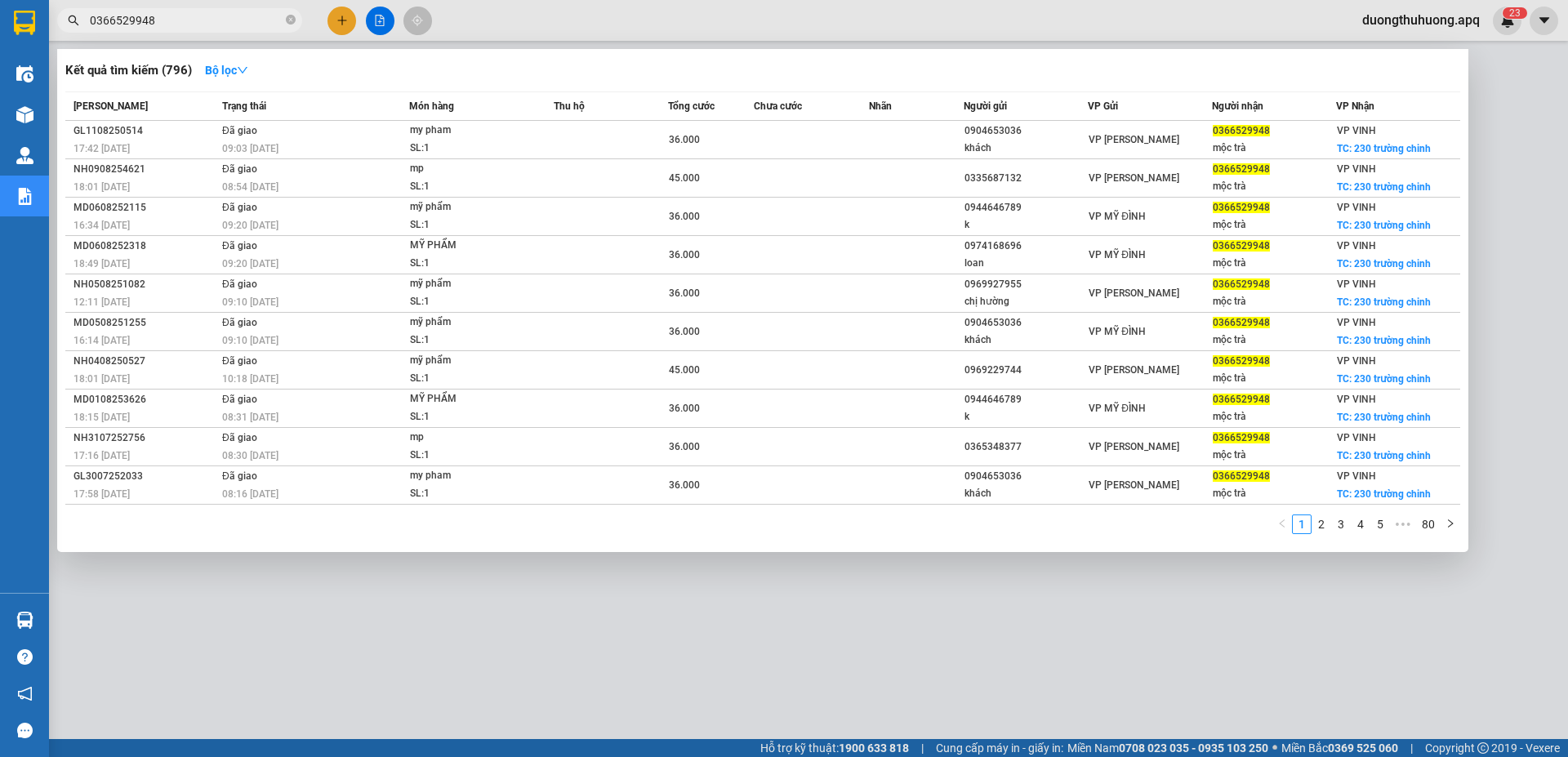
type input "0366529948"
click at [288, 21] on icon "close-circle" at bounding box center [291, 19] width 10 height 10
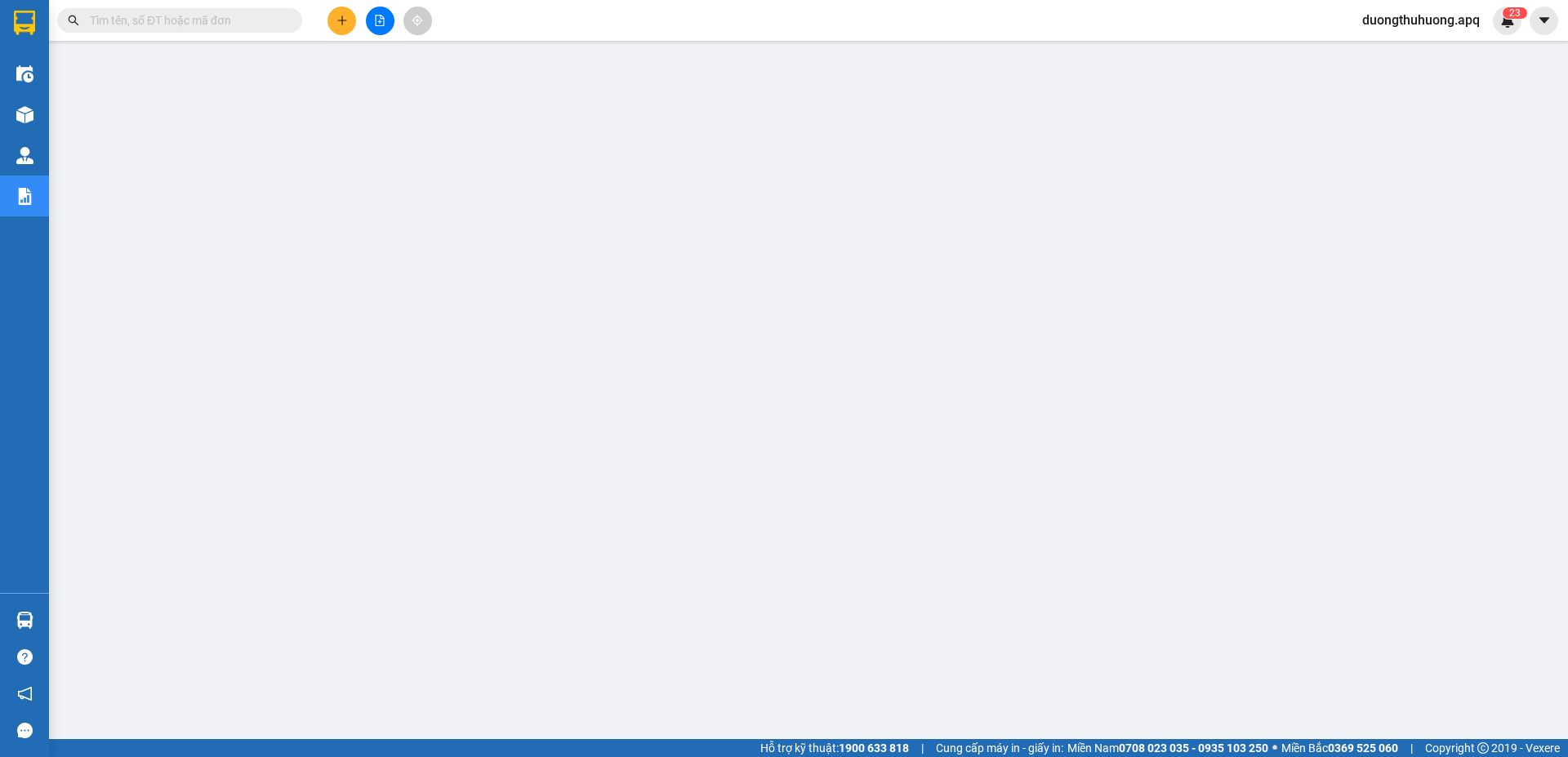
paste input "0832833444"
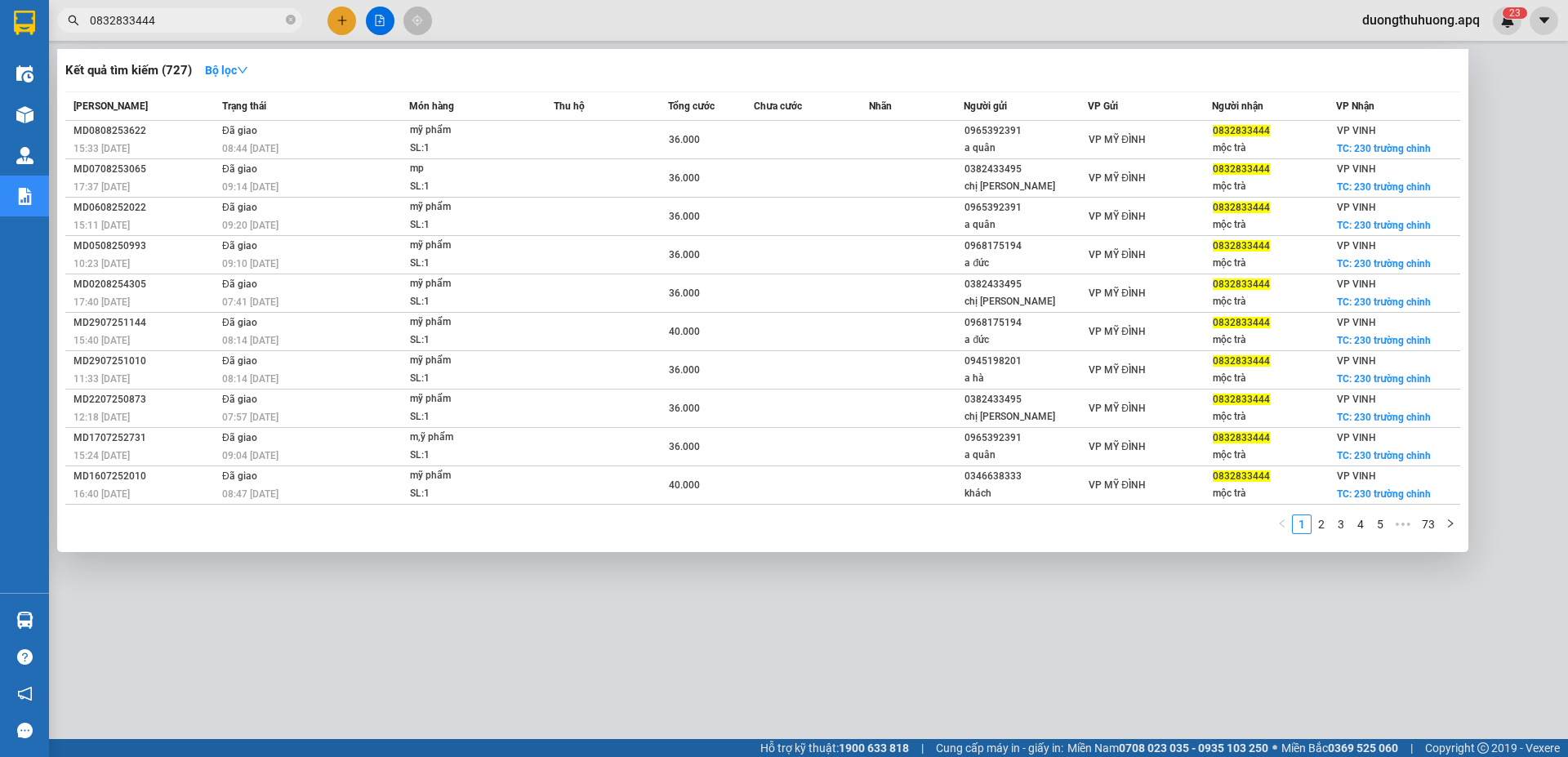
type input "0832833444"
click at [292, 20] on icon "close-circle" at bounding box center [291, 19] width 10 height 10
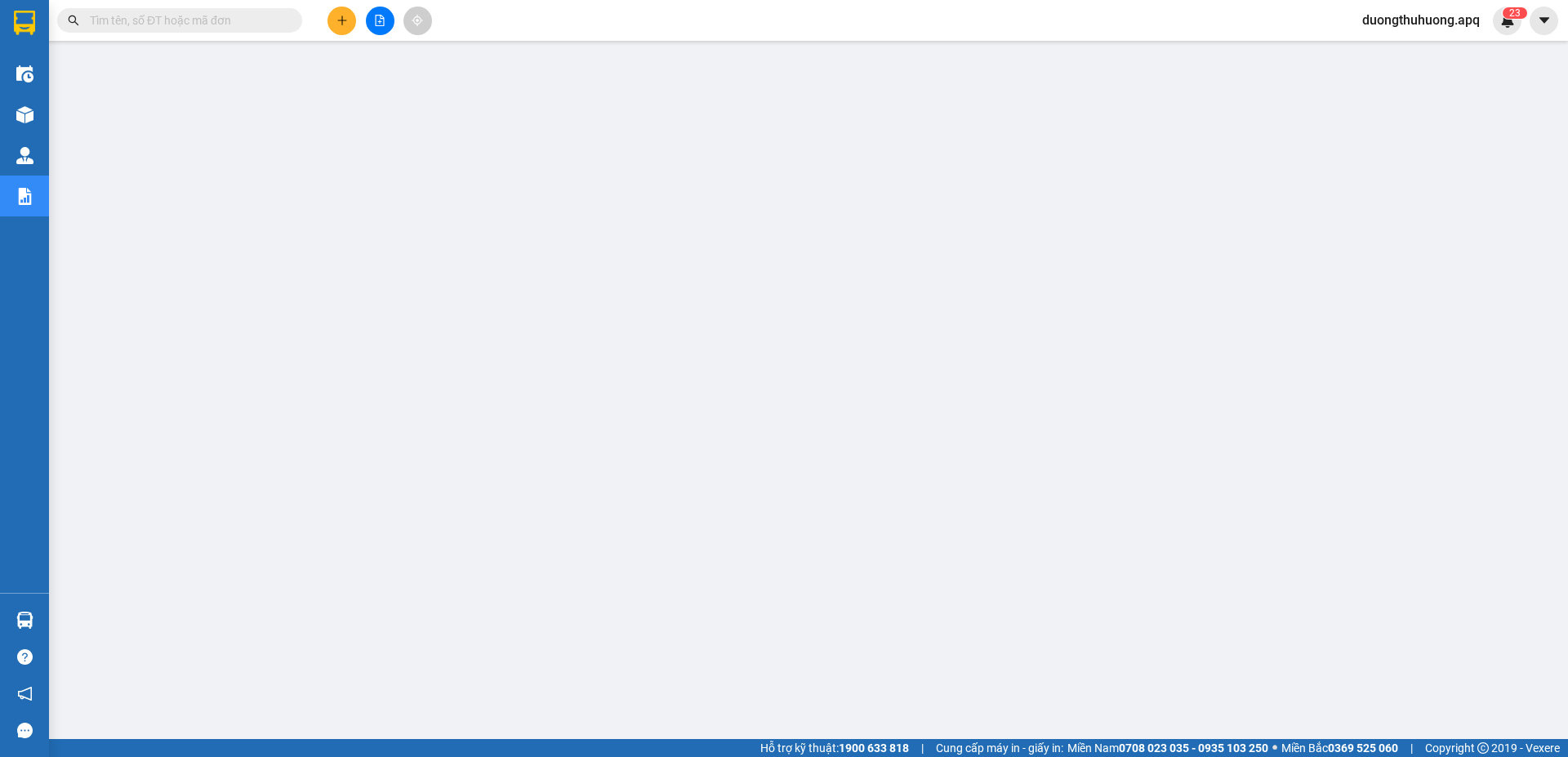
paste input "0359150687"
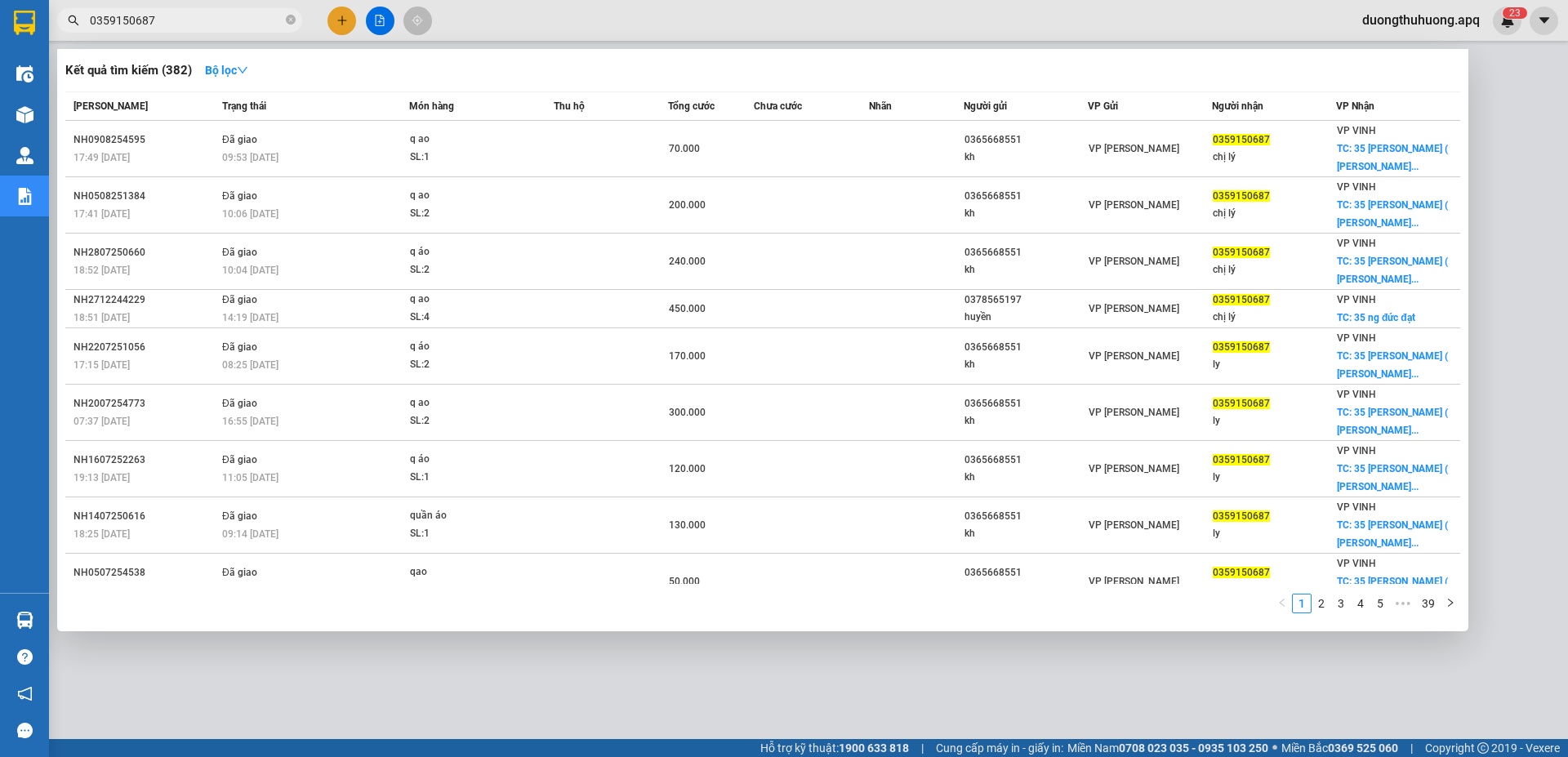
type input "0359150687"
click at [288, 20] on icon "close-circle" at bounding box center [291, 19] width 10 height 10
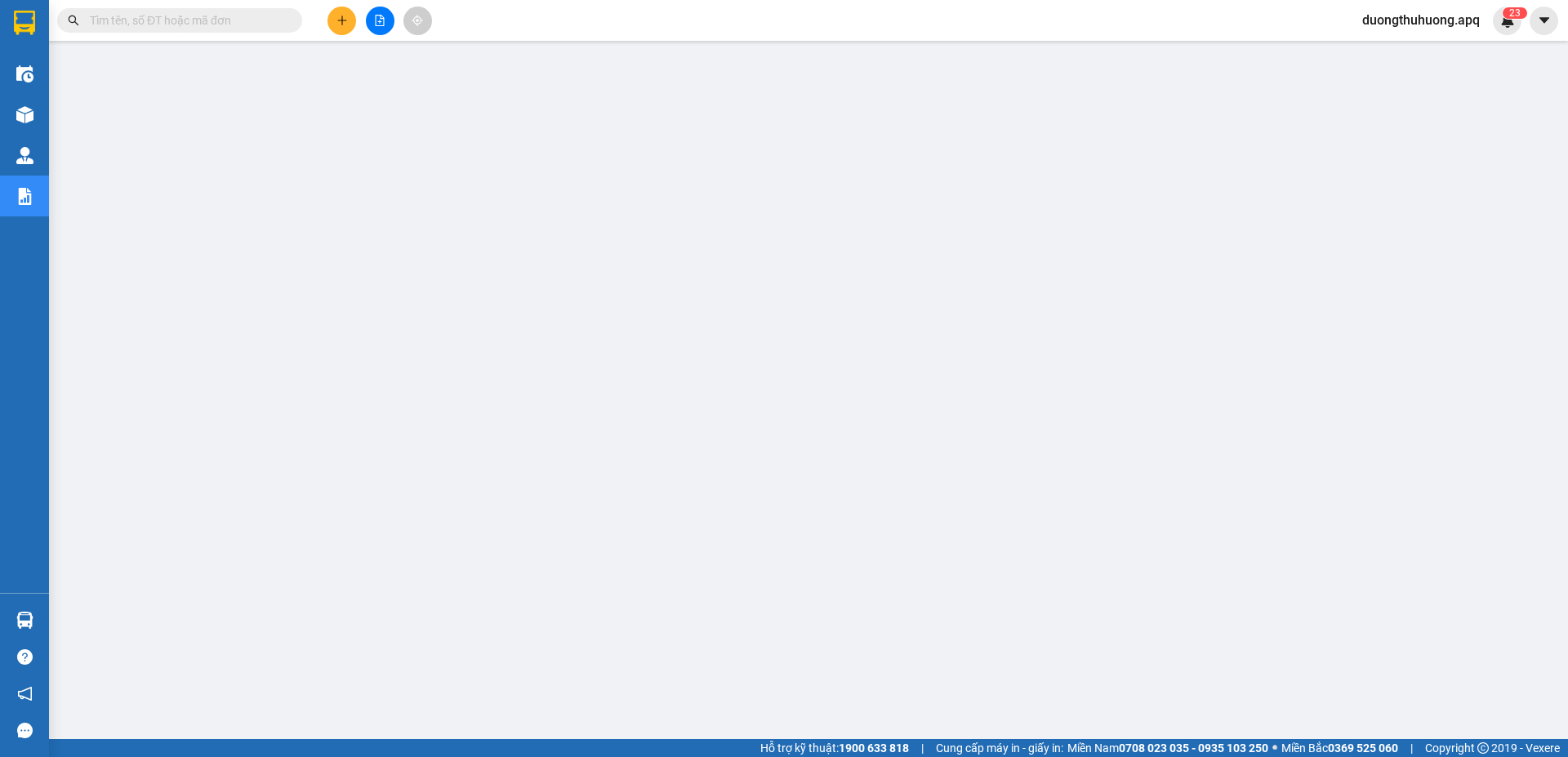
paste input "0971665999"
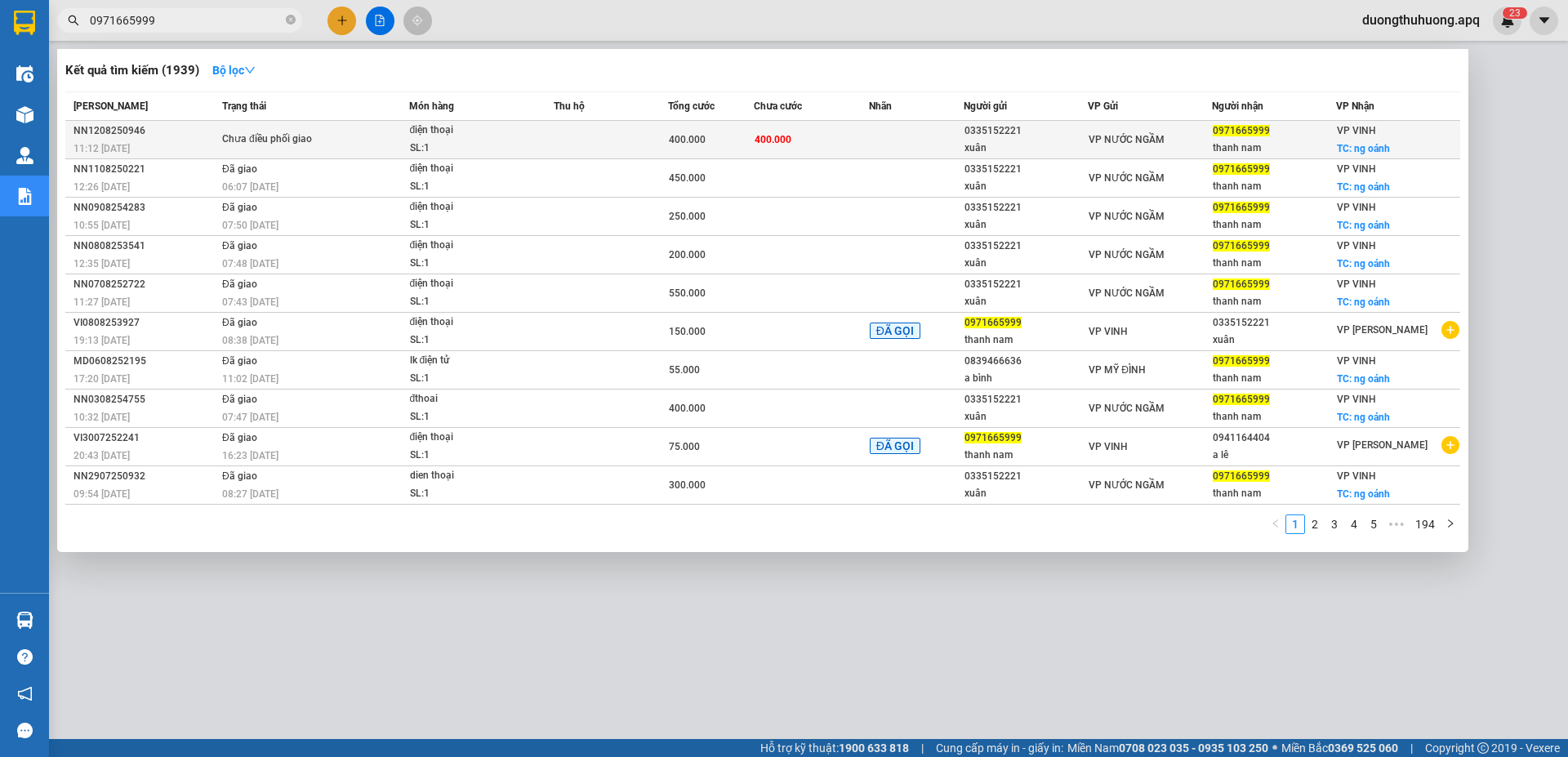
type input "0971665999"
click at [116, 129] on div "NN1208250946" at bounding box center [145, 131] width 144 height 17
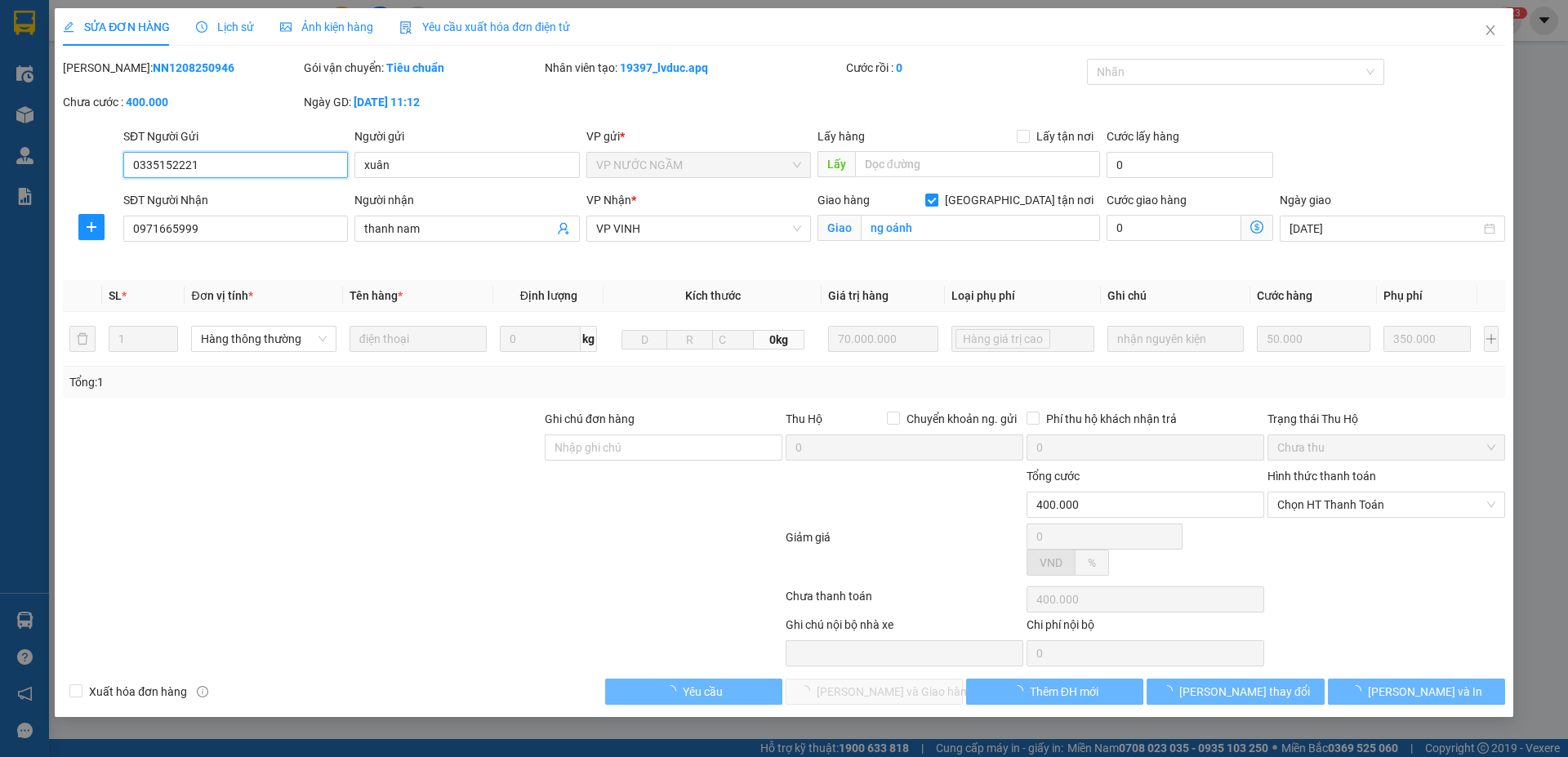
type input "0335152221"
type input "xuân"
type input "0971665999"
type input "thanh nam"
checkbox input "true"
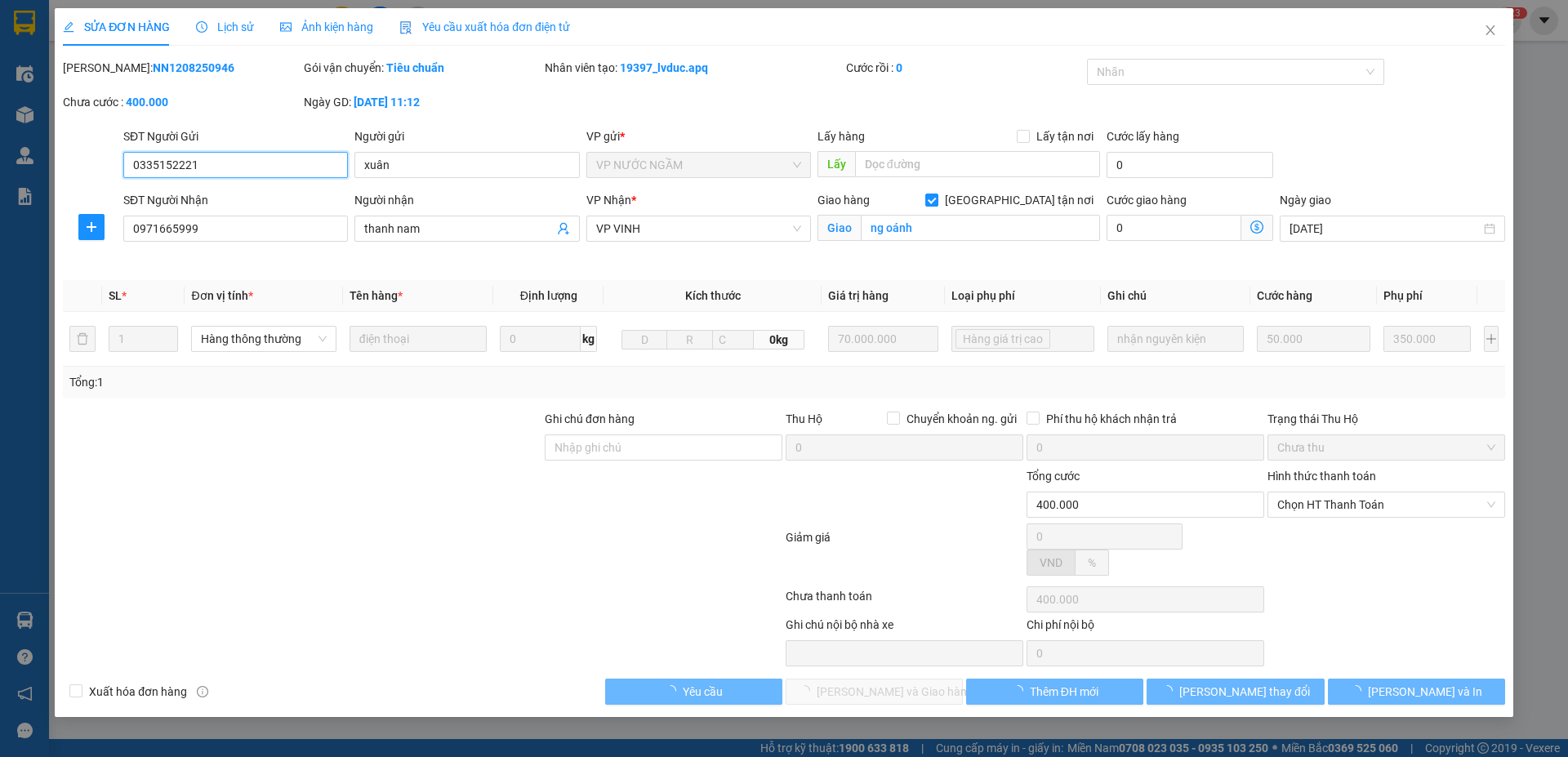
type input "ng oánh"
type input "400.000"
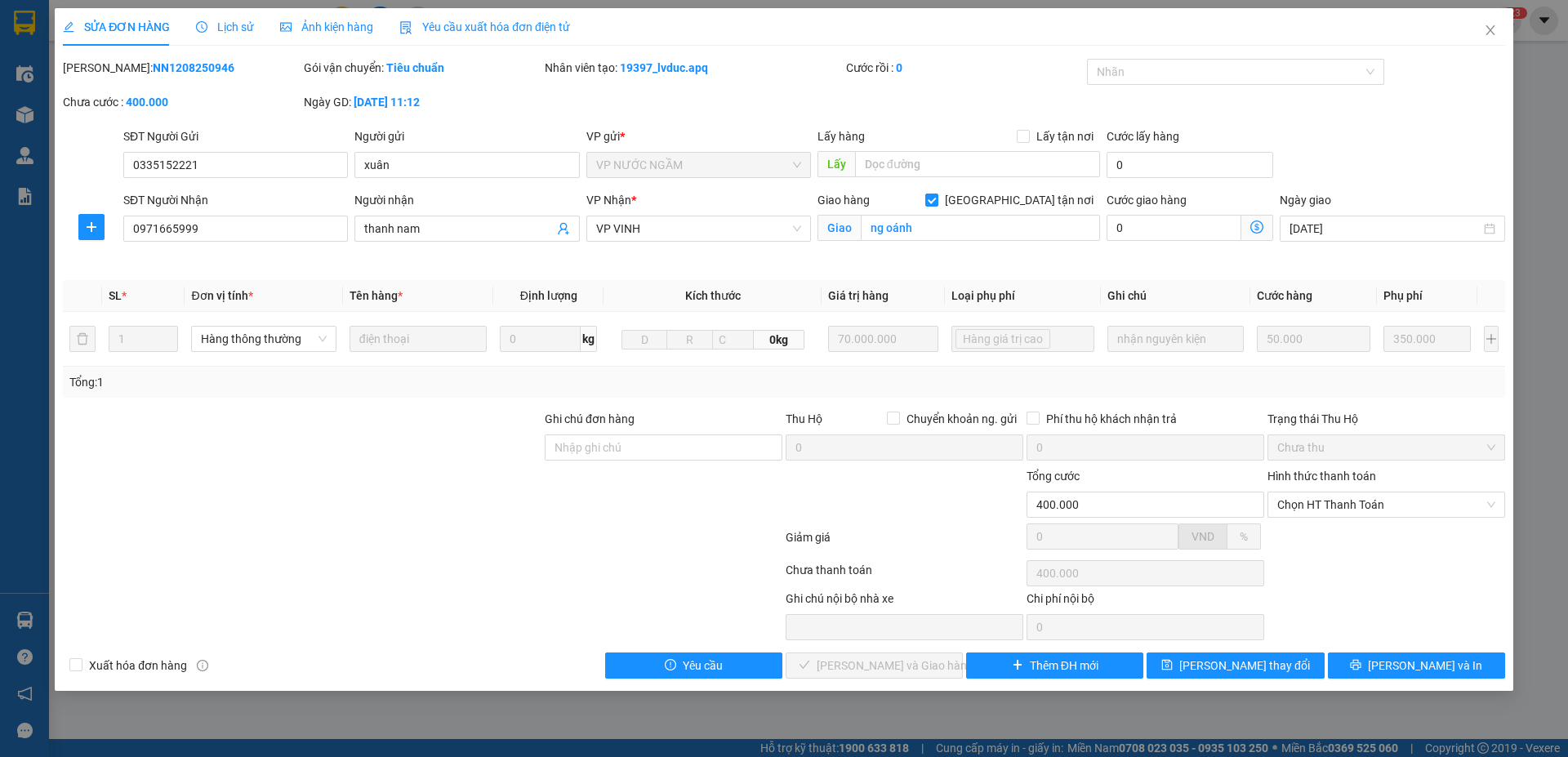
drag, startPoint x: 124, startPoint y: 68, endPoint x: 224, endPoint y: 68, distance: 100.0
click at [226, 68] on div "[PERSON_NAME]: NN1208250946" at bounding box center [181, 68] width 238 height 18
copy b "NN1208250946"
click at [1492, 32] on icon "close" at bounding box center [1490, 30] width 9 height 10
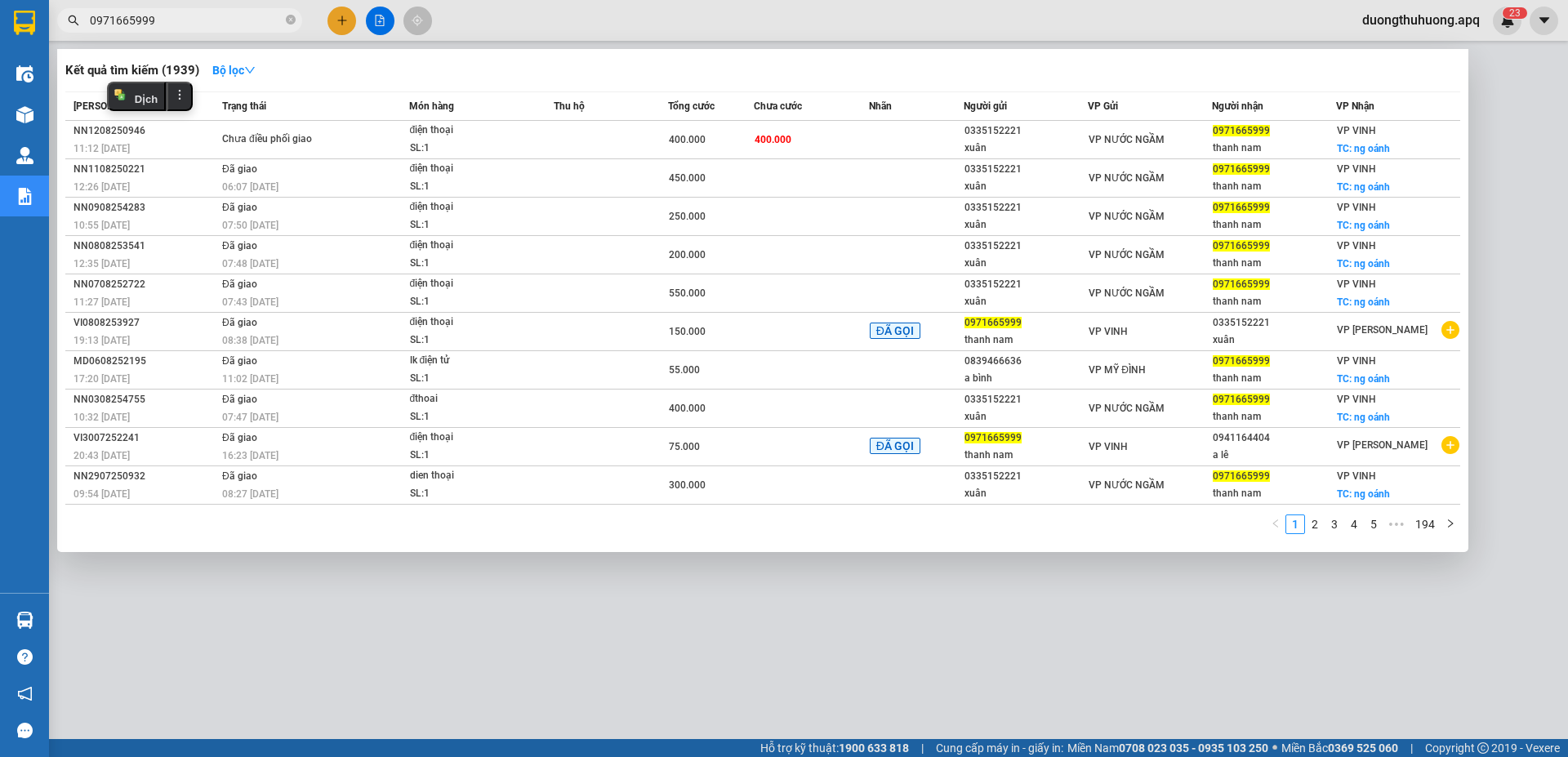
click at [196, 19] on input "0971665999" at bounding box center [186, 21] width 193 height 18
drag, startPoint x: 294, startPoint y: 16, endPoint x: 252, endPoint y: 21, distance: 42.3
click at [293, 16] on icon "close-circle" at bounding box center [291, 19] width 10 height 10
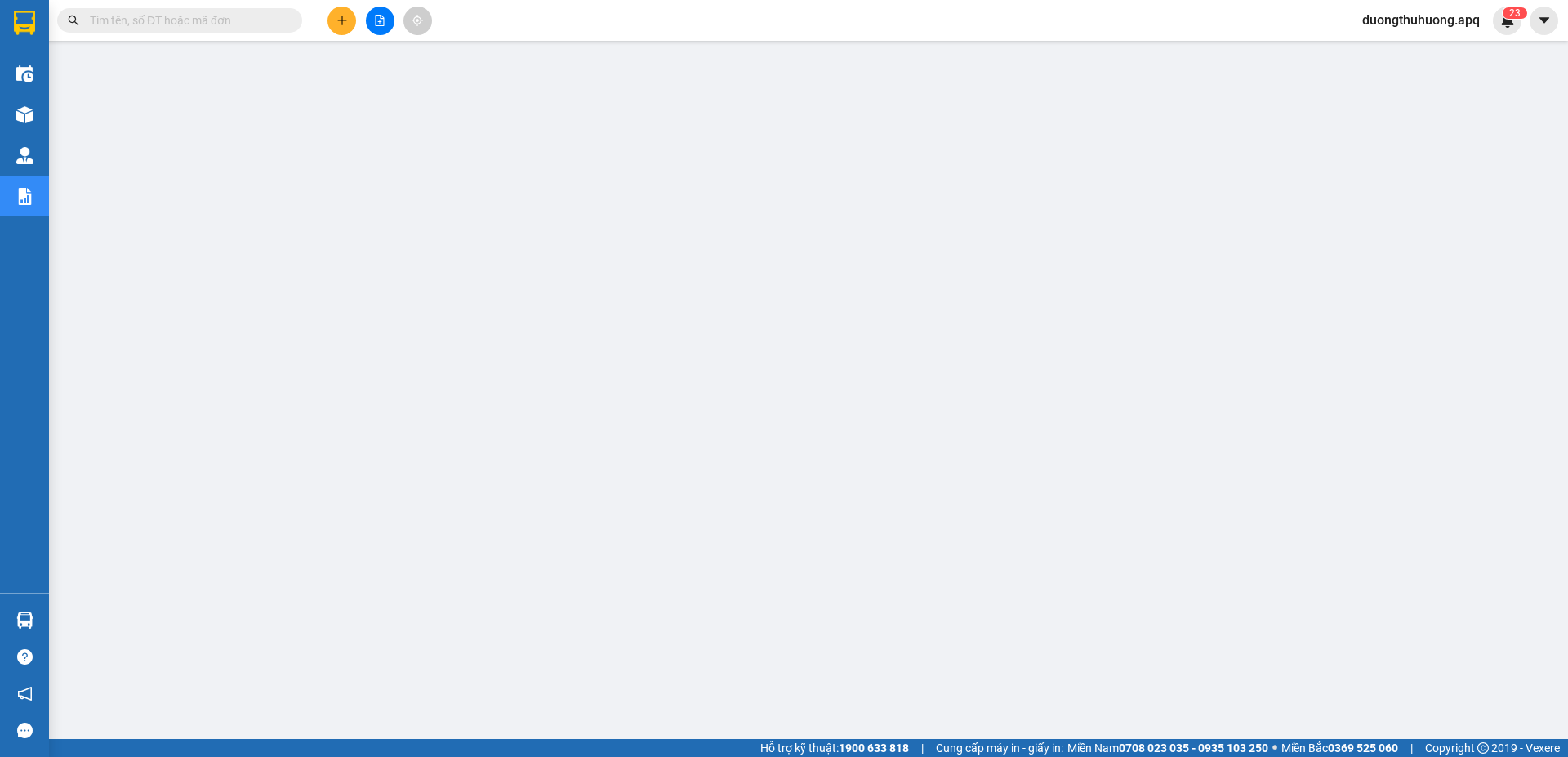
paste input "0984428888"
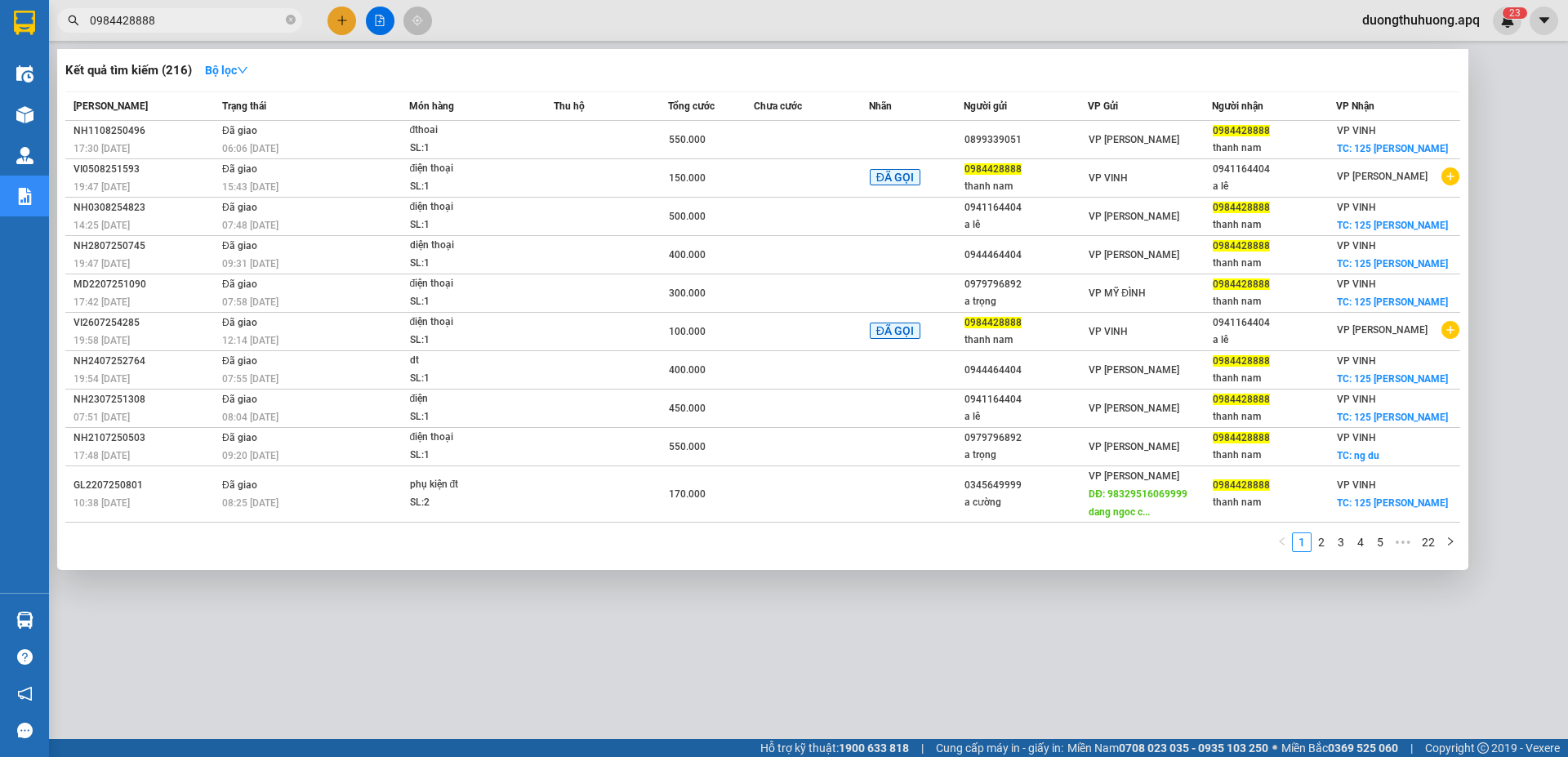
type input "0984428888"
click at [1389, 15] on div at bounding box center [784, 378] width 1568 height 757
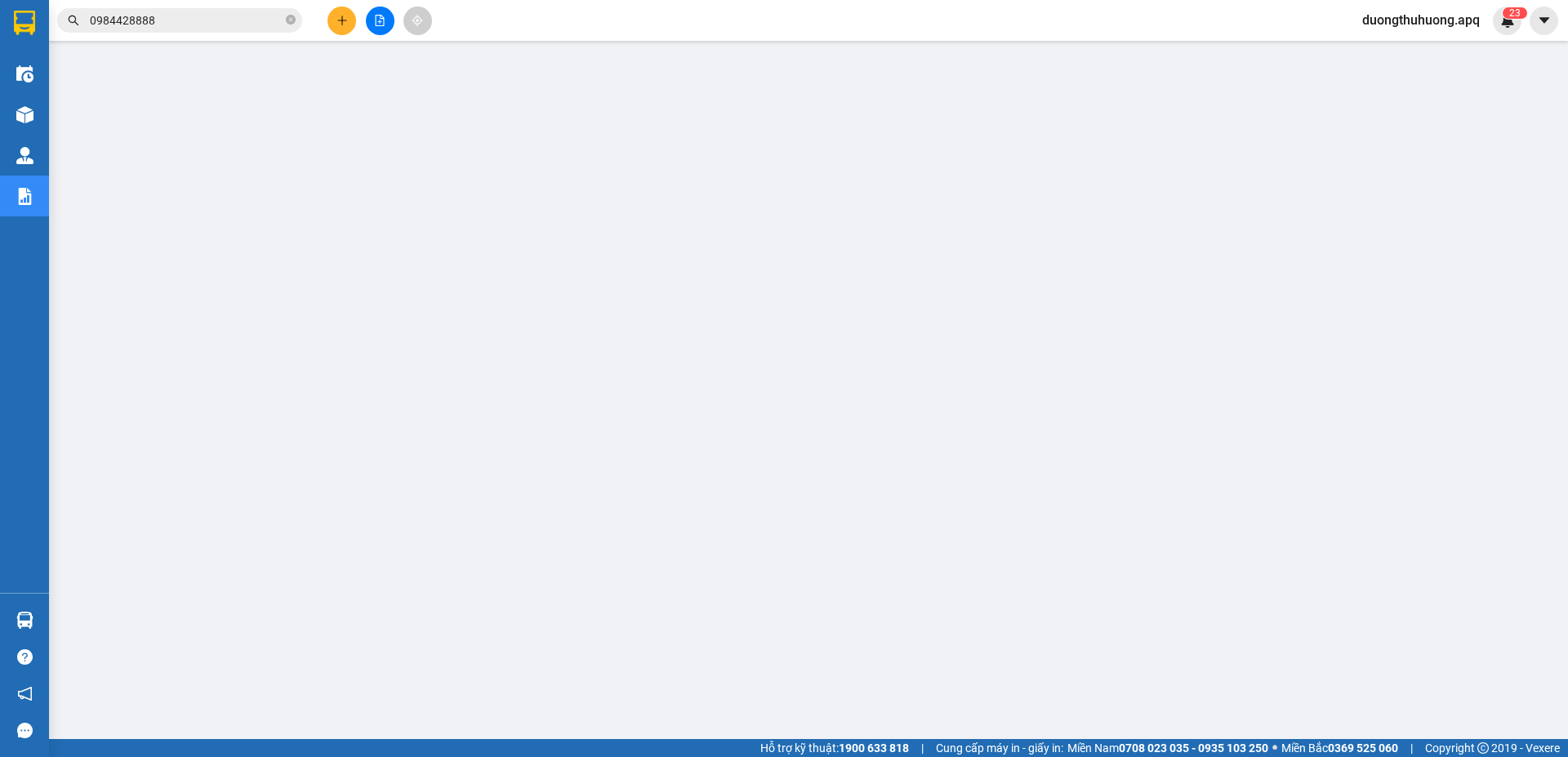
click at [1413, 21] on span "duongthuhuong.apq" at bounding box center [1421, 20] width 144 height 21
click at [1394, 56] on span "Đăng xuất" at bounding box center [1426, 50] width 114 height 18
